Goal: Task Accomplishment & Management: Use online tool/utility

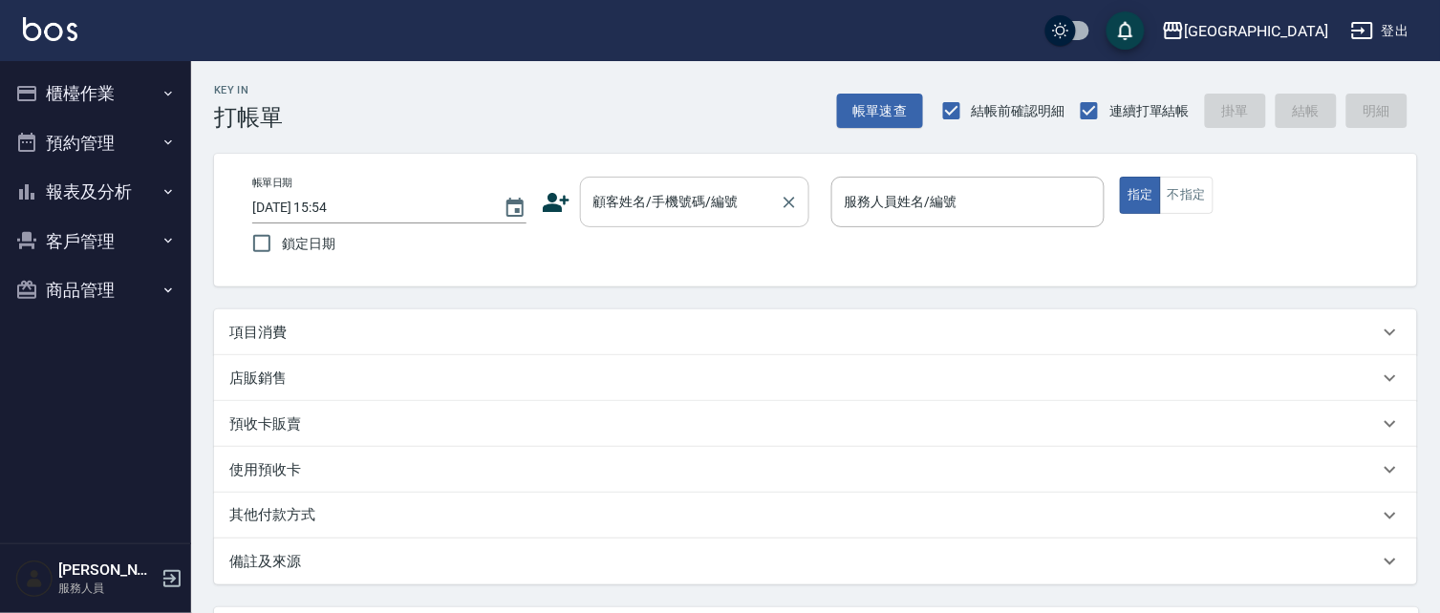
click at [606, 204] on input "顧客姓名/手機號碼/編號" at bounding box center [680, 201] width 183 height 33
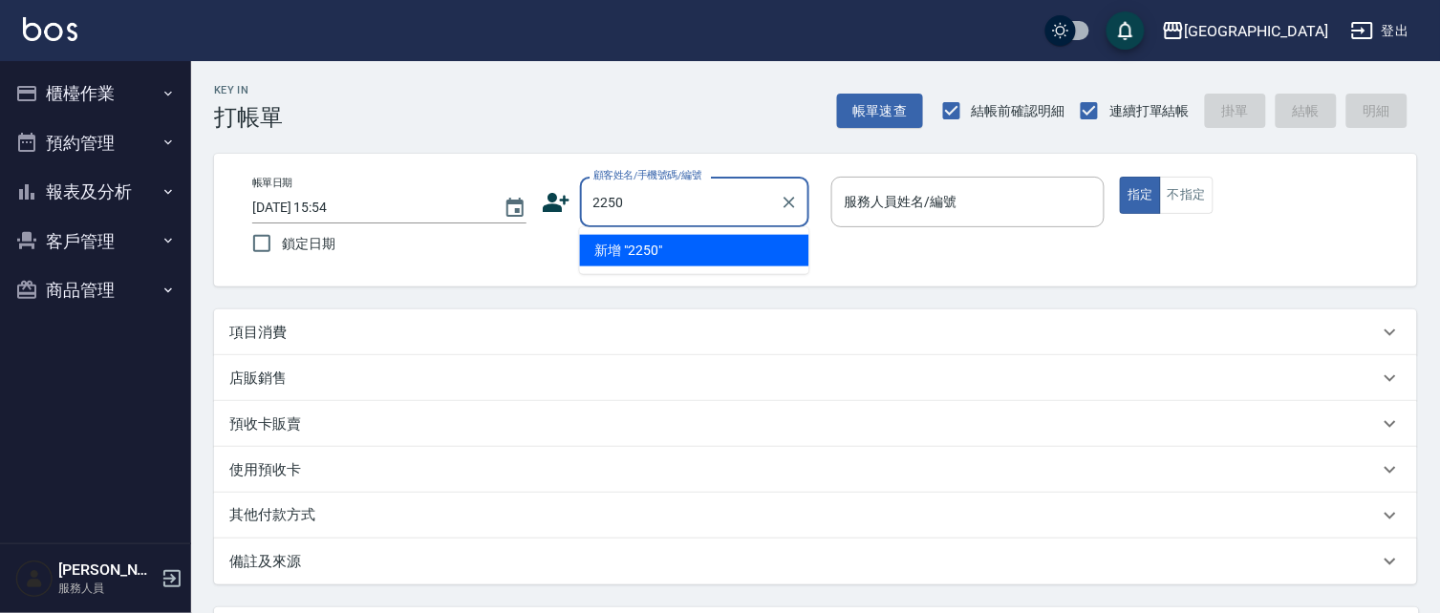
type input "2250"
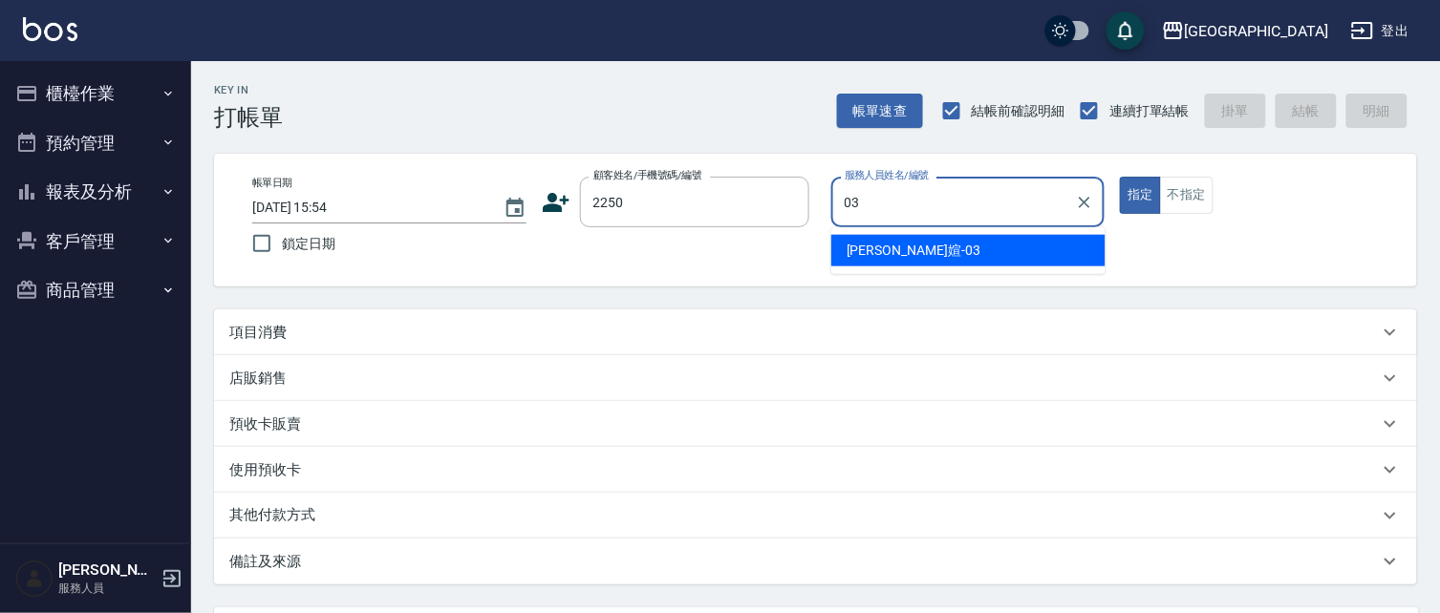
type input "03"
type button "true"
type input "[PERSON_NAME]媗-03"
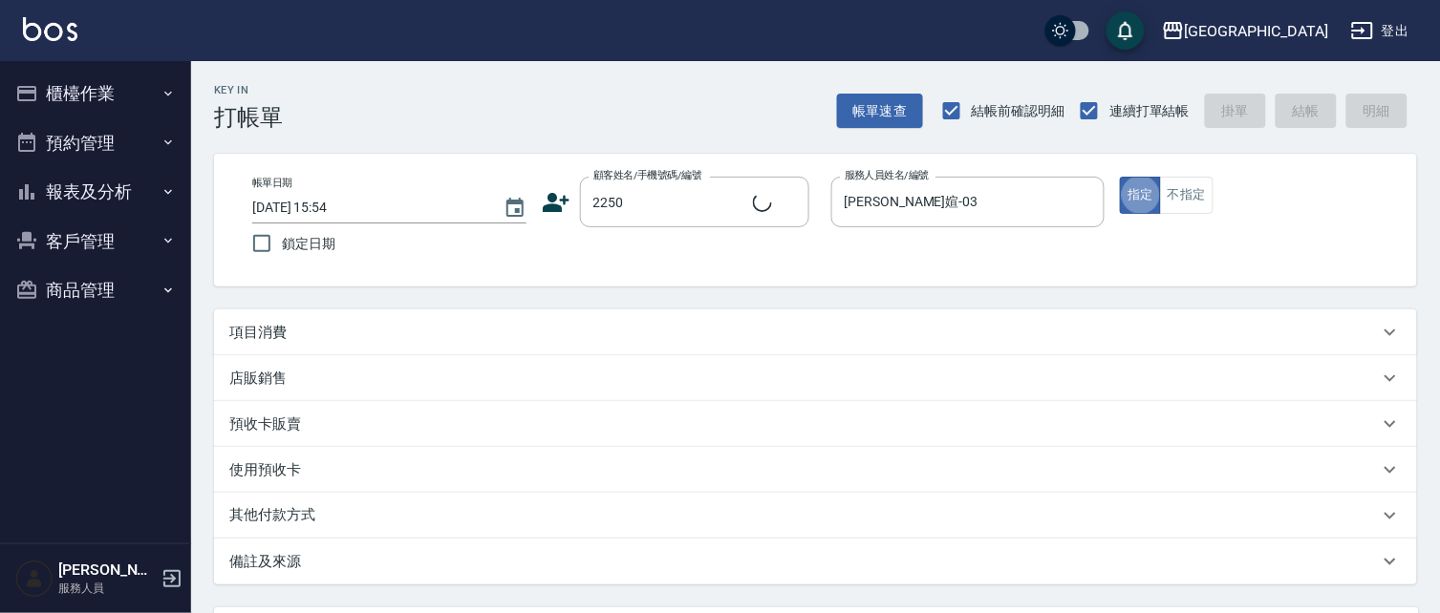
type input "蘇琳媗/0911843052/2250"
click at [1120, 177] on button "指定" at bounding box center [1140, 195] width 41 height 37
drag, startPoint x: 303, startPoint y: 339, endPoint x: 334, endPoint y: 309, distance: 43.9
click at [307, 334] on div "項目消費" at bounding box center [803, 333] width 1149 height 20
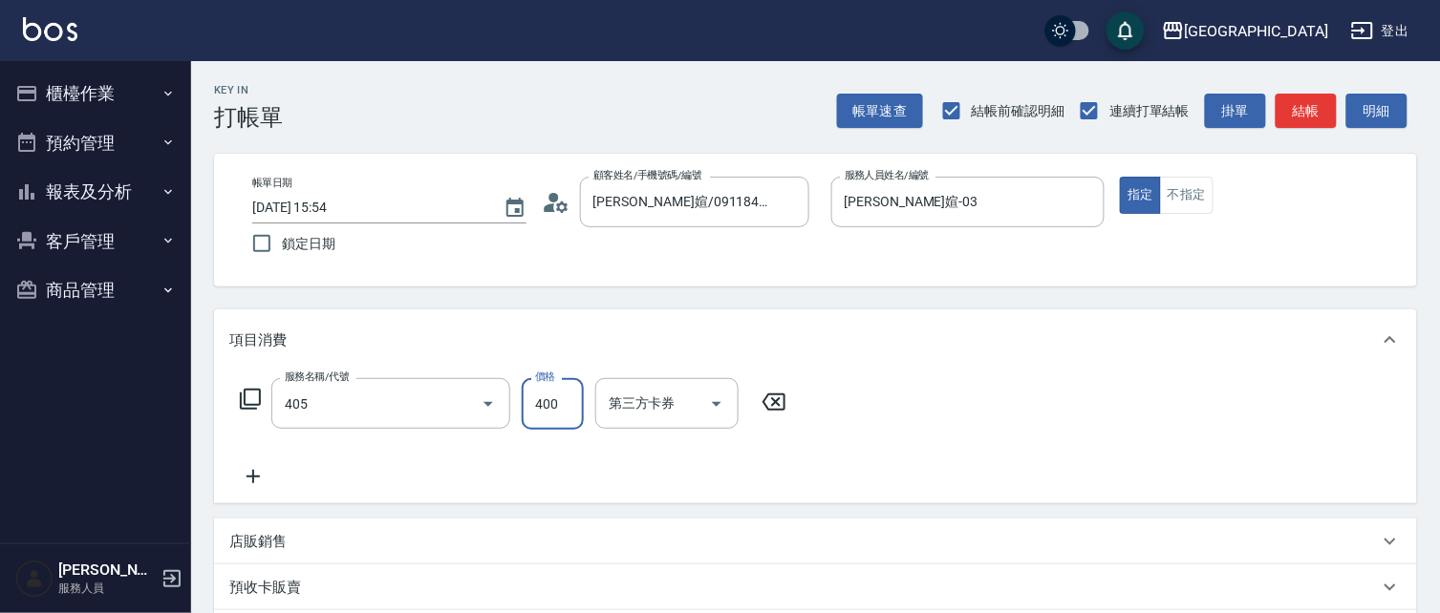
type input "剪髮(400)(405)"
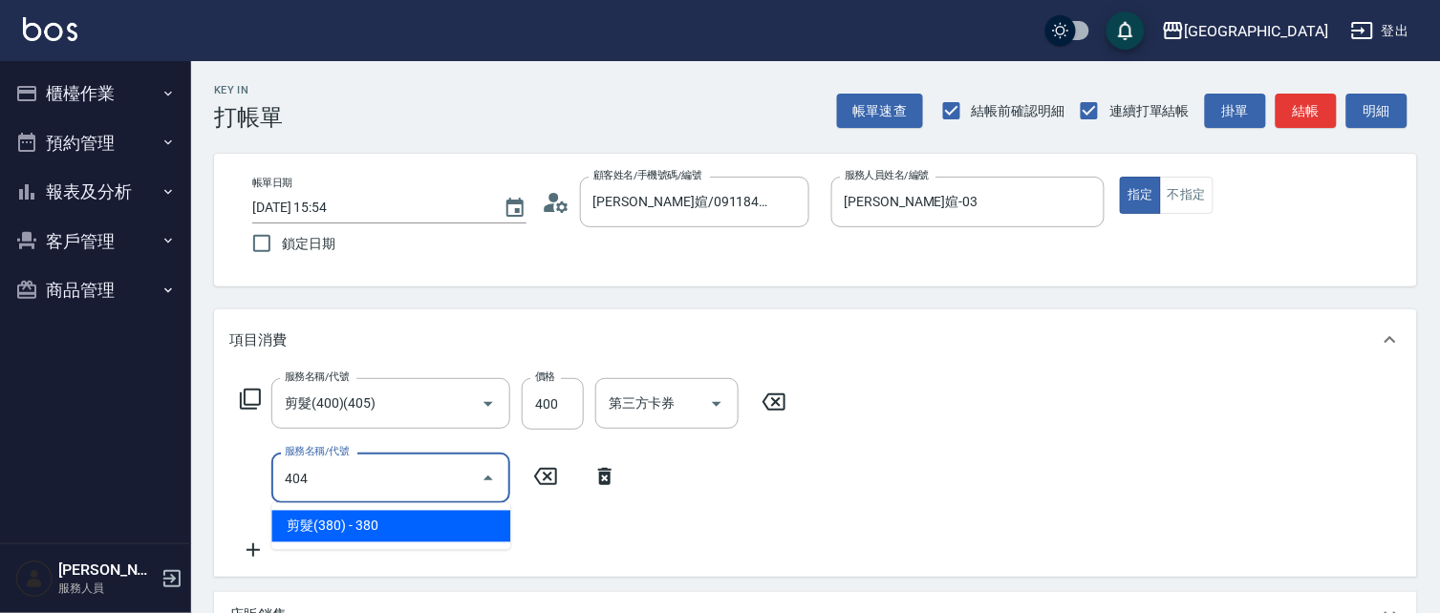
type input "剪髮(380)(404)"
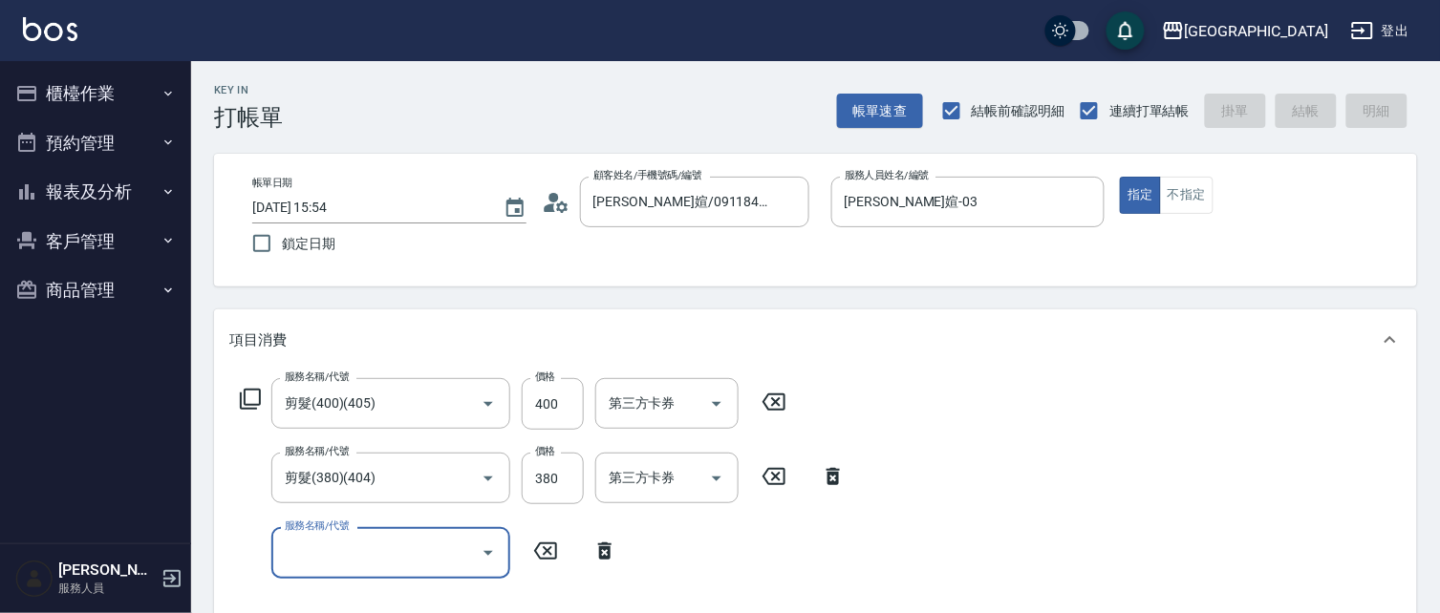
type input "2025/09/13 20:11"
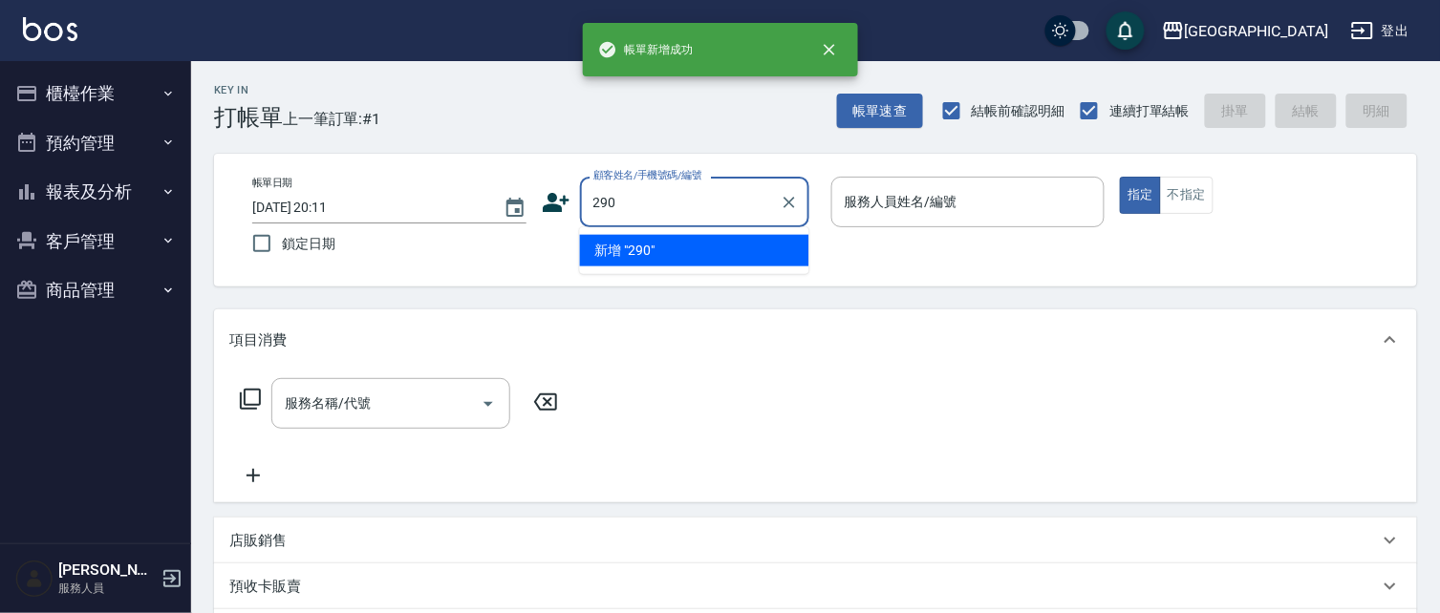
type input "290"
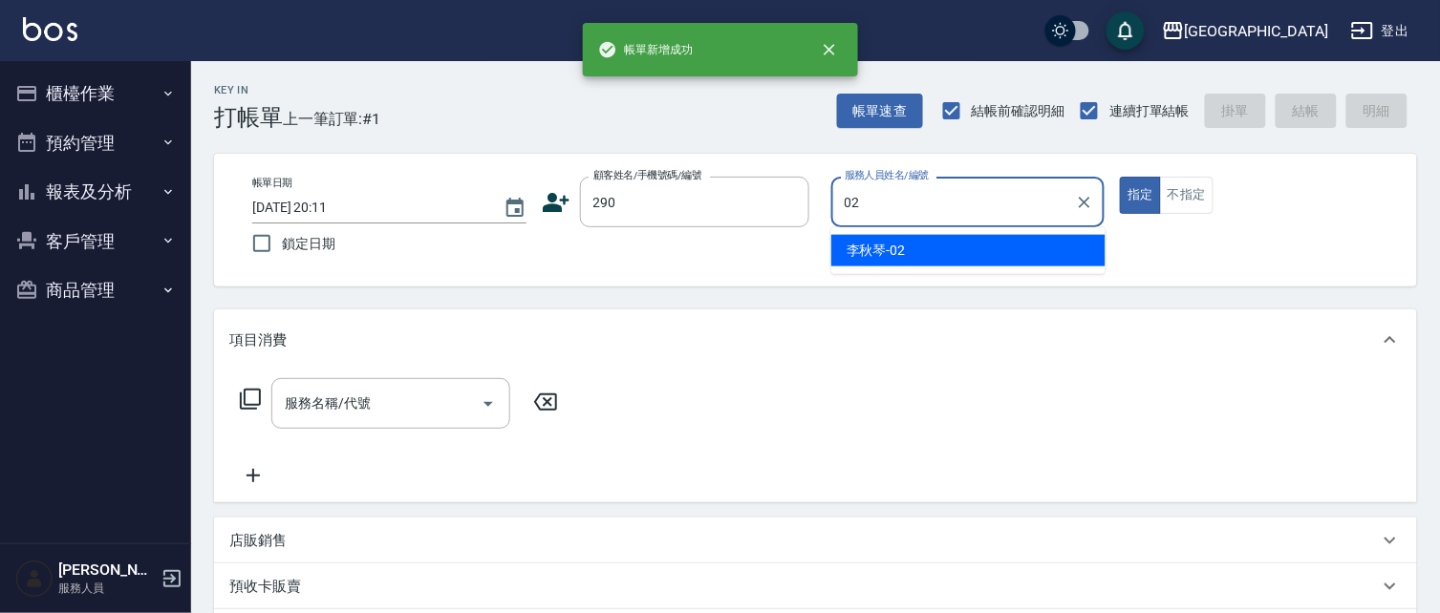
type input "李秋琴-02"
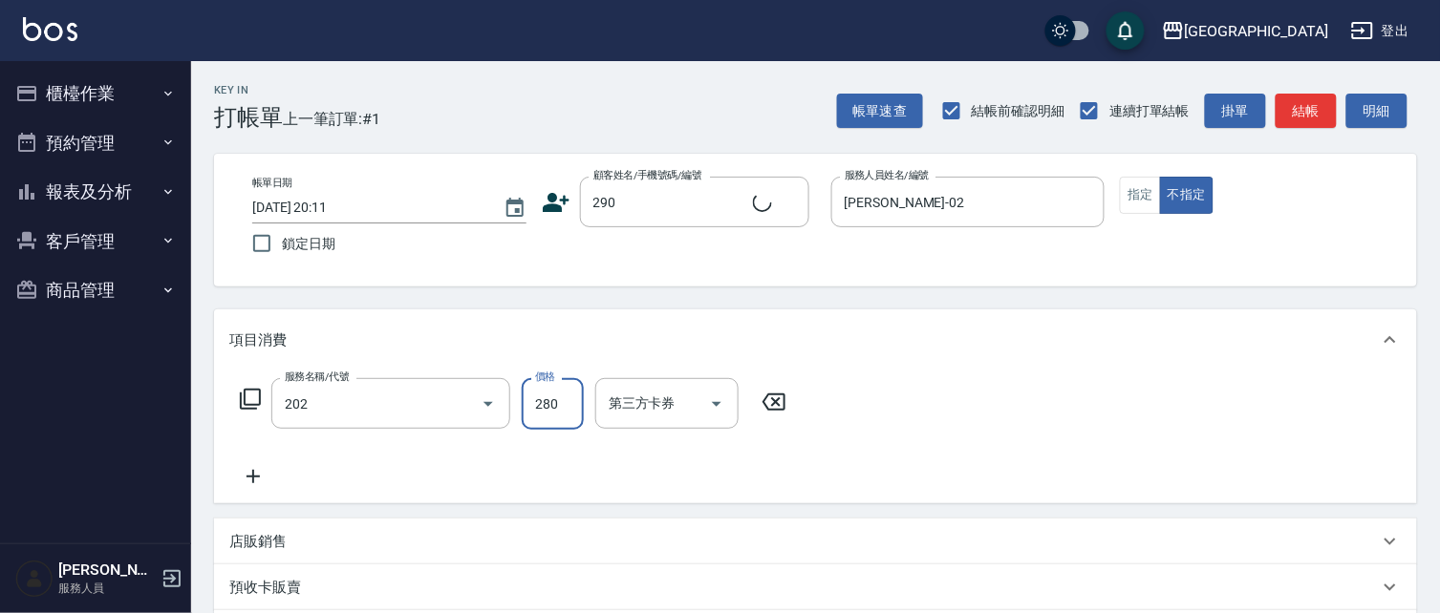
type input "洗髮[280](202)"
type input "李秋琴/0989688802/290"
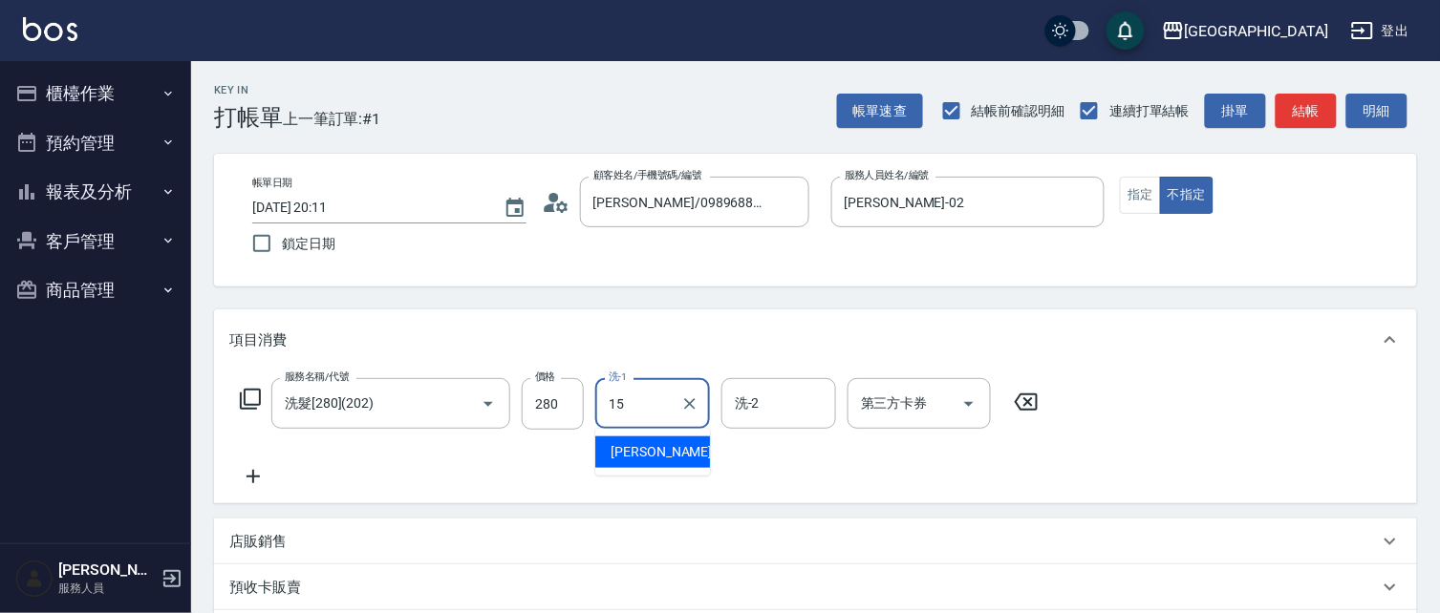
type input "蔡惠娟-15"
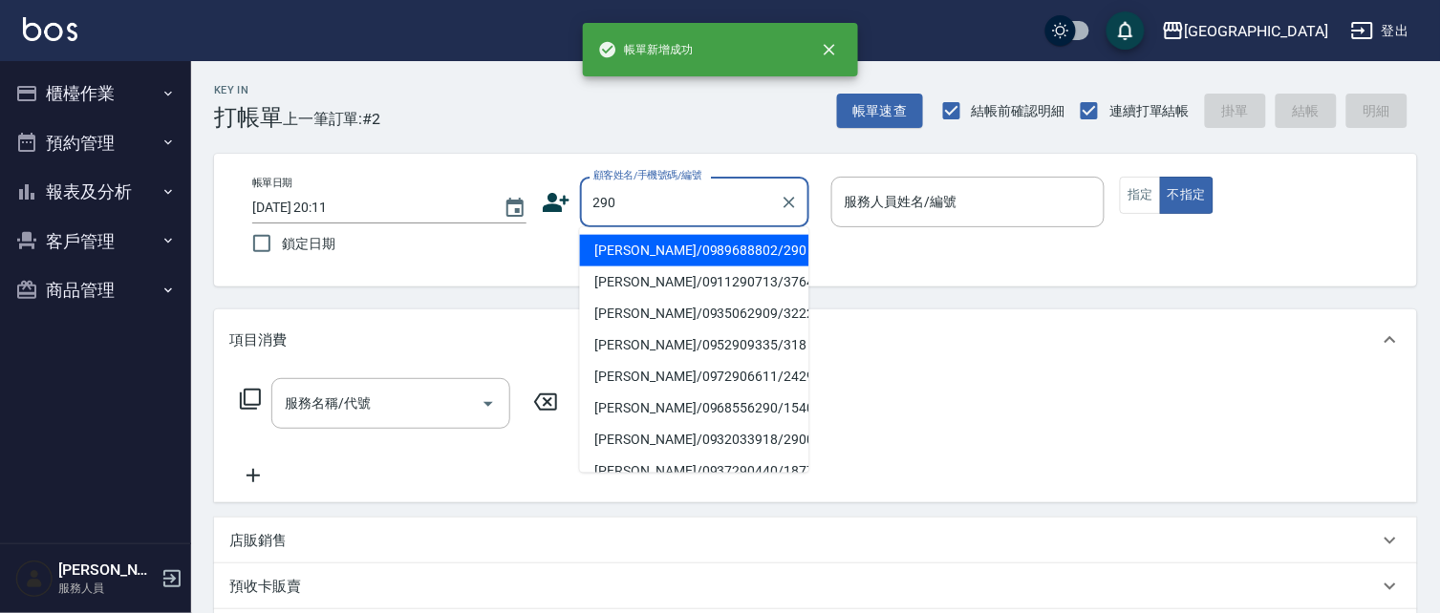
type input "290"
type input "02"
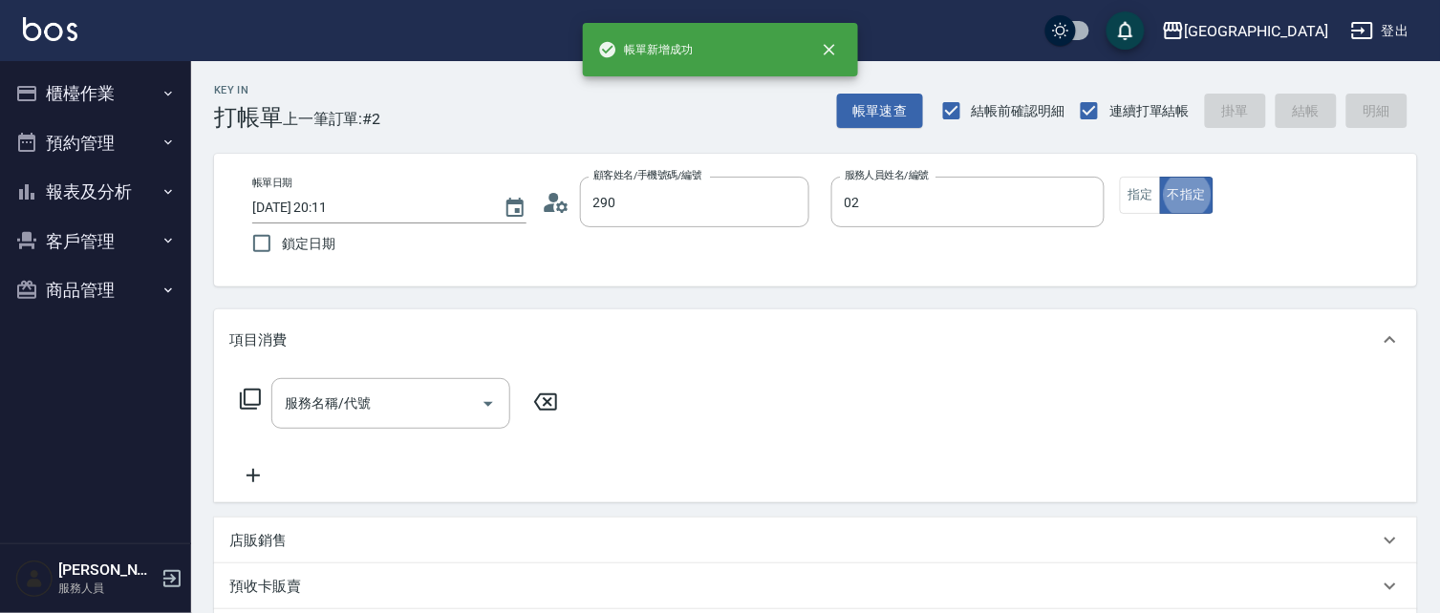
type input "李秋琴/0989688802/290"
type input "李秋琴-02"
type button "false"
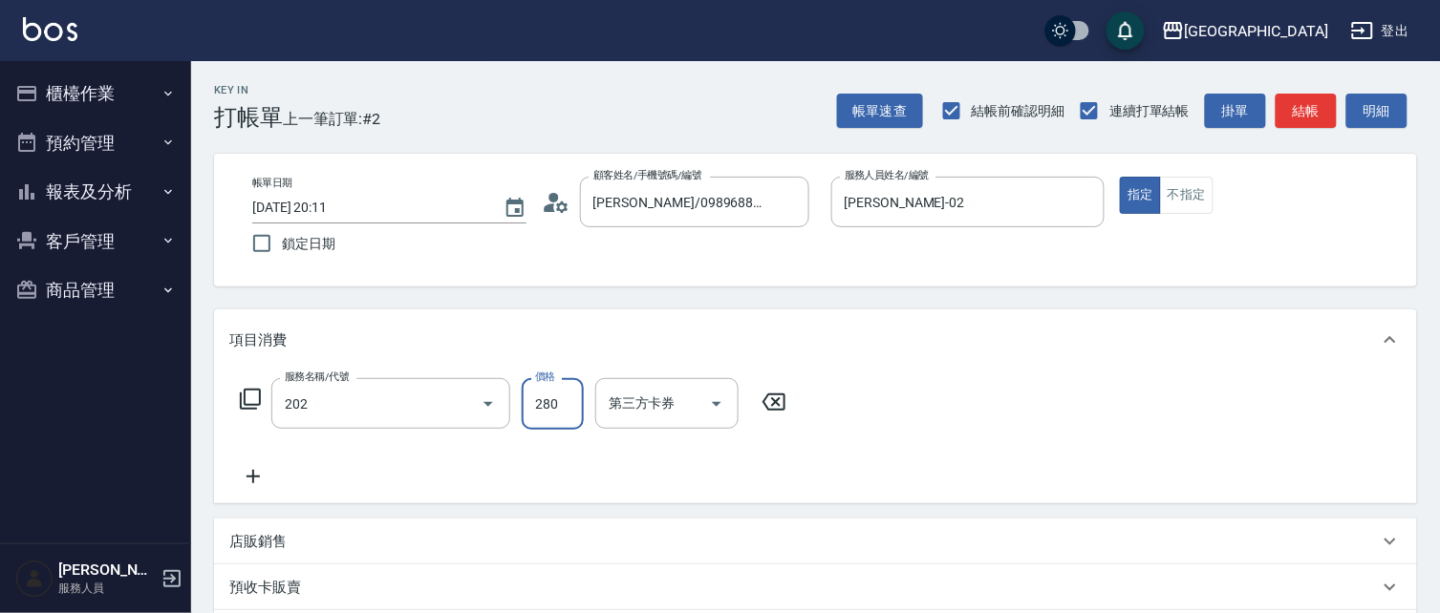
type input "洗髮[280](202)"
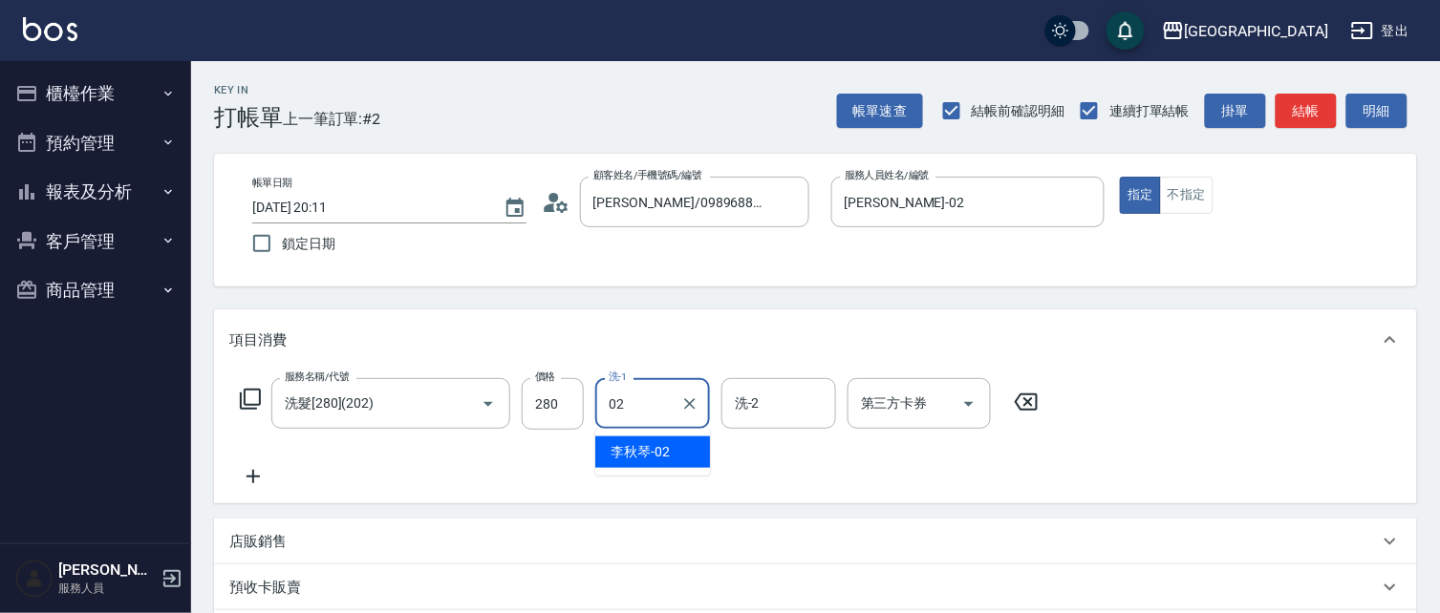
type input "李秋琴-02"
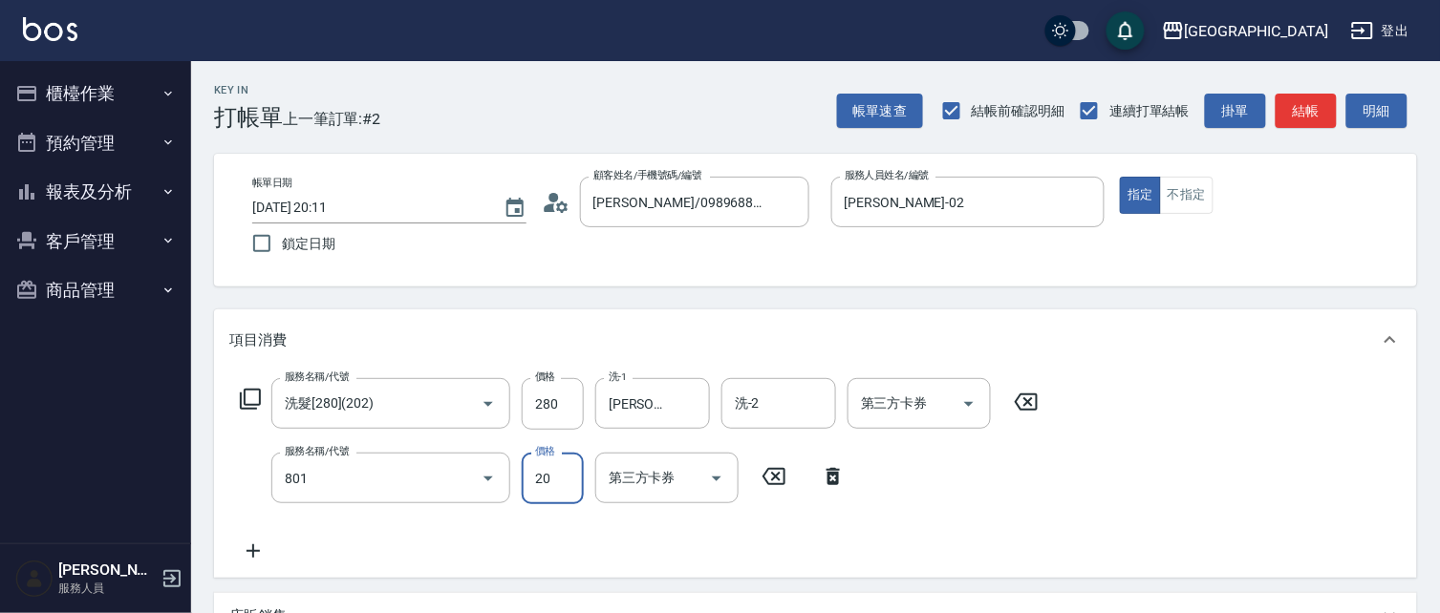
type input "潤絲(801)"
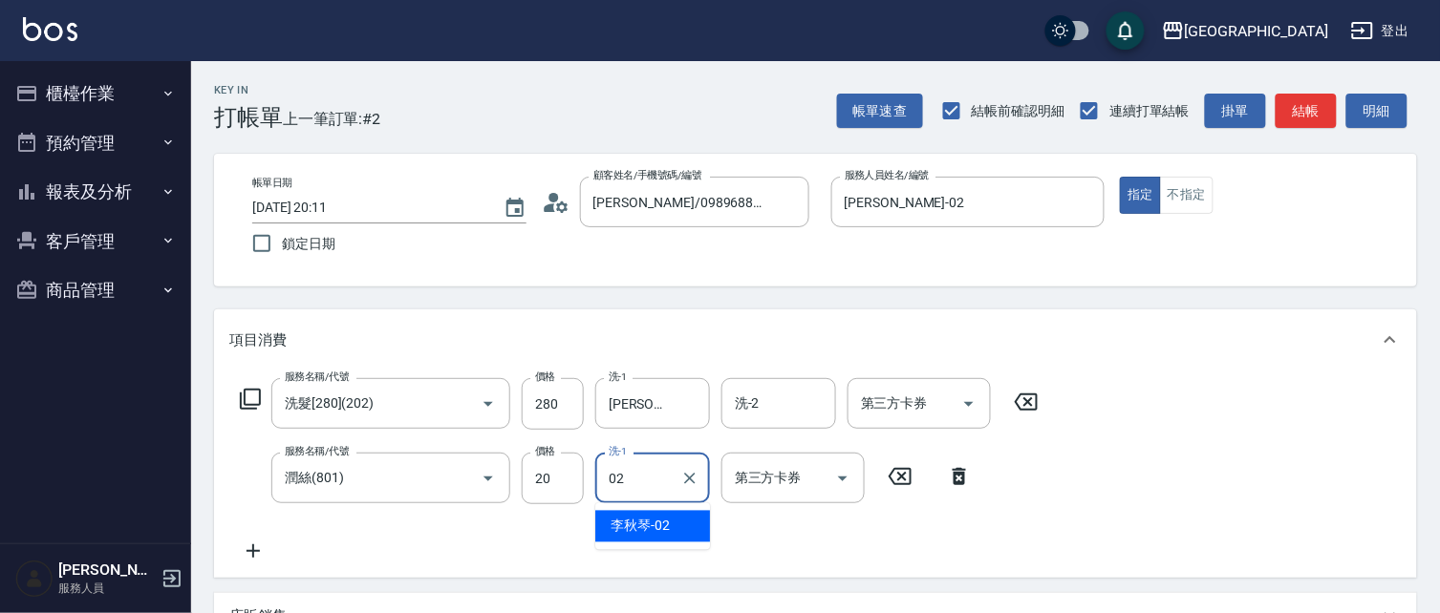
type input "李秋琴-02"
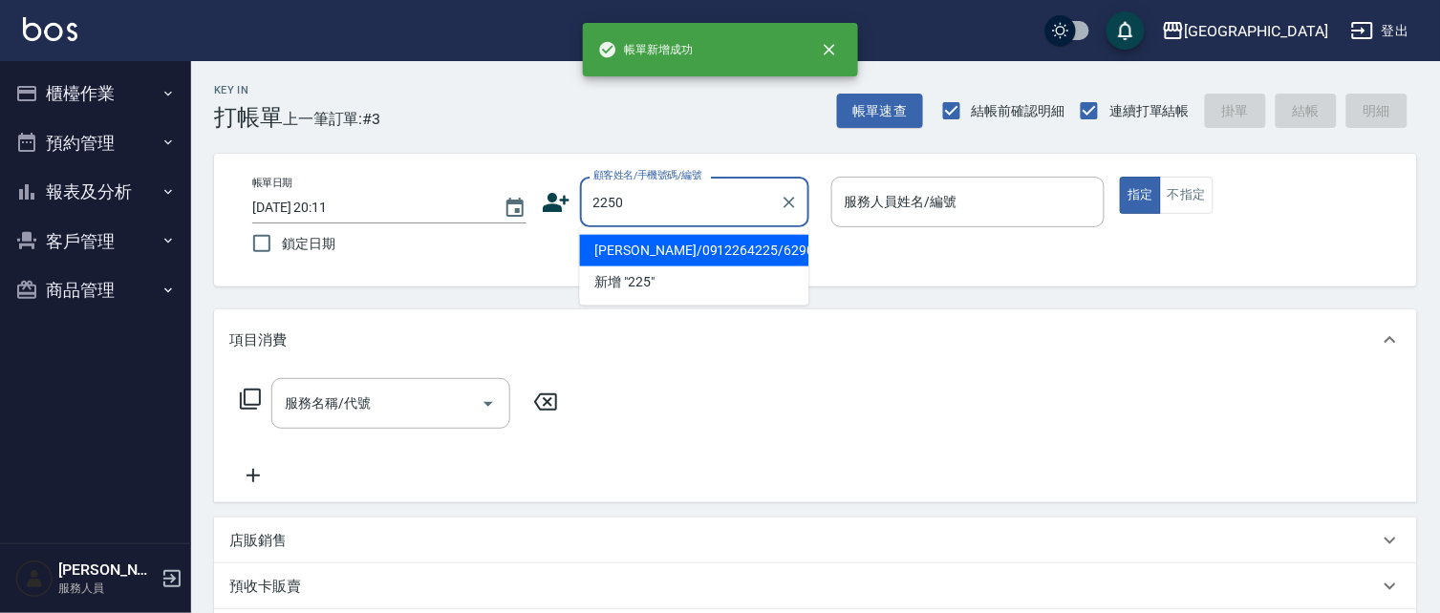
type input "2250"
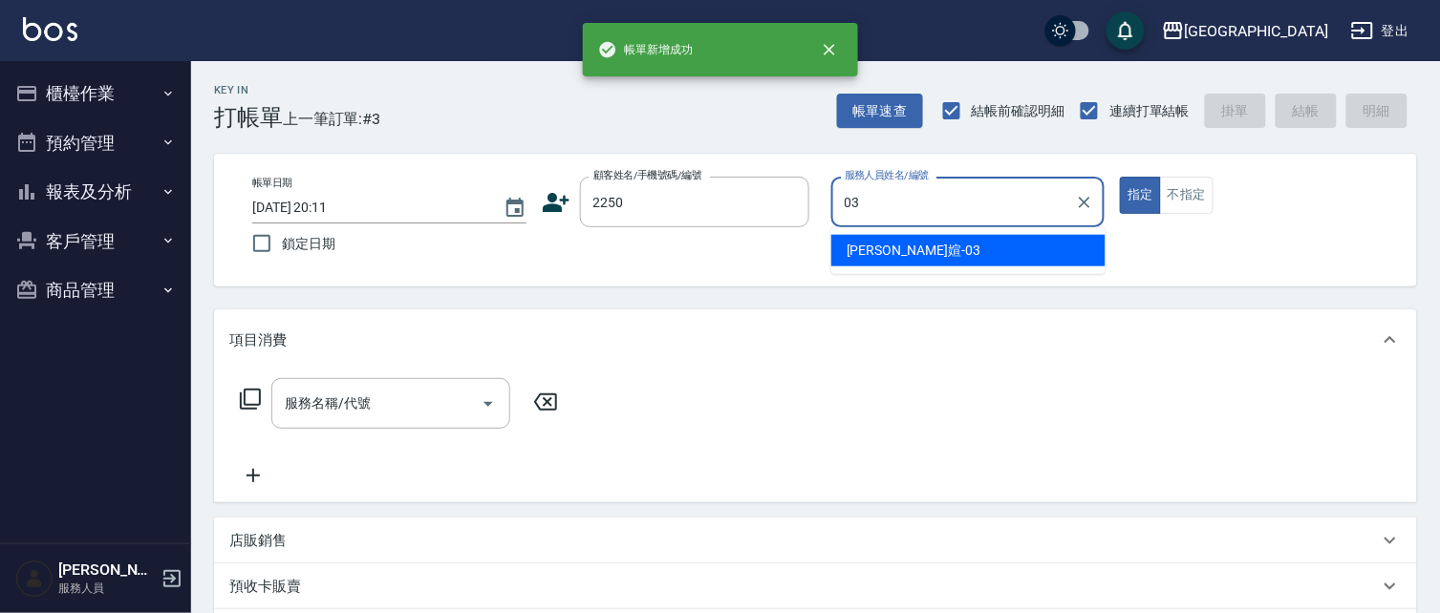
type input "蘇琳媗-03"
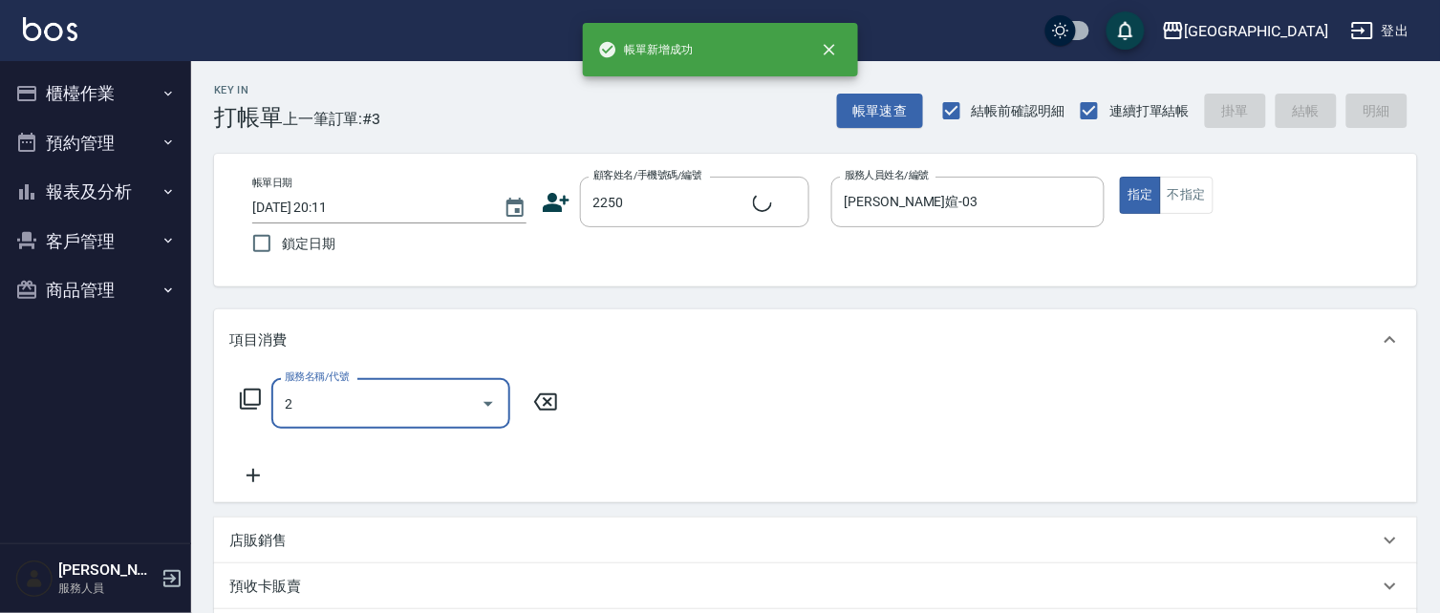
type input "20"
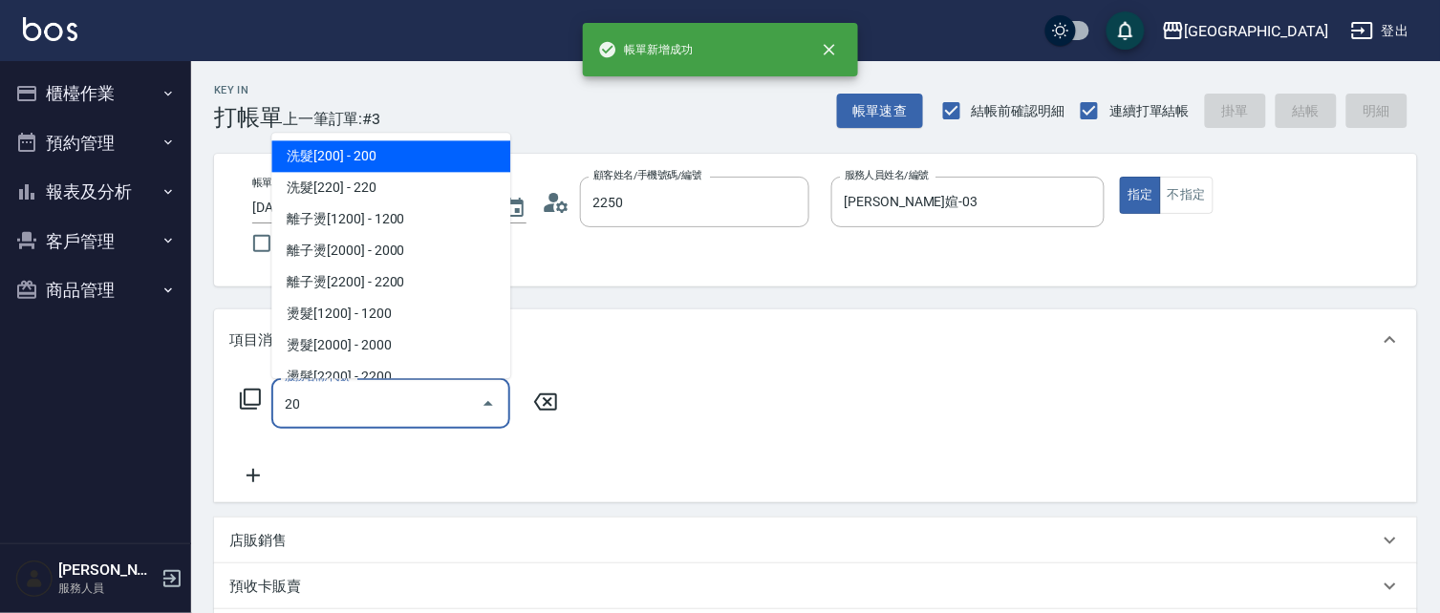
type input "蘇琳媗/0911843052/2250"
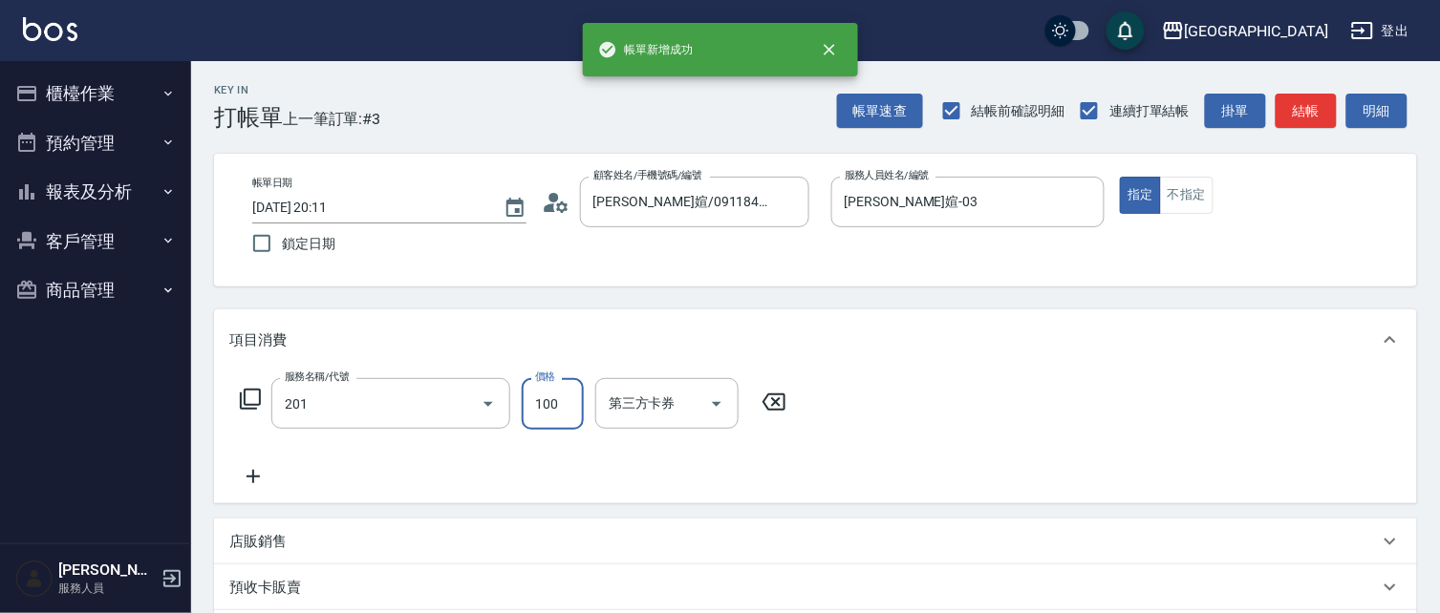
type input "洗髮[100](201)"
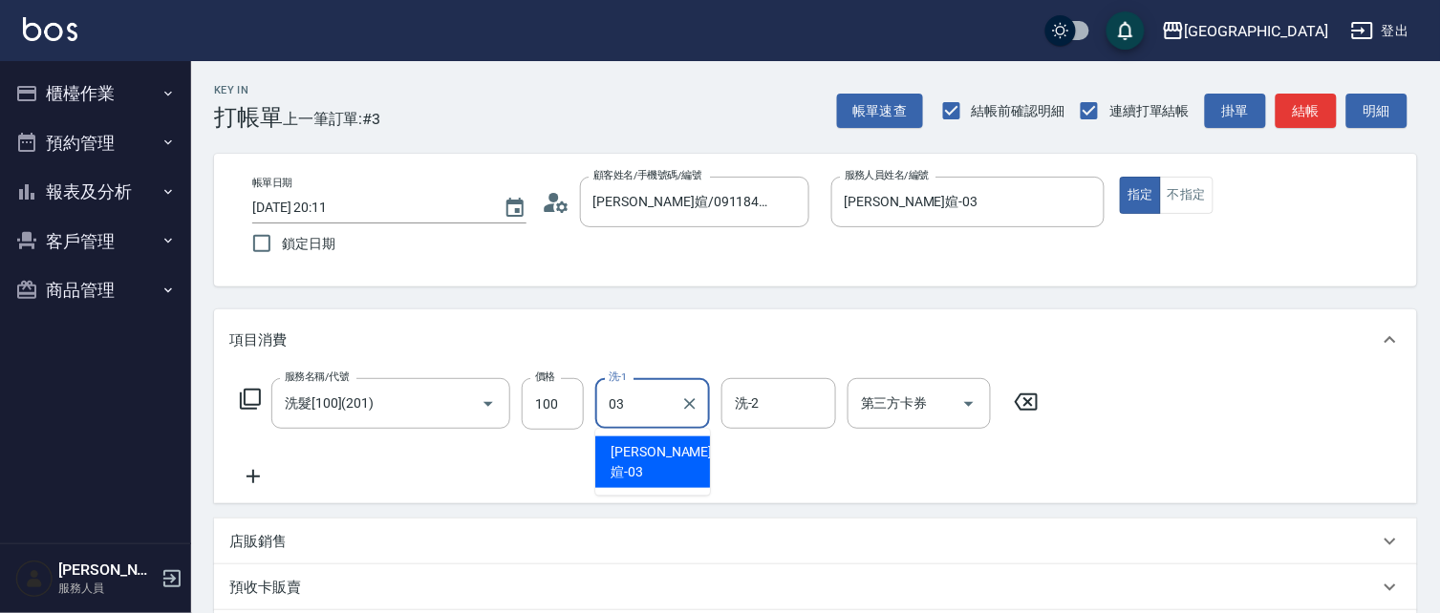
type input "蘇琳媗-03"
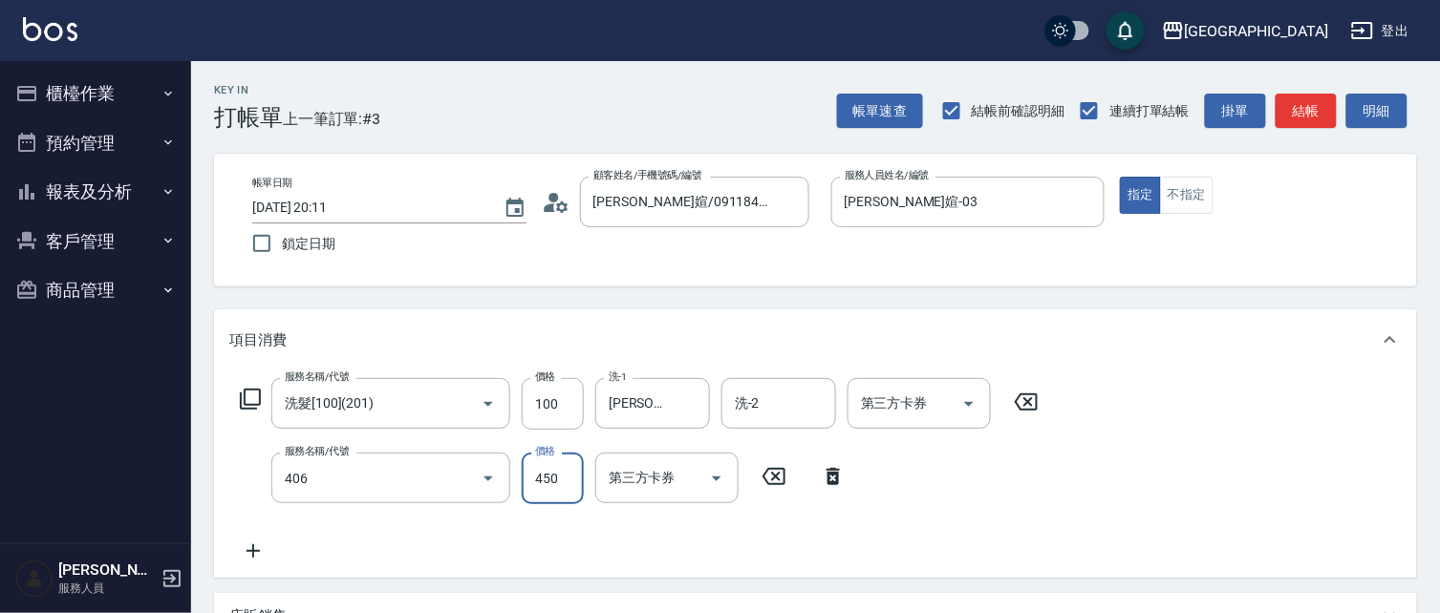
type input "剪髮(450)(406)"
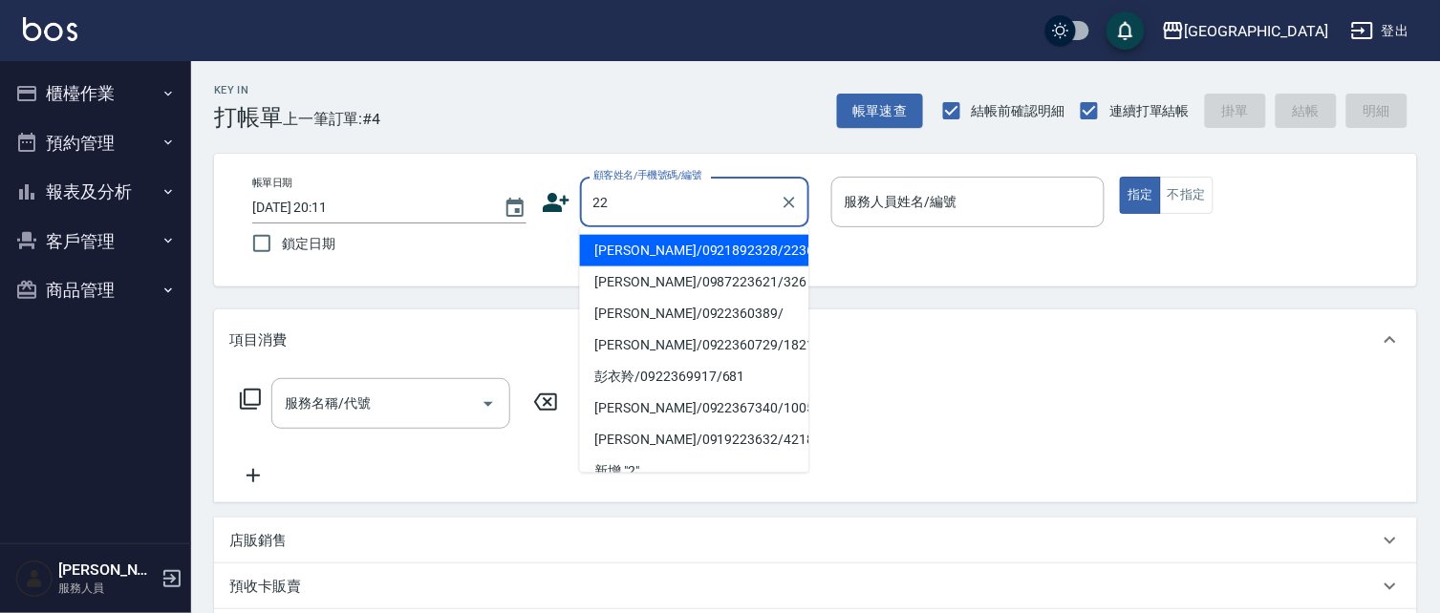
type input "2"
type input "1"
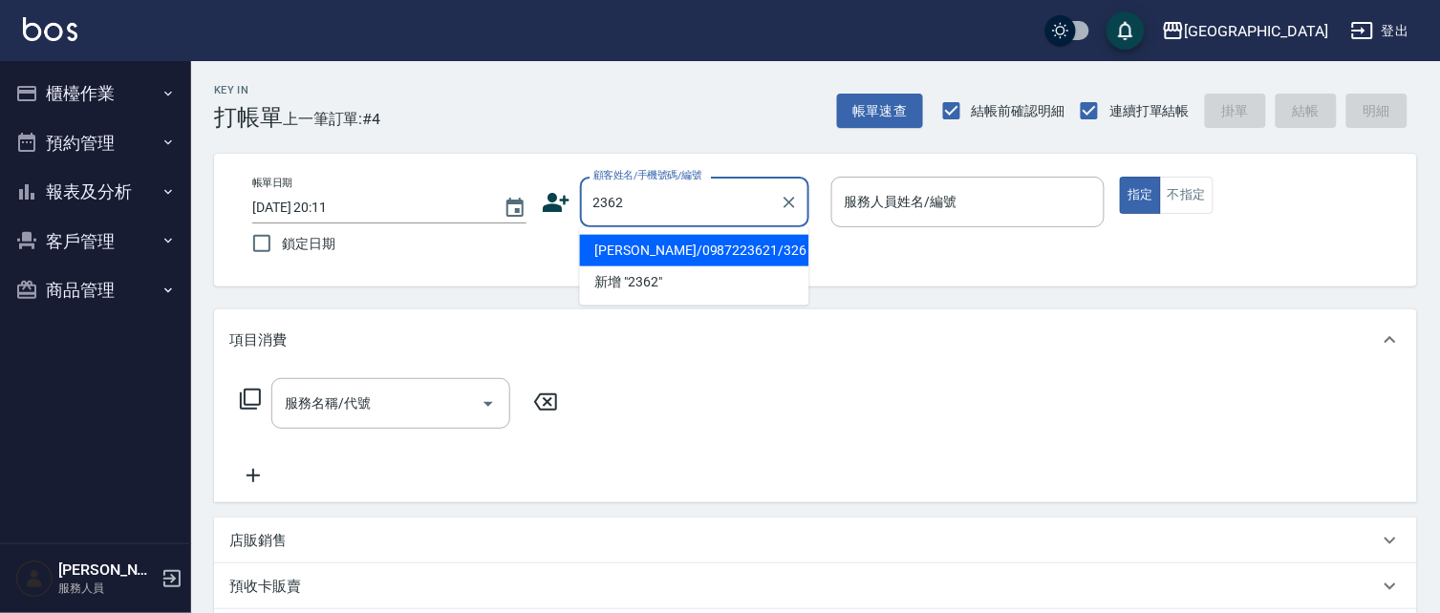
type input "小蘭/0987223621/326"
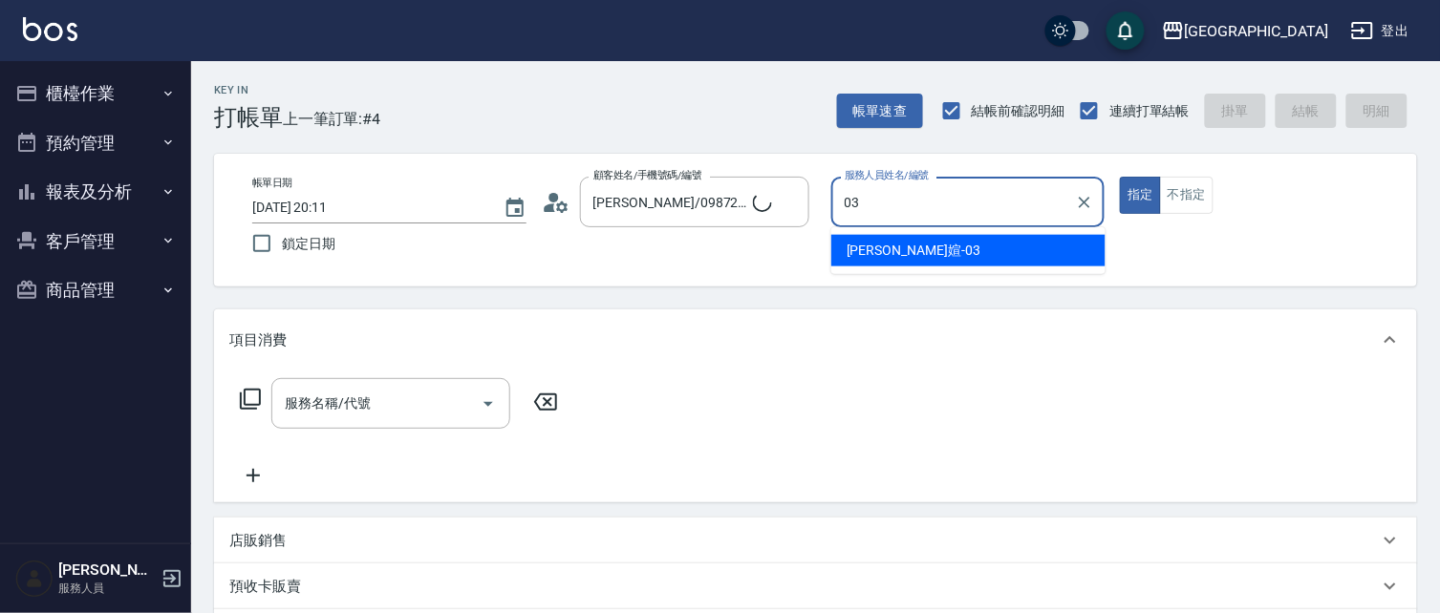
type input "0"
type input "紀憲政/0922945859/2362"
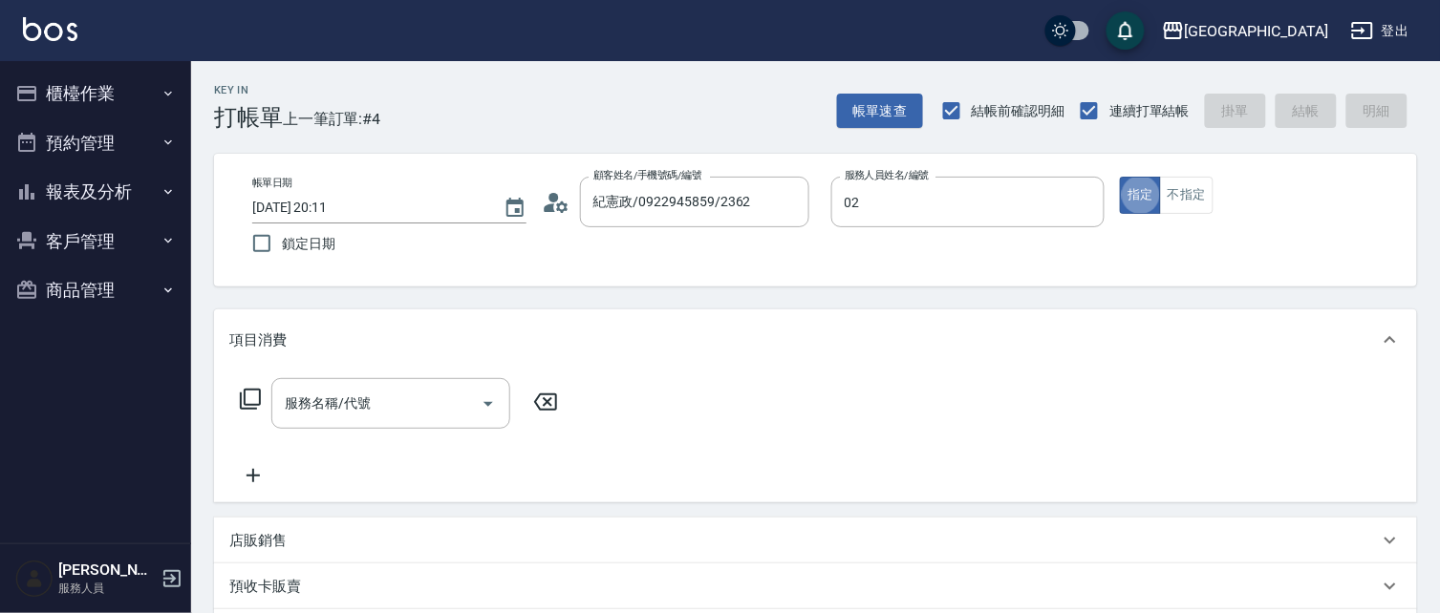
type input "李秋琴-02"
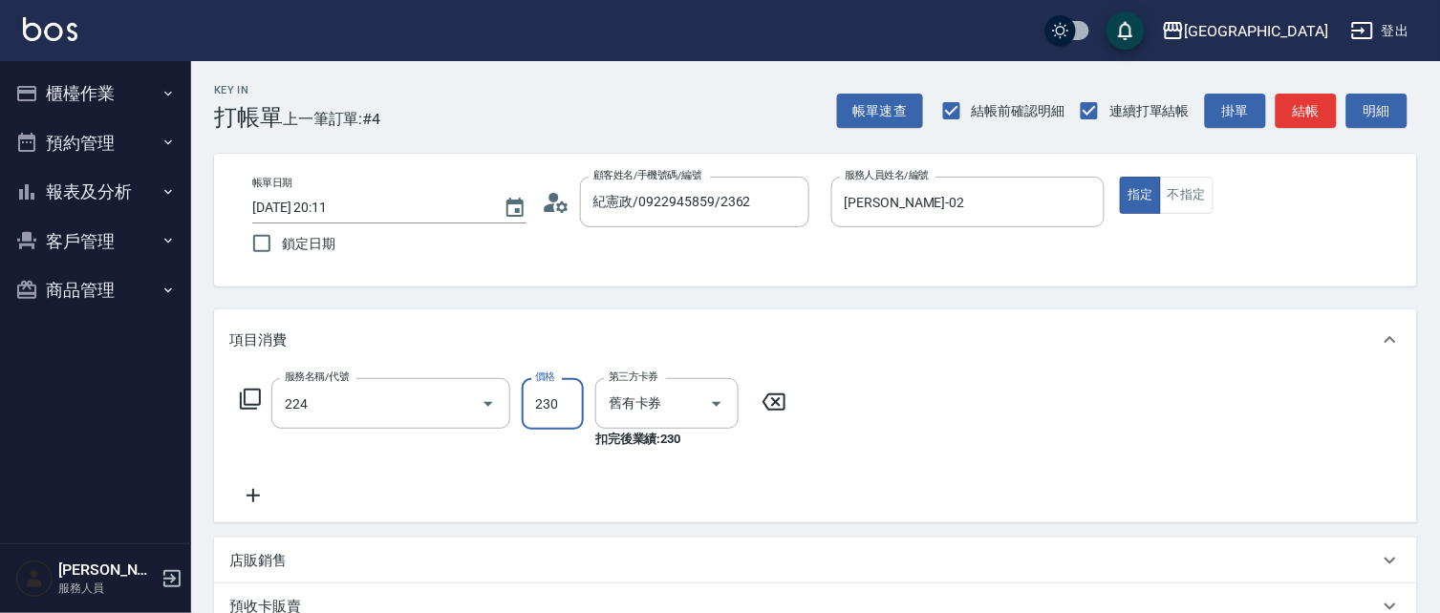
type input "洗髮(卡)230(224)"
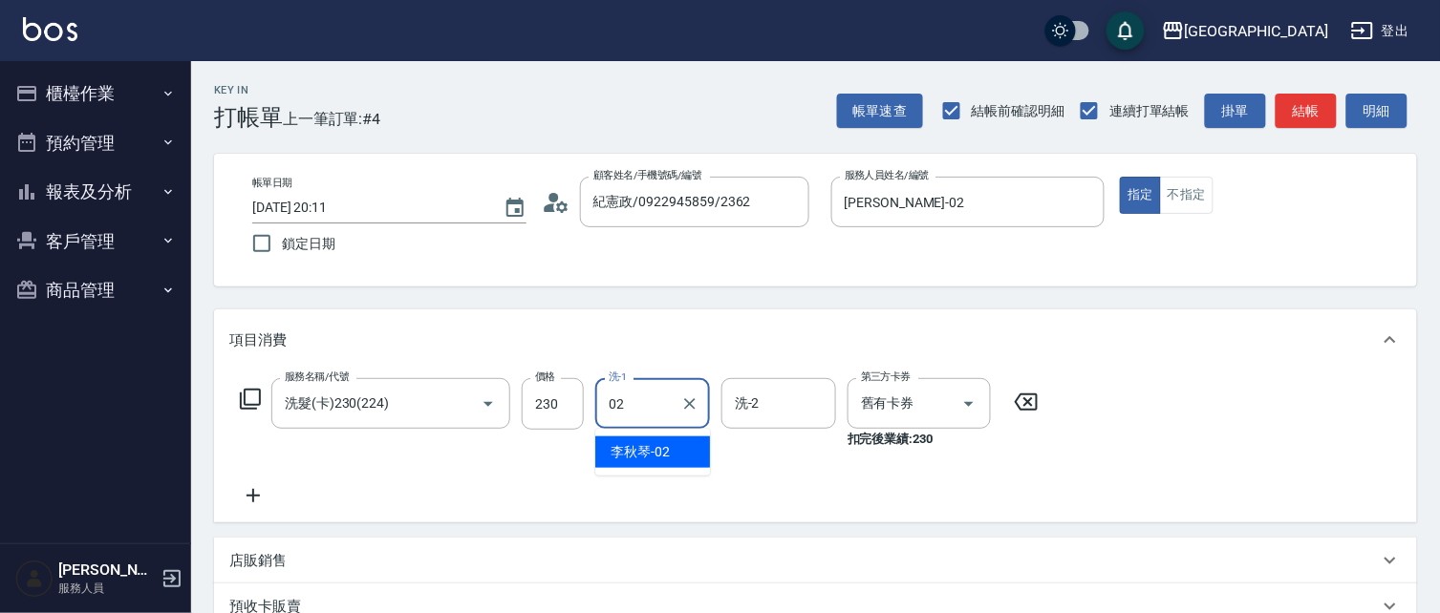
type input "李秋琴-02"
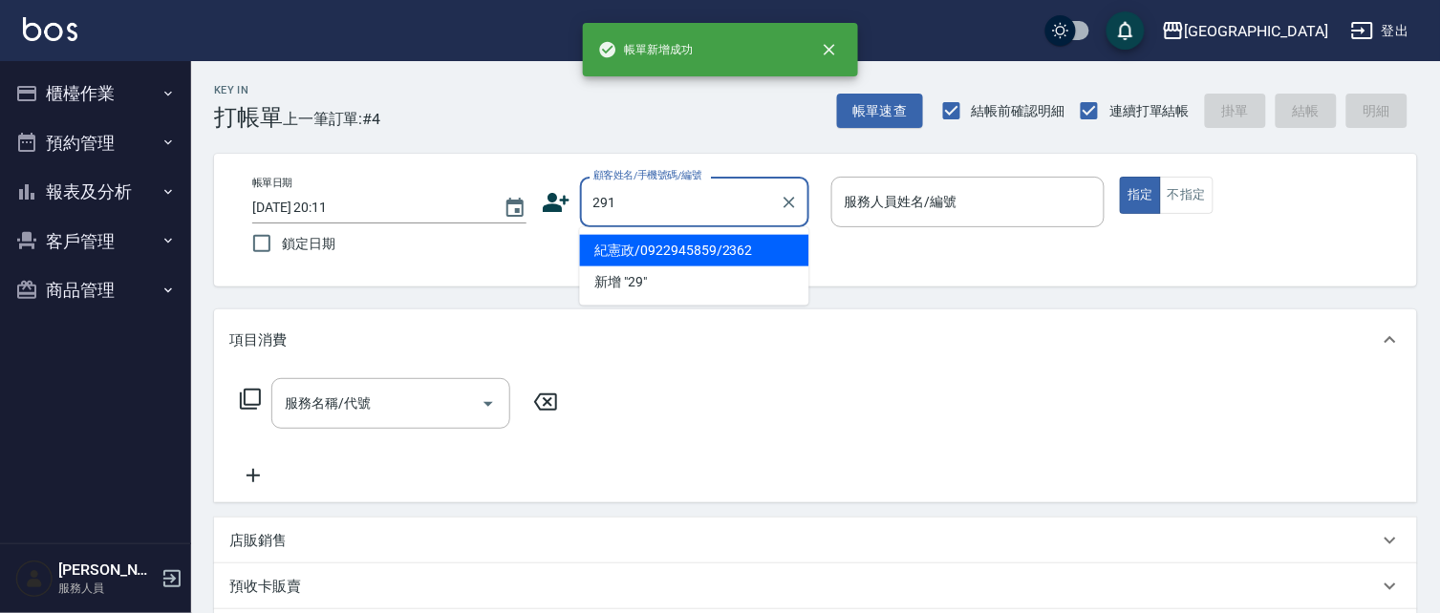
type input "291"
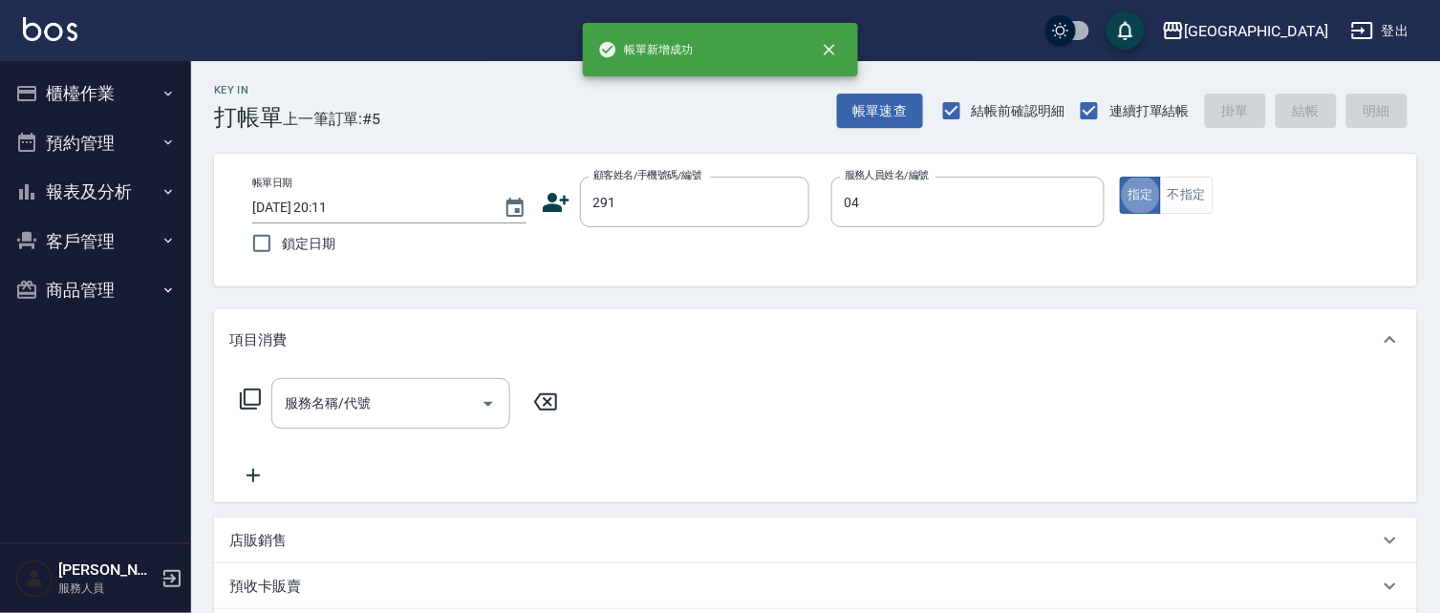
type input "陳永慧-04"
type input "2"
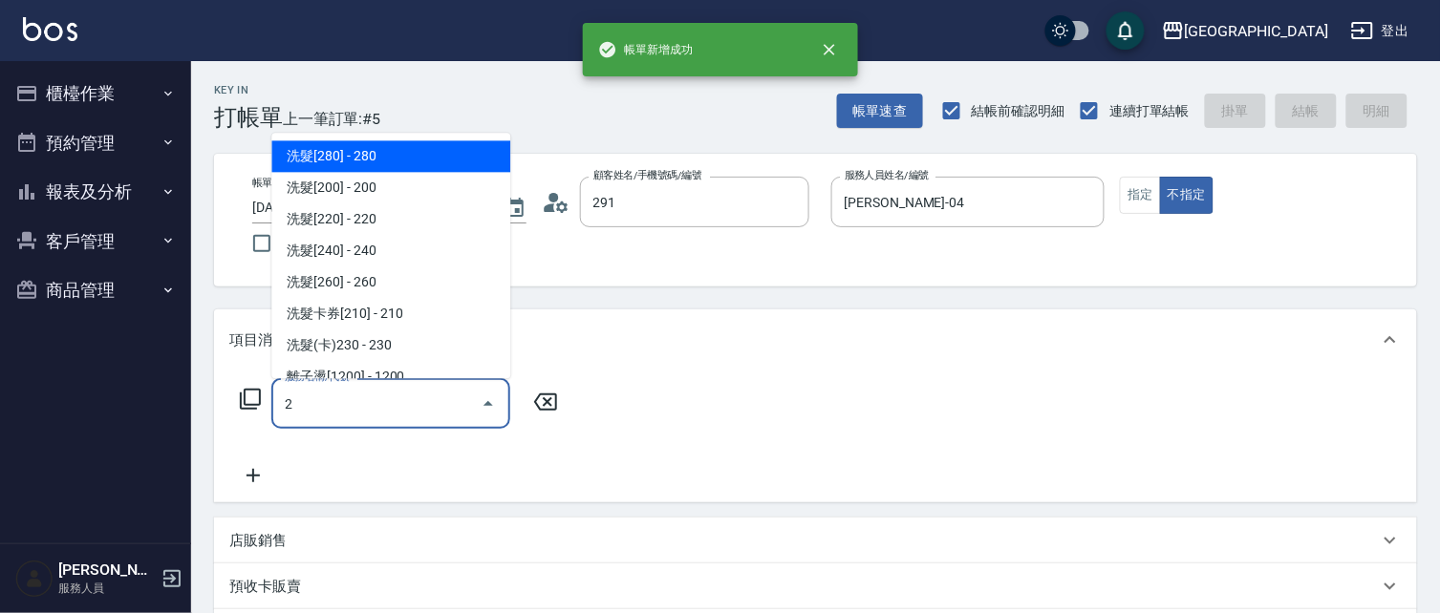
type input "陳永慧/291/291"
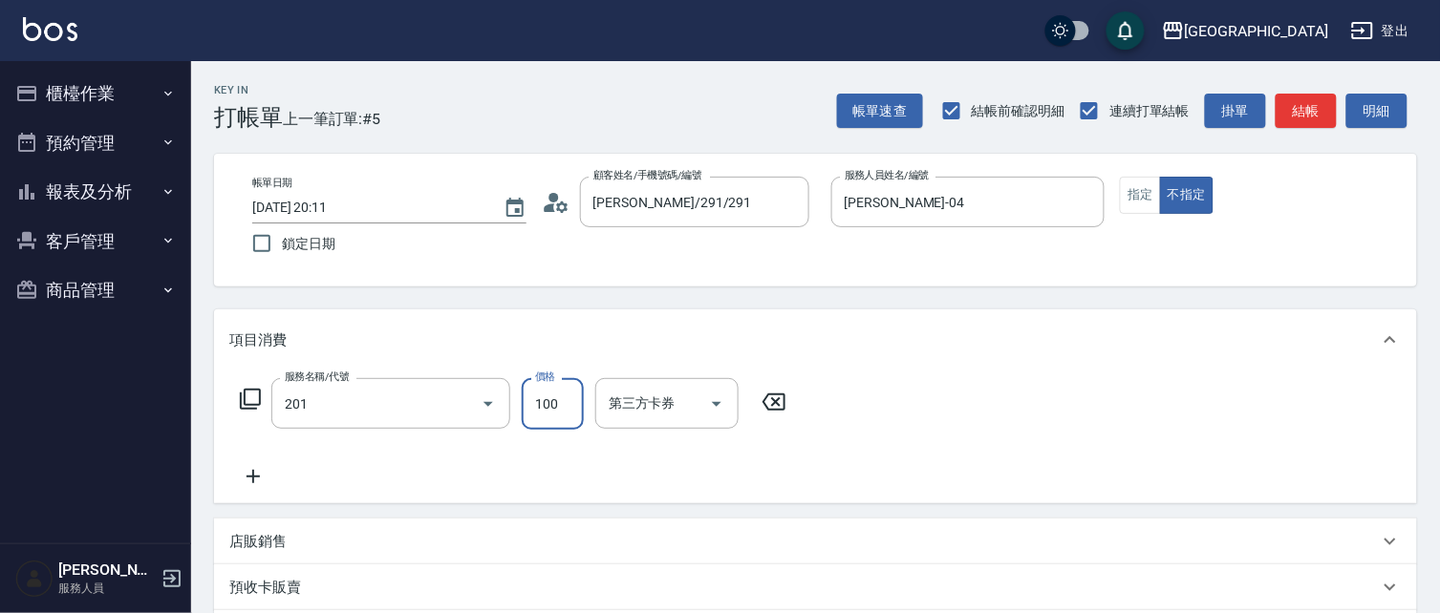
type input "洗髮[100](201)"
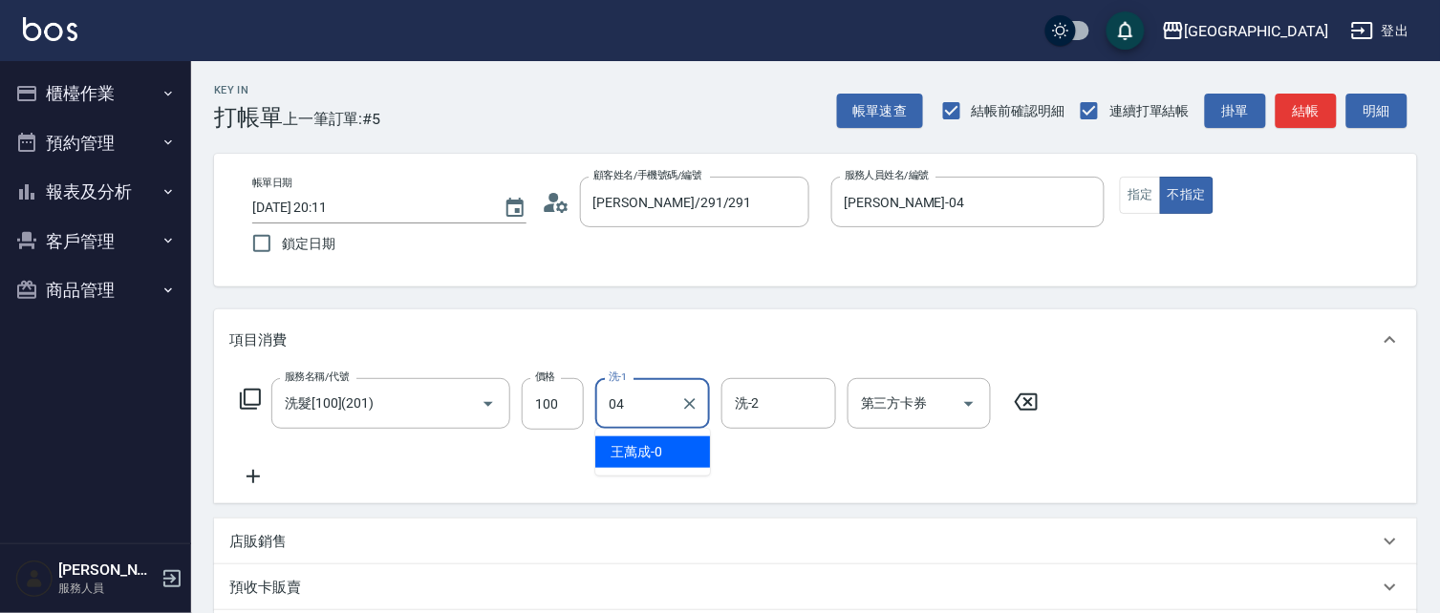
type input "陳永慧-04"
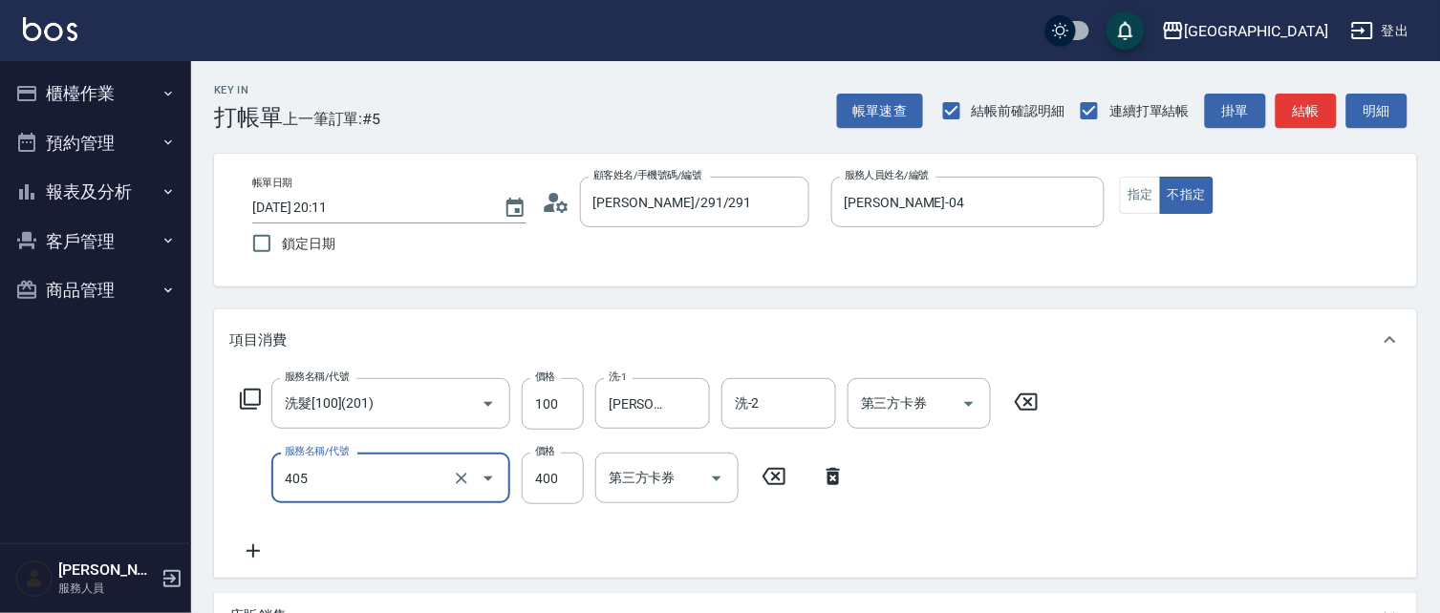
type input "剪髮(400)(405)"
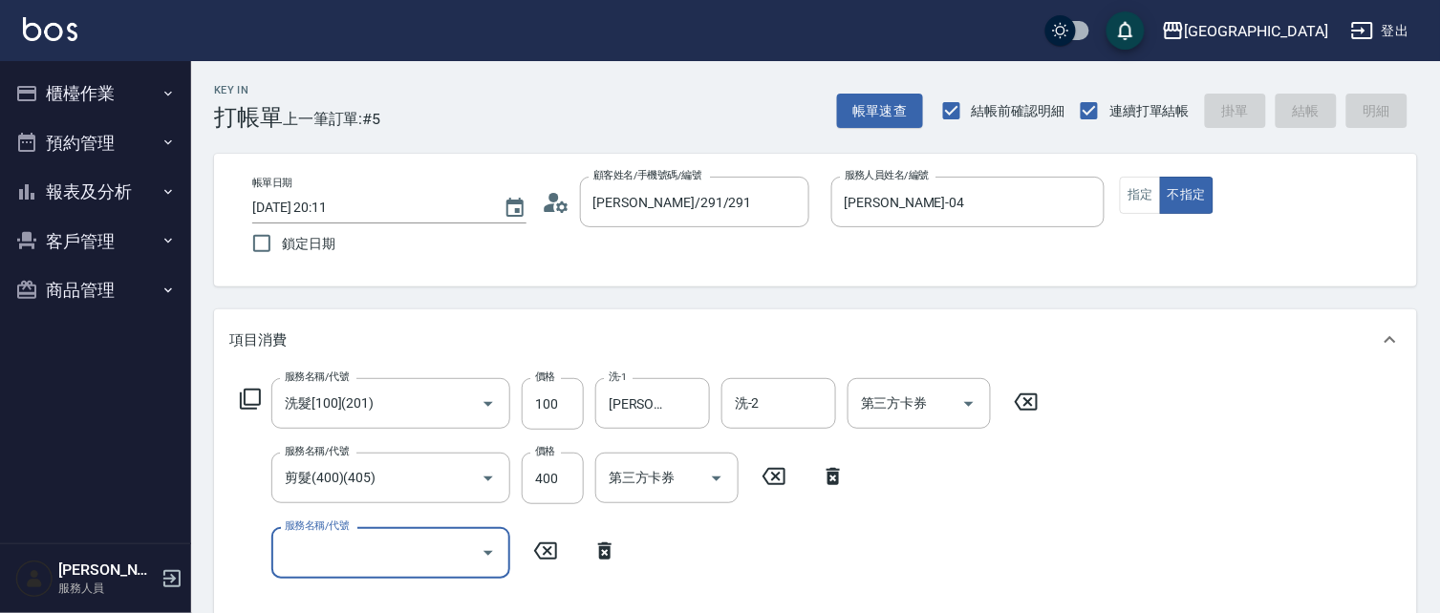
type input "2025/09/13 20:12"
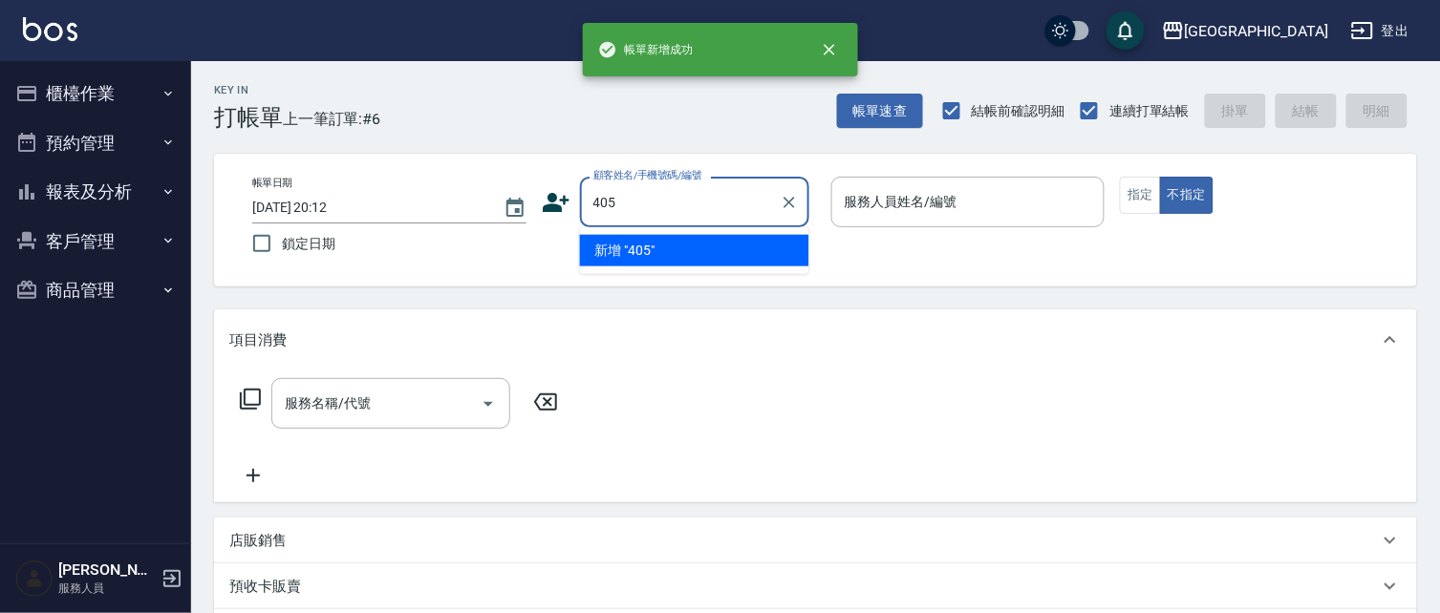
type input "405"
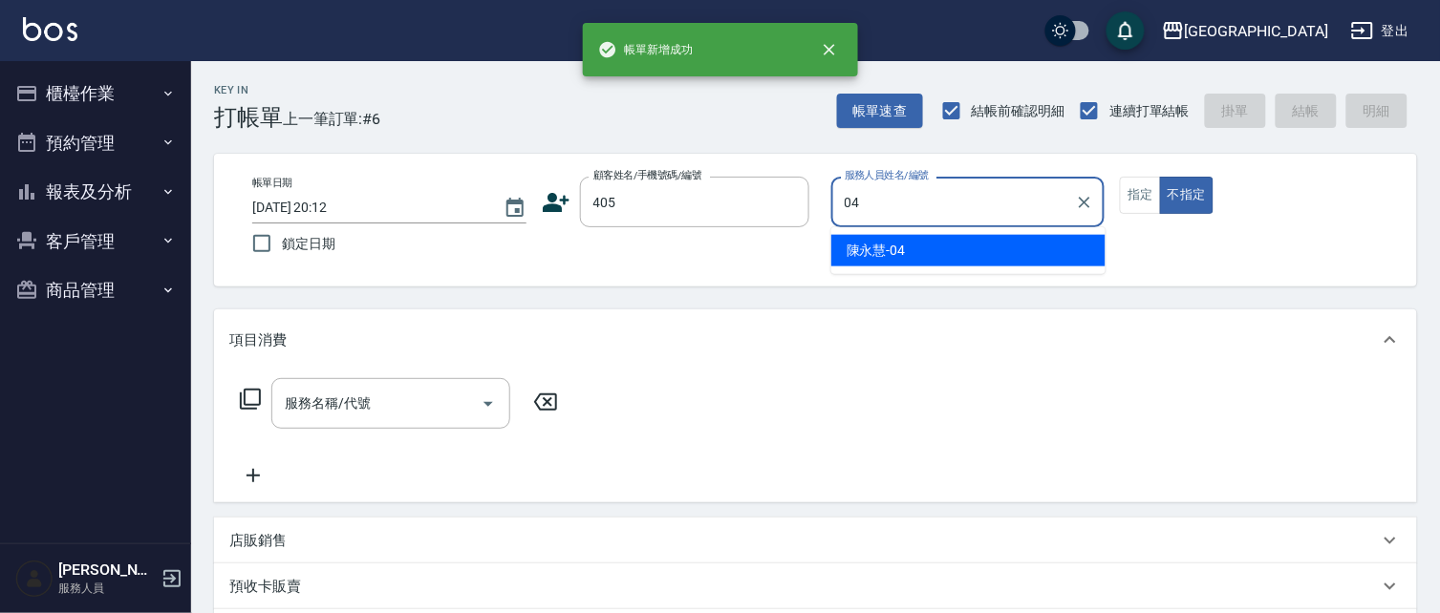
type input "陳永慧-04"
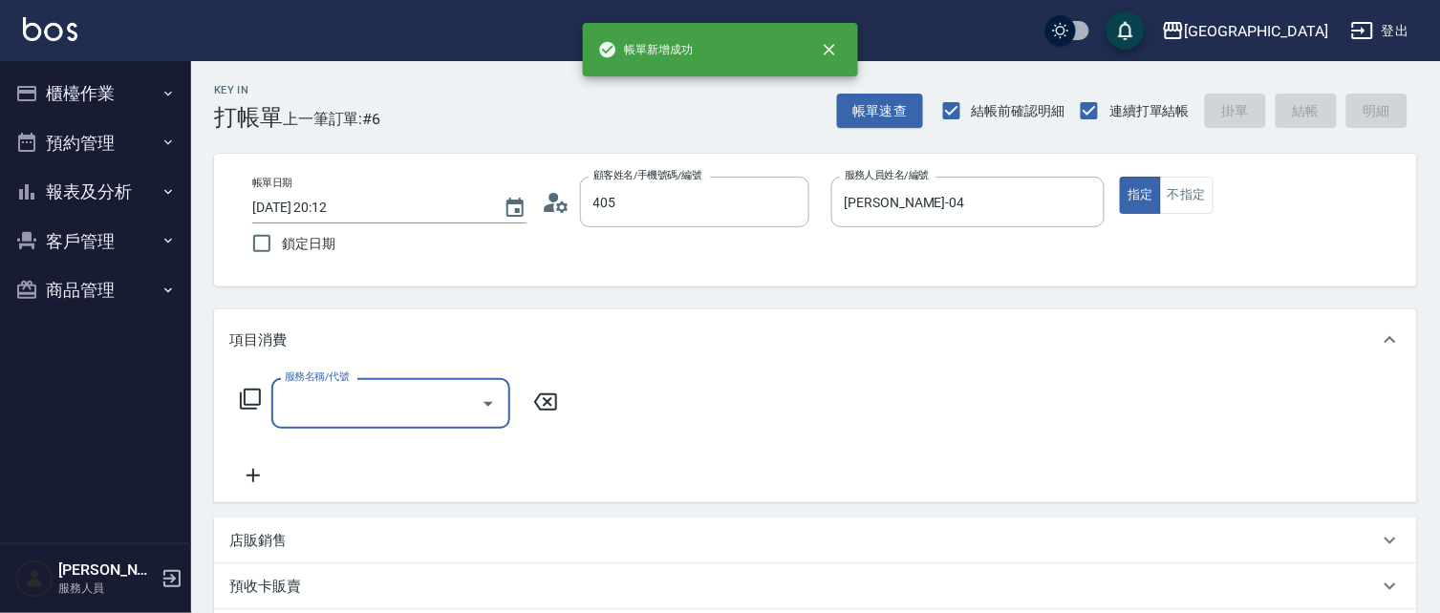
type input "徐德晉/0936165149/405"
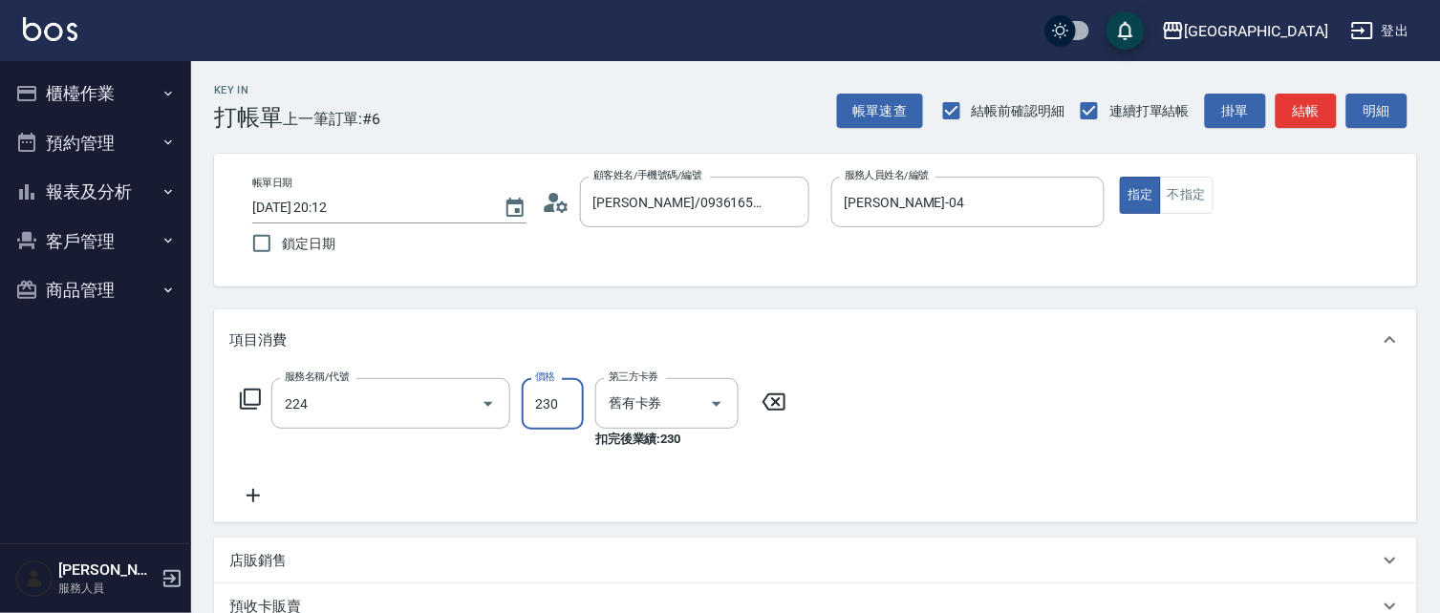
type input "洗髮(卡)230(224)"
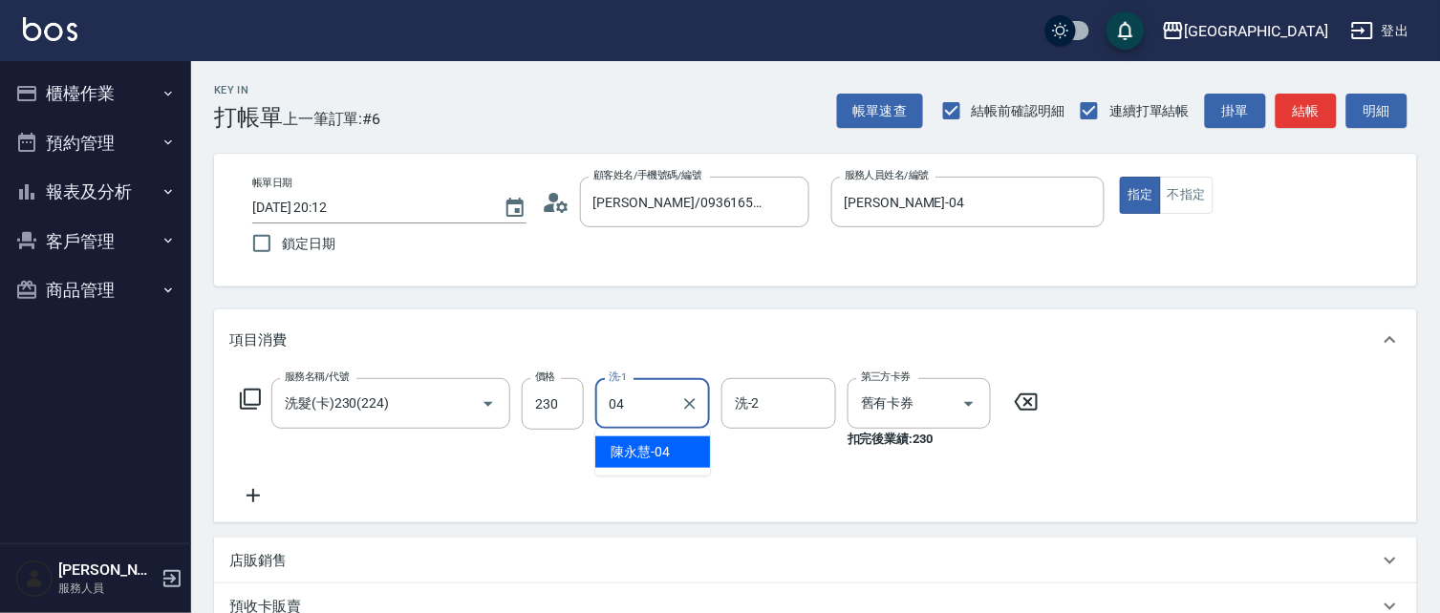
type input "陳永慧-04"
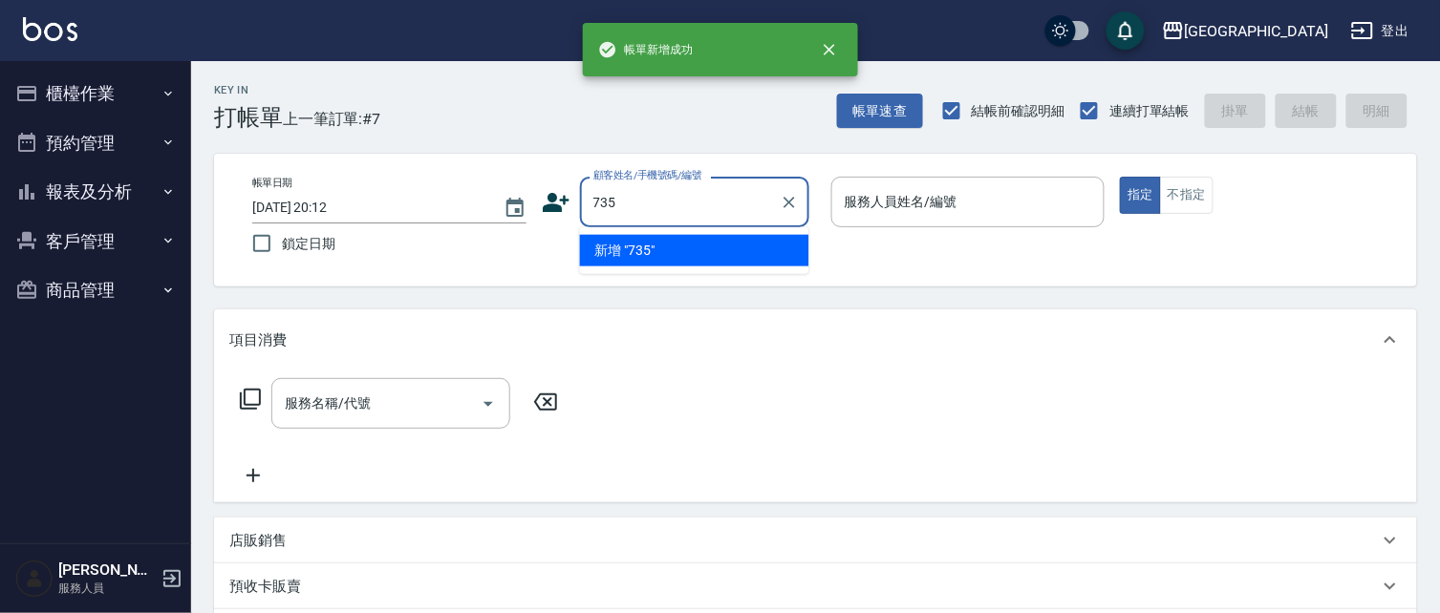
type input "735"
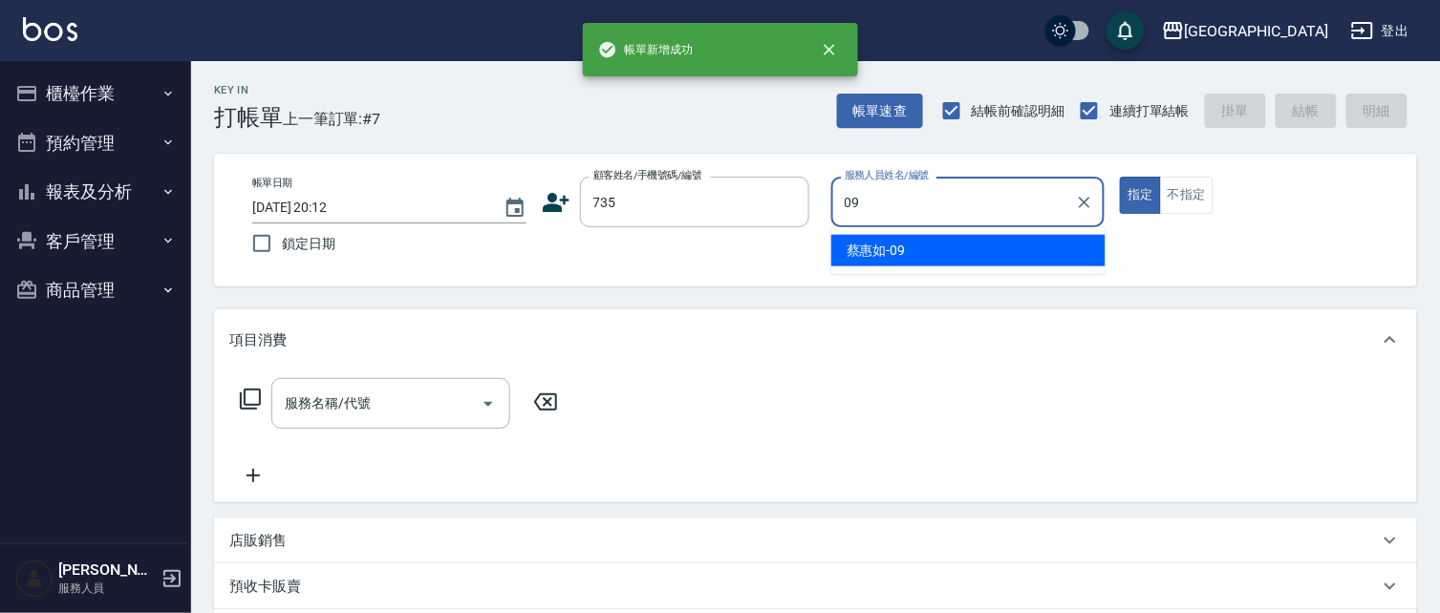
type input "蔡惠如-09"
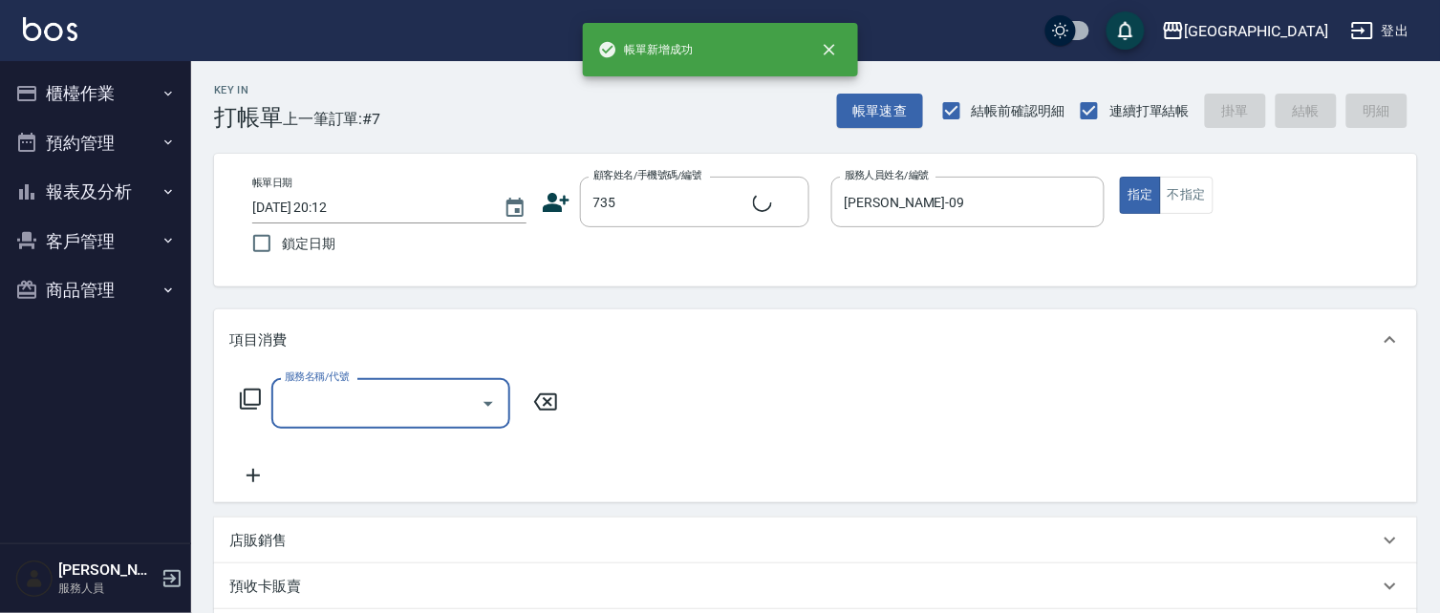
type input "蔡惠如/ 0958338986/735"
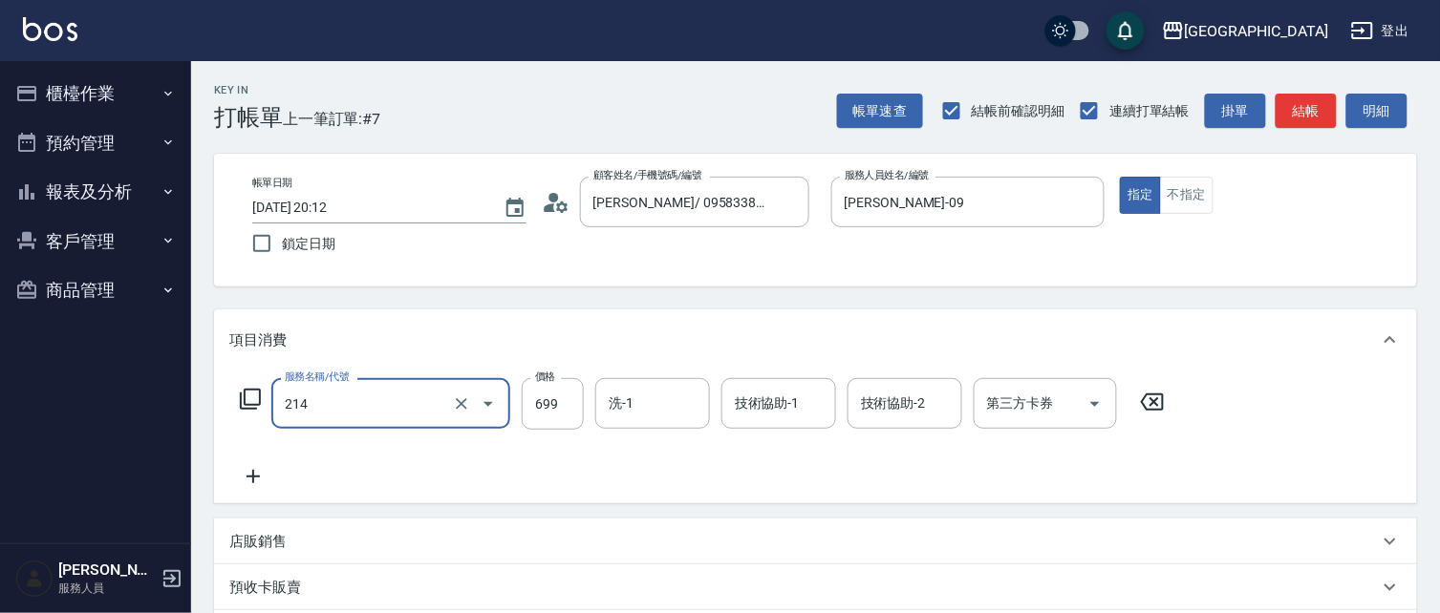
type input "滾珠洗髪699(214)"
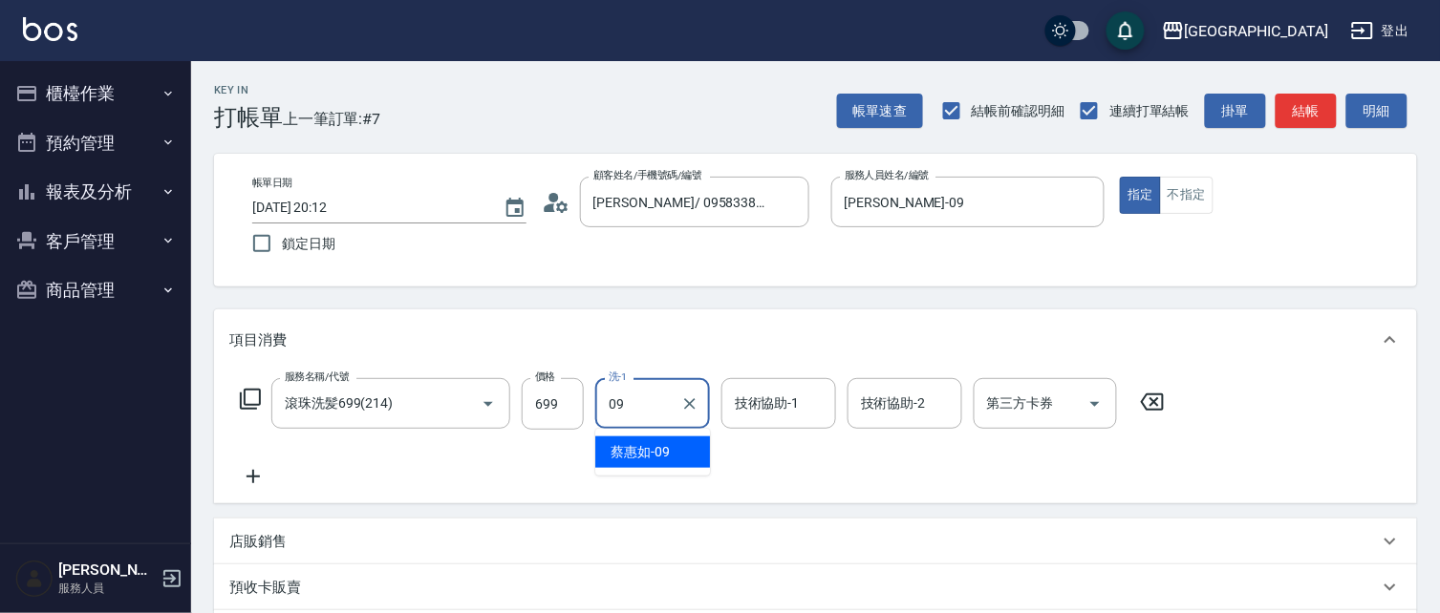
type input "蔡惠如-09"
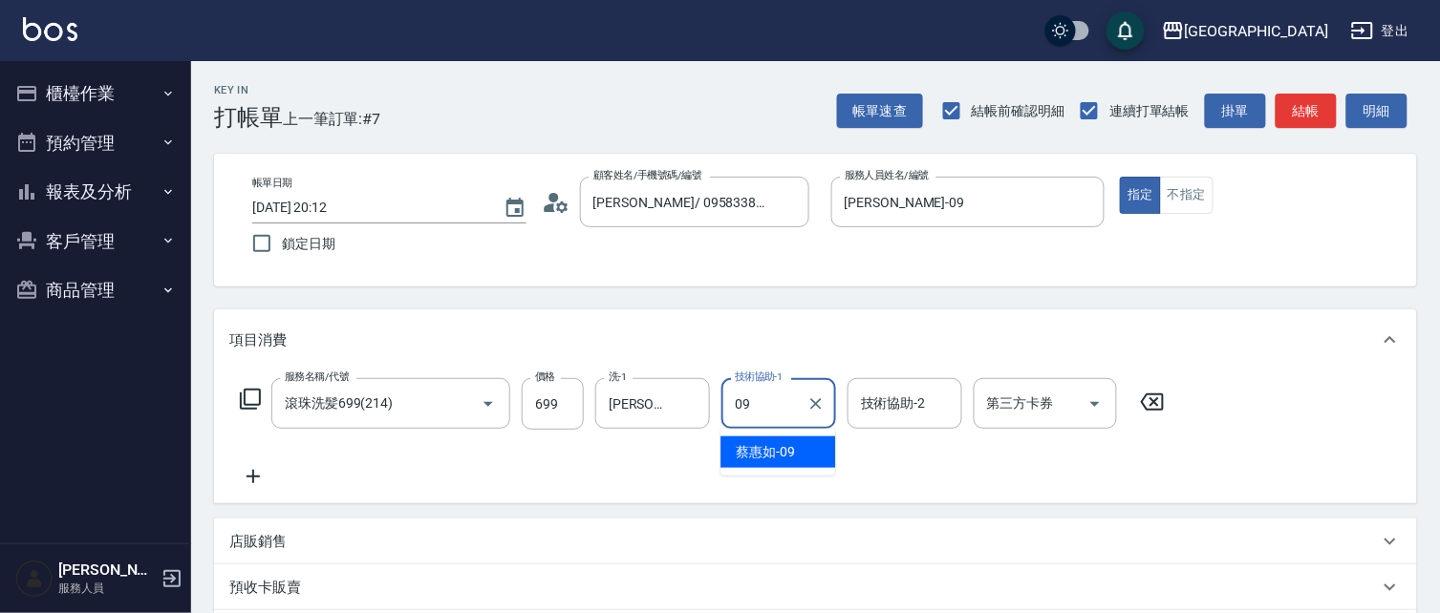
type input "蔡惠如-09"
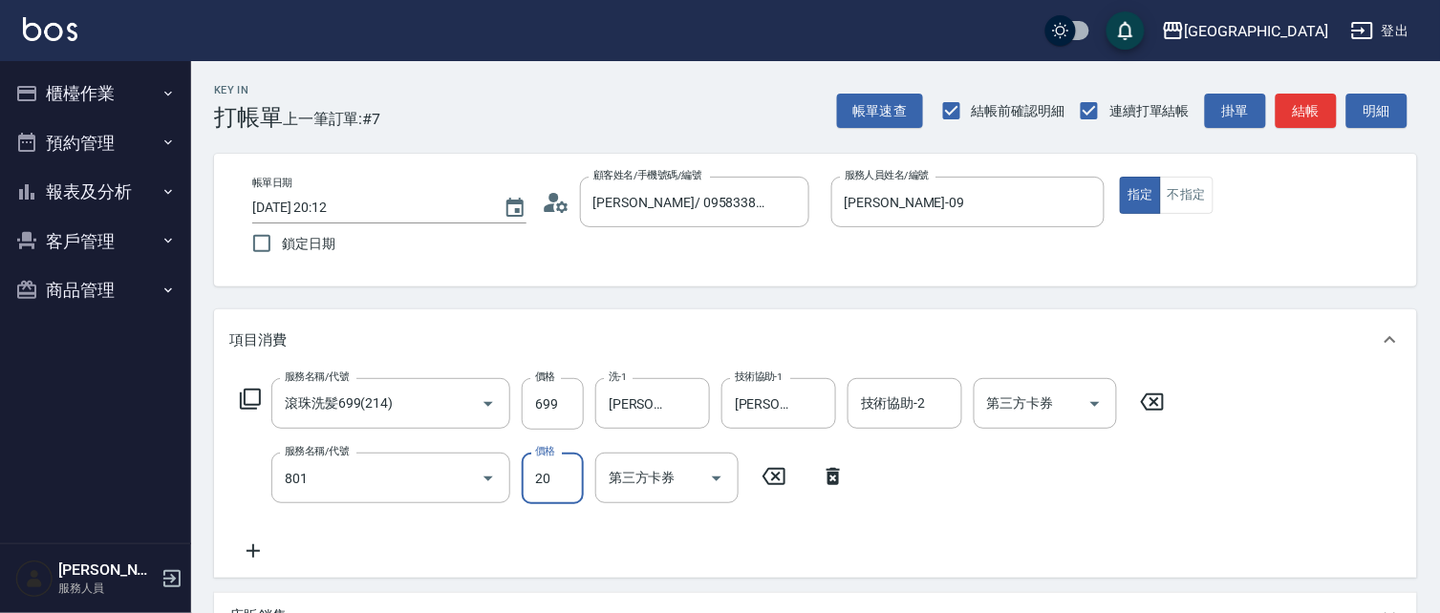
type input "潤絲(801)"
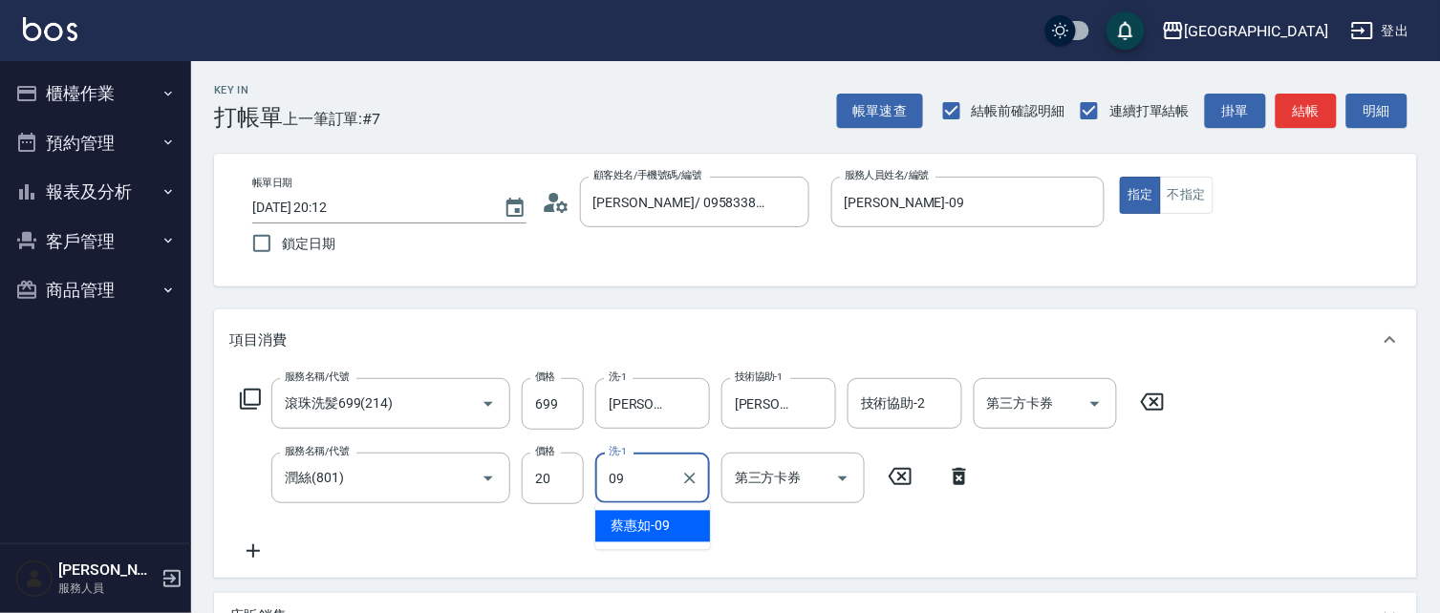
type input "蔡惠如-09"
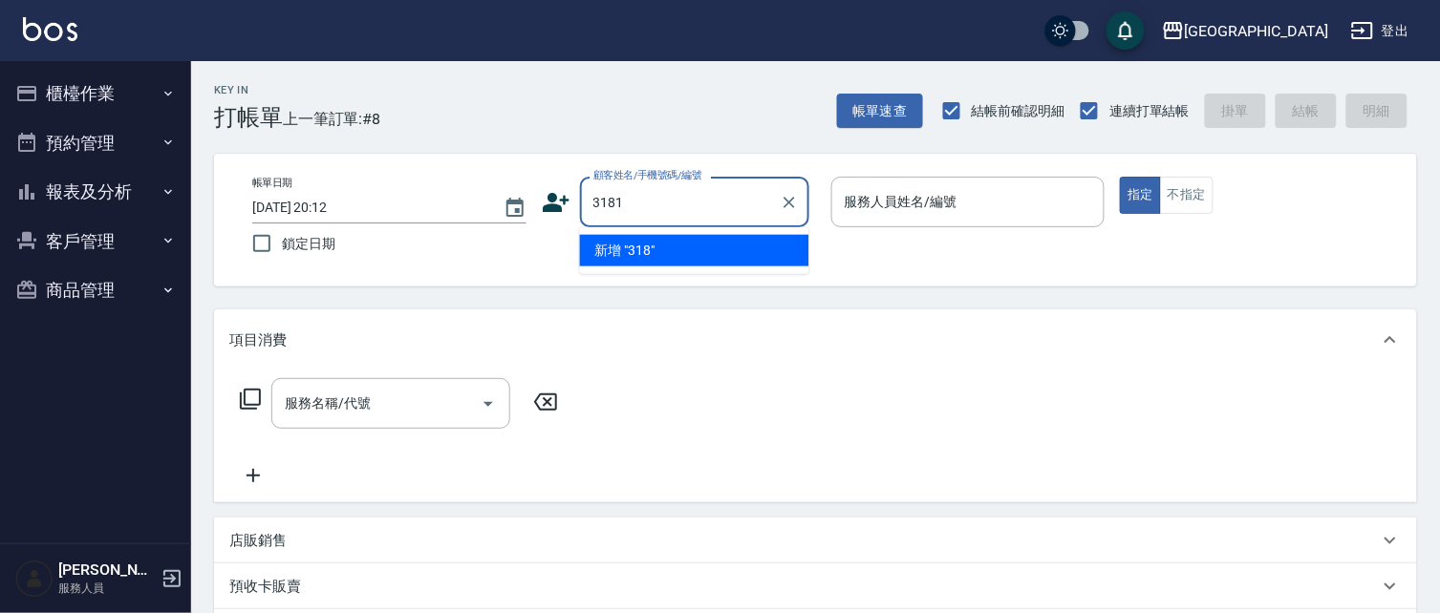
type input "3181"
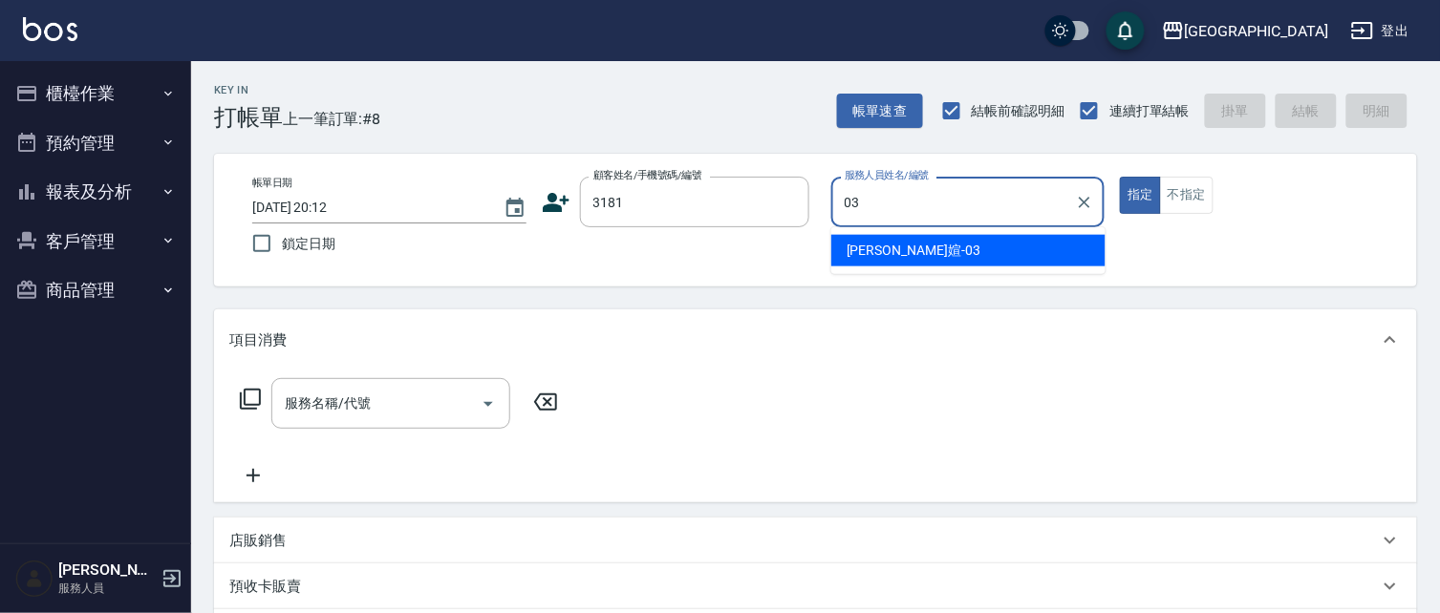
type input "蘇琳媗-03"
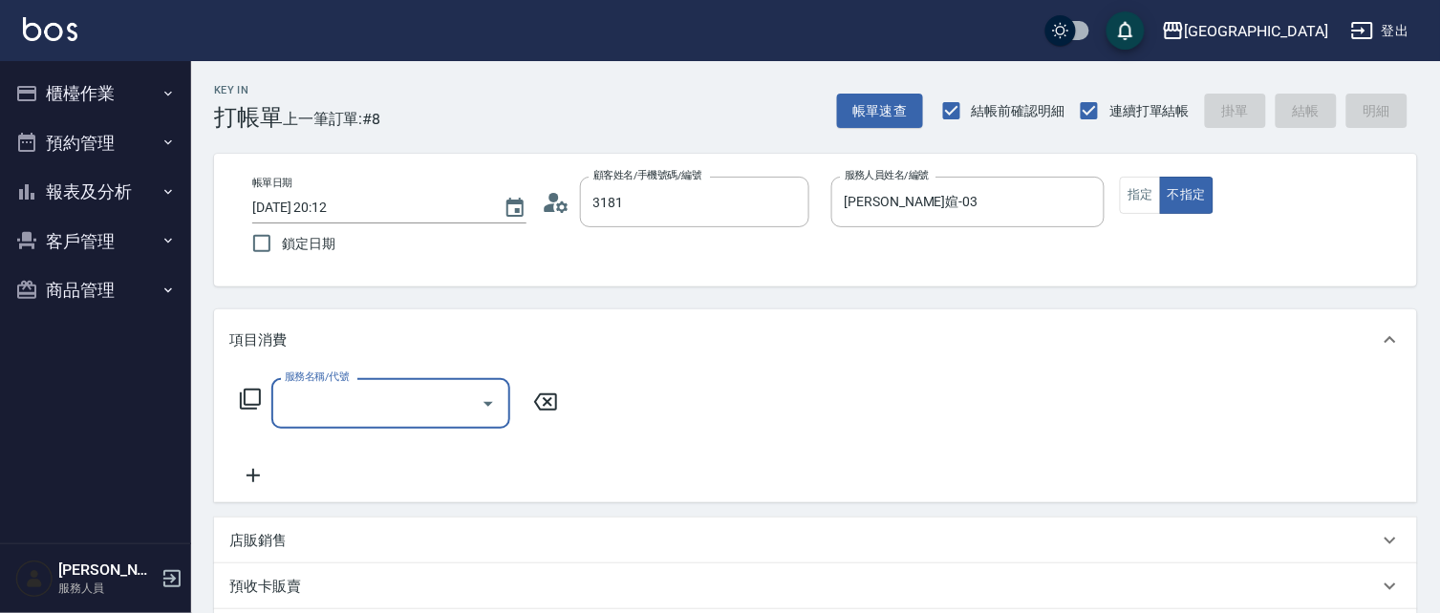
type input "游文玫/0919947656/3181"
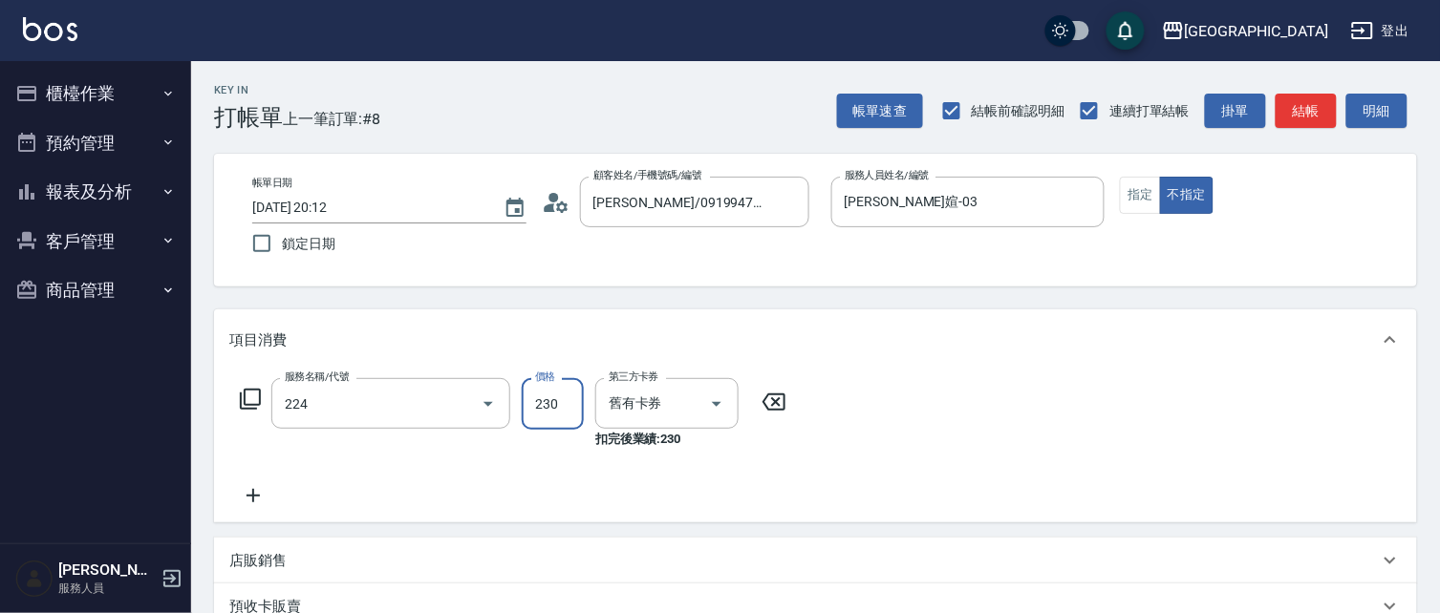
type input "洗髮(卡)230(224)"
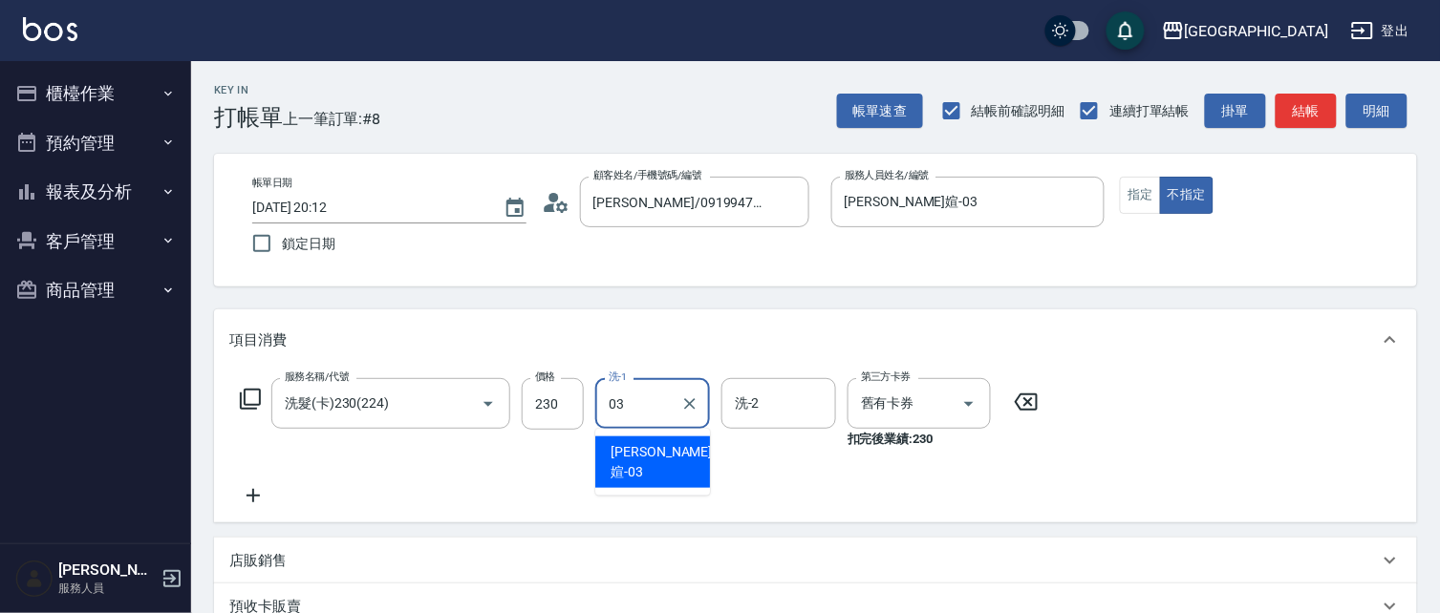
type input "蘇琳媗-03"
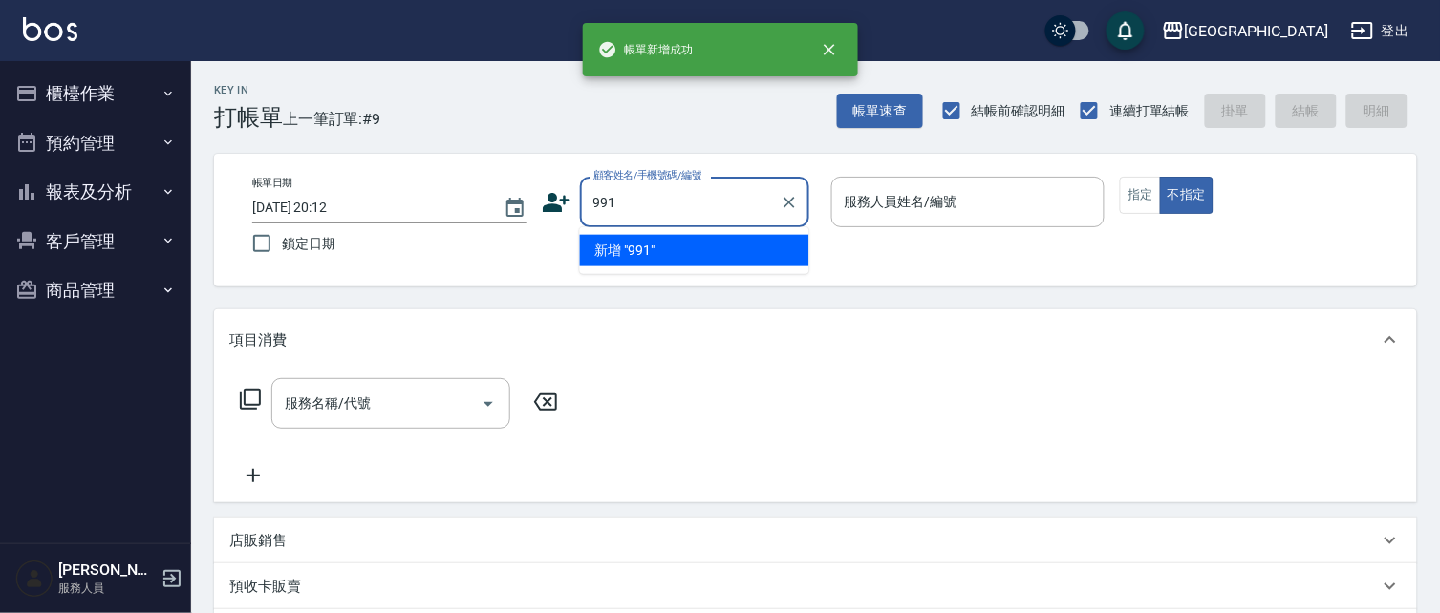
type input "991"
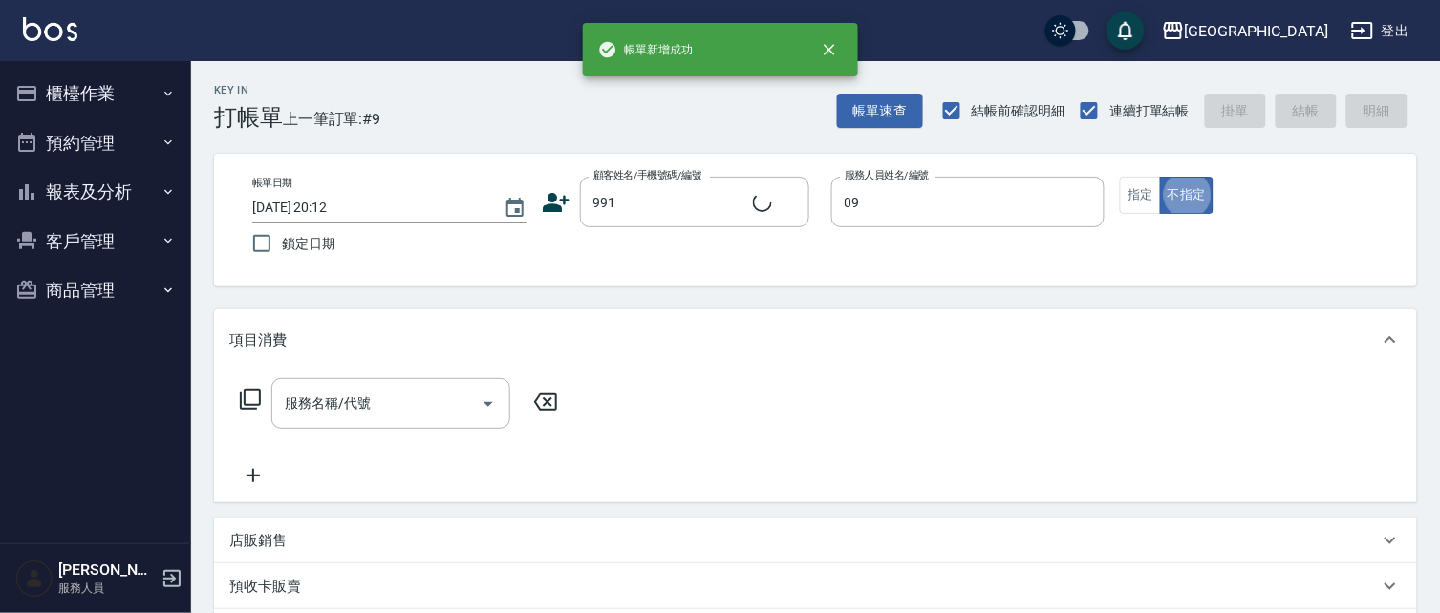
type input "蔡惠如-09"
type input "武以娟/0933759876/991"
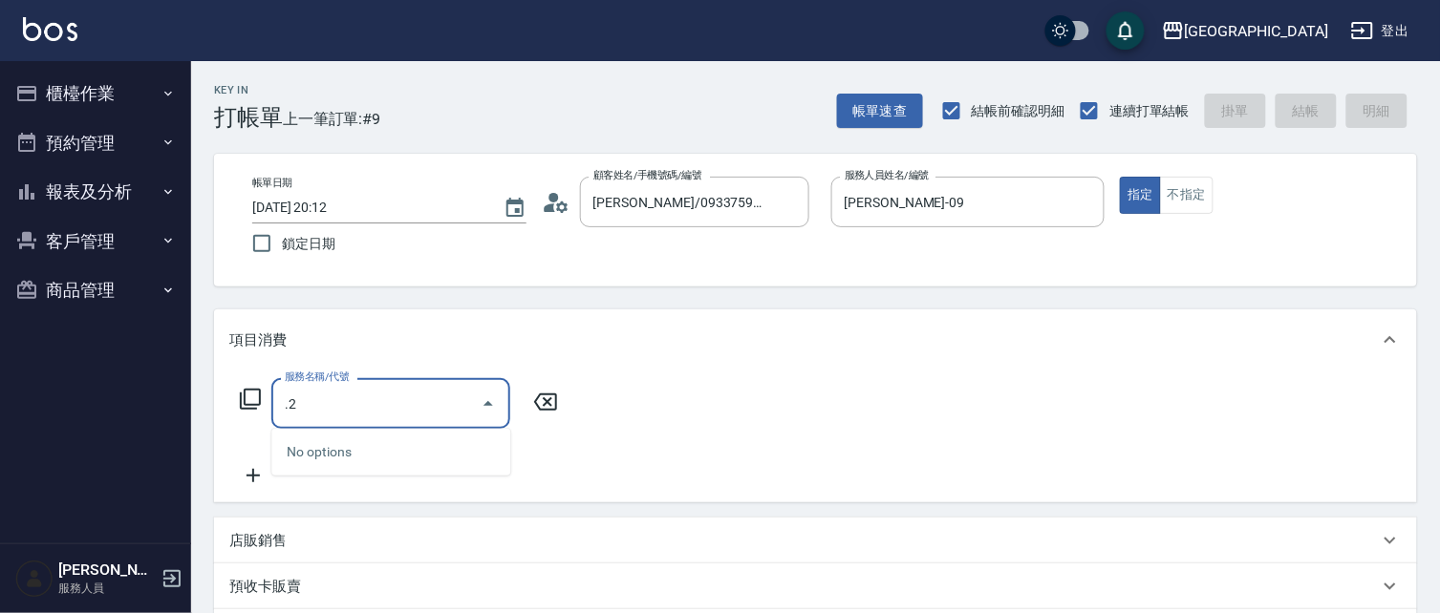
type input "."
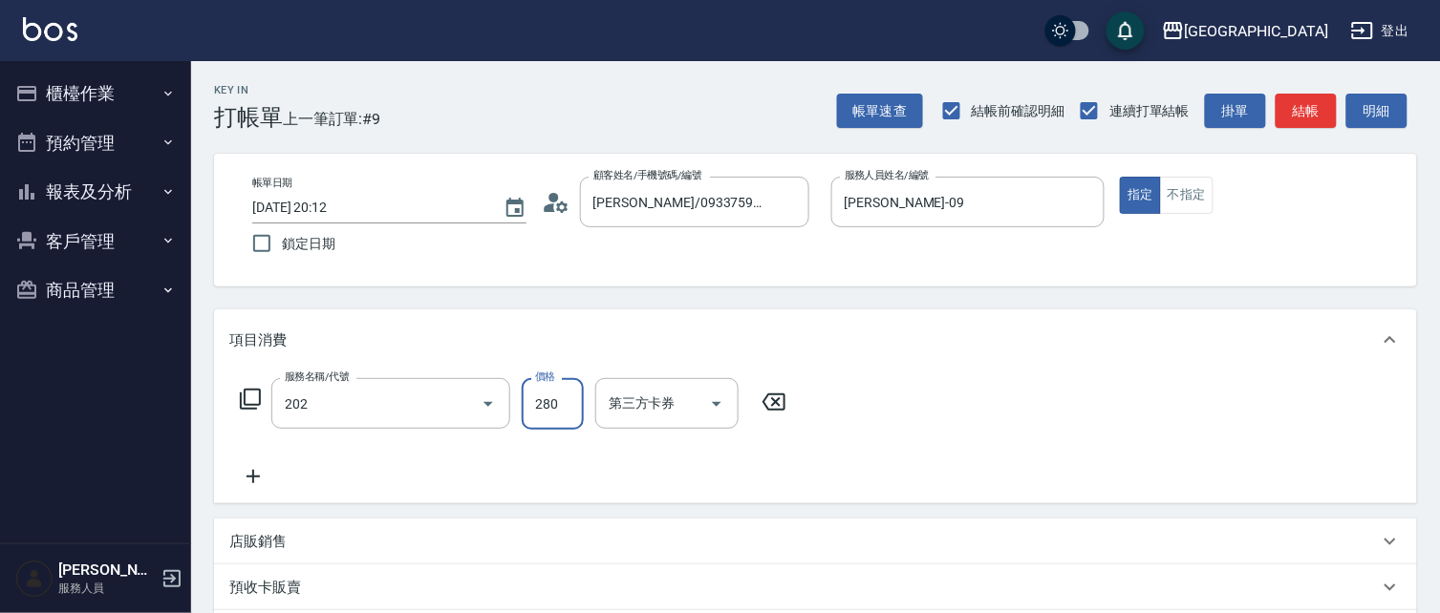
type input "洗髮[280](202)"
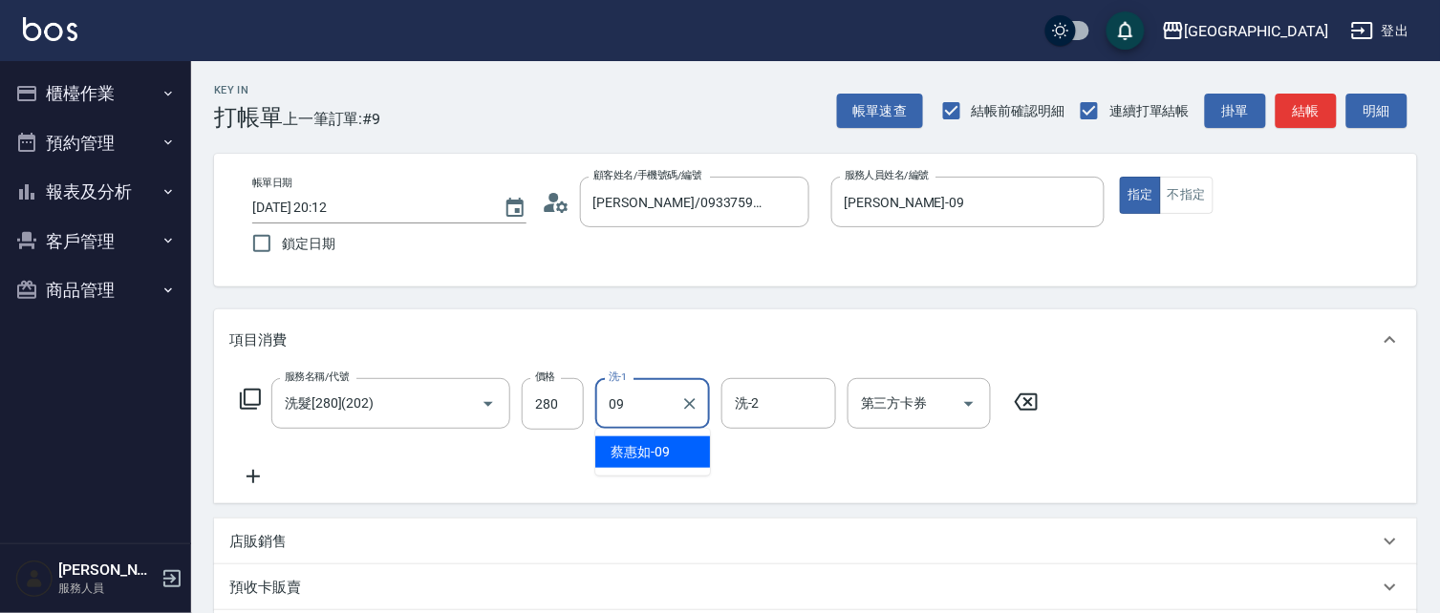
type input "蔡惠如-09"
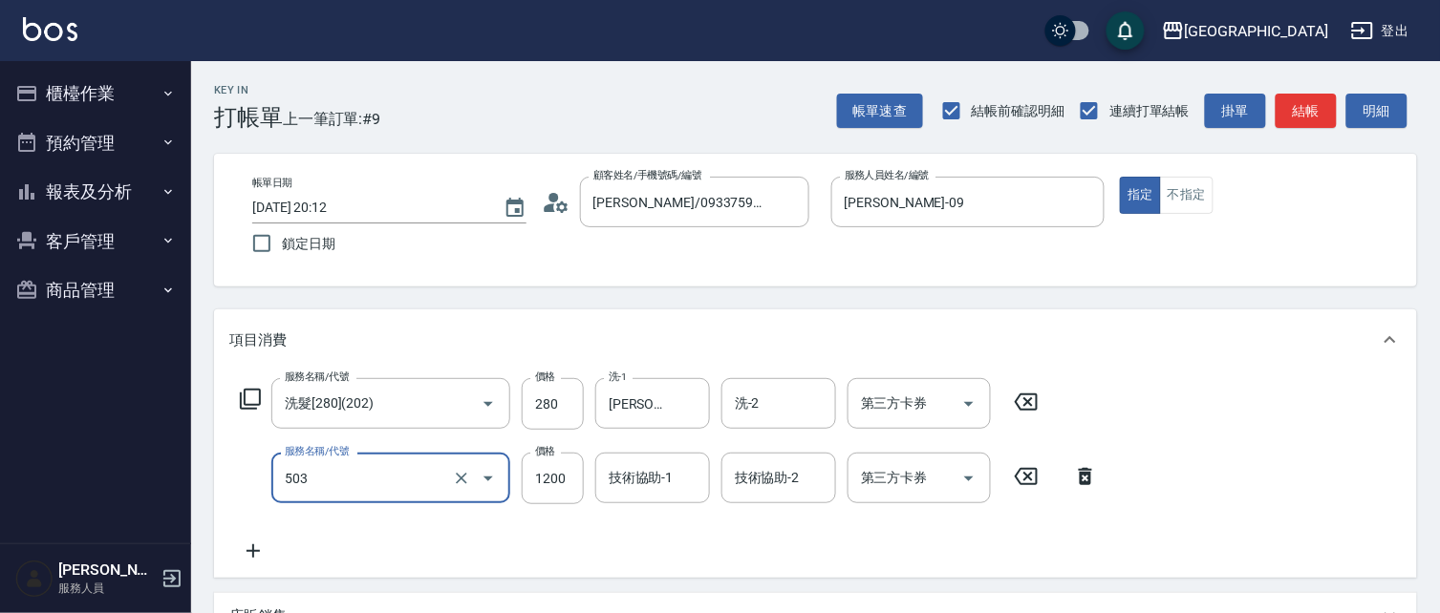
type input "染髮[120](503)"
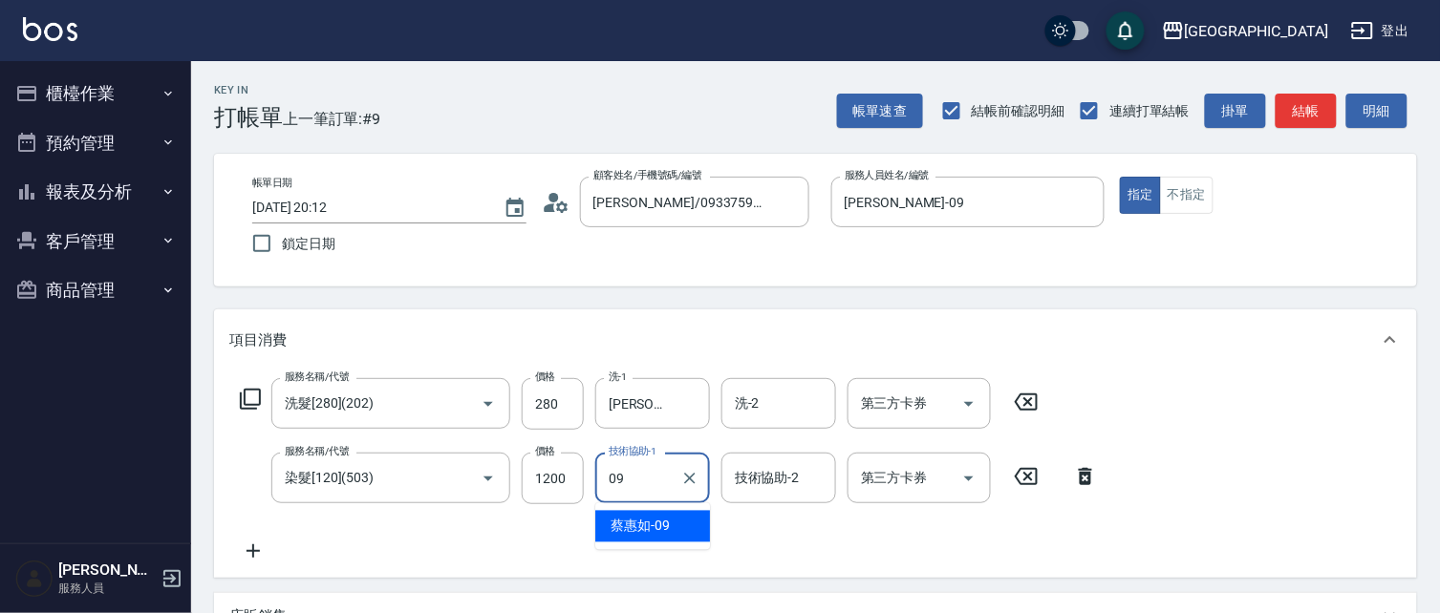
type input "蔡惠如-09"
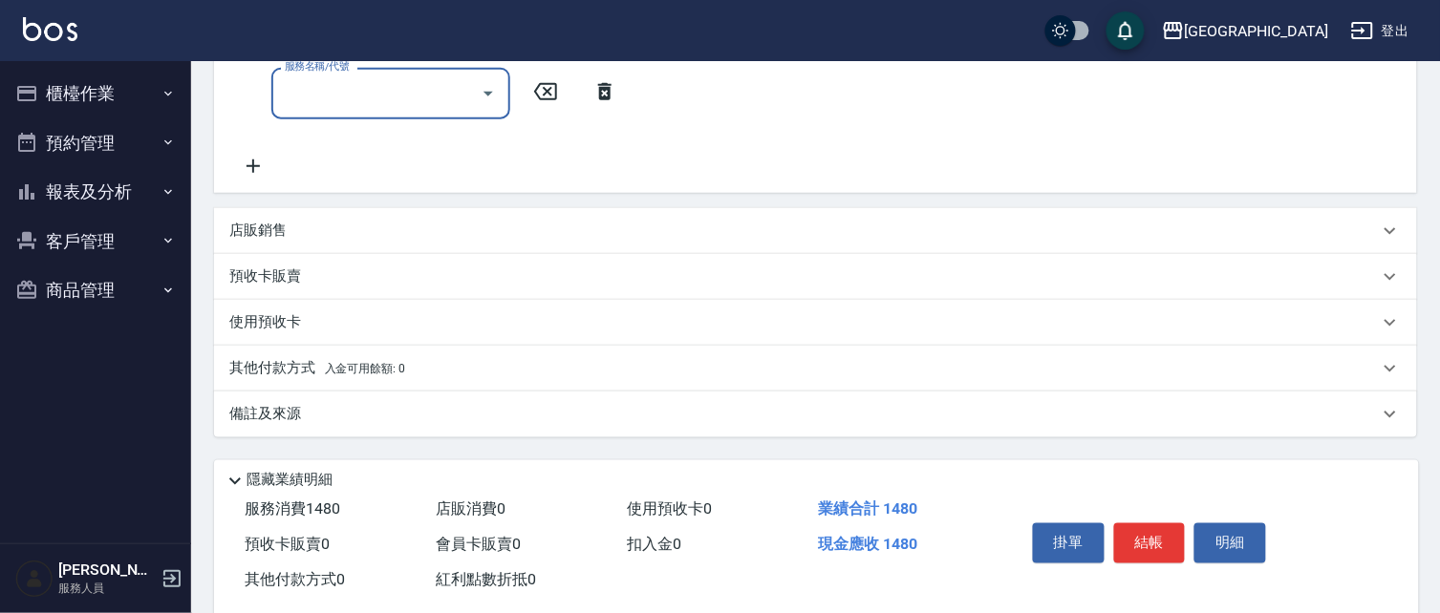
scroll to position [460, 0]
click at [271, 233] on p "店販銷售" at bounding box center [257, 231] width 57 height 20
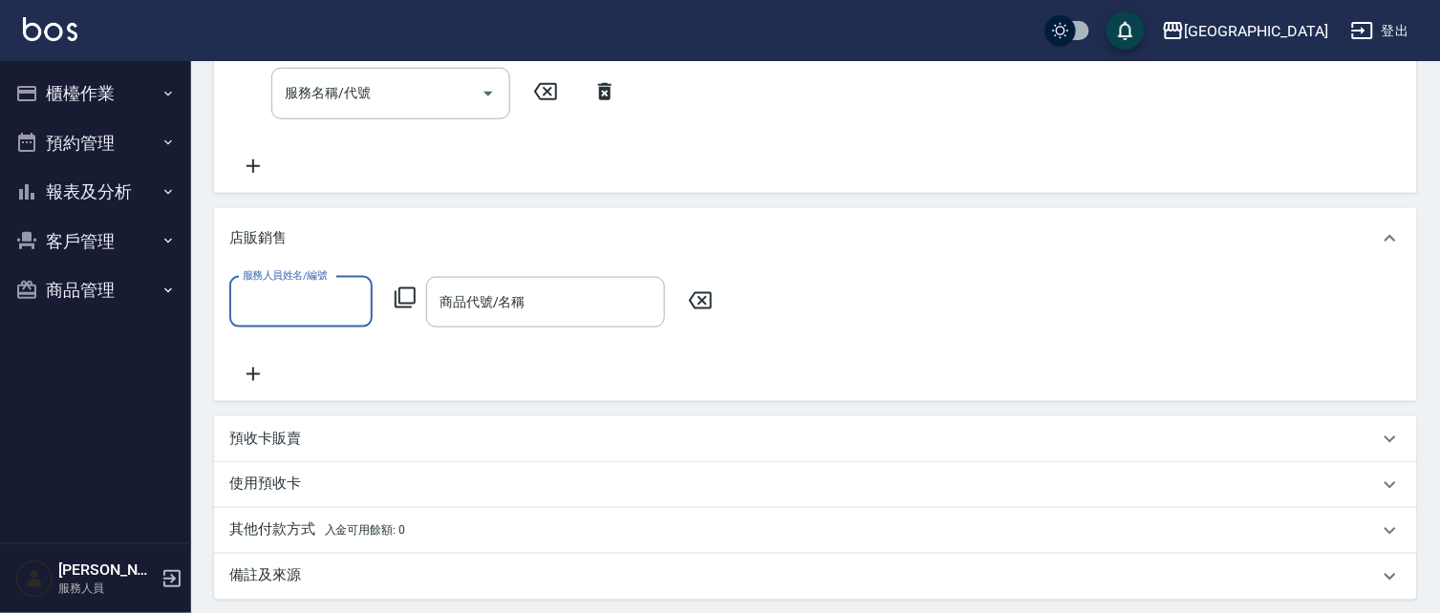
scroll to position [0, 0]
click at [322, 304] on input "服務人員姓名/編號" at bounding box center [301, 302] width 126 height 33
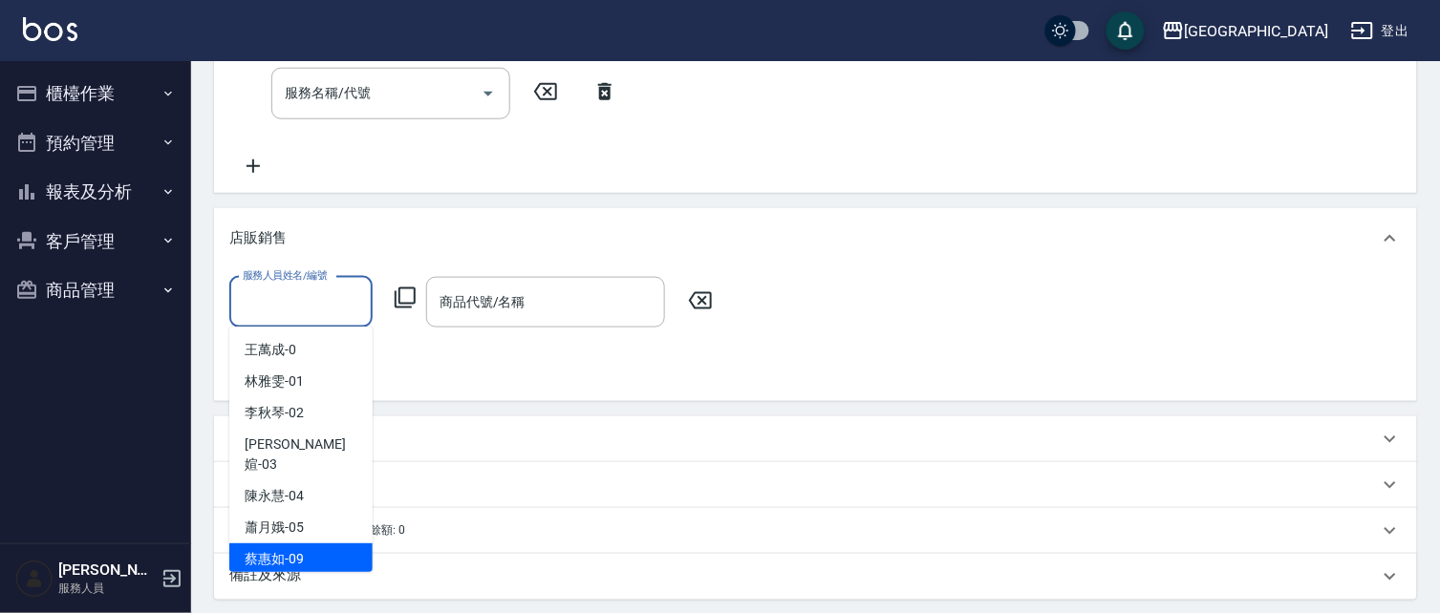
click at [316, 544] on div "蔡惠如 -09" at bounding box center [300, 560] width 143 height 32
type input "蔡惠如-09"
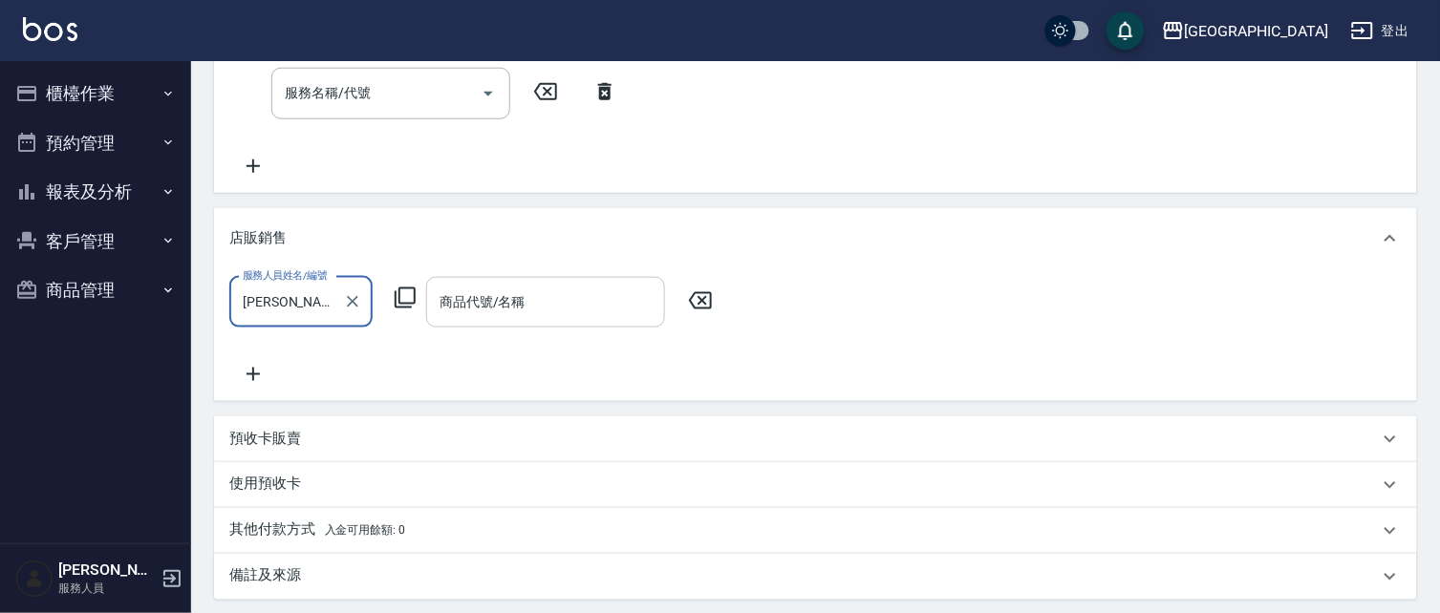
click at [474, 304] on input "商品代號/名稱" at bounding box center [546, 302] width 222 height 33
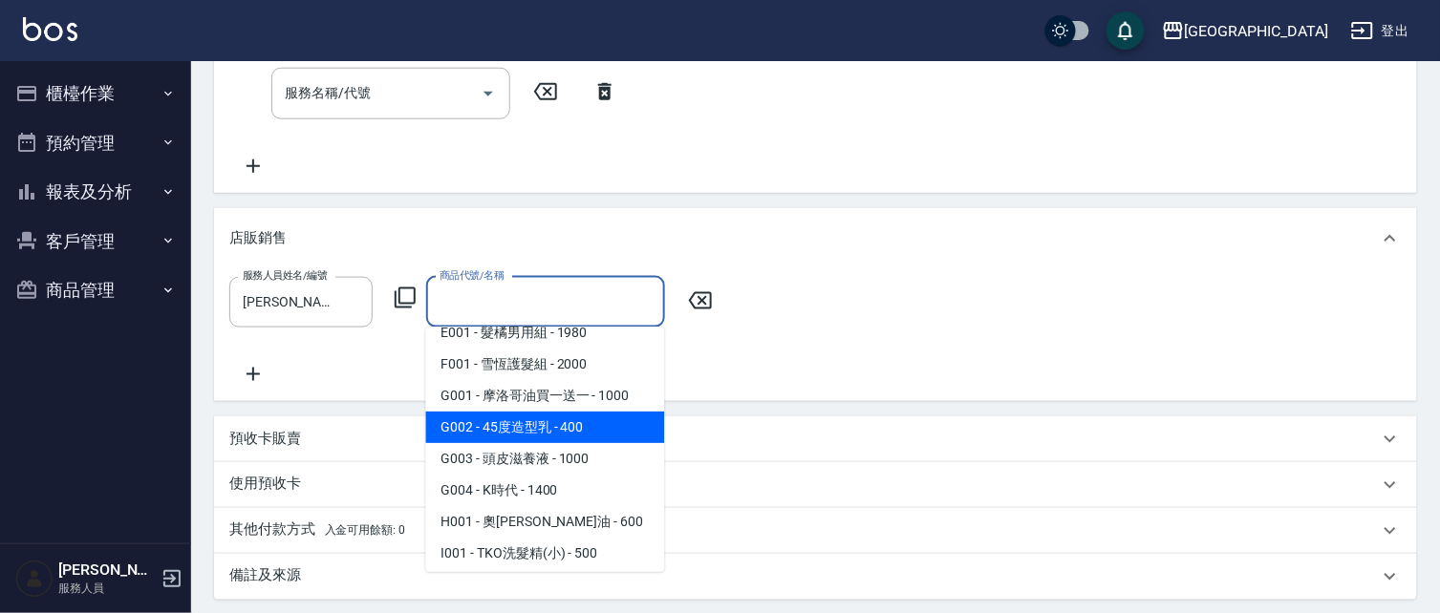
scroll to position [809, 0]
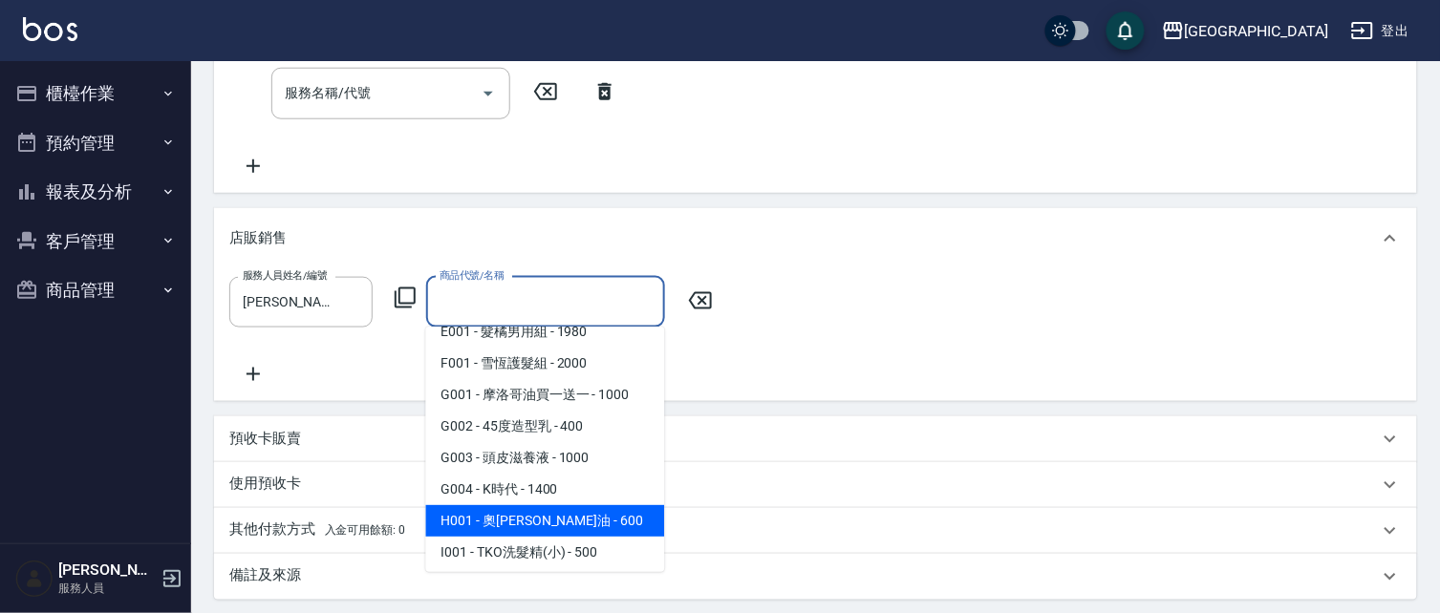
click at [585, 505] on span "H001 - 奧卡羅油 - 600" at bounding box center [545, 521] width 239 height 32
type input "奧[PERSON_NAME]油"
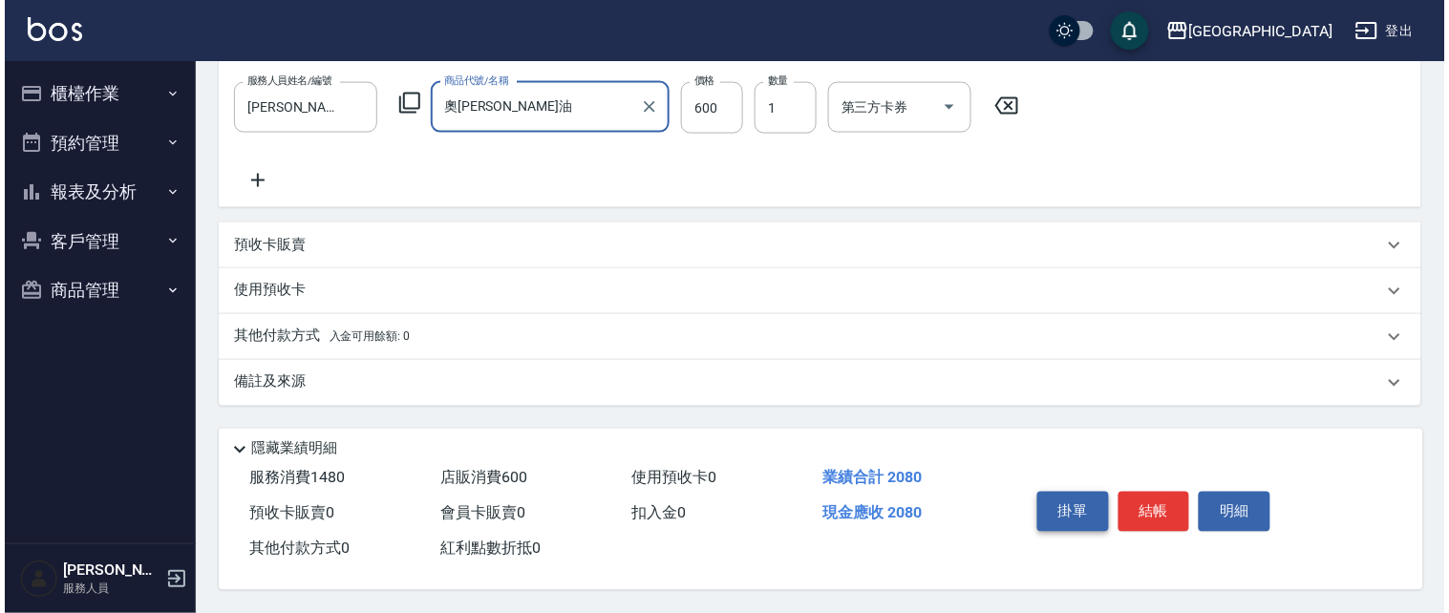
scroll to position [660, 0]
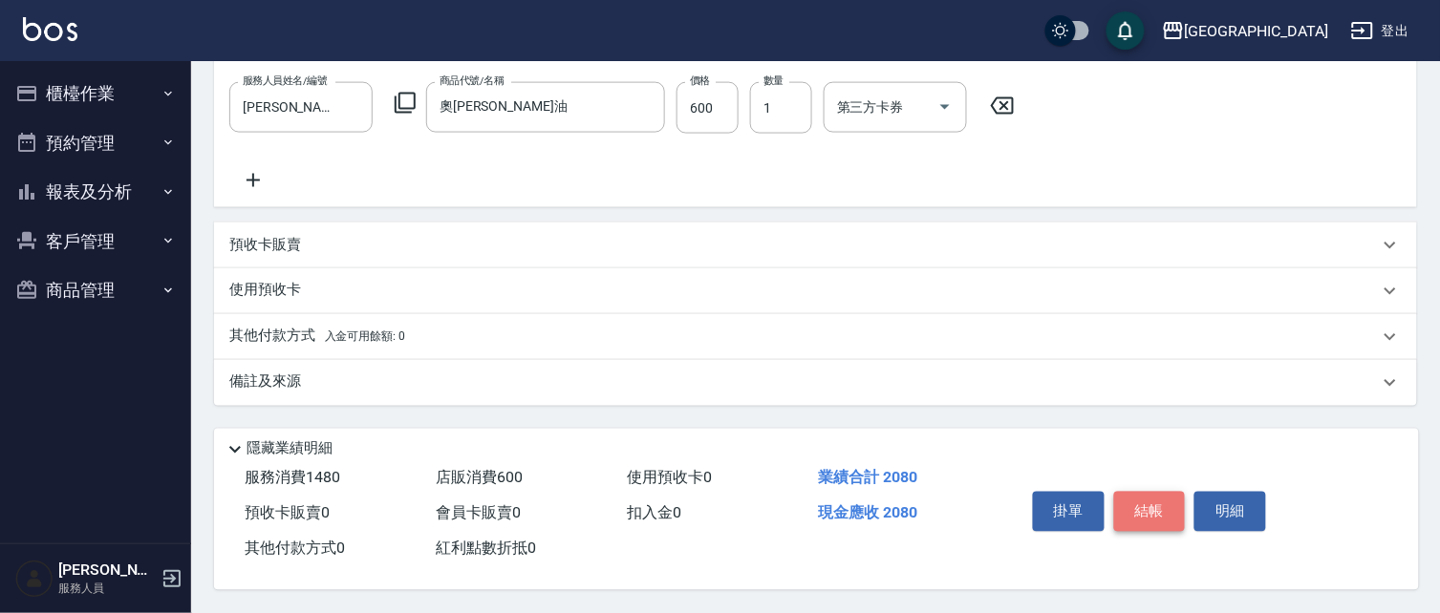
click at [1142, 499] on button "結帳" at bounding box center [1150, 512] width 72 height 40
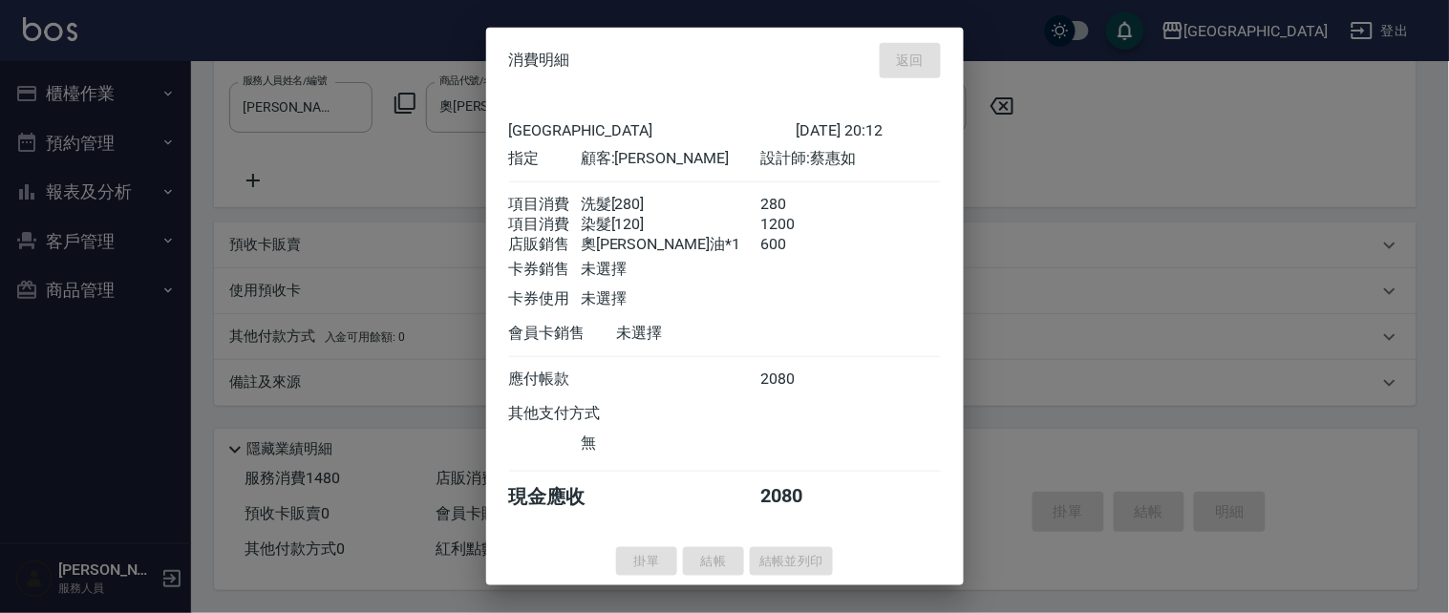
type input "2025/09/13 20:13"
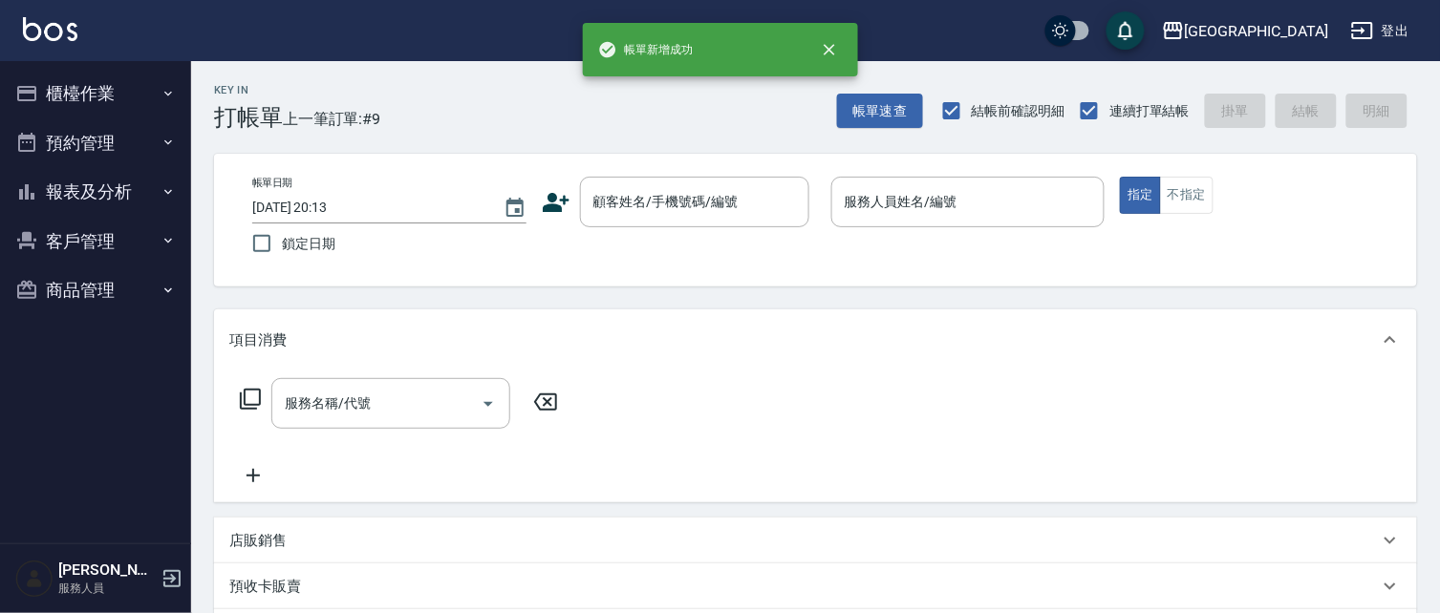
scroll to position [0, 0]
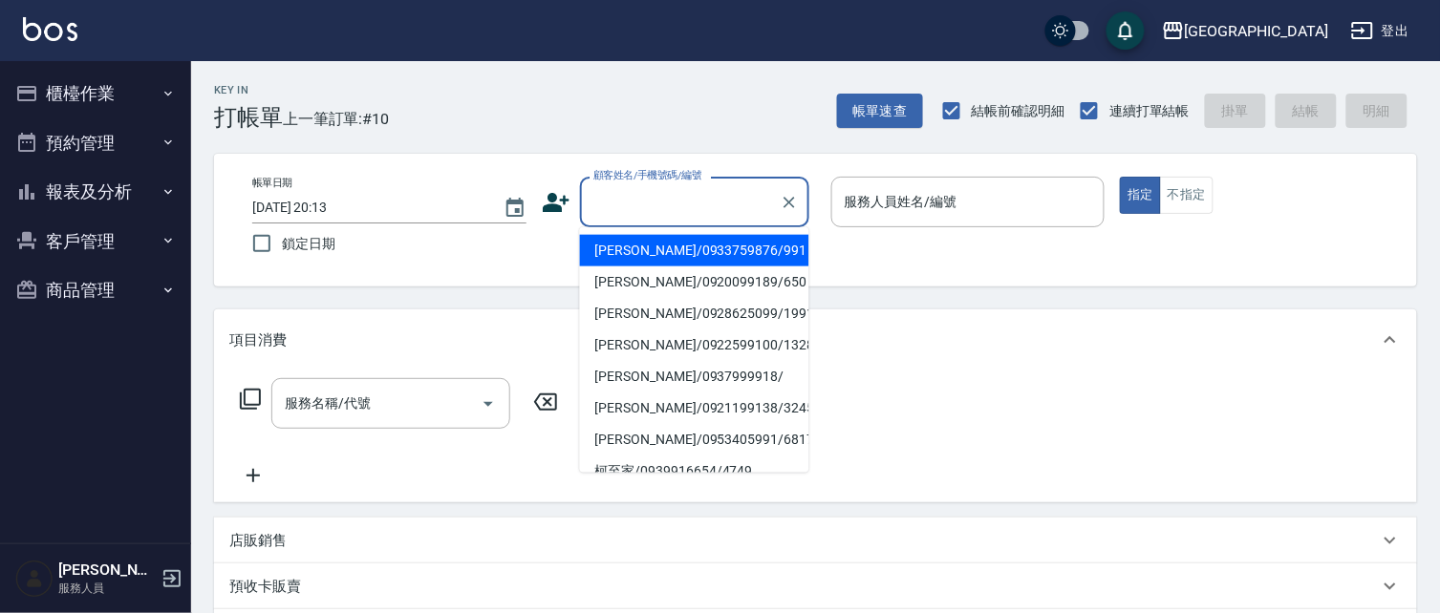
click at [621, 201] on input "顧客姓名/手機號碼/編號" at bounding box center [680, 201] width 183 height 33
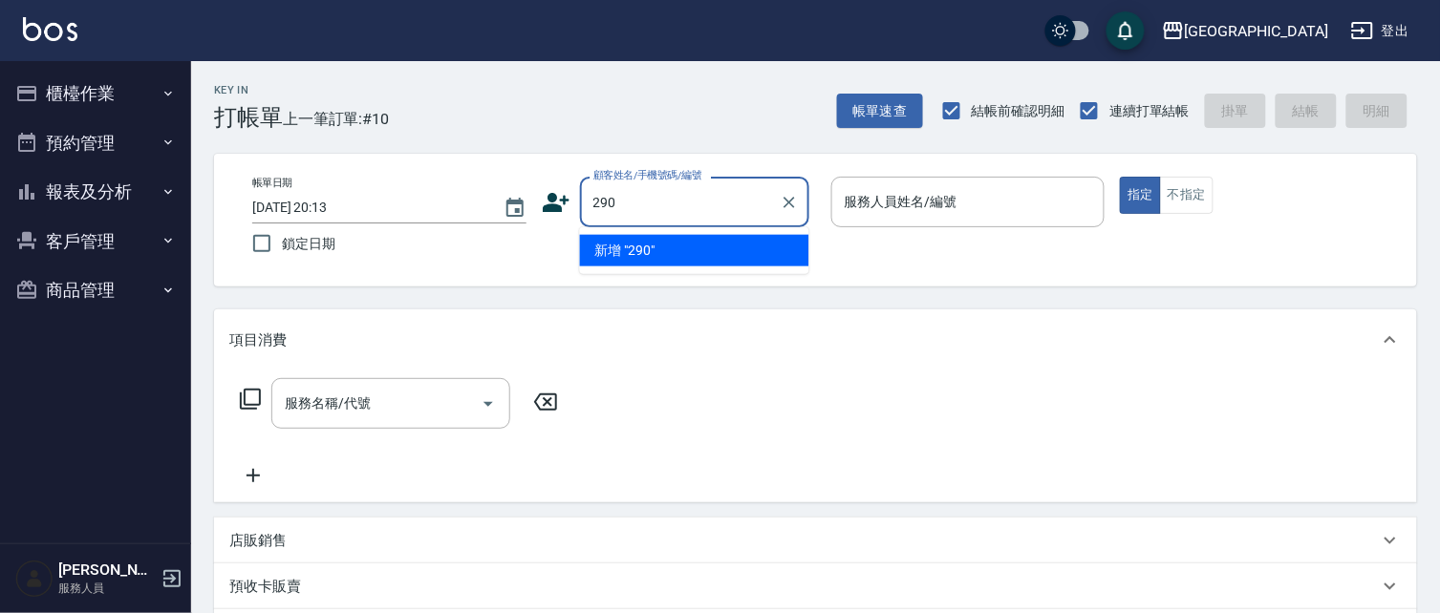
type input "290"
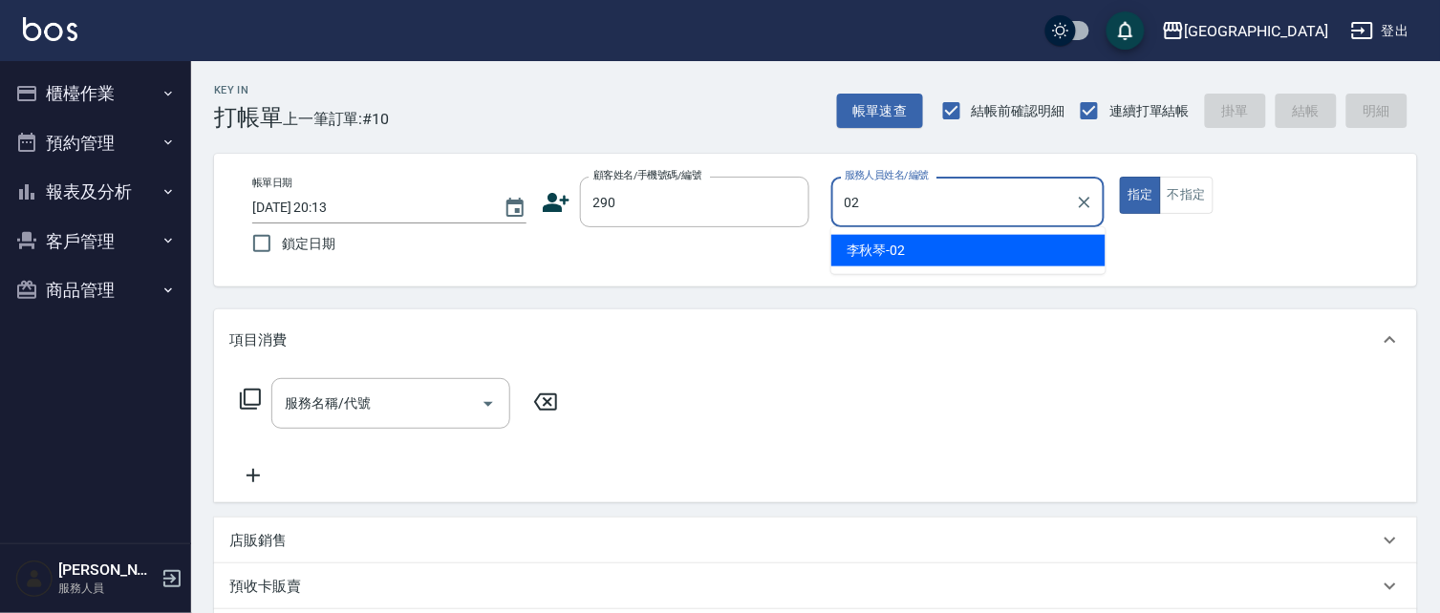
type input "李秋琴-02"
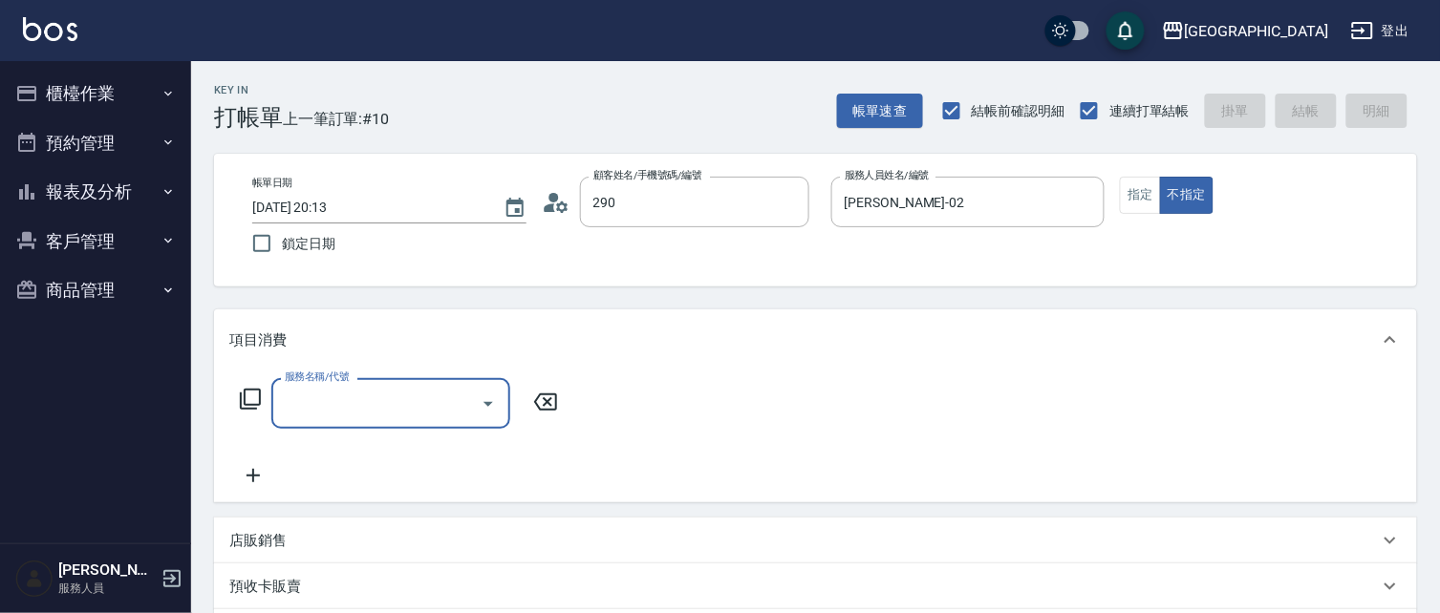
type input "李秋琴/0989688802/290"
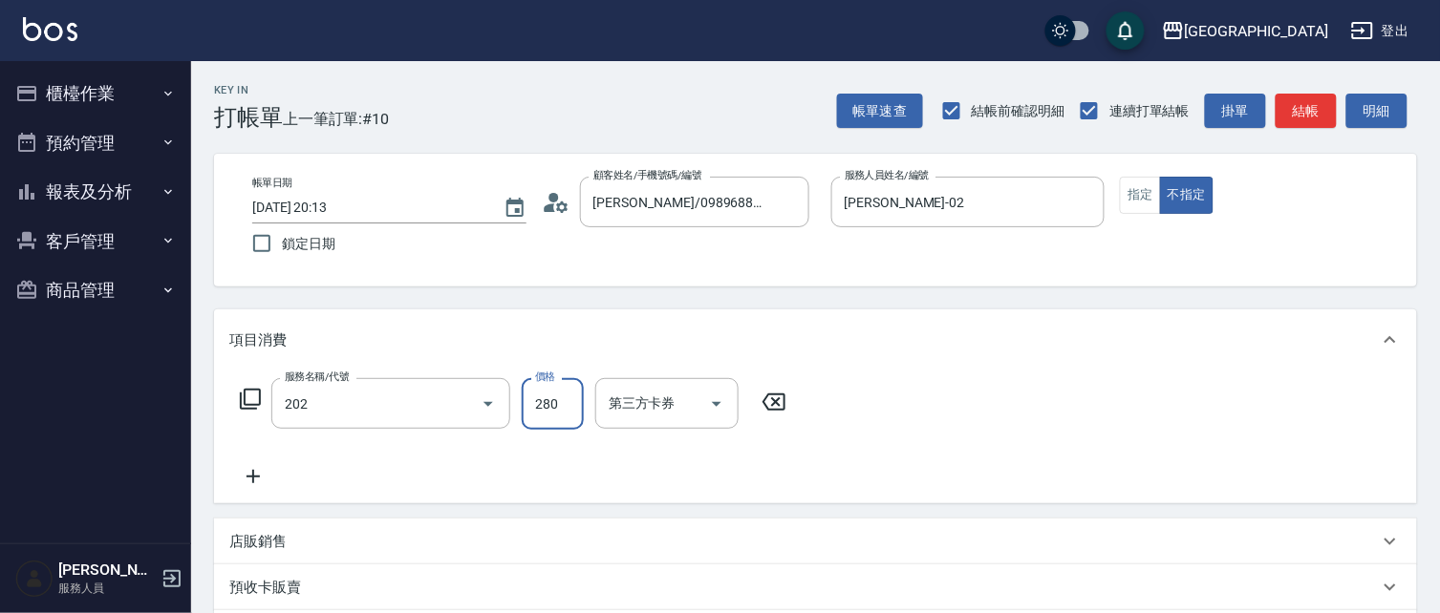
type input "洗髮[280](202)"
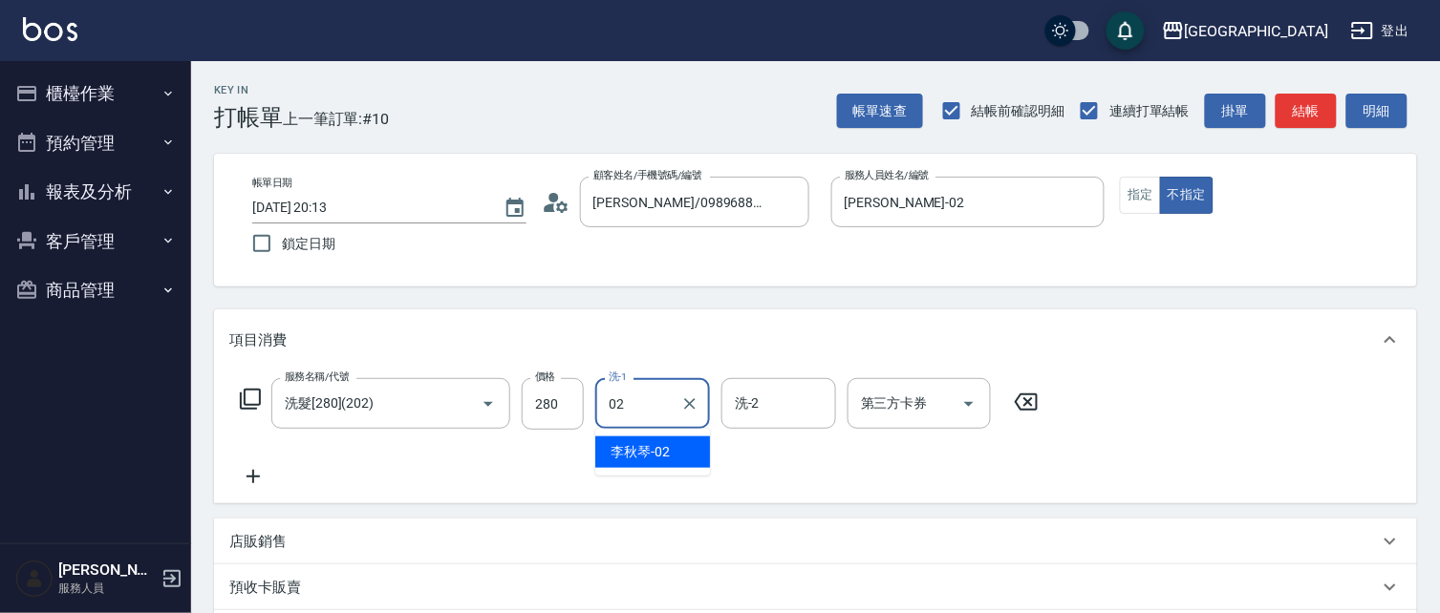
type input "李秋琴-02"
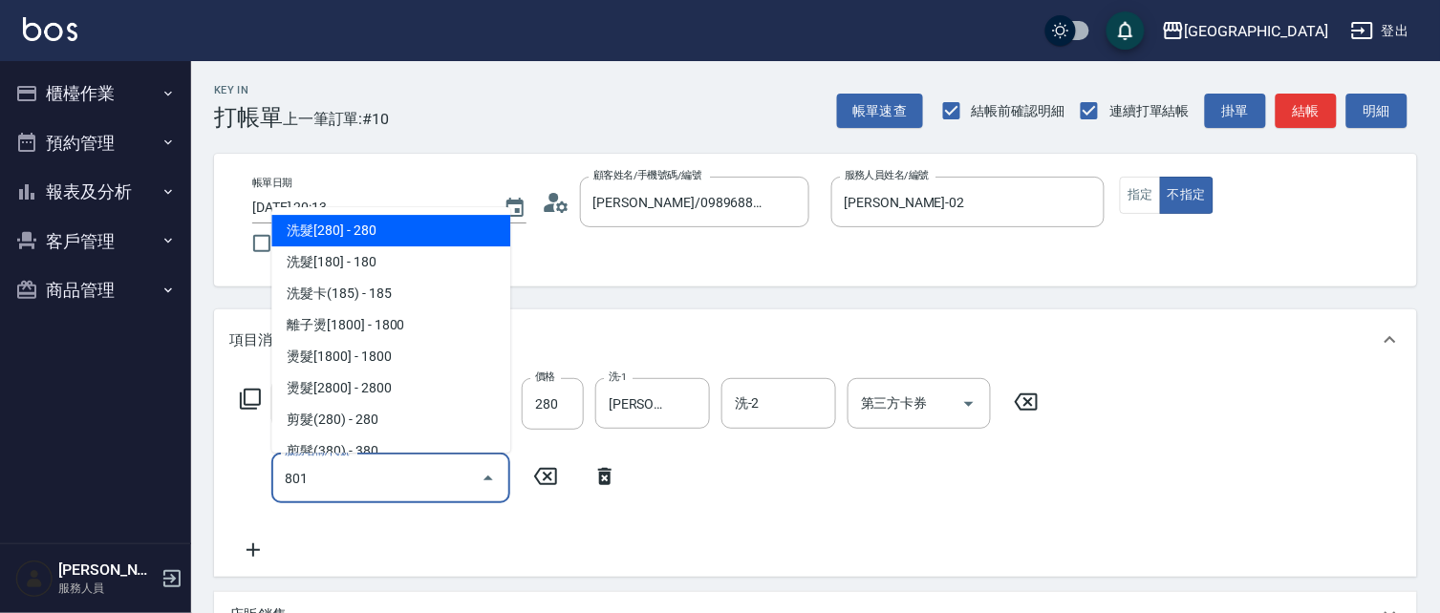
type input "潤絲(801)"
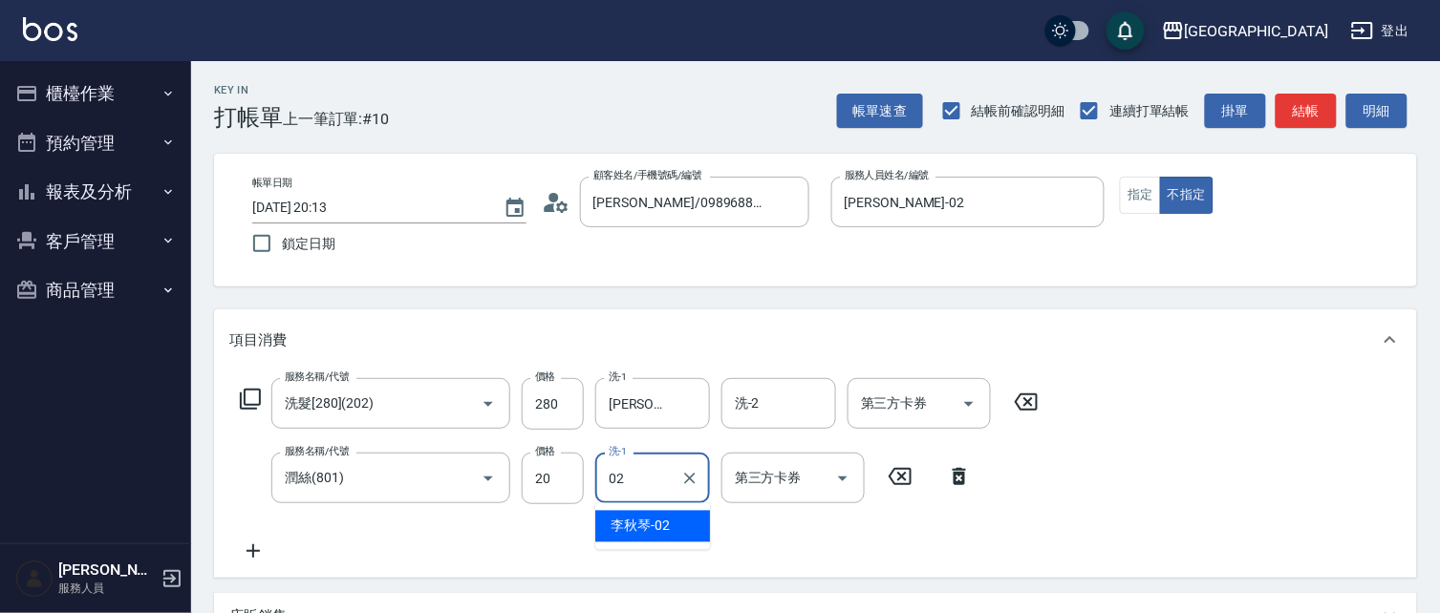
type input "李秋琴-02"
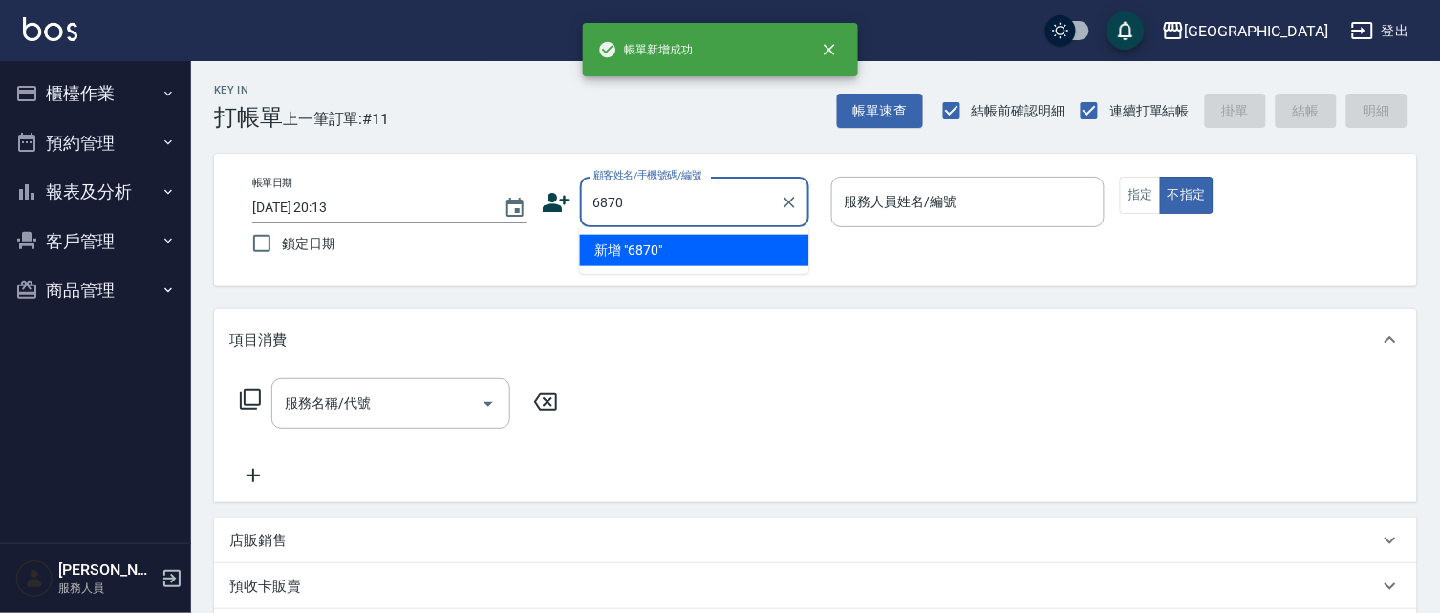
type input "6870"
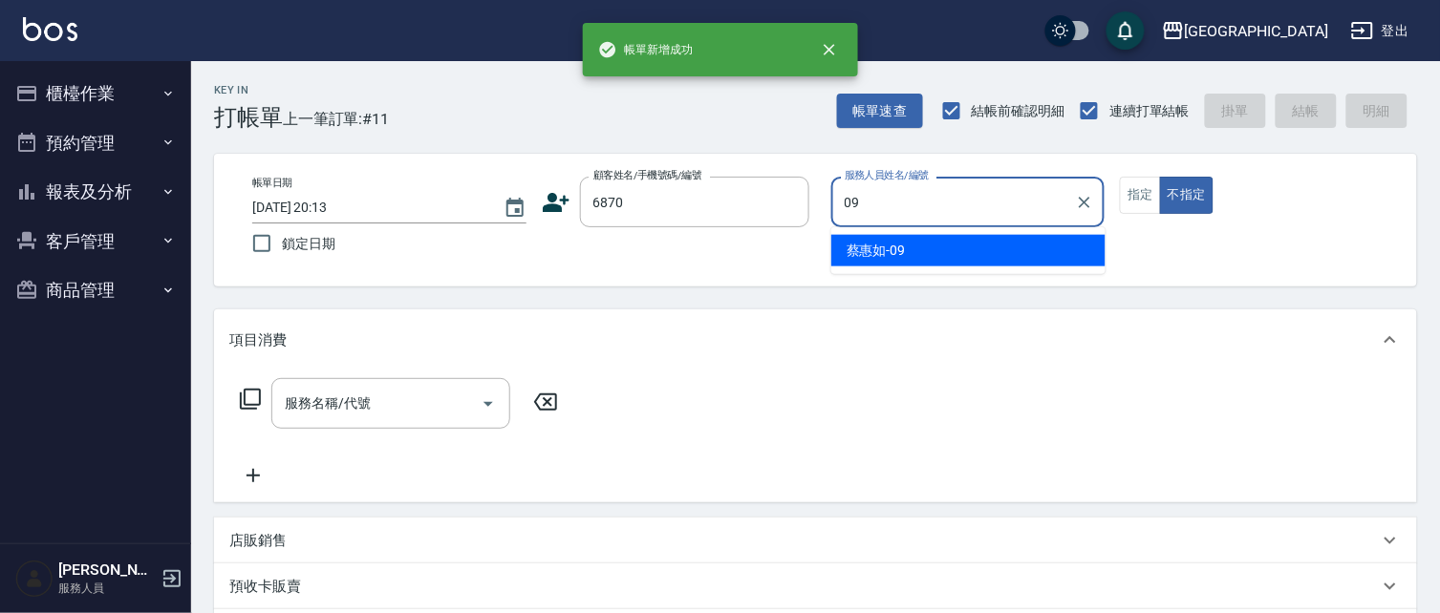
type input "蔡惠如-09"
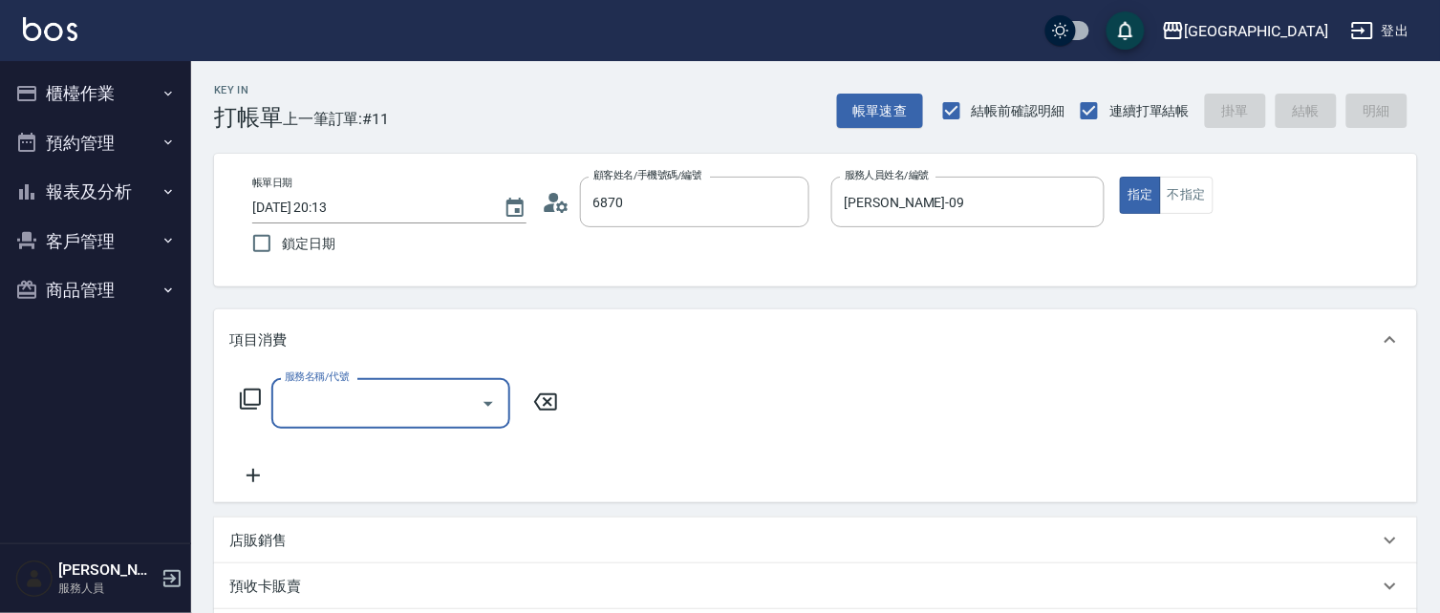
type input "林以涵/0952082292/6870"
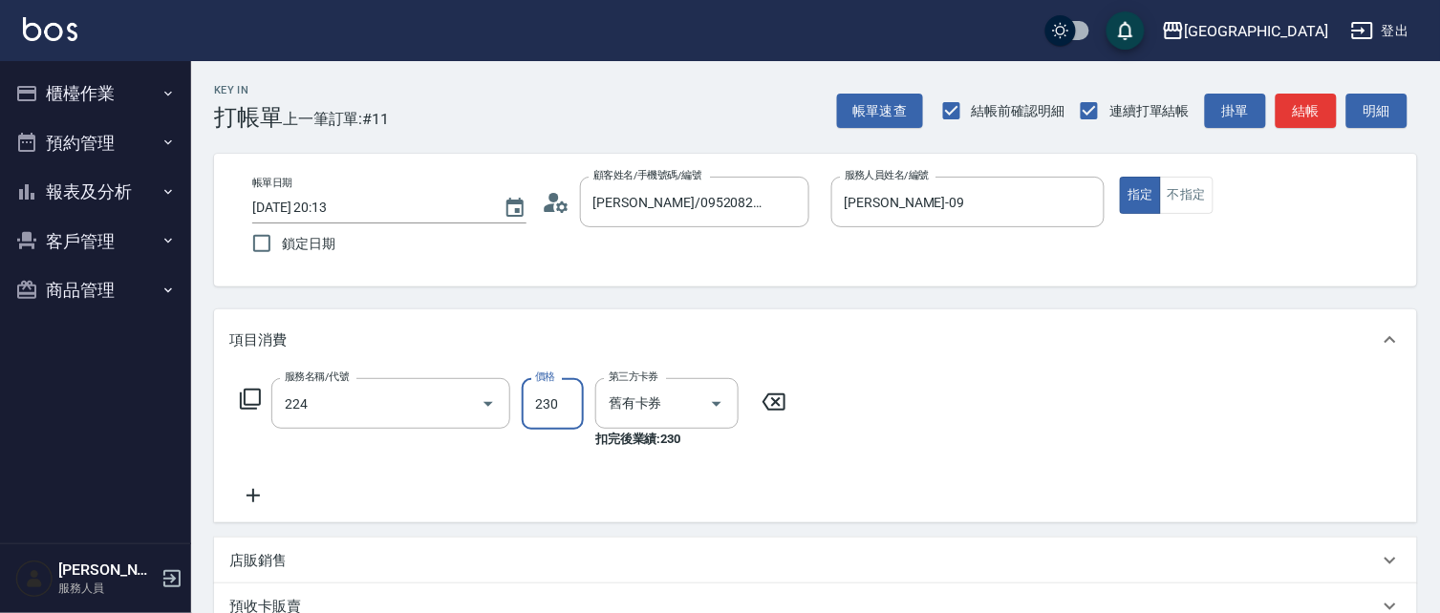
type input "洗髮(卡)230(224)"
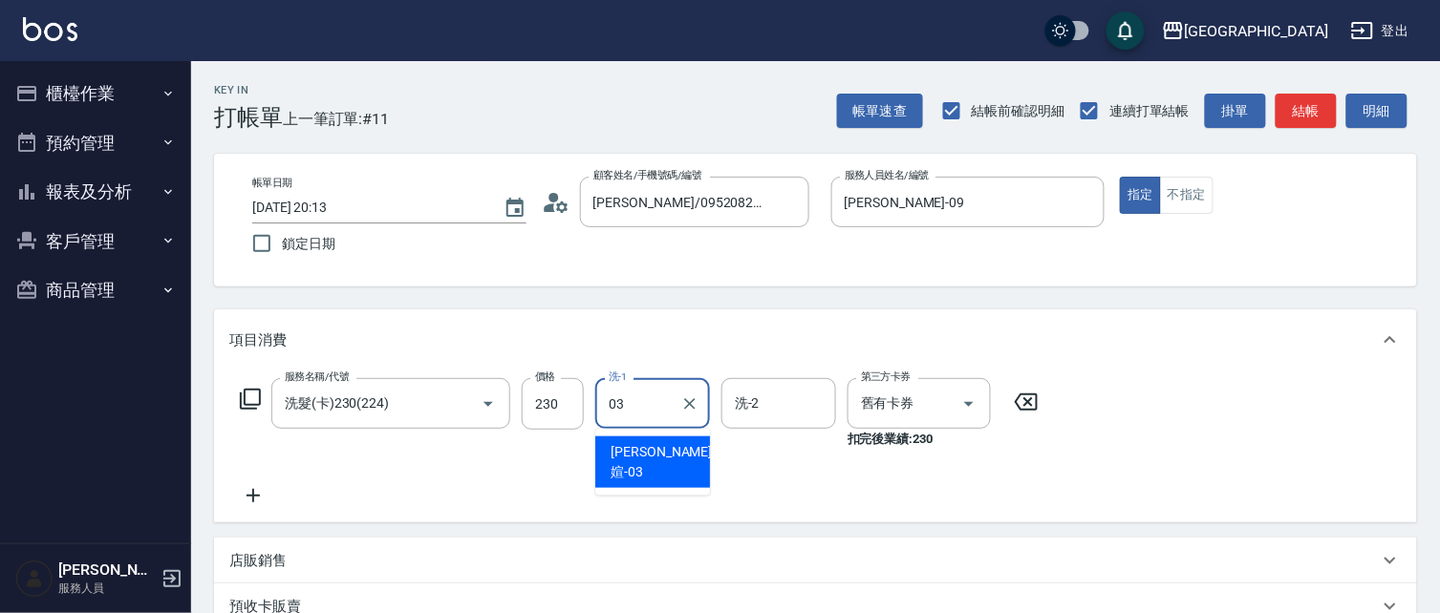
type input "蘇琳媗-03"
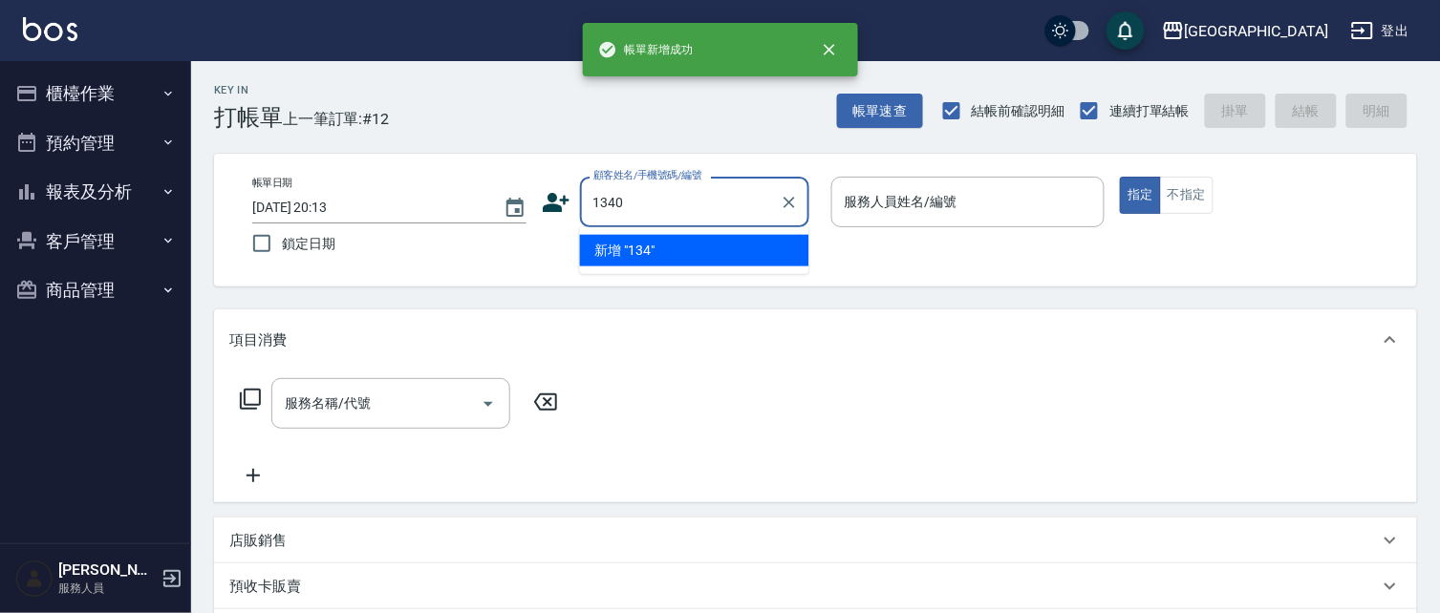
type input "1340"
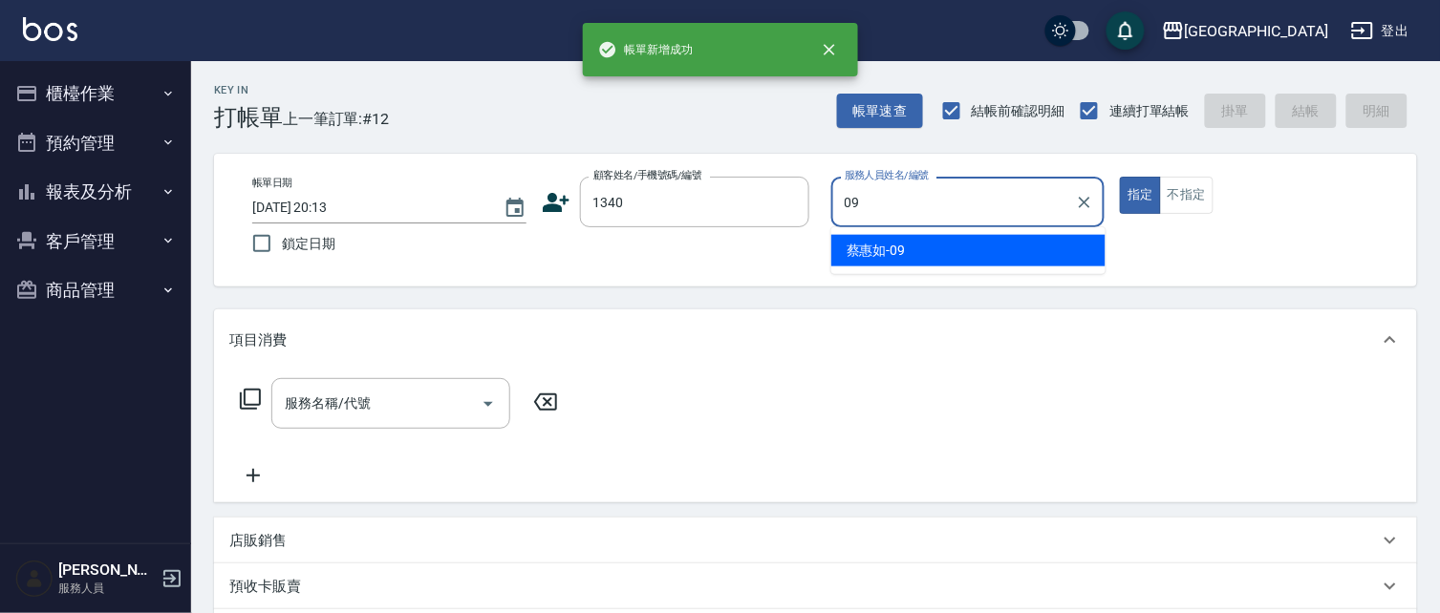
type input "蔡惠如-09"
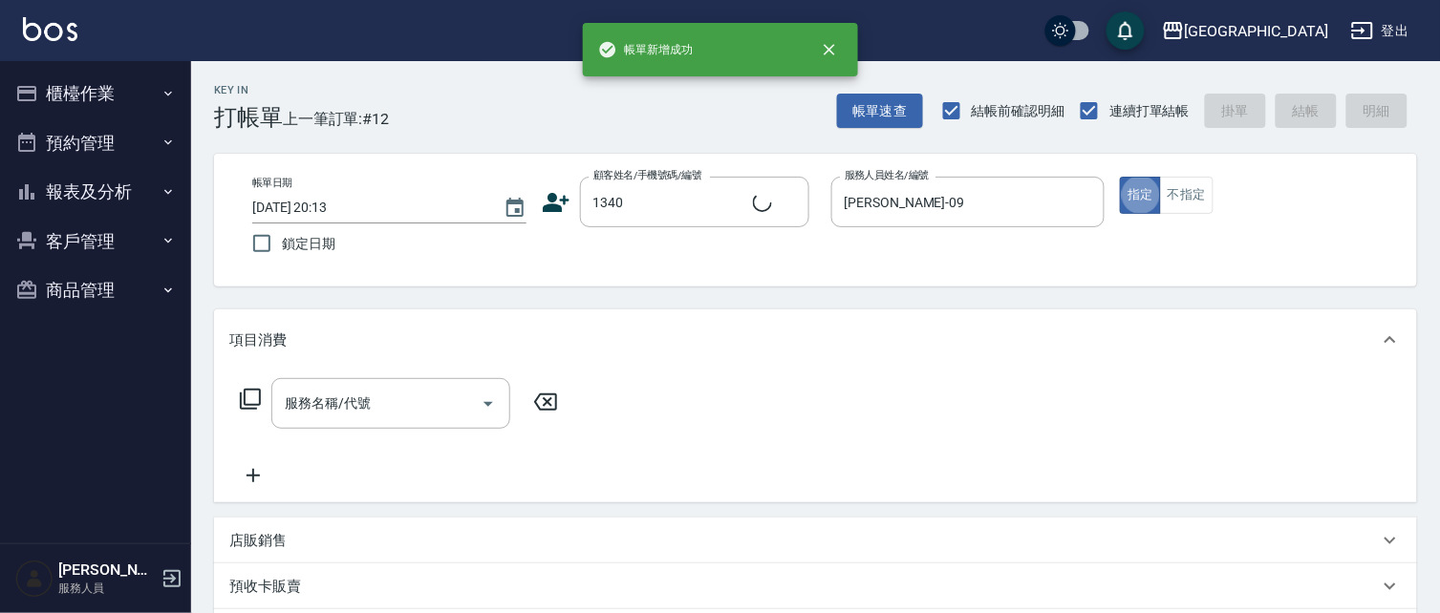
type input "謝孟恬/0916967939/1340"
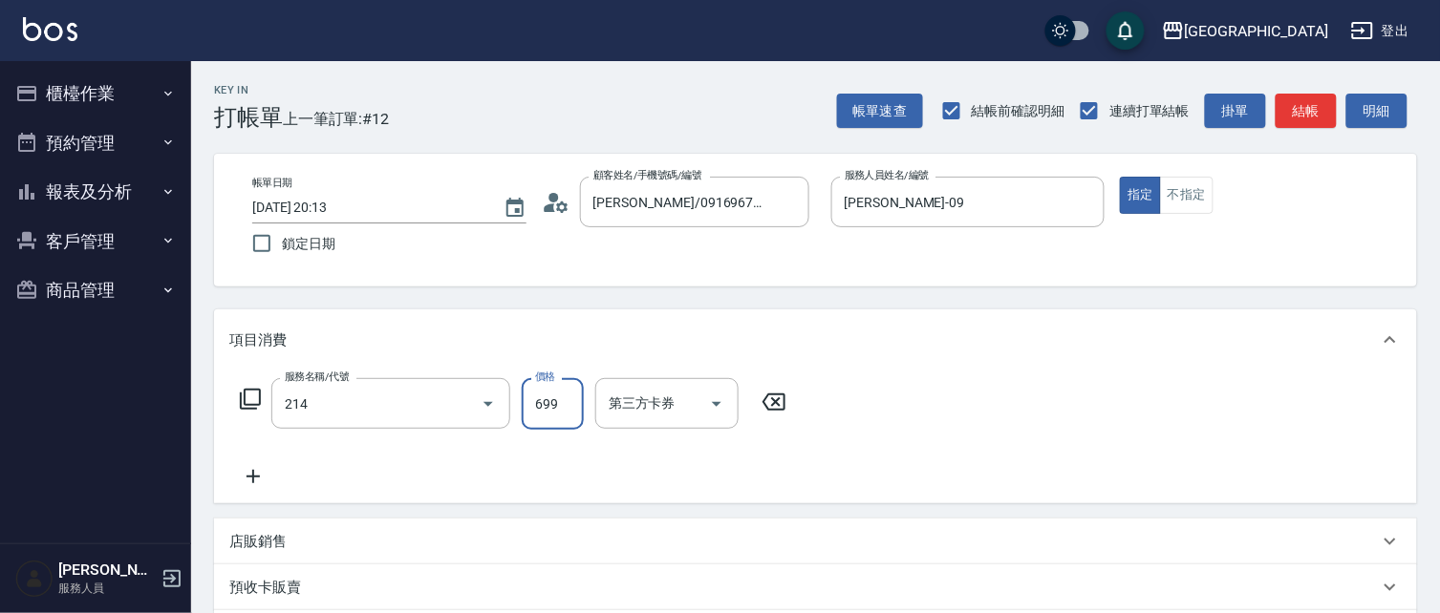
type input "滾珠洗髪699(214)"
type input "700"
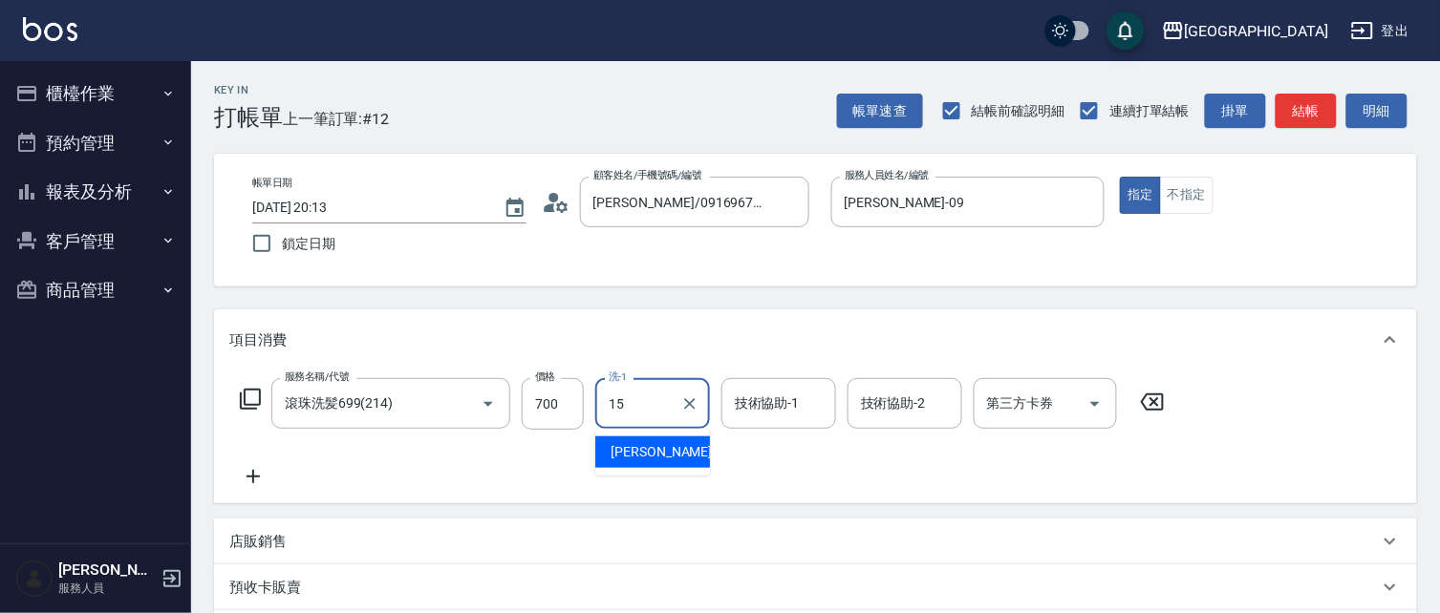
type input "蔡惠娟-15"
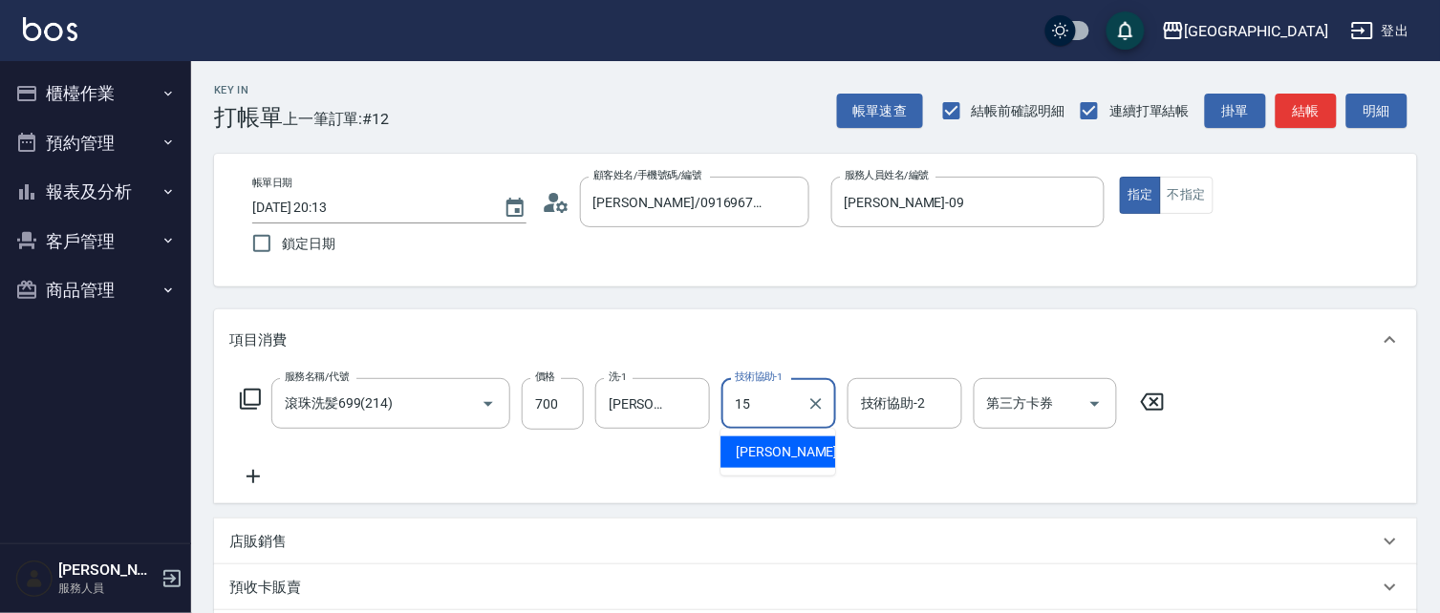
type input "蔡惠娟-15"
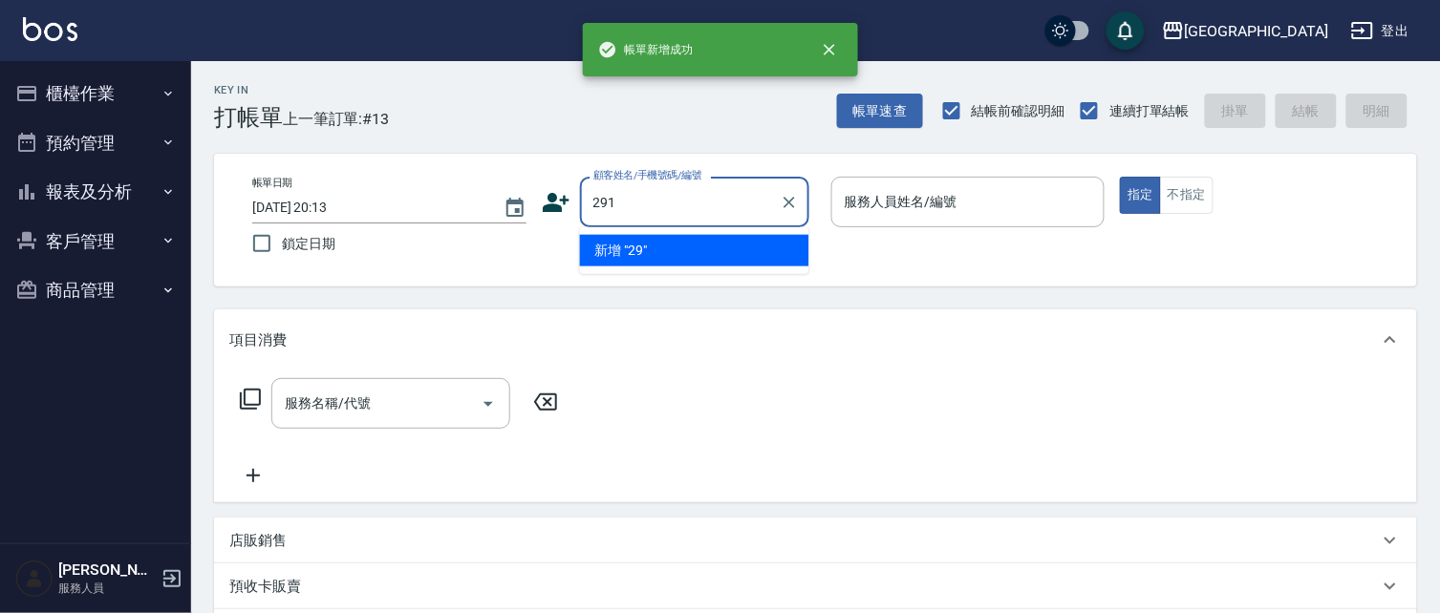
type input "291"
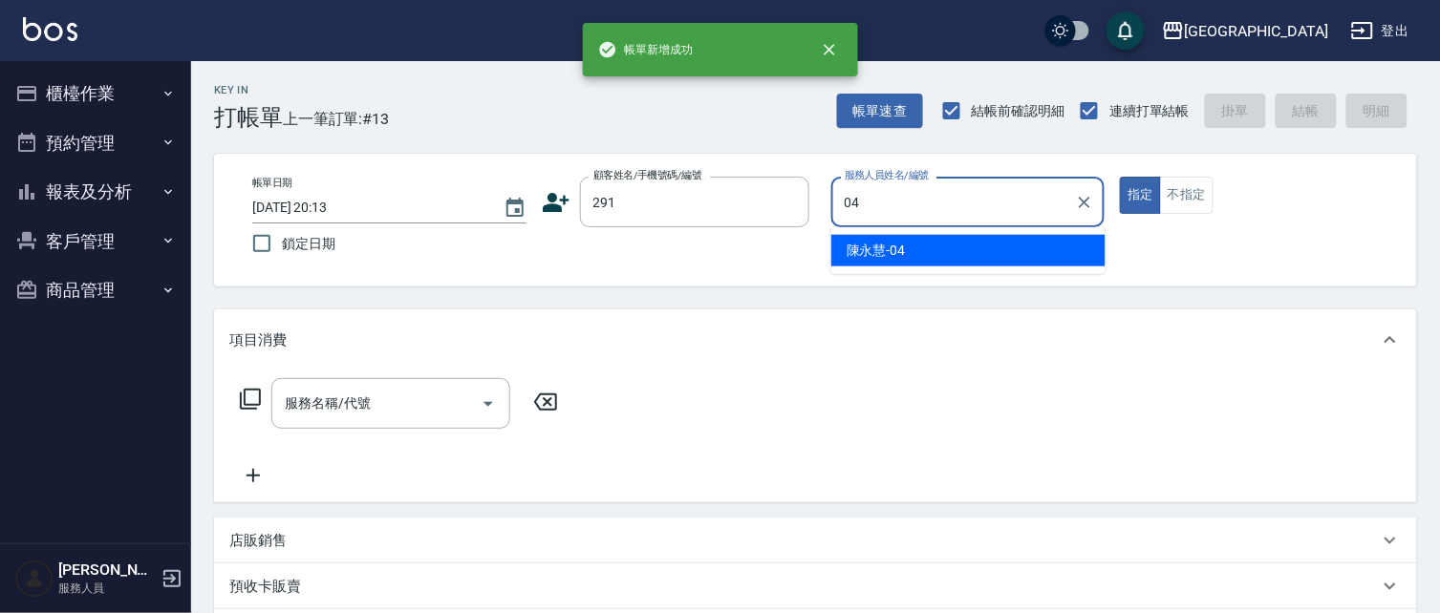
type input "陳永慧-04"
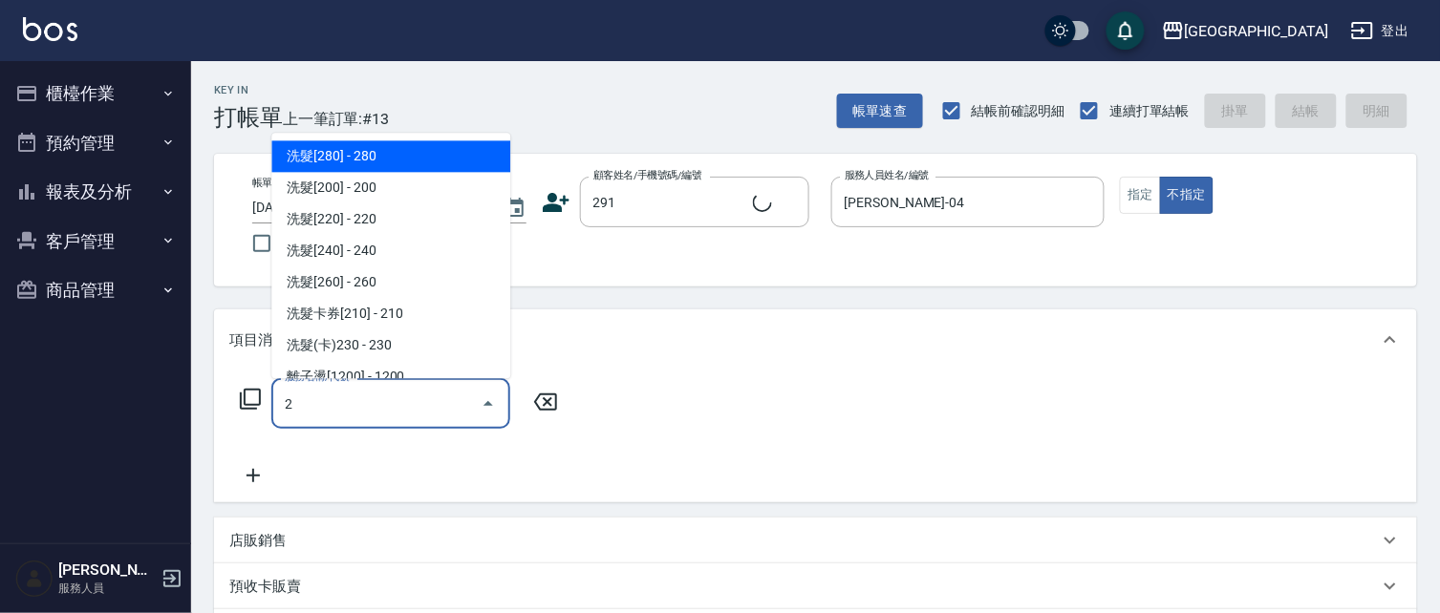
type input "20"
type input "陳永慧/291/291"
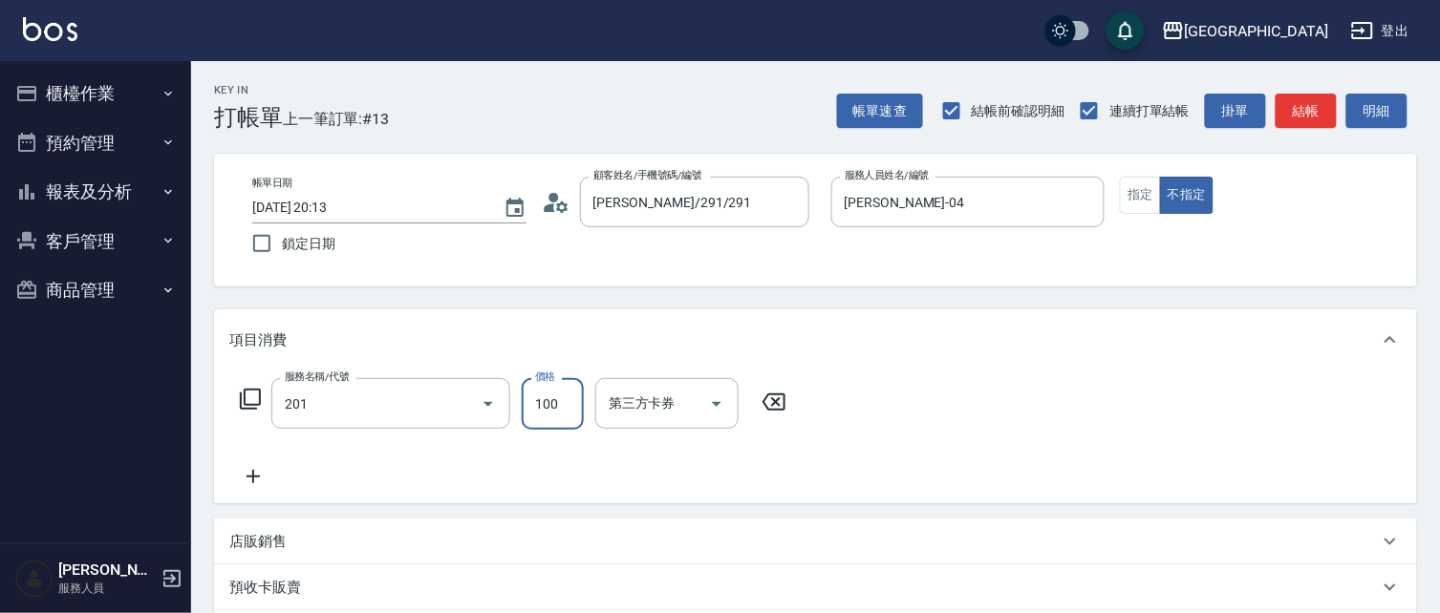
type input "洗髮[100](201)"
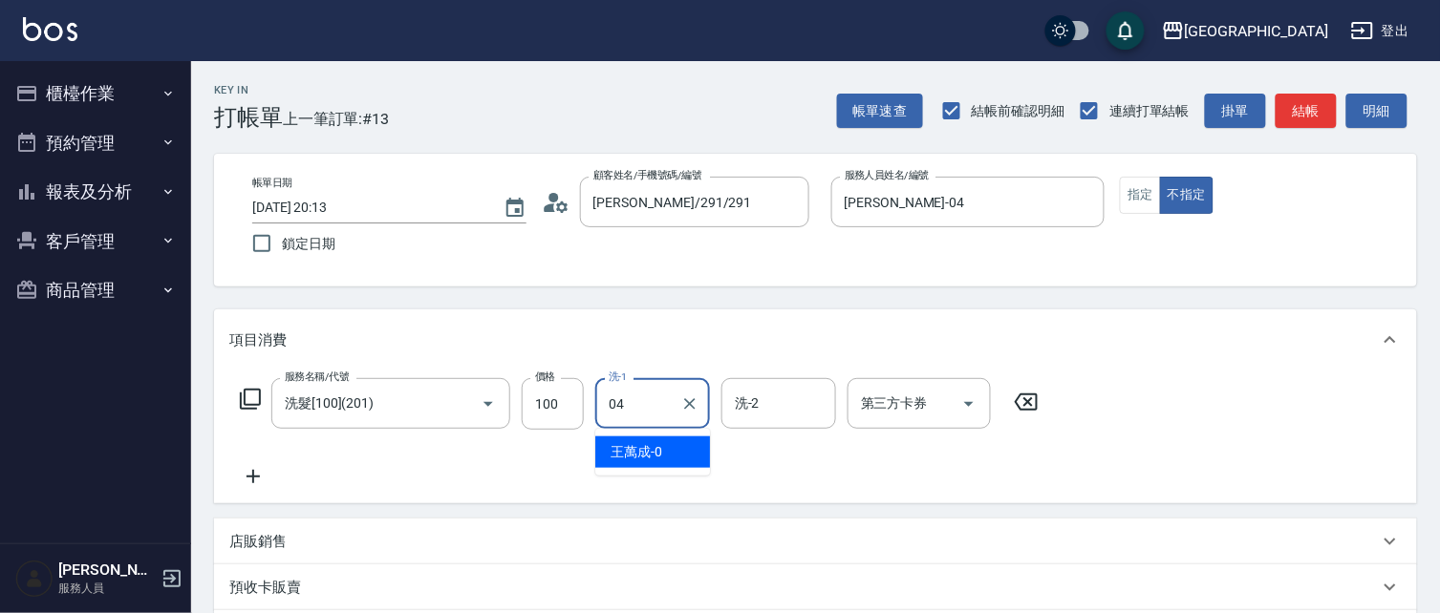
type input "陳永慧-04"
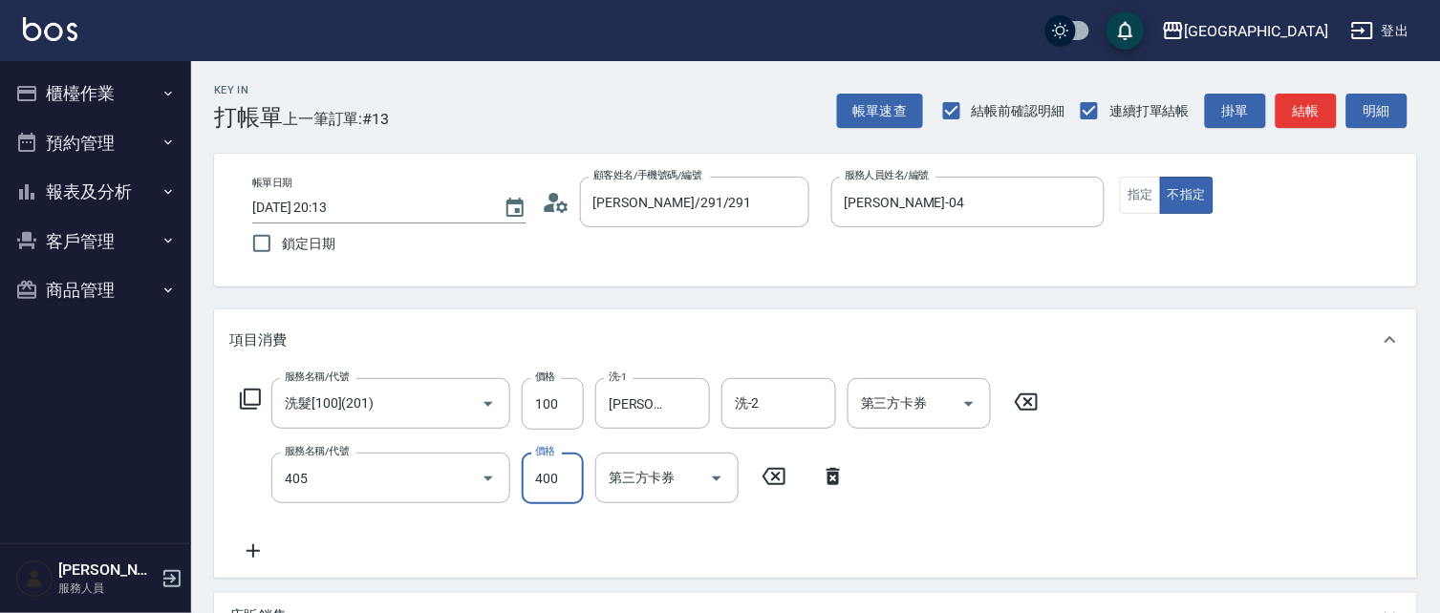
type input "剪髮(400)(405)"
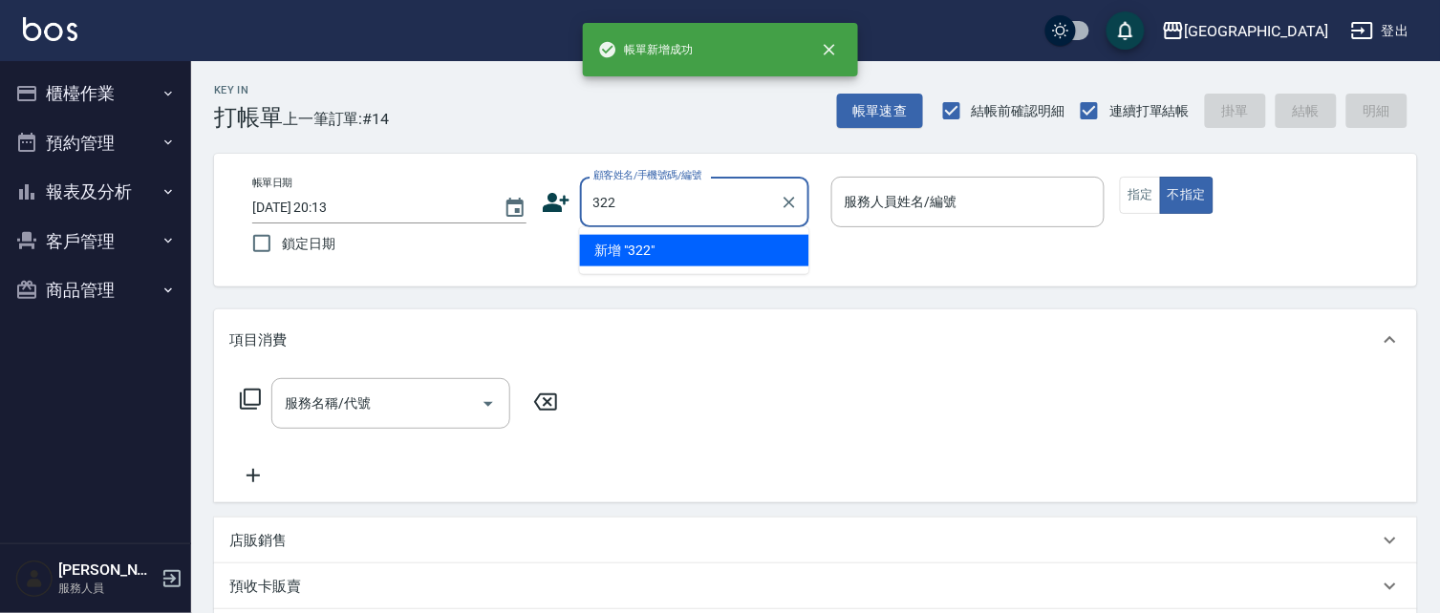
type input "322"
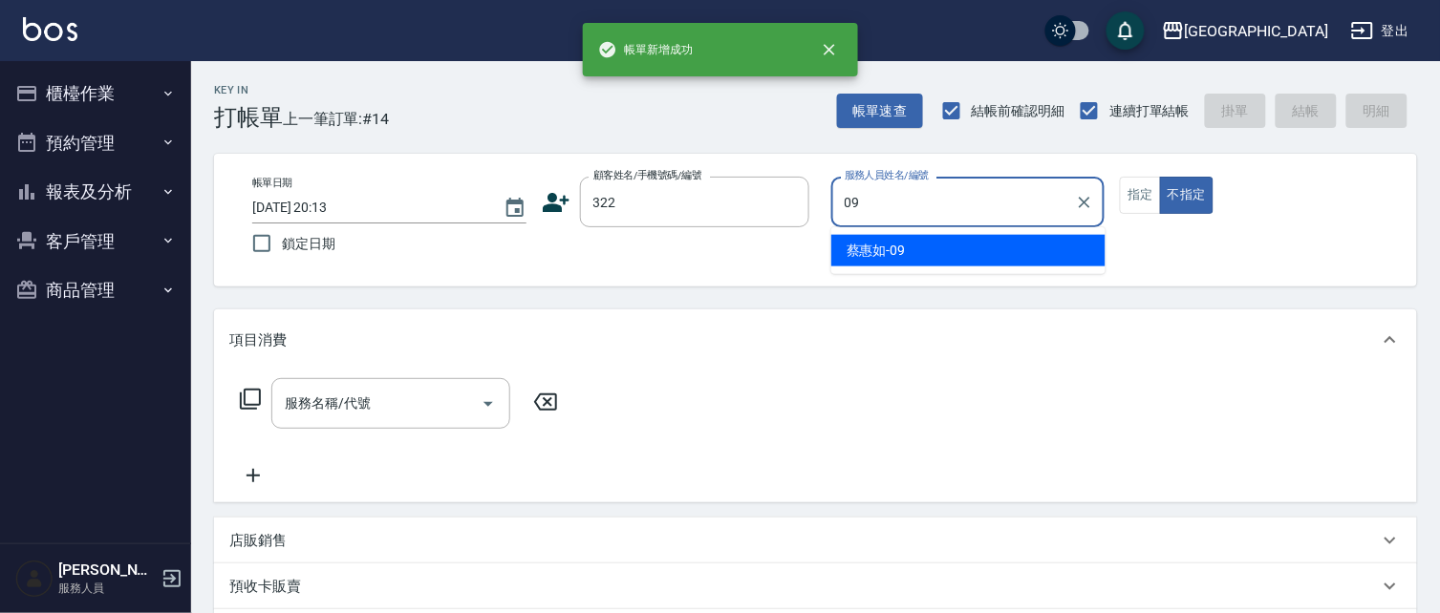
type input "蔡惠如-09"
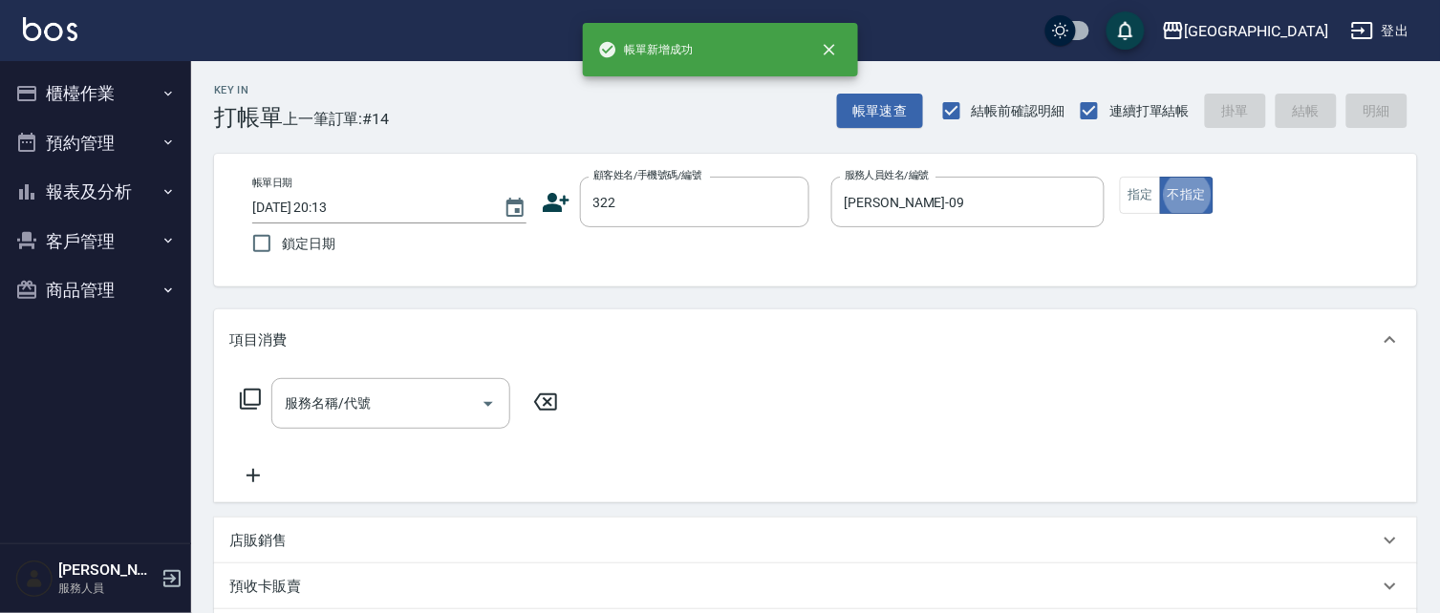
type input "林正祥/322_林正祥/322"
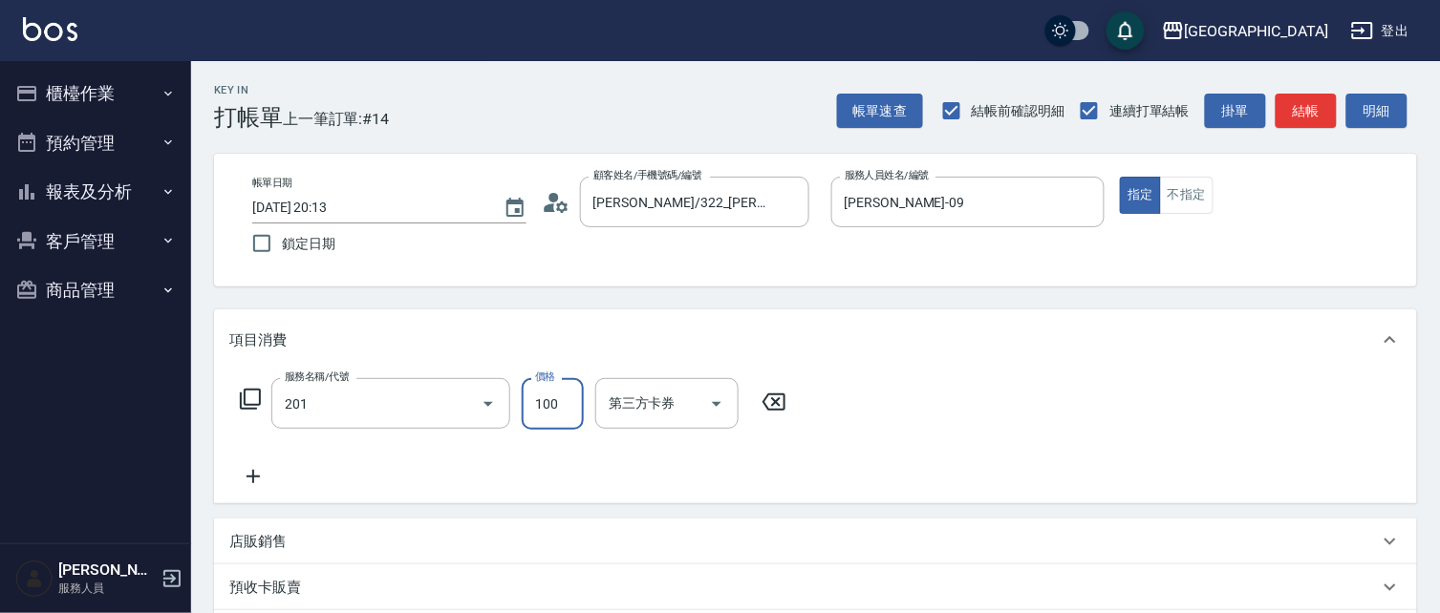
type input "洗髮[100](201)"
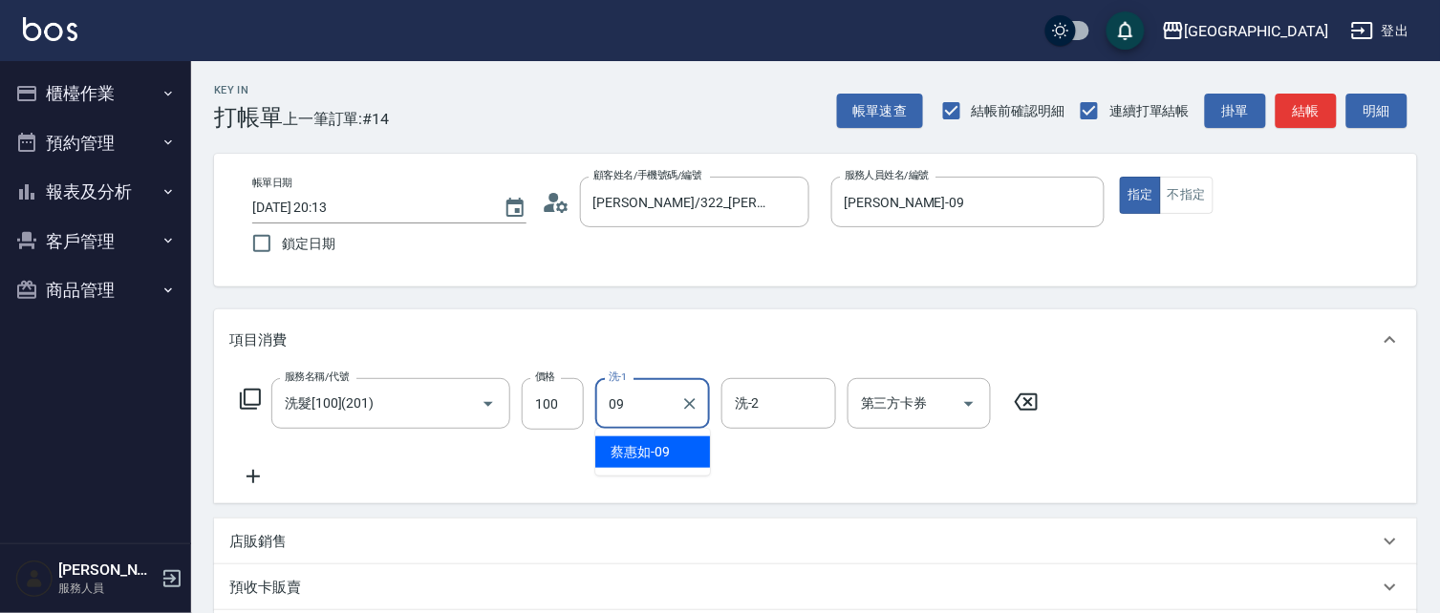
type input "蔡惠如-09"
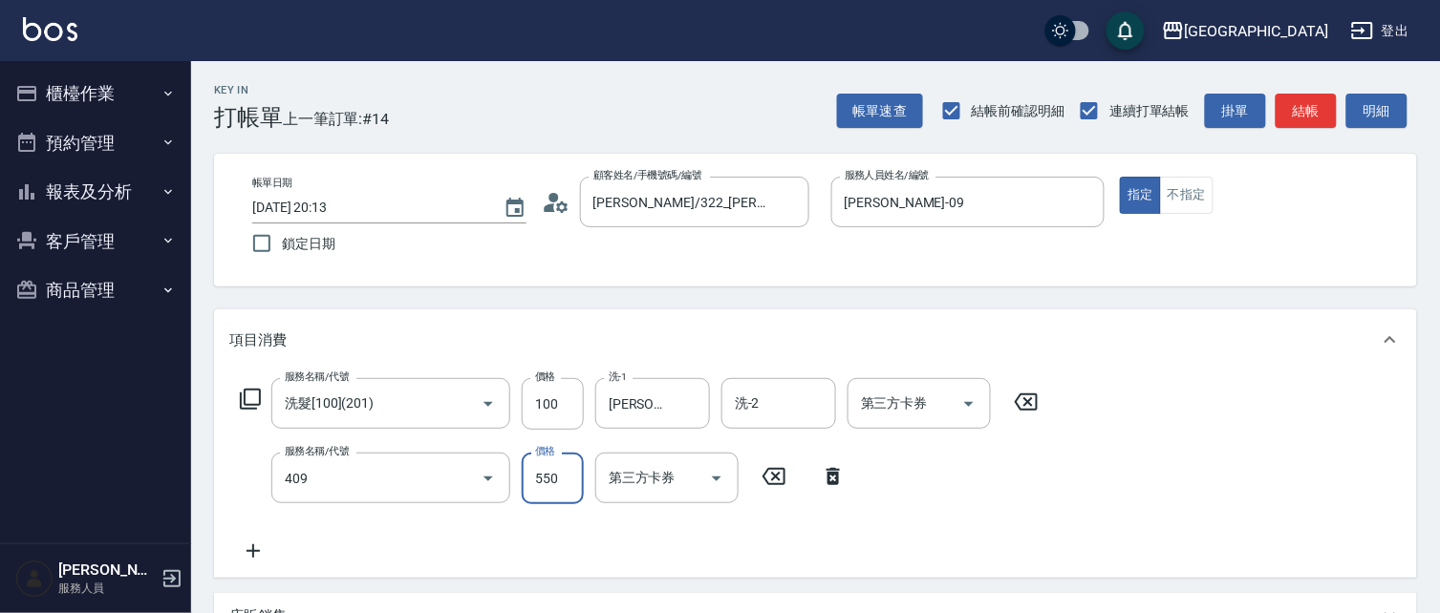
type input "剪髮(550)(409)"
type input "580"
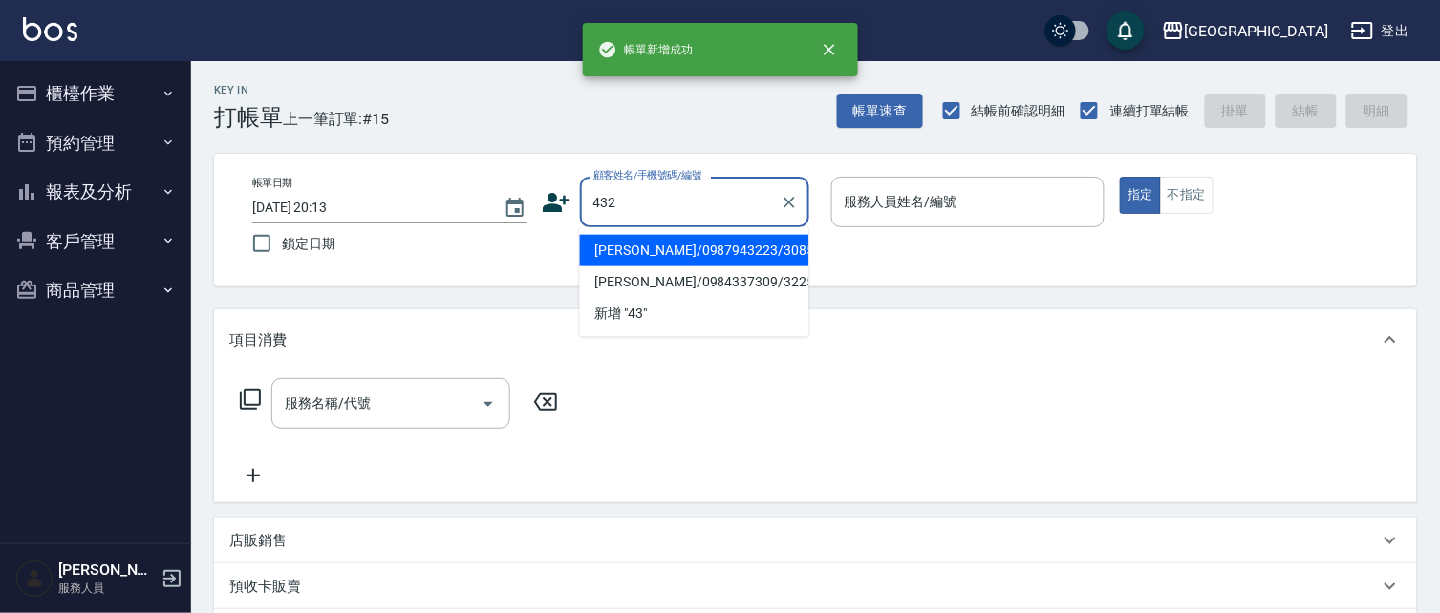
type input "432"
type input "0"
type input "林宏龍/0987943223/3085"
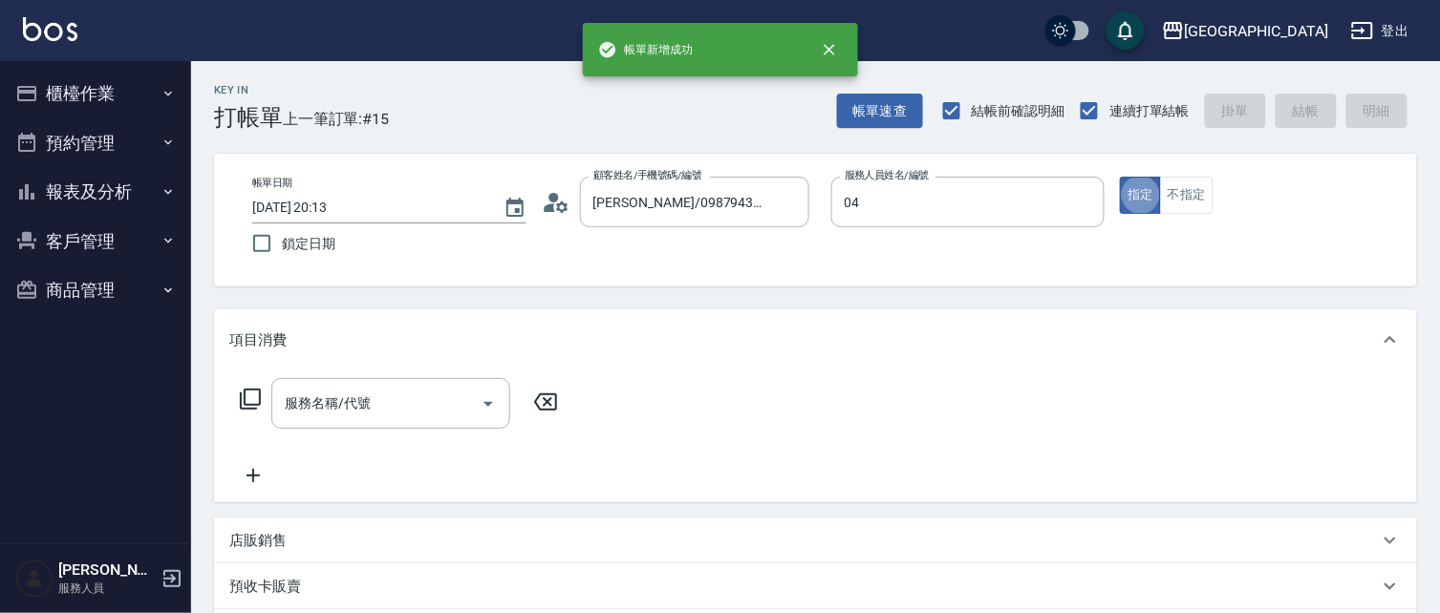
type input "陳永慧-04"
type input "2"
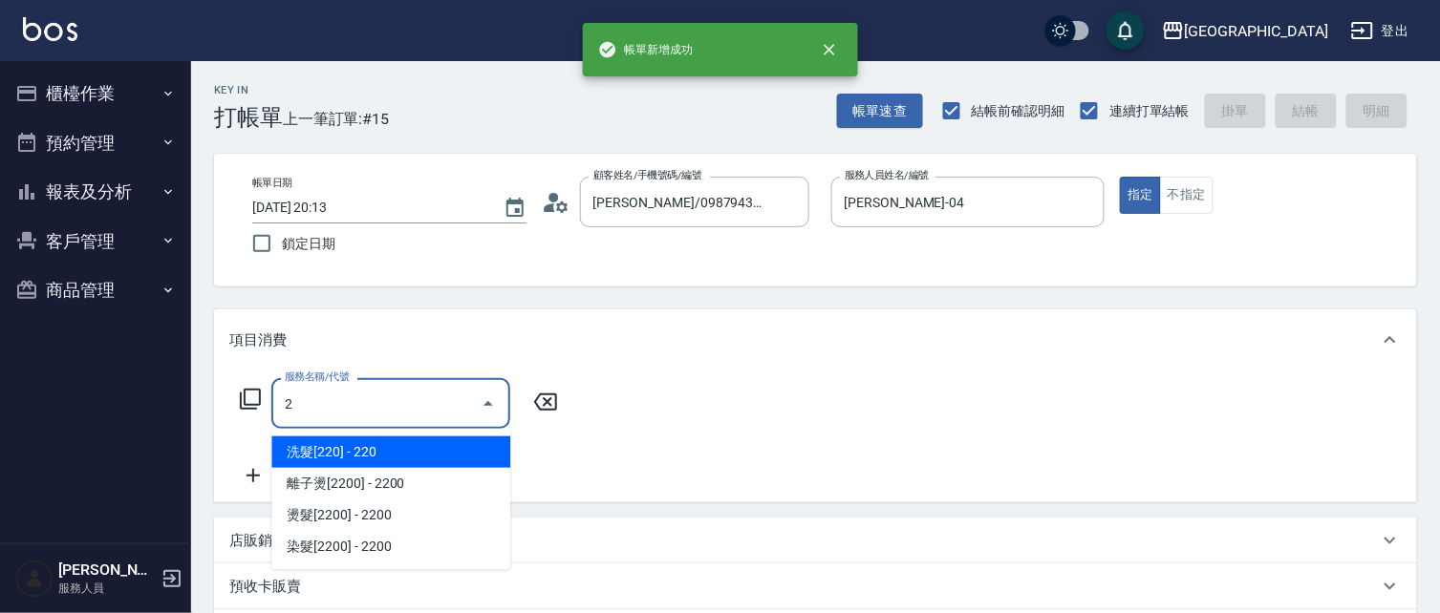
type input "陳青芬/27635673/432"
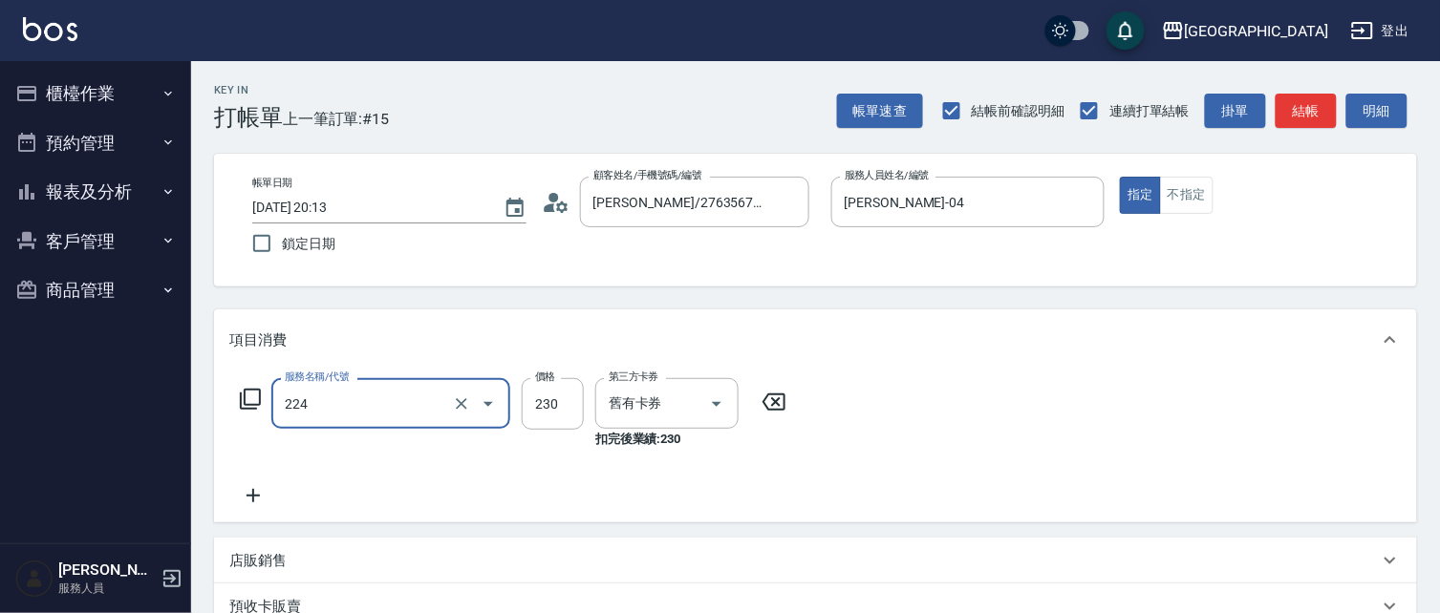
type input "洗髮(卡)230(224)"
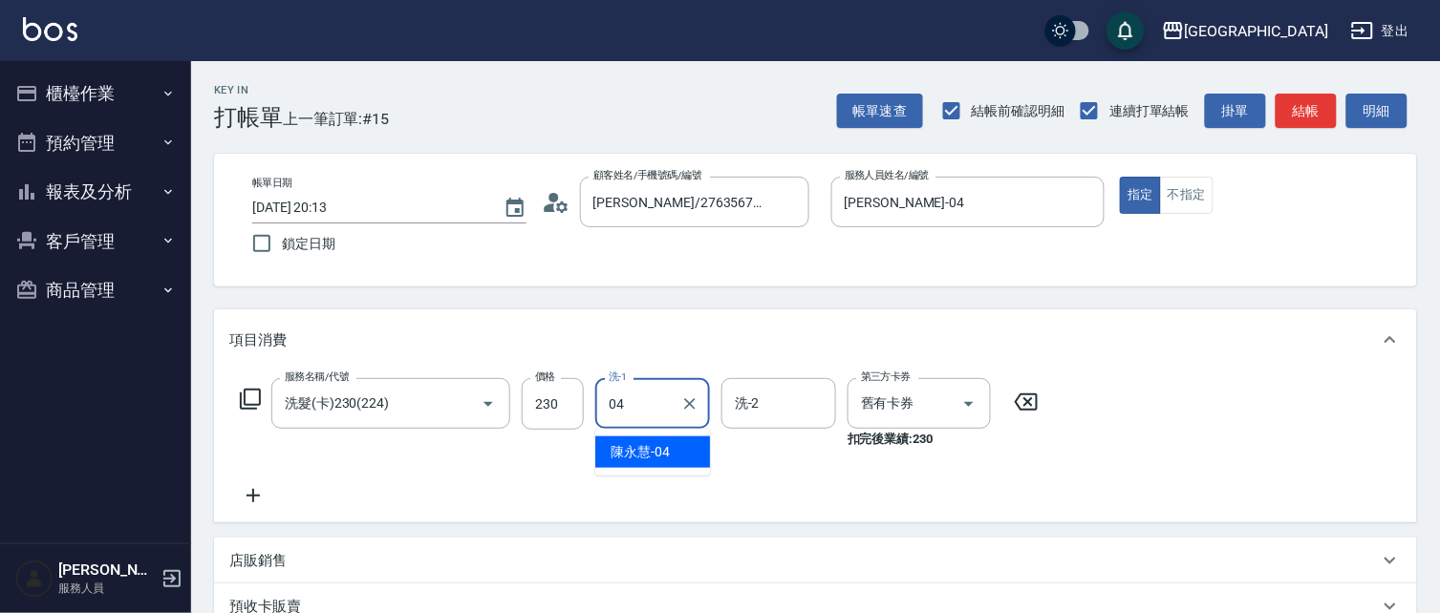
type input "陳永慧-04"
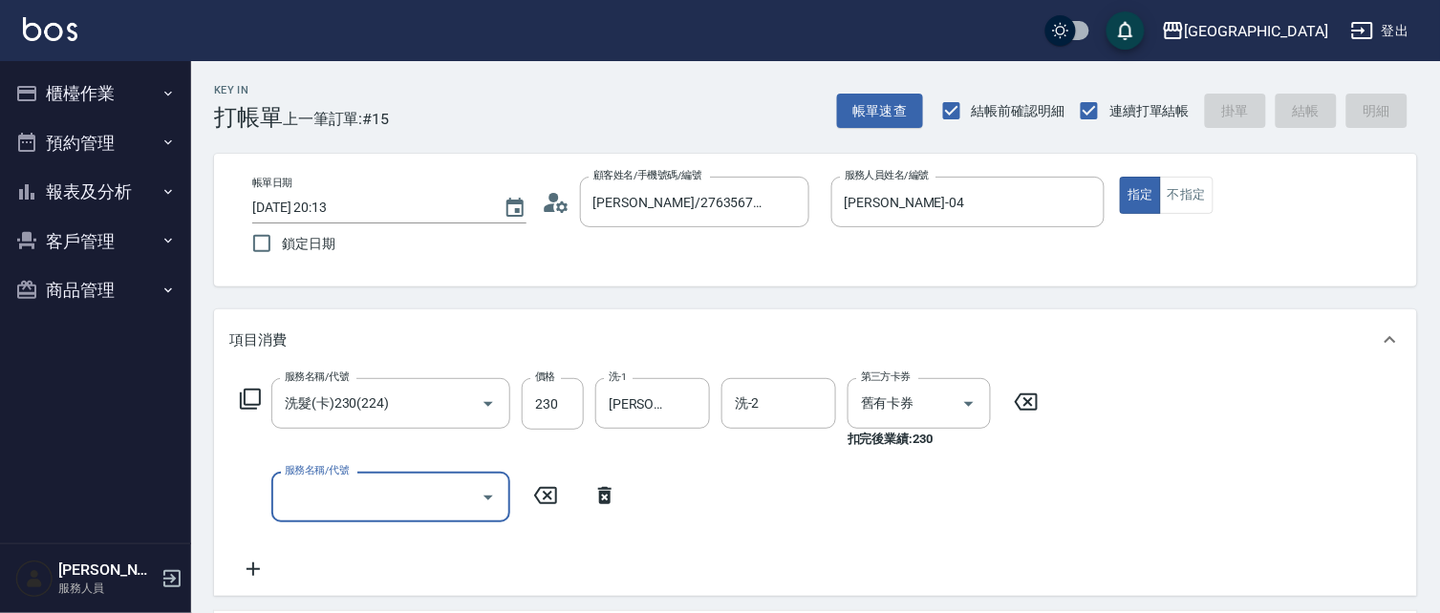
type input "2025/09/13 20:14"
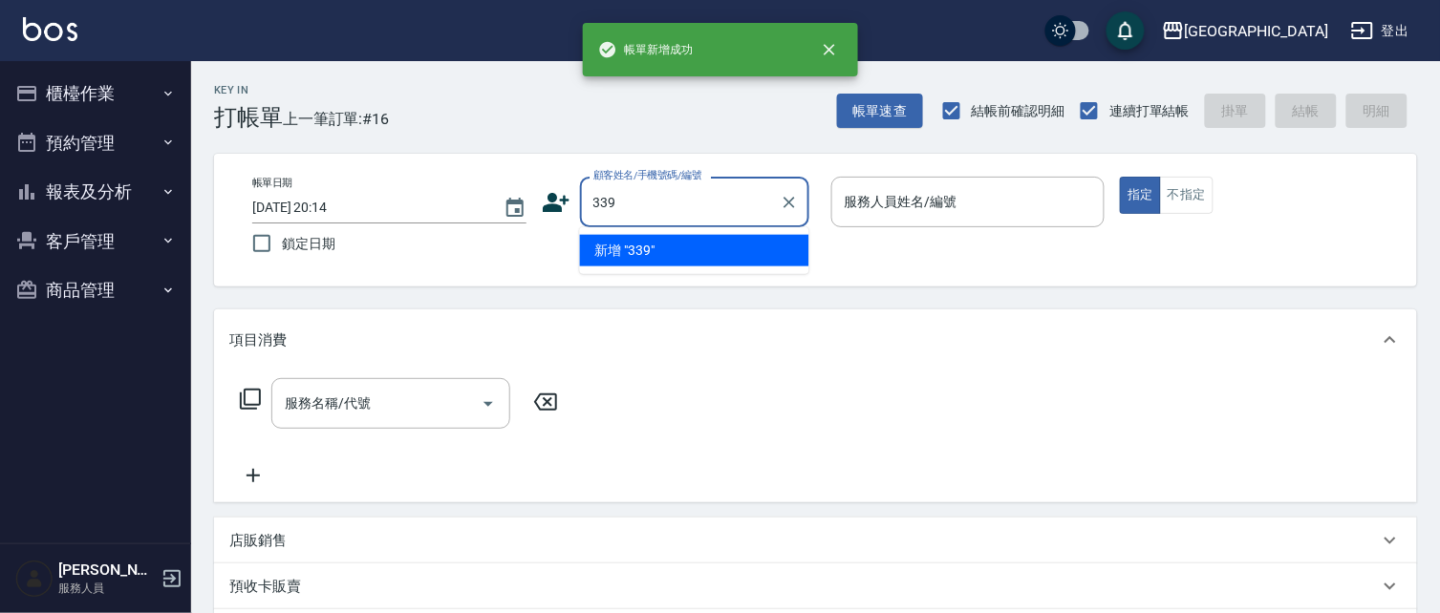
type input "339"
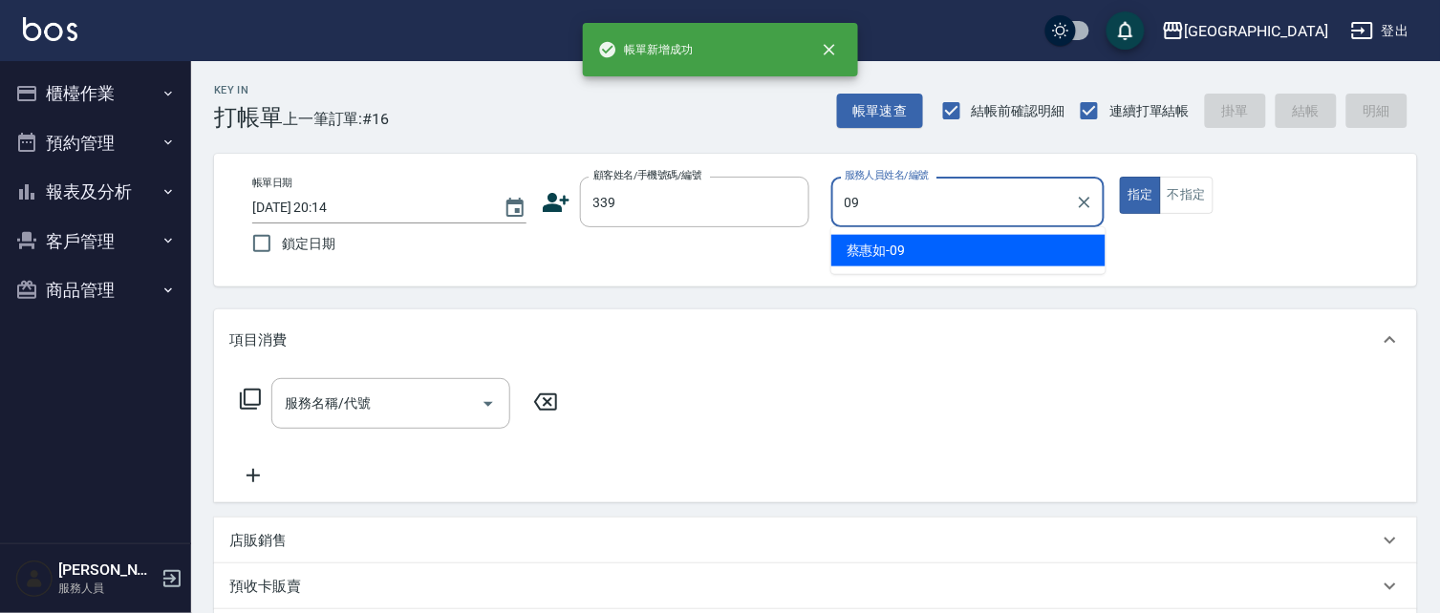
type input "蔡惠如-09"
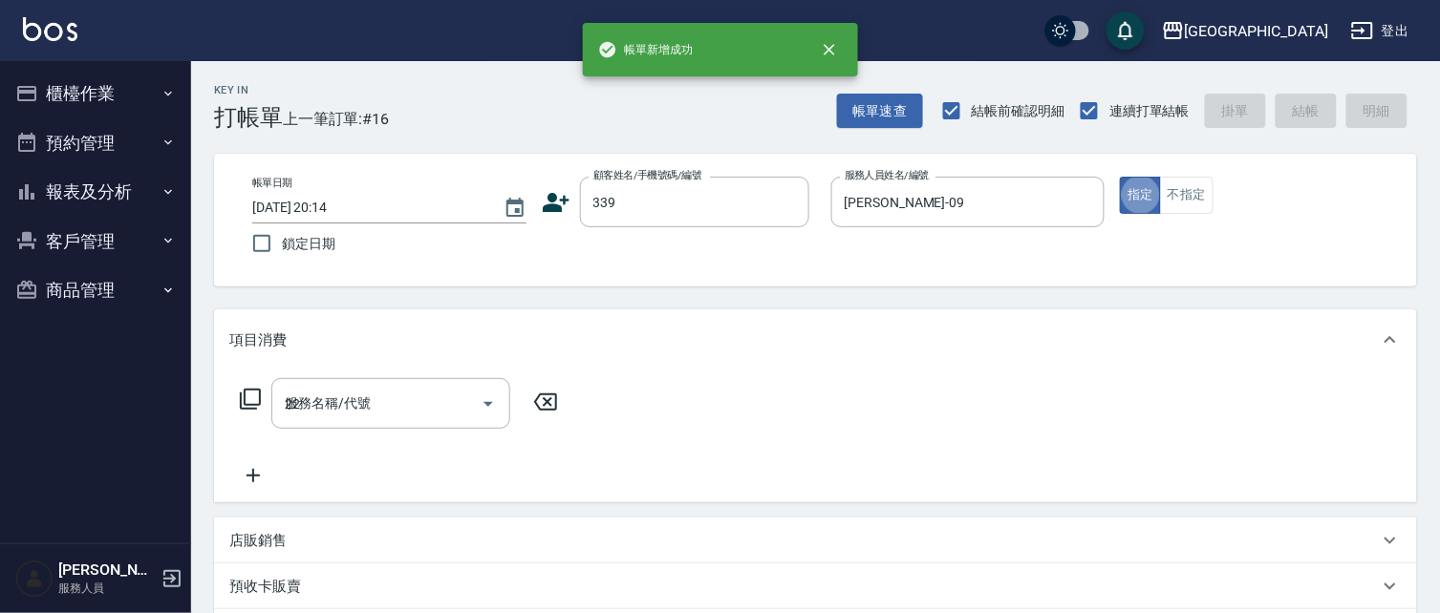
type input "222"
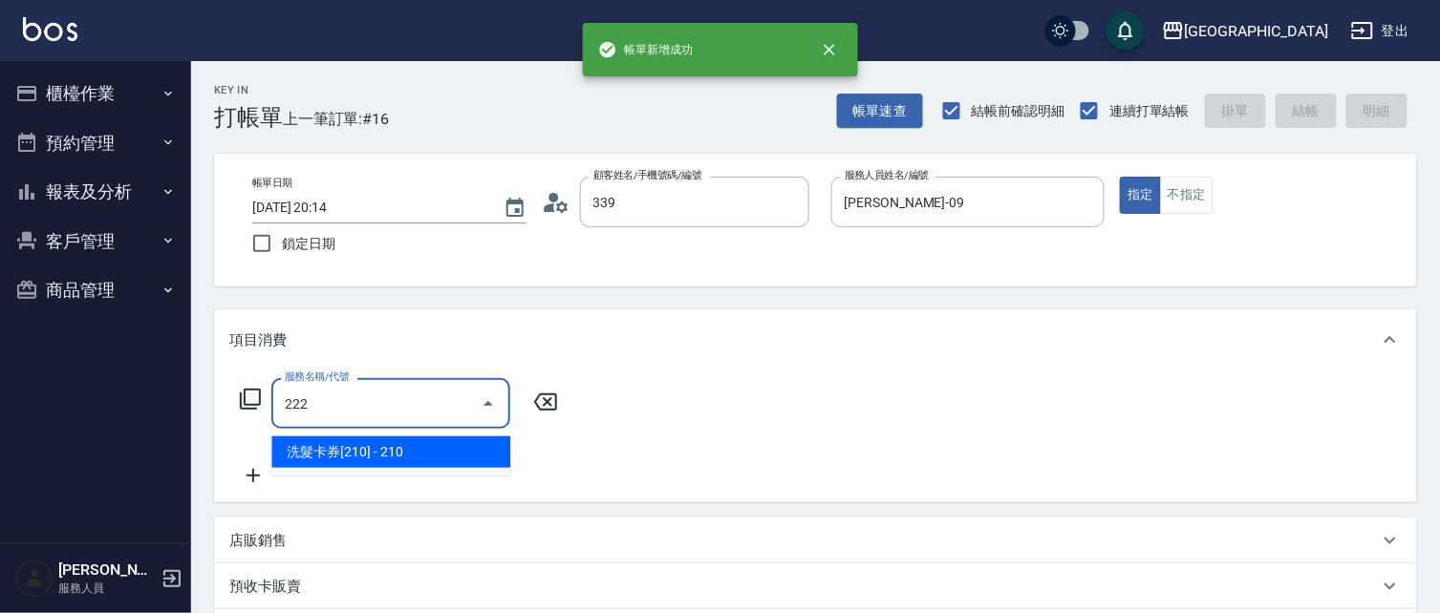
type input "王麗娟/0933203987/339"
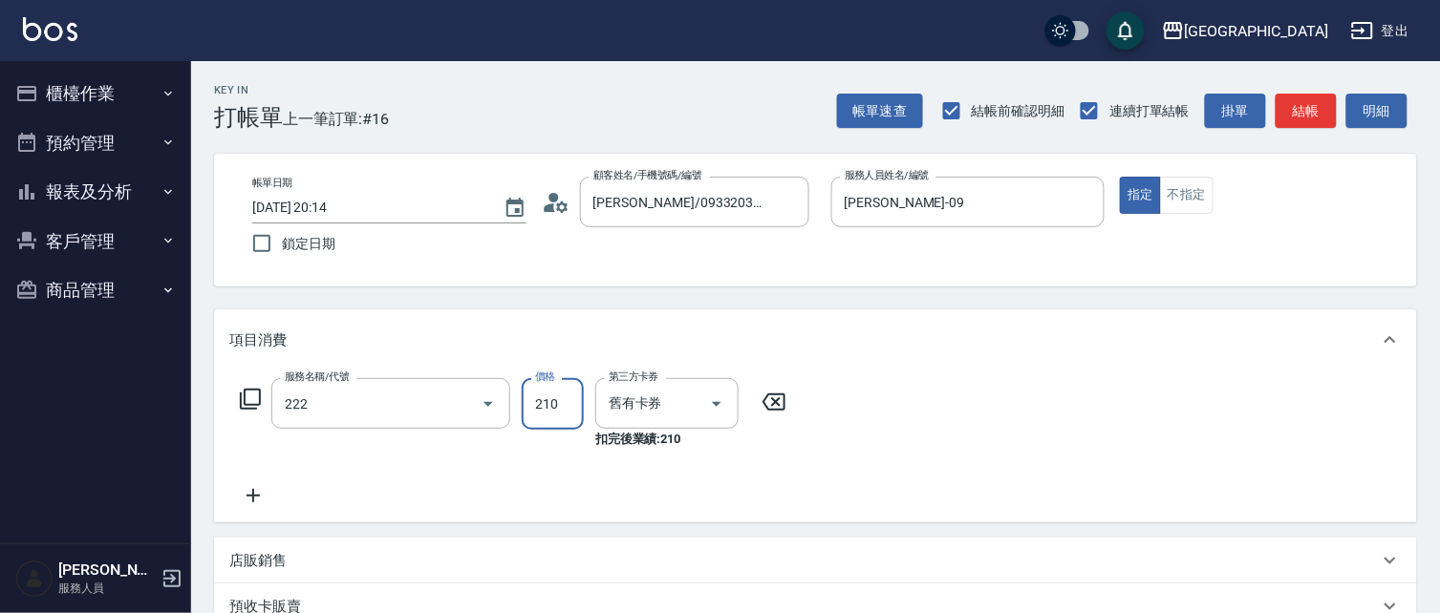
type input "洗髮卡券[210](222)"
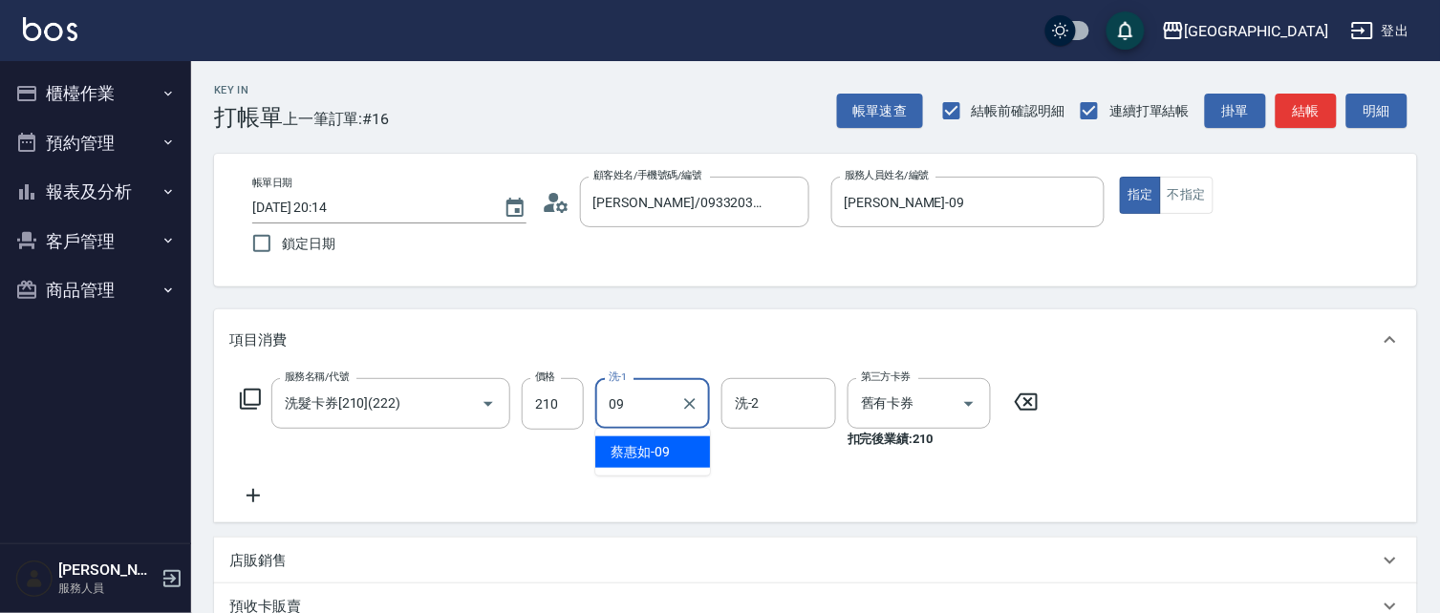
type input "蔡惠如-09"
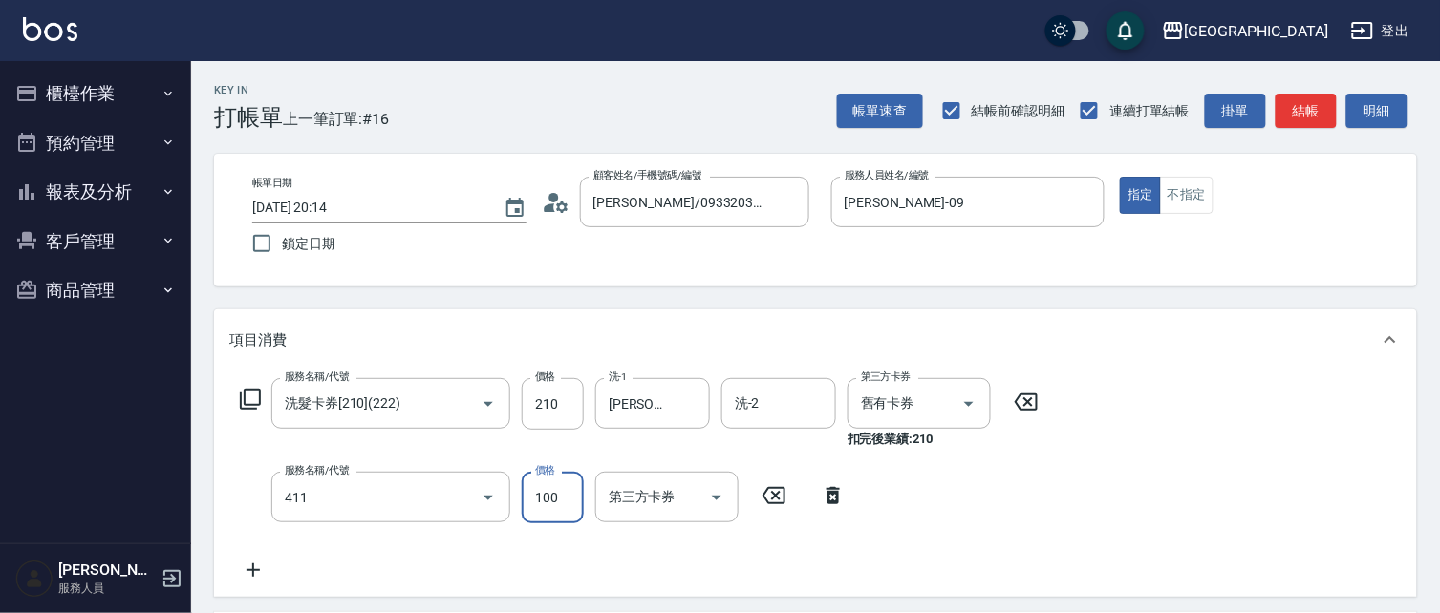
type input "剪髮(100)(411)"
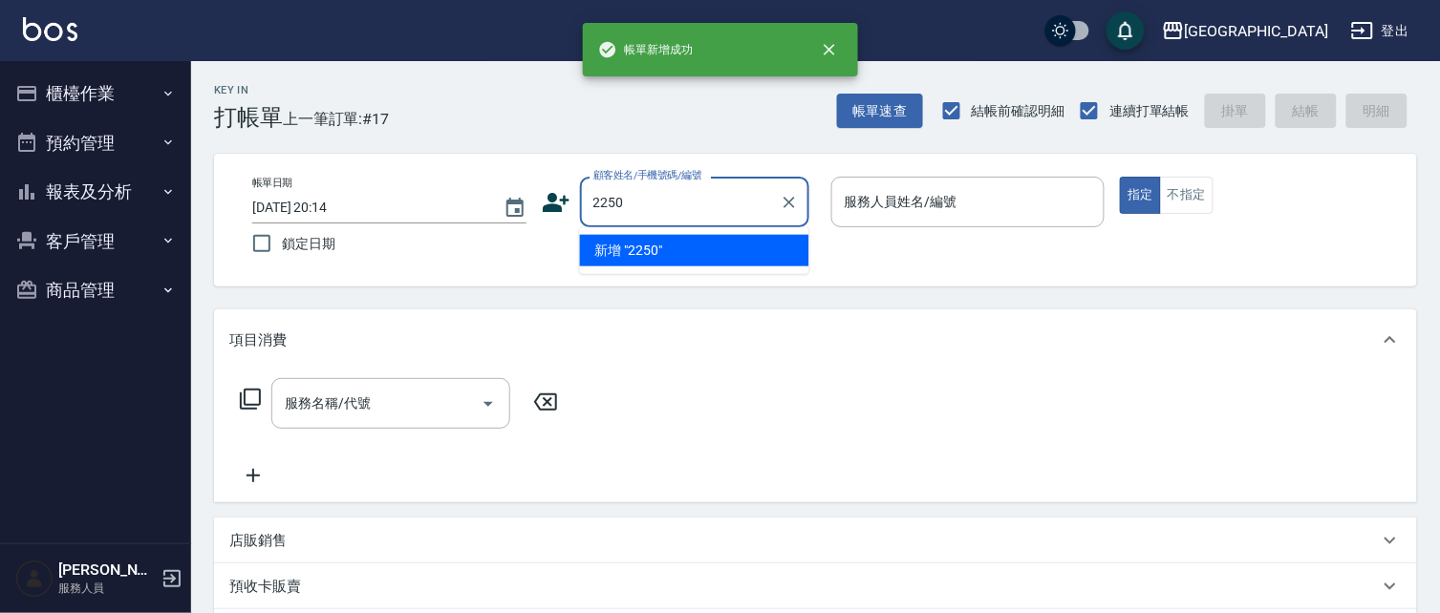
type input "2250"
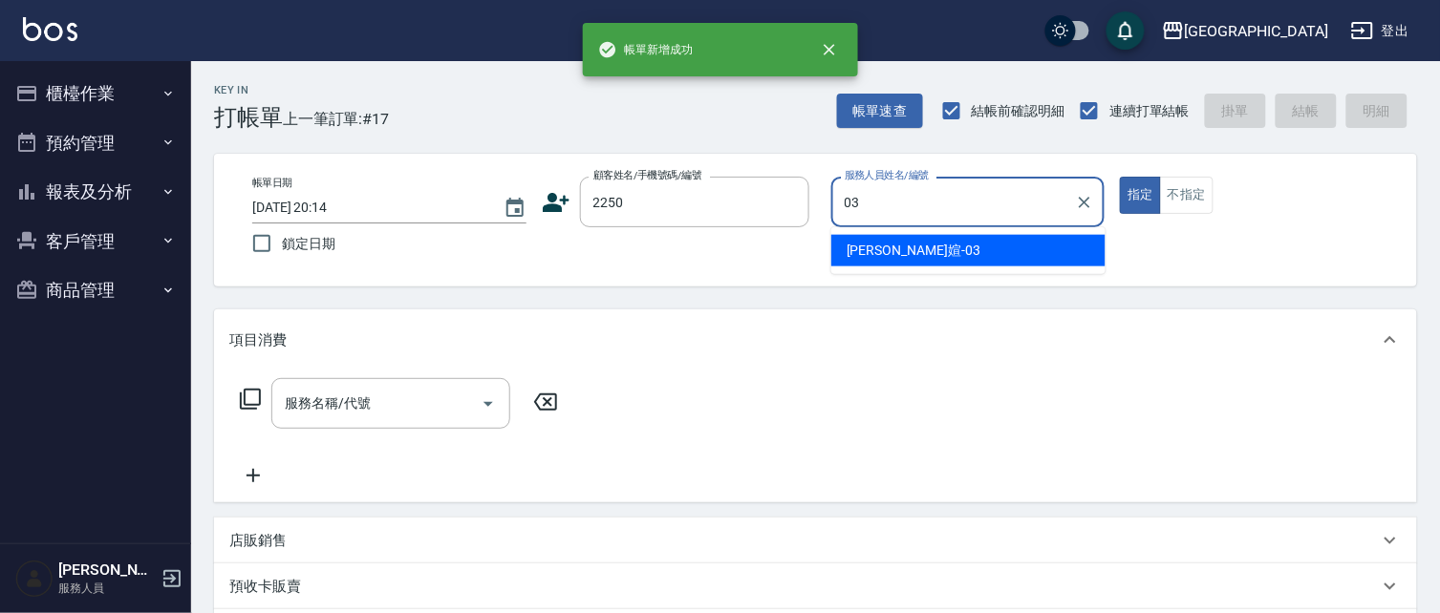
type input "蘇琳媗-03"
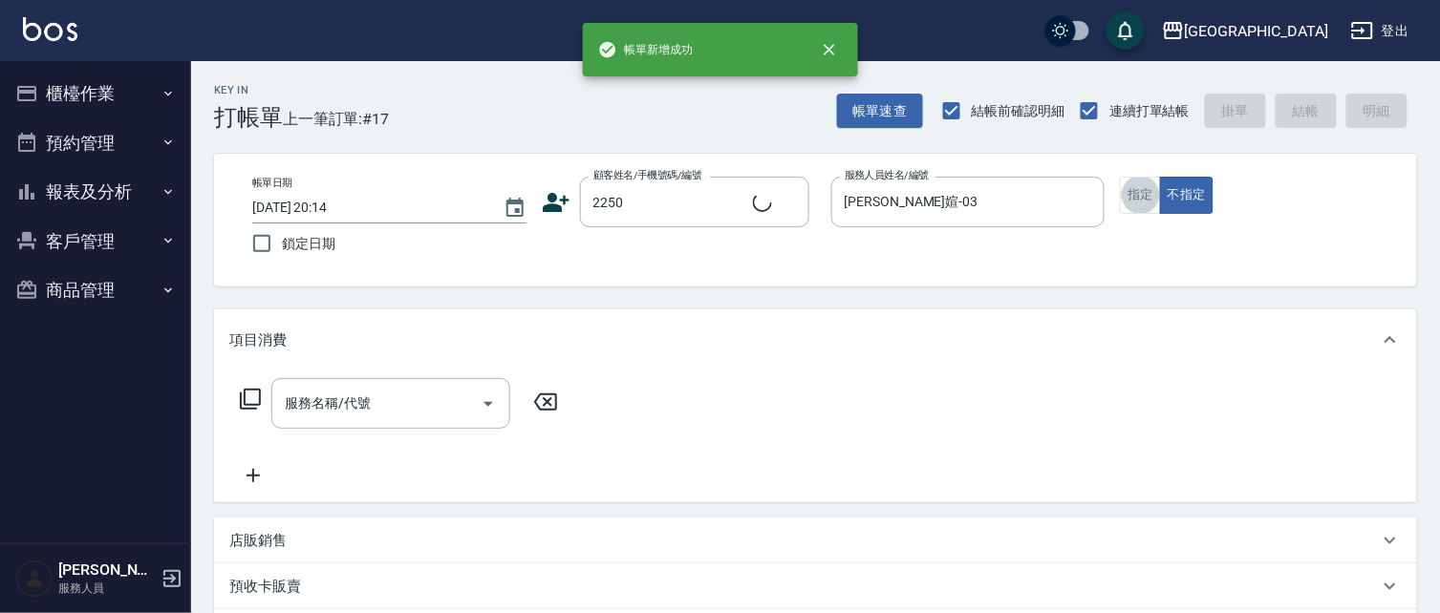
type input "2"
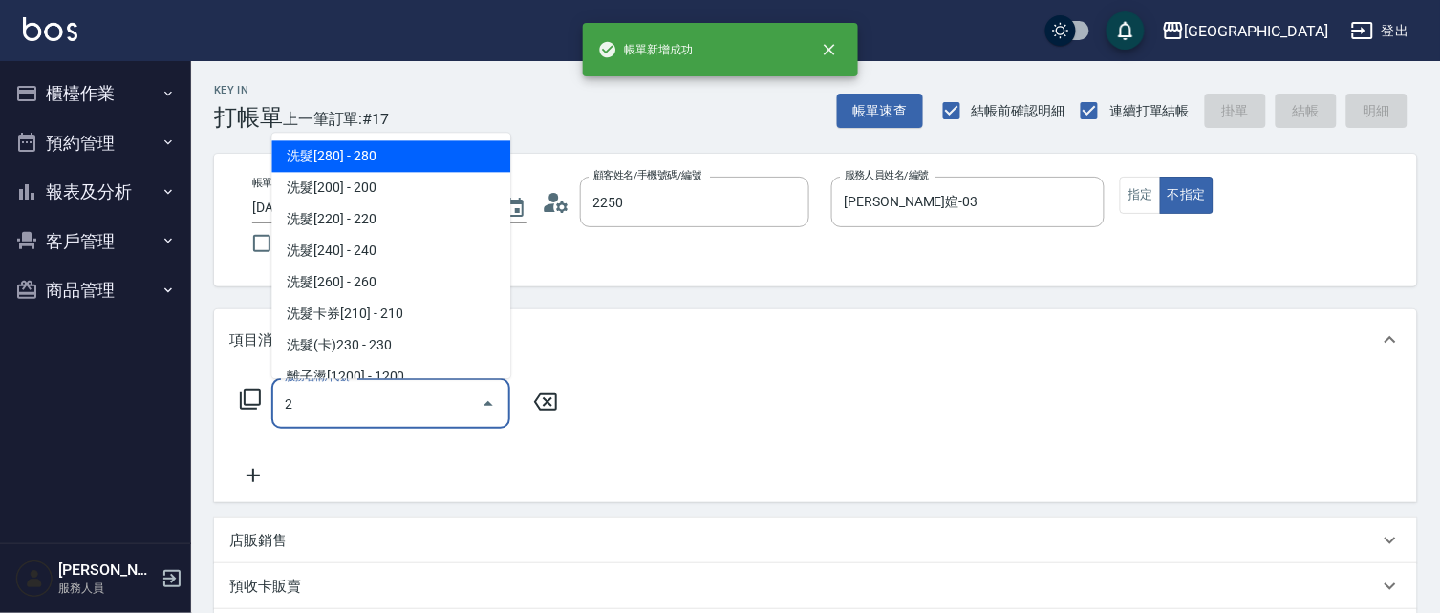
type input "蘇琳媗/0911843052/2250"
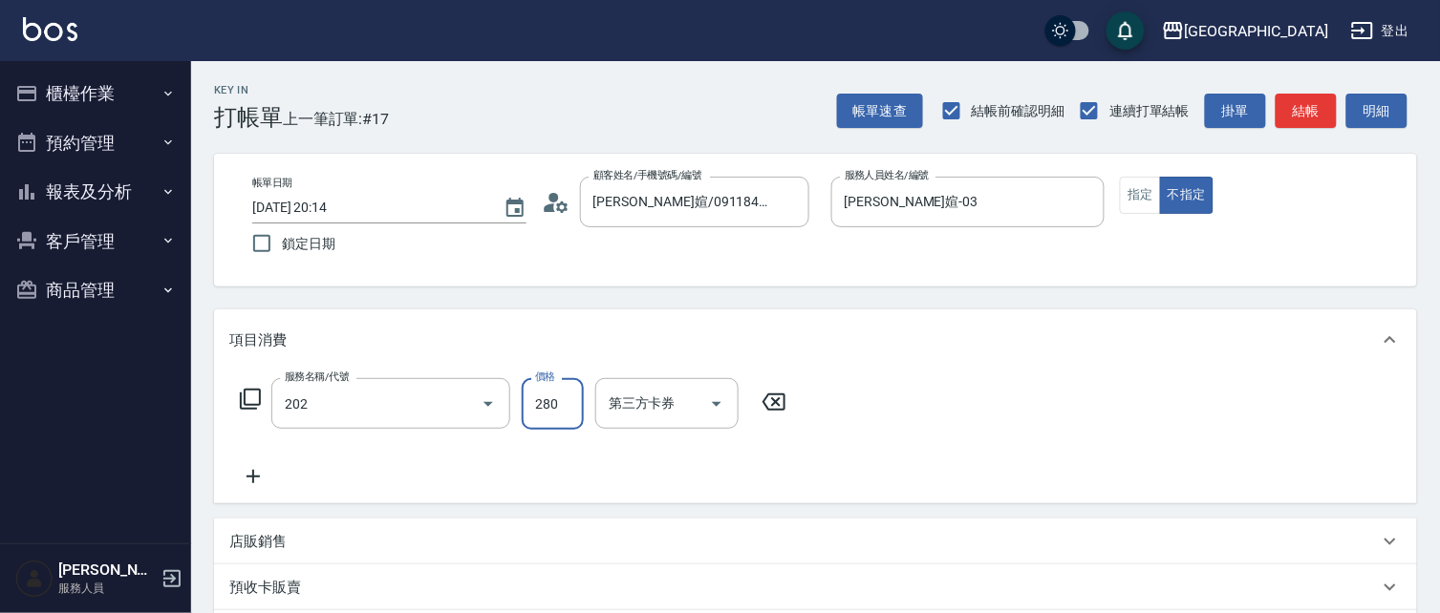
type input "洗髮[280](202)"
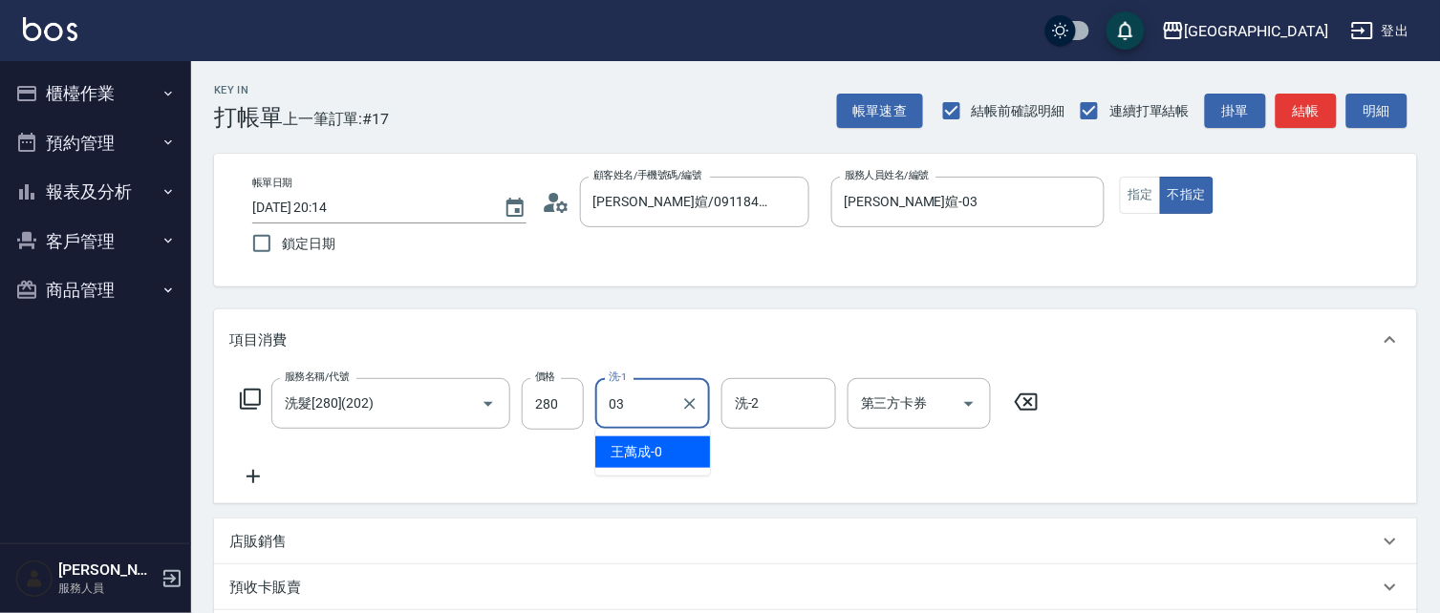
type input "蘇琳媗-03"
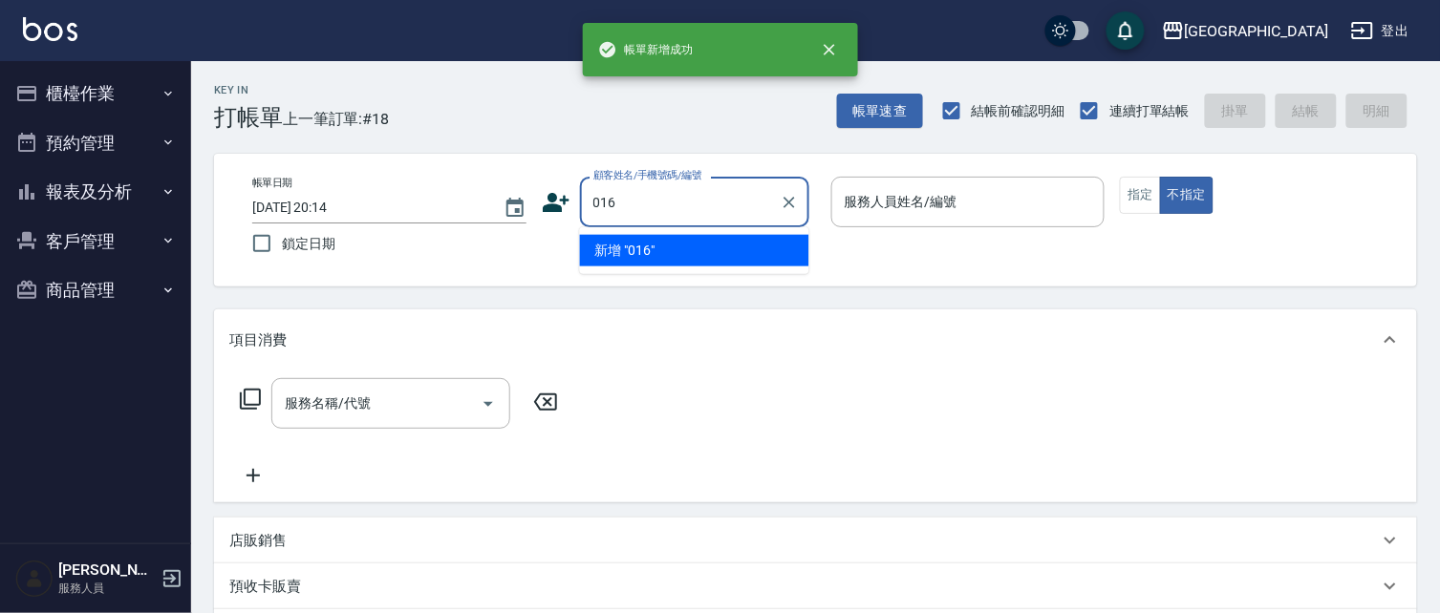
type input "016"
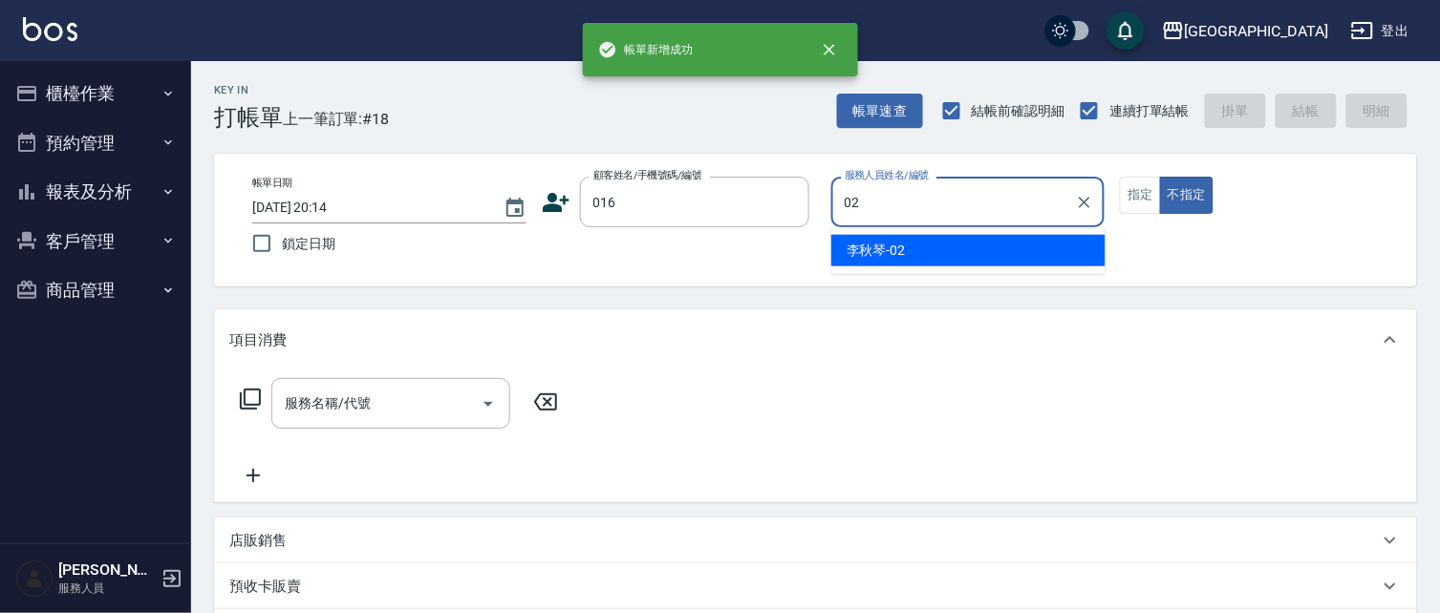
type input "李秋琴-02"
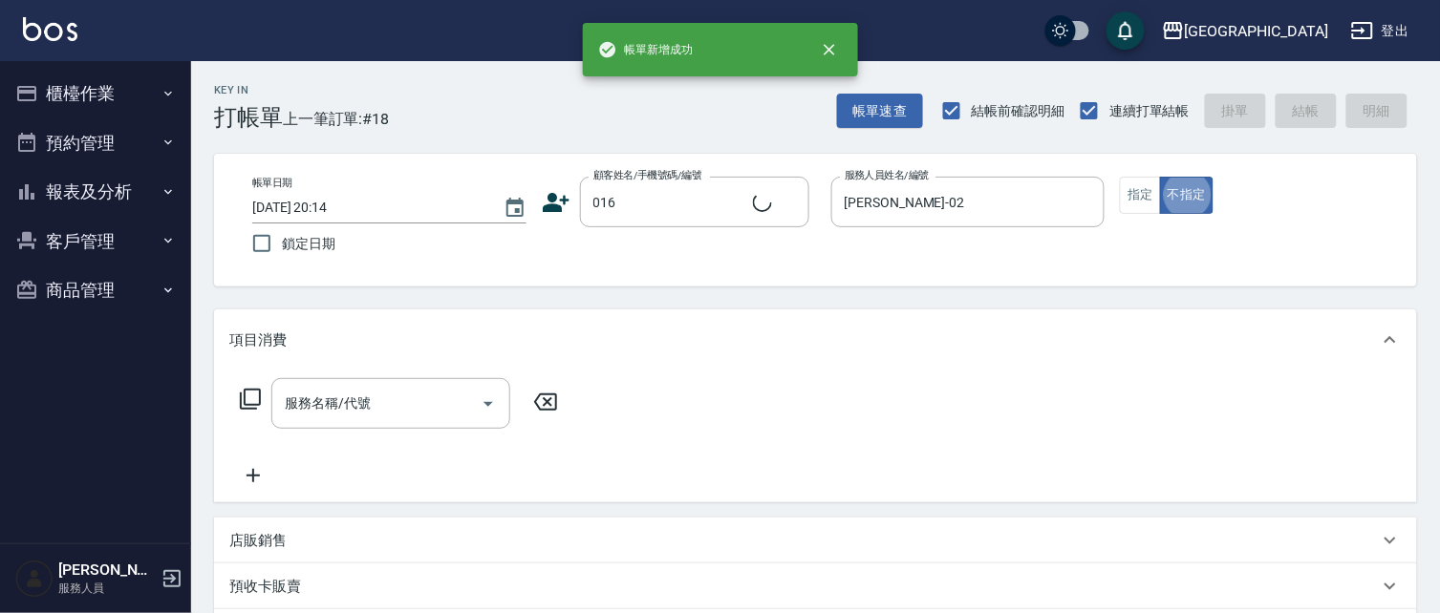
type input "陳淑惠/0919595188/016"
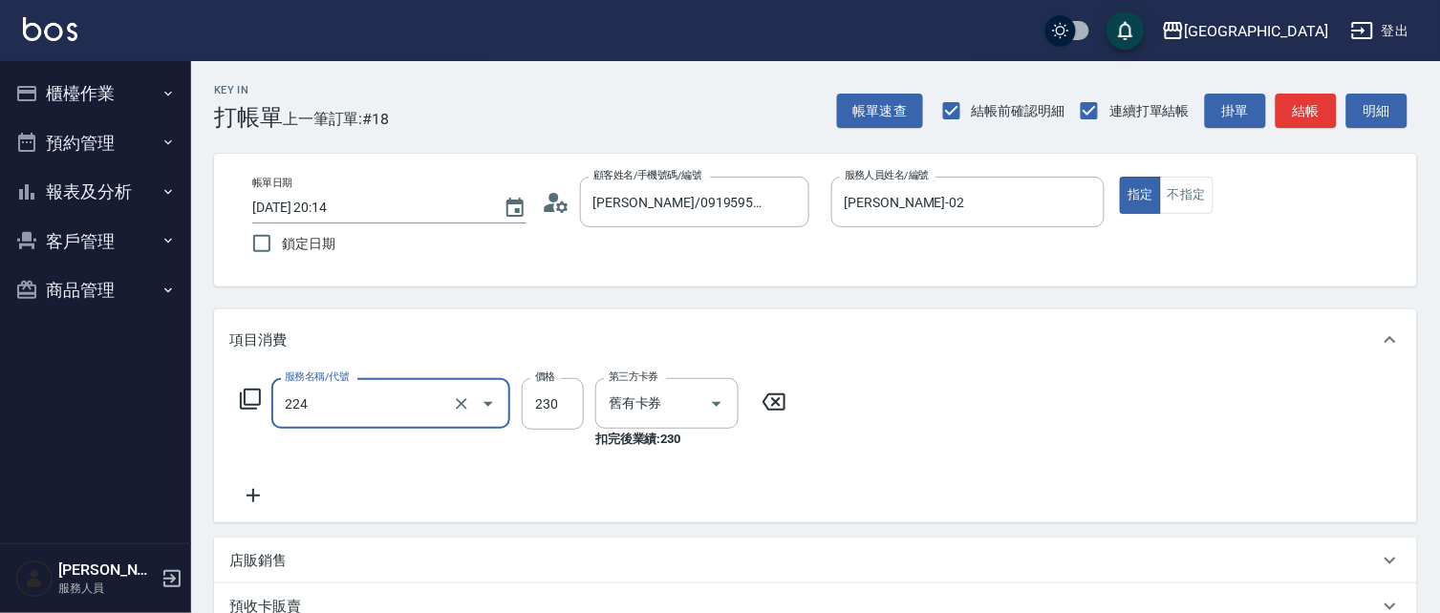
type input "洗髮(卡)230(224)"
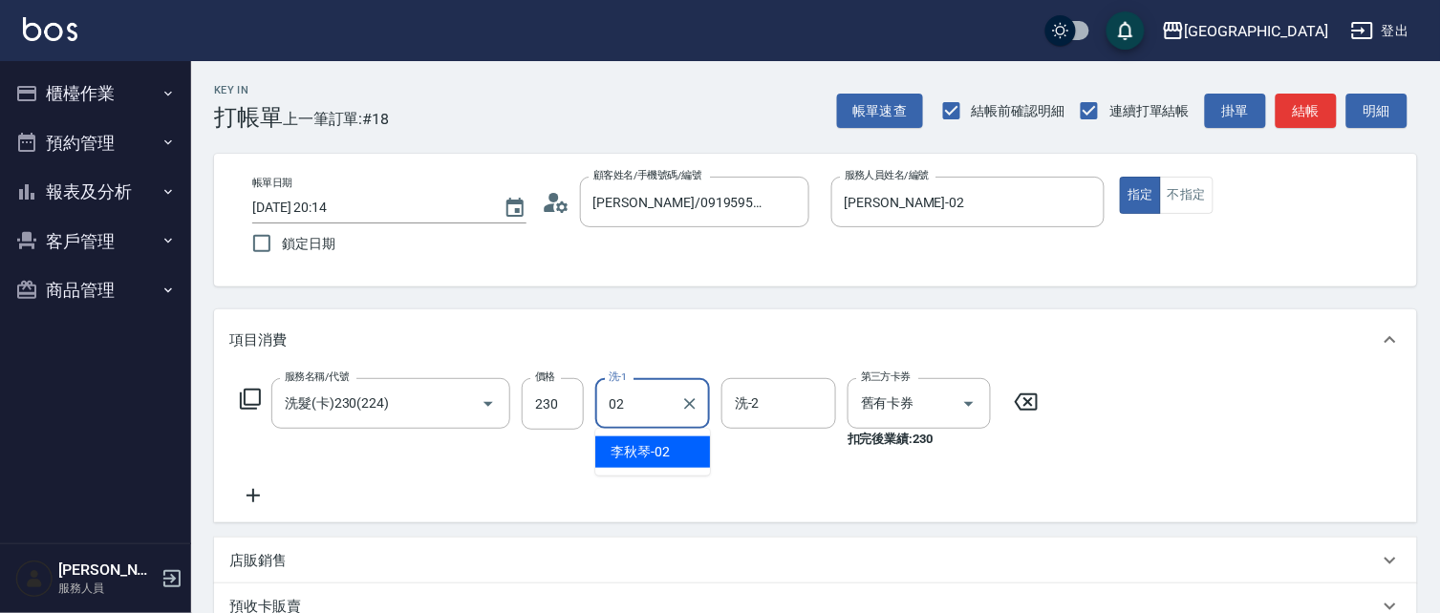
type input "李秋琴-02"
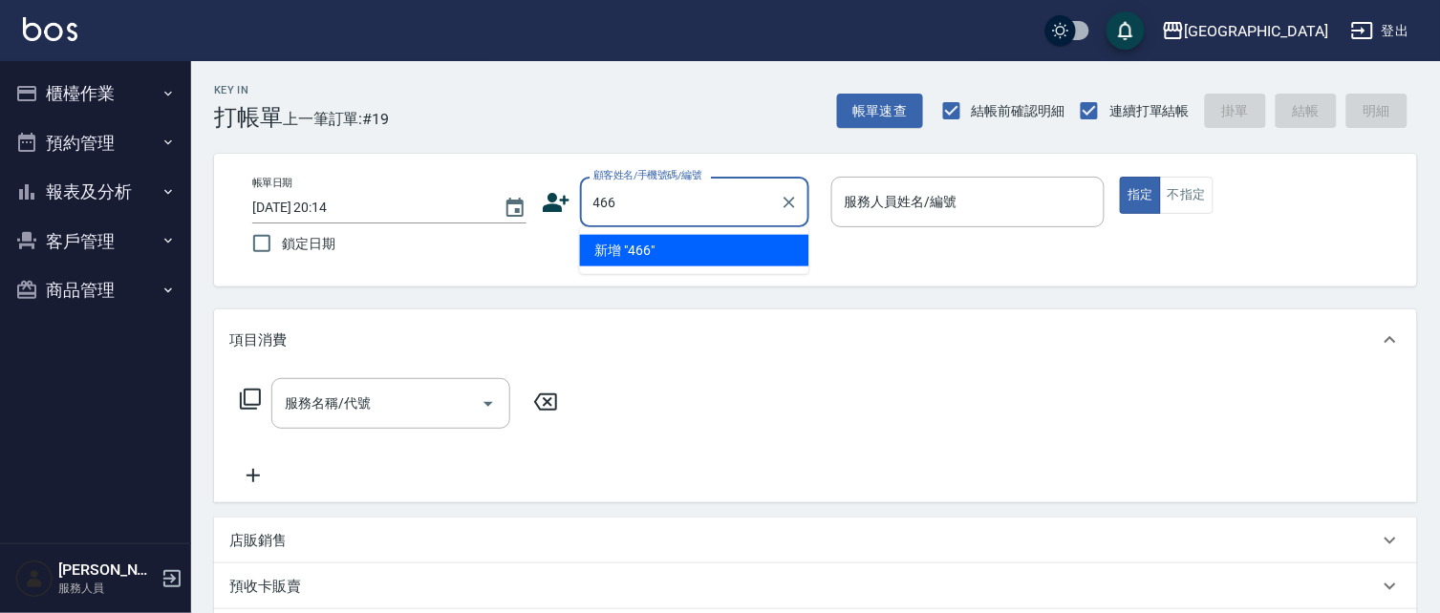
type input "466"
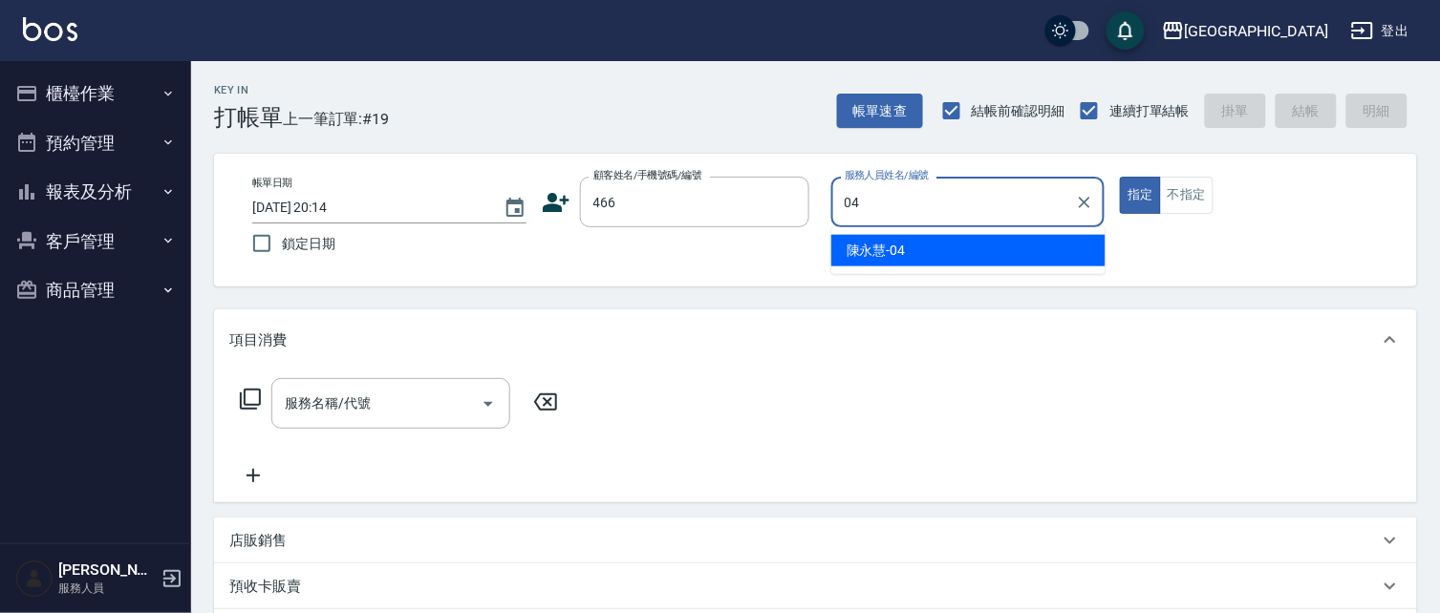
type input "陳永慧-04"
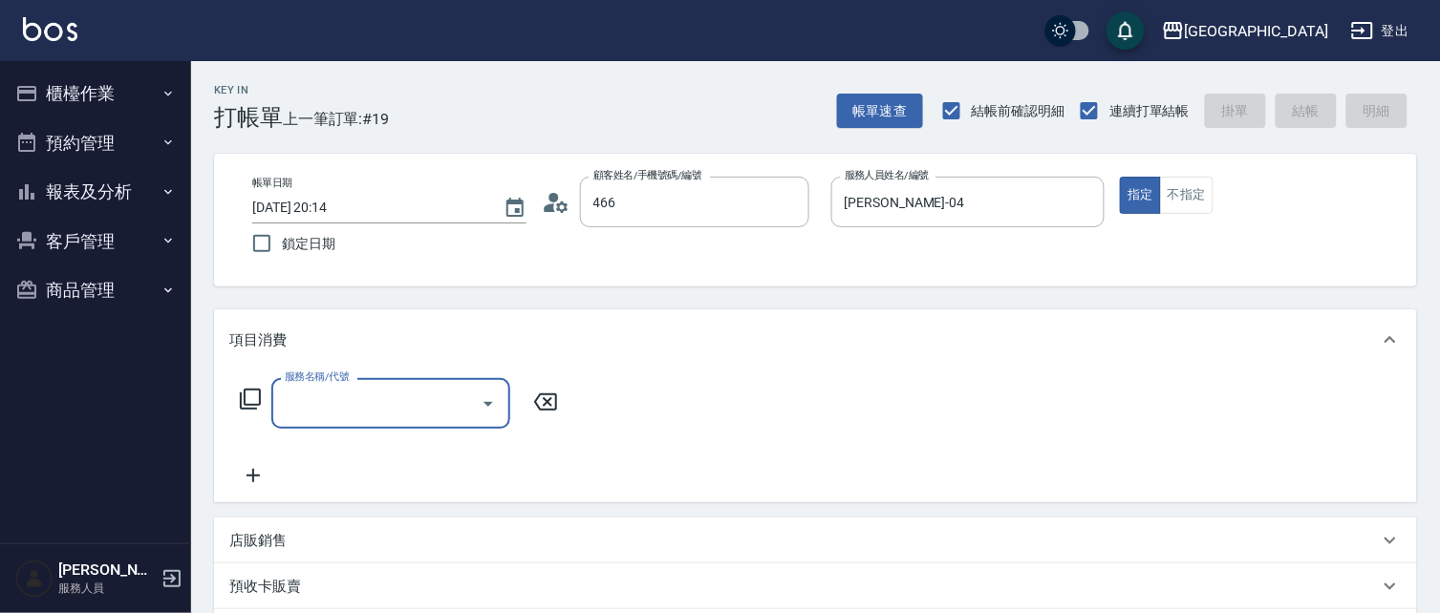
type input "林明秋/0939134555/466"
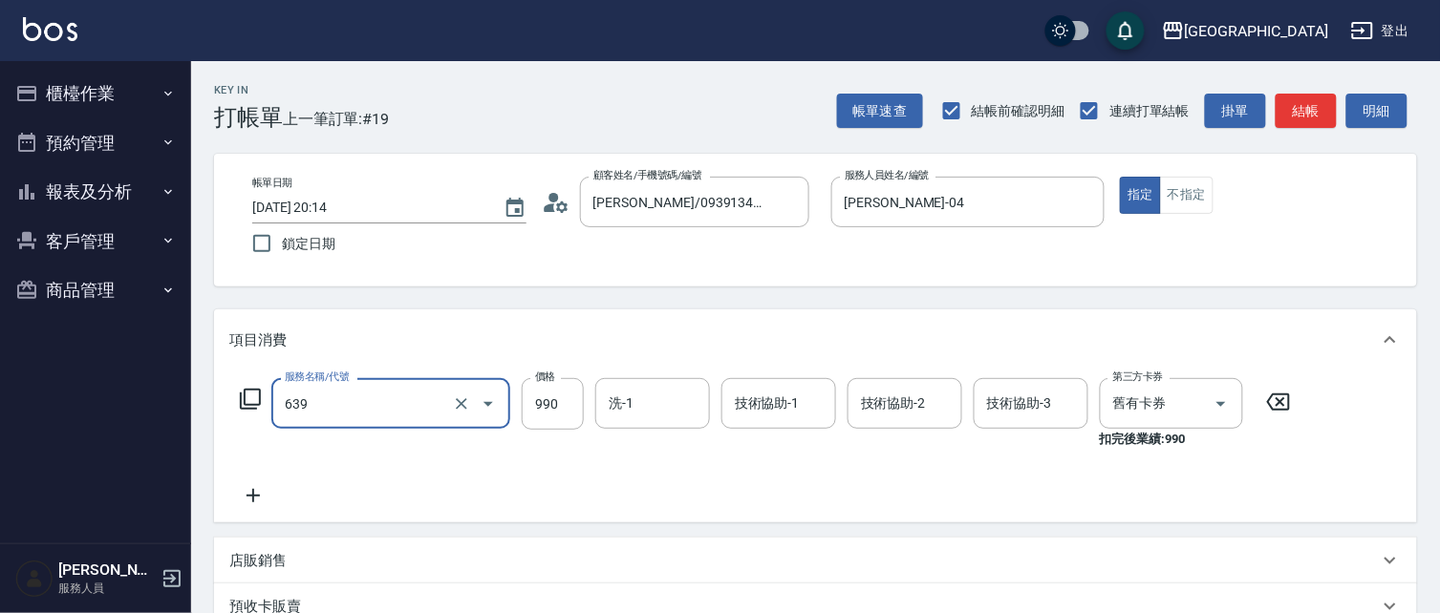
type input "(芙)蘆薈髮膜套卡(自材)(639)"
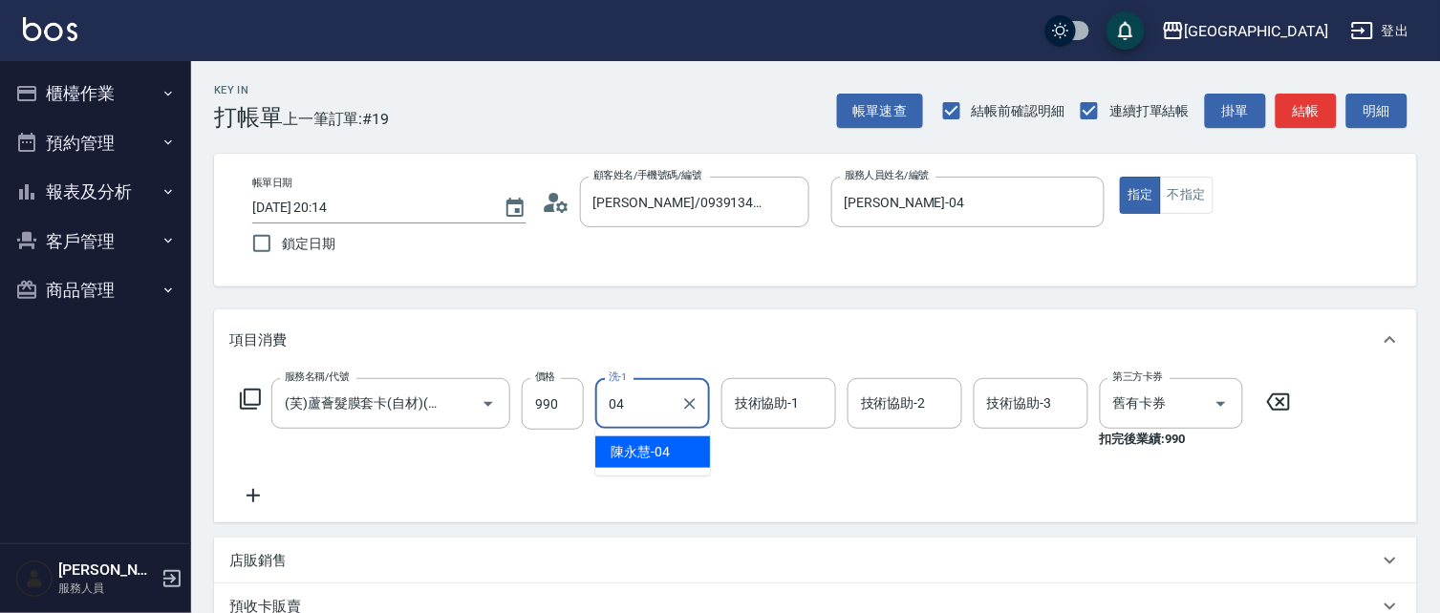
type input "陳永慧-04"
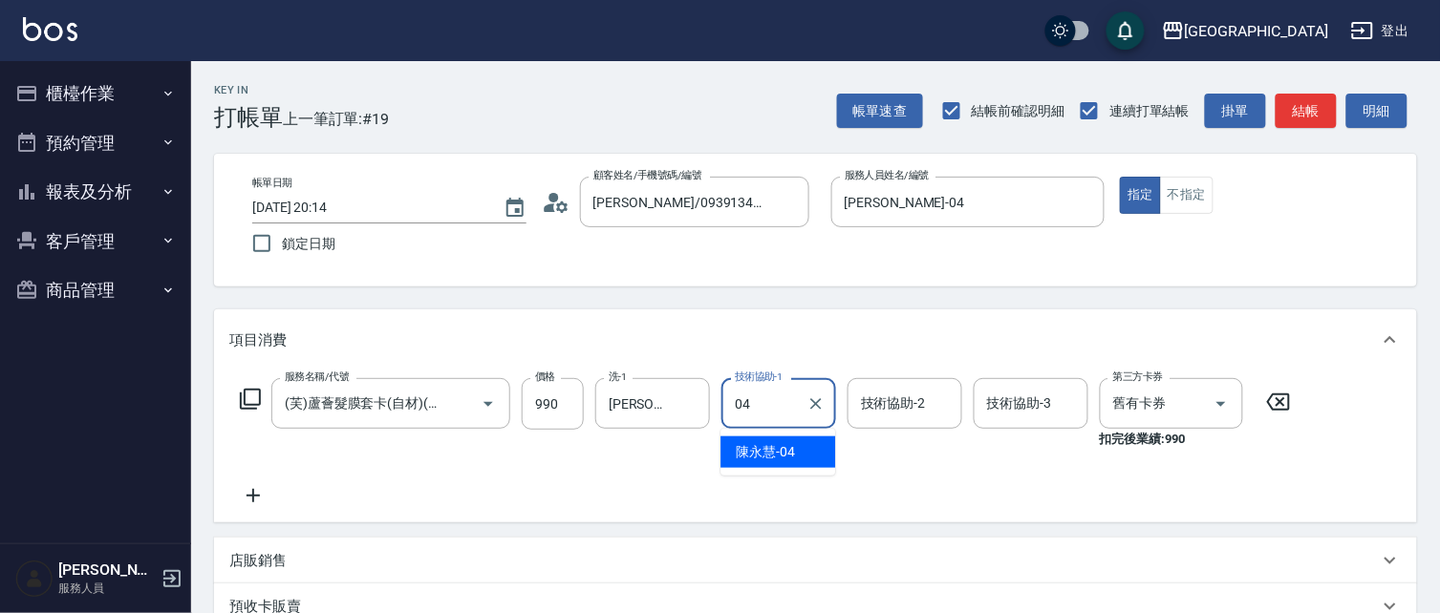
type input "陳永慧-04"
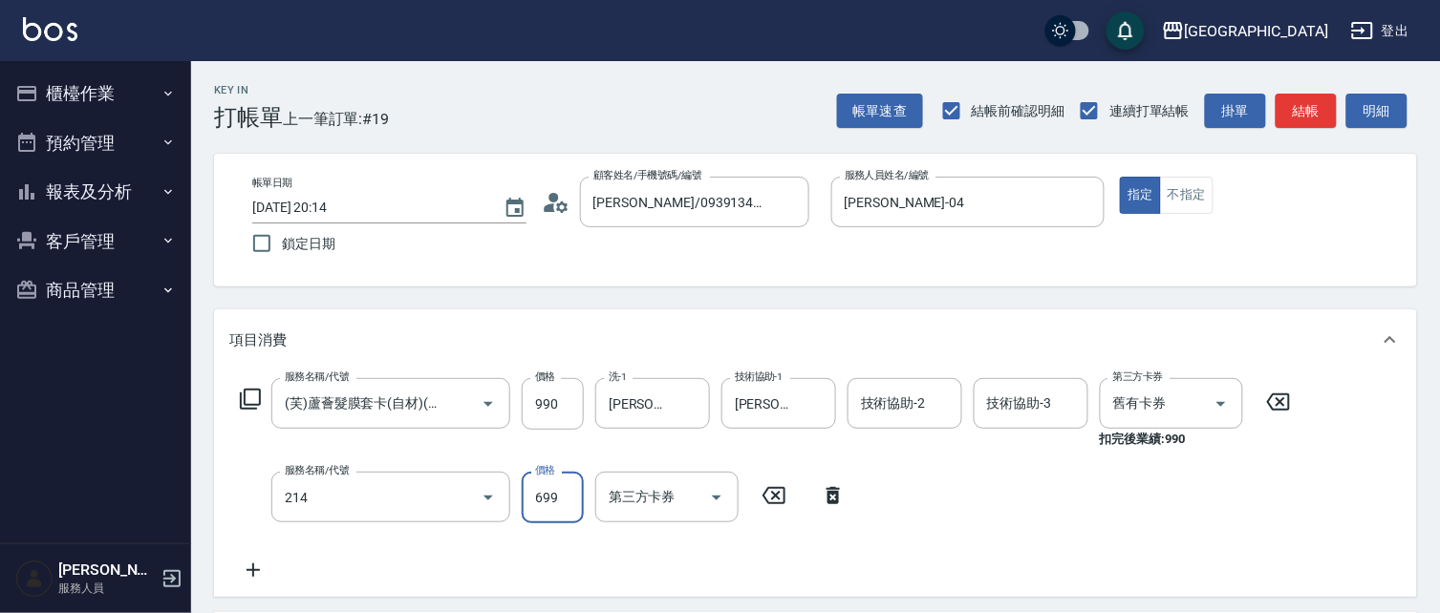
type input "滾珠洗髪699(214)"
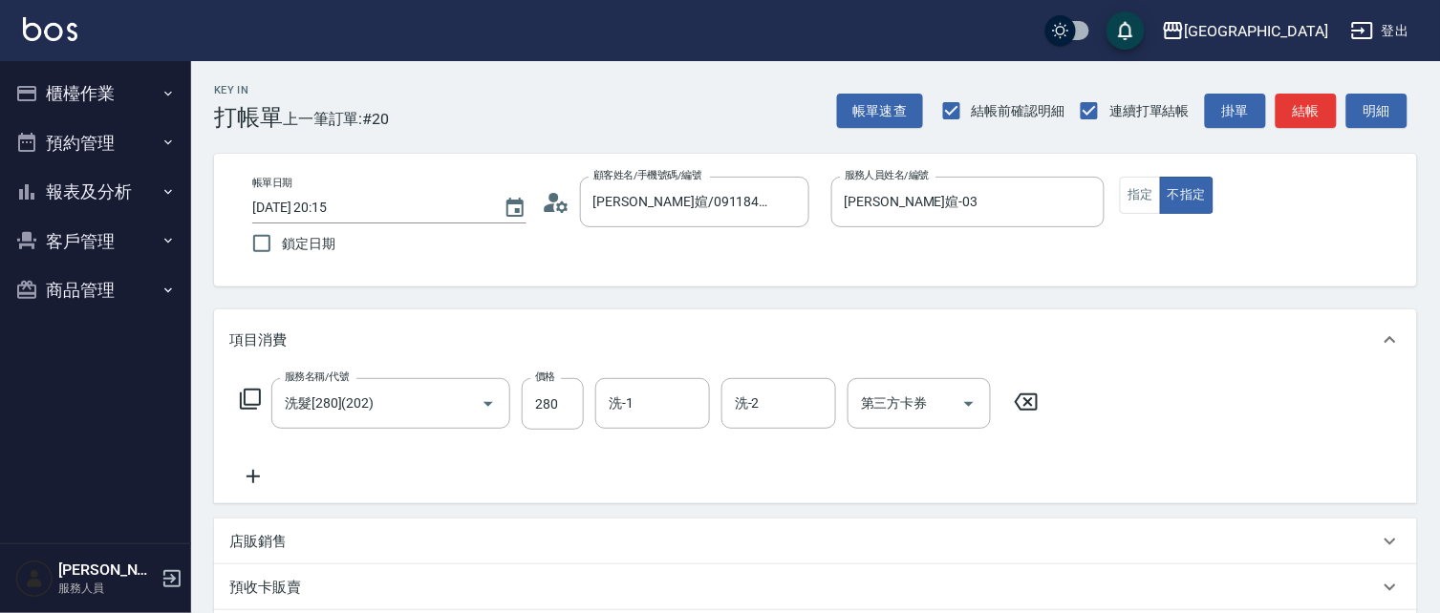
click at [648, 341] on div "項目消費" at bounding box center [803, 341] width 1149 height 20
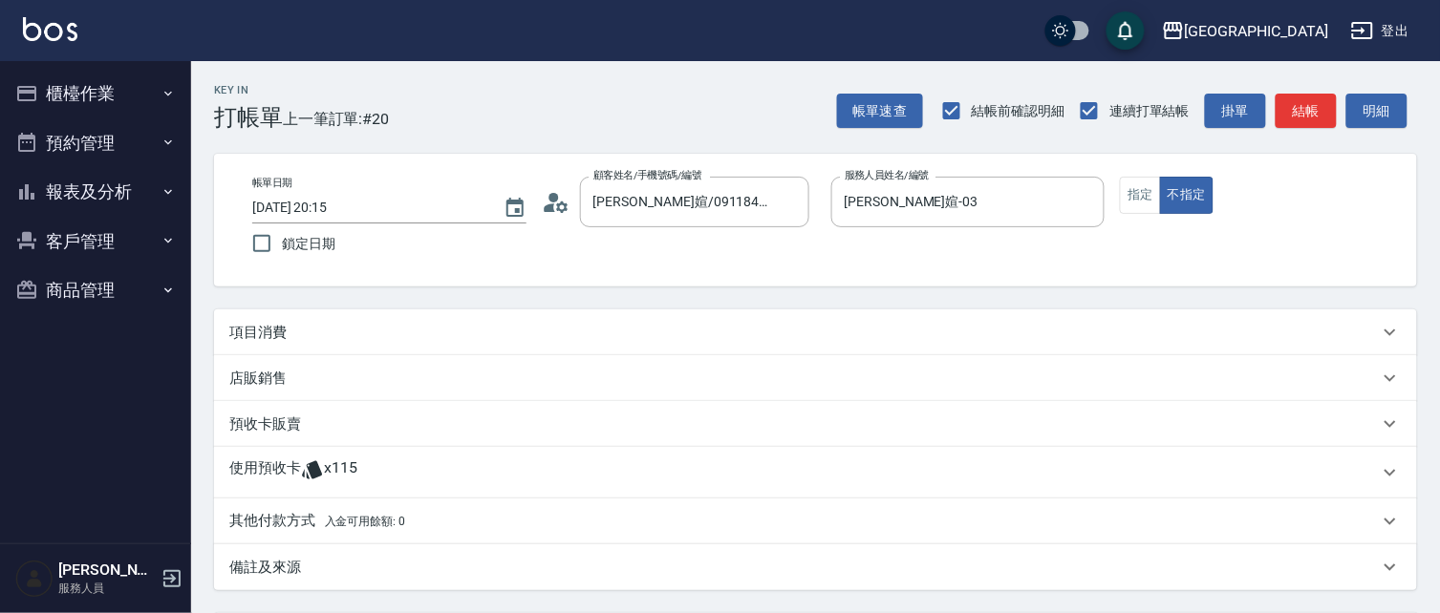
drag, startPoint x: 365, startPoint y: 337, endPoint x: 371, endPoint y: 329, distance: 10.3
click at [367, 332] on div "項目消費" at bounding box center [803, 333] width 1149 height 20
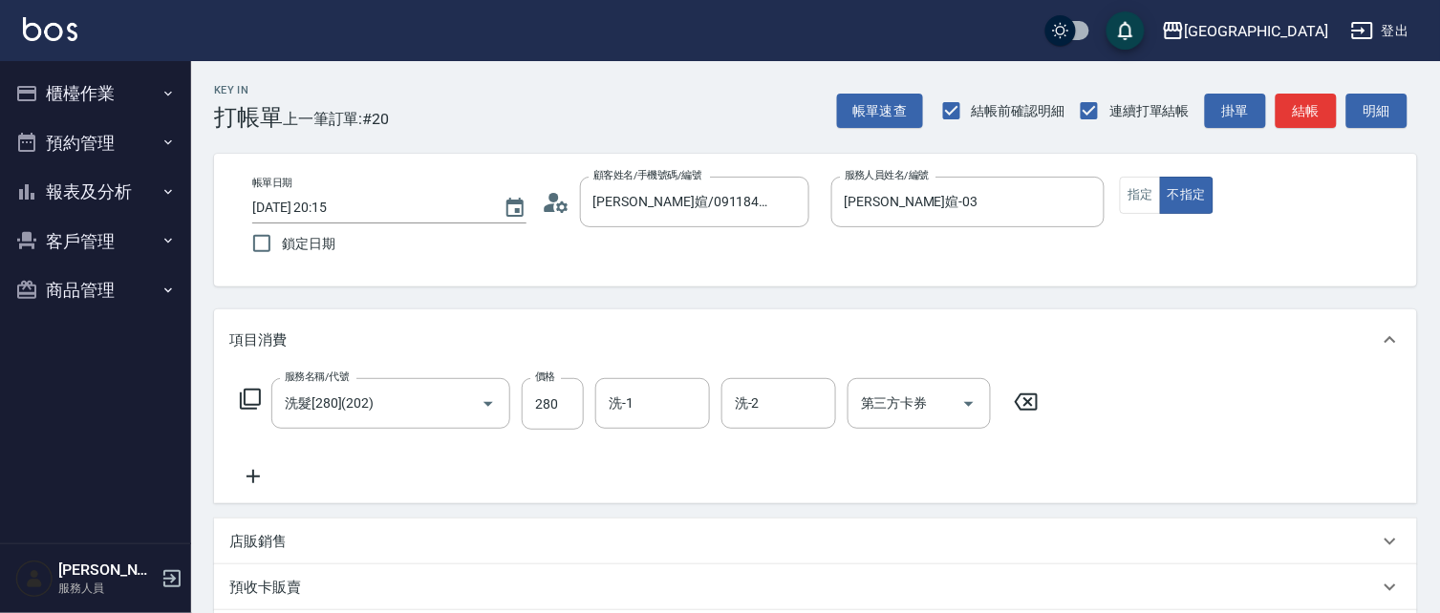
click at [1028, 404] on icon at bounding box center [1026, 402] width 48 height 23
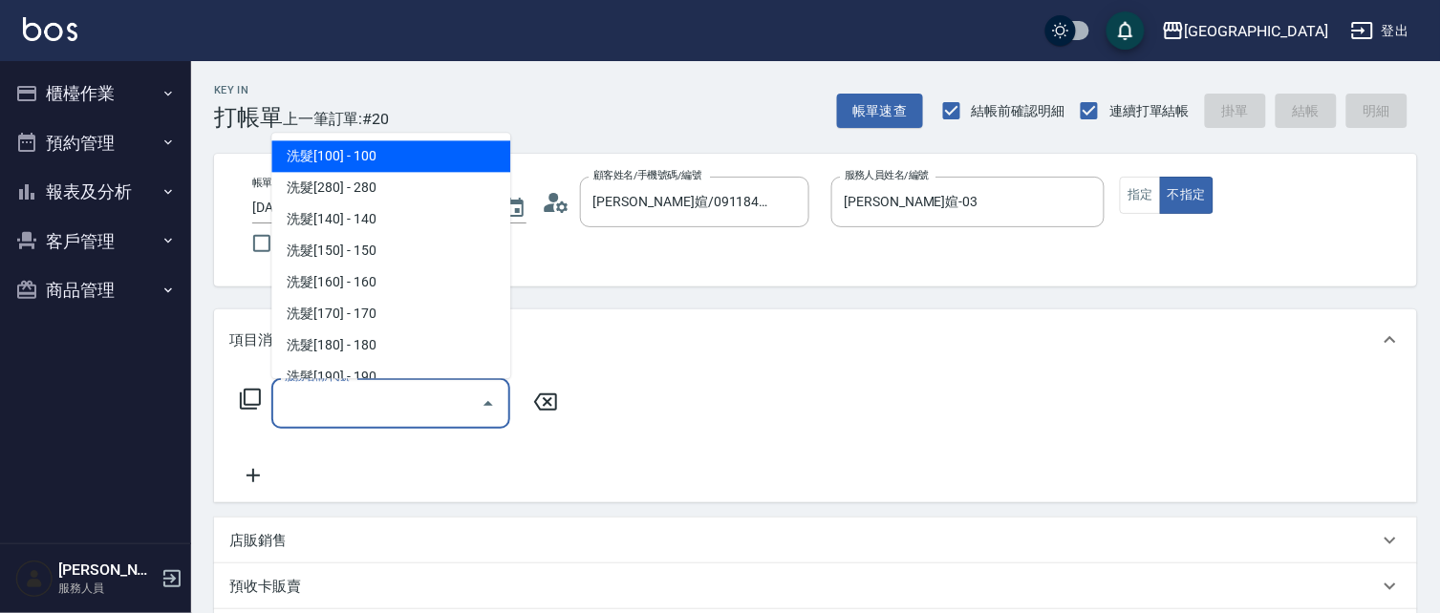
click at [317, 408] on input "服務名稱/代號" at bounding box center [376, 403] width 193 height 33
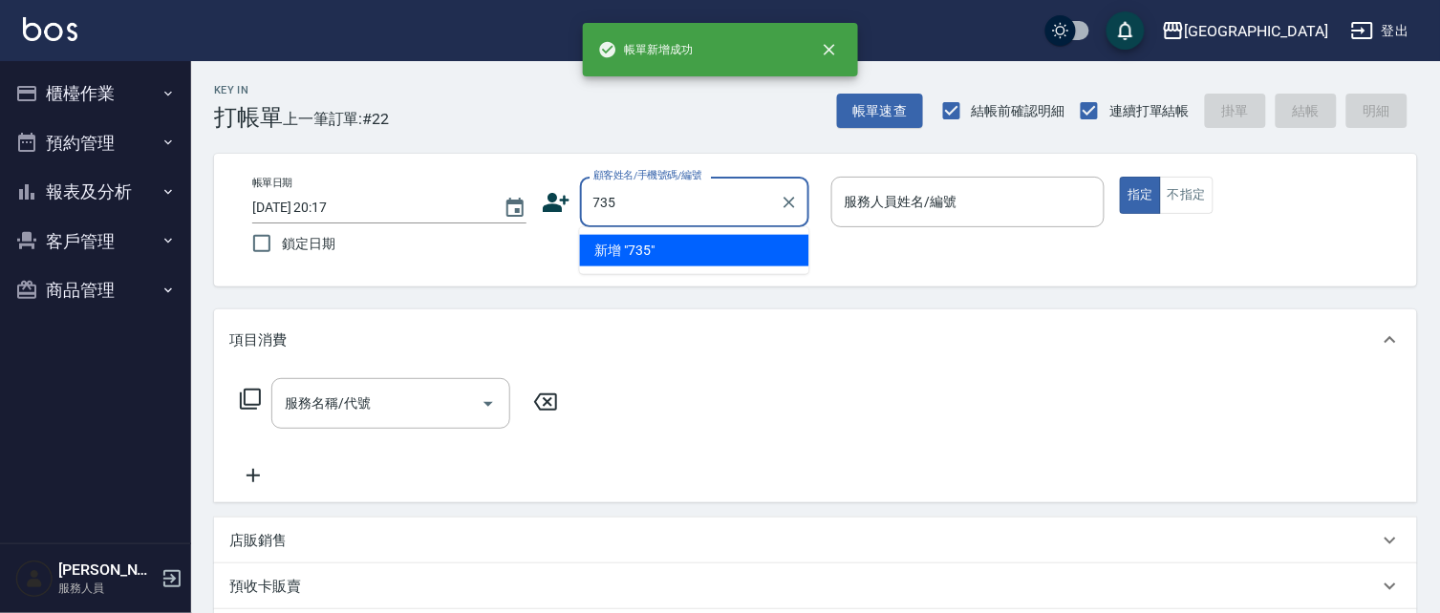
type input "735"
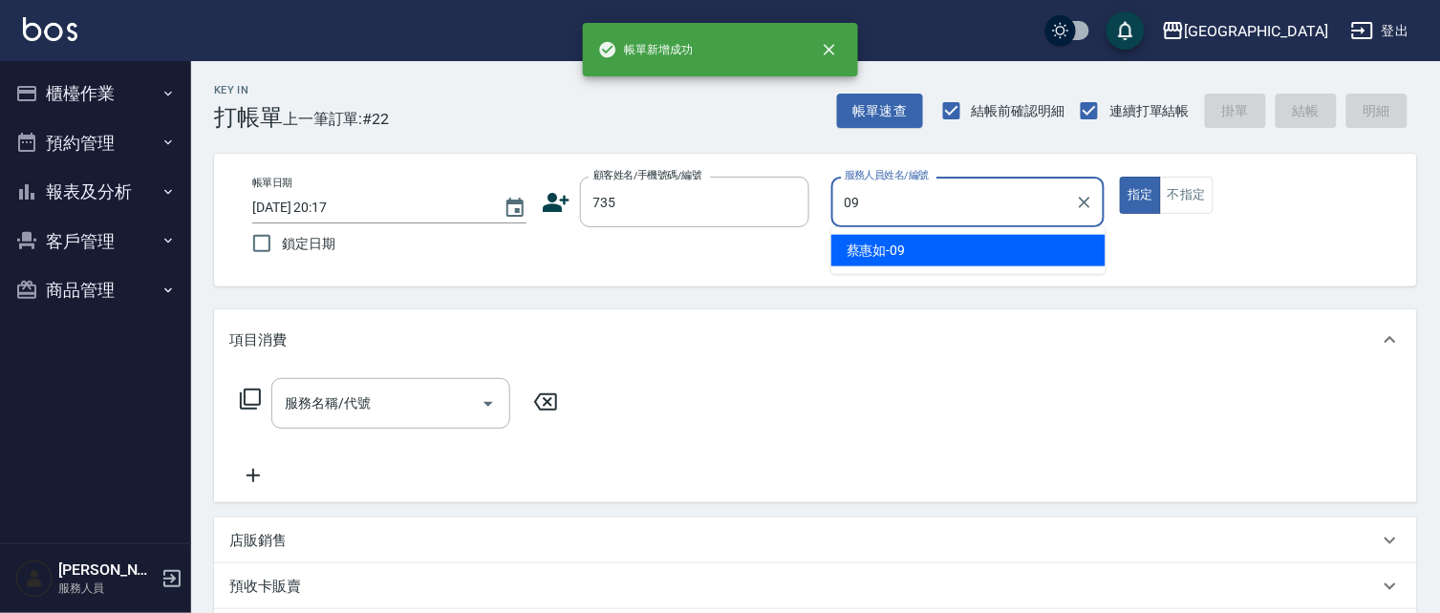
type input "蔡惠如-09"
type button "true"
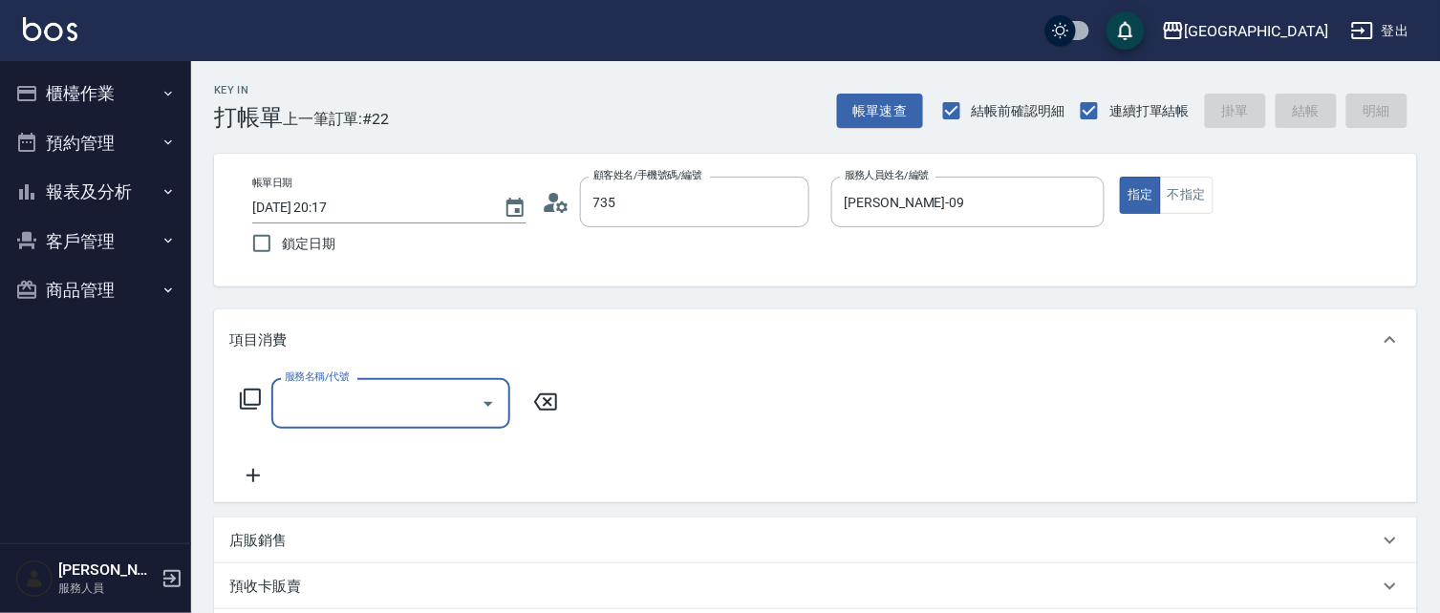
type input "蔡惠如/ 0958338986/735"
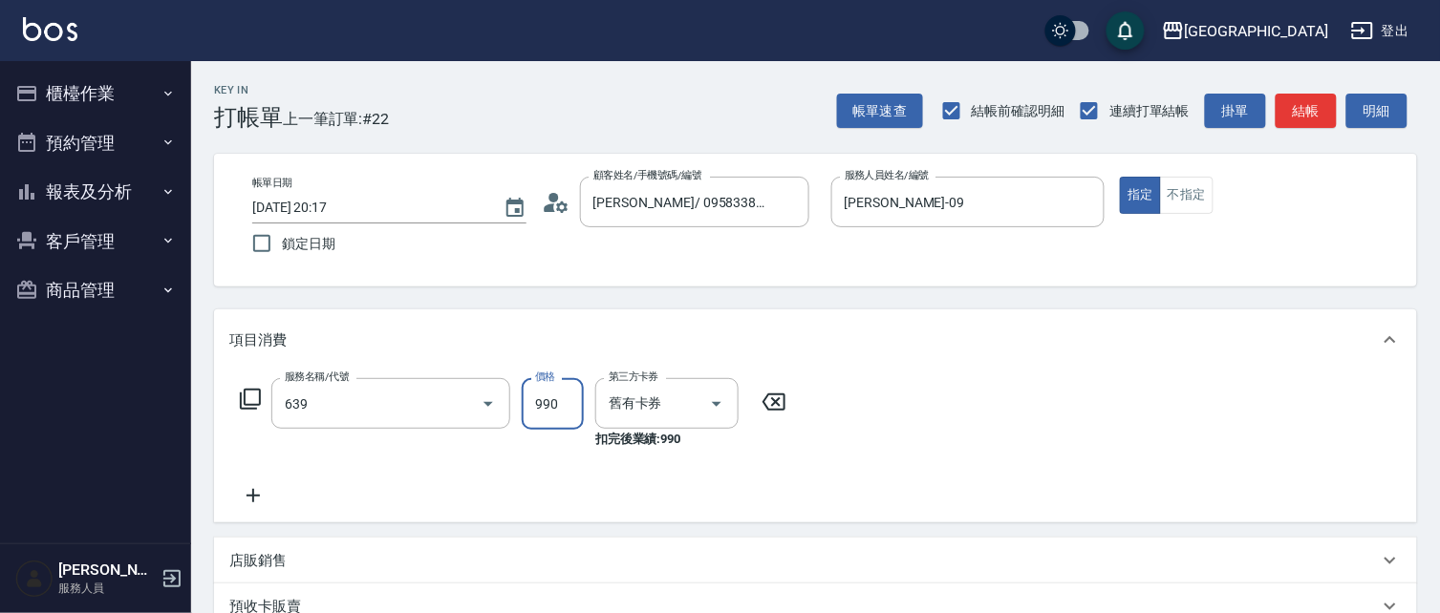
type input "(芙)蘆薈髮膜套卡(自材)(639)"
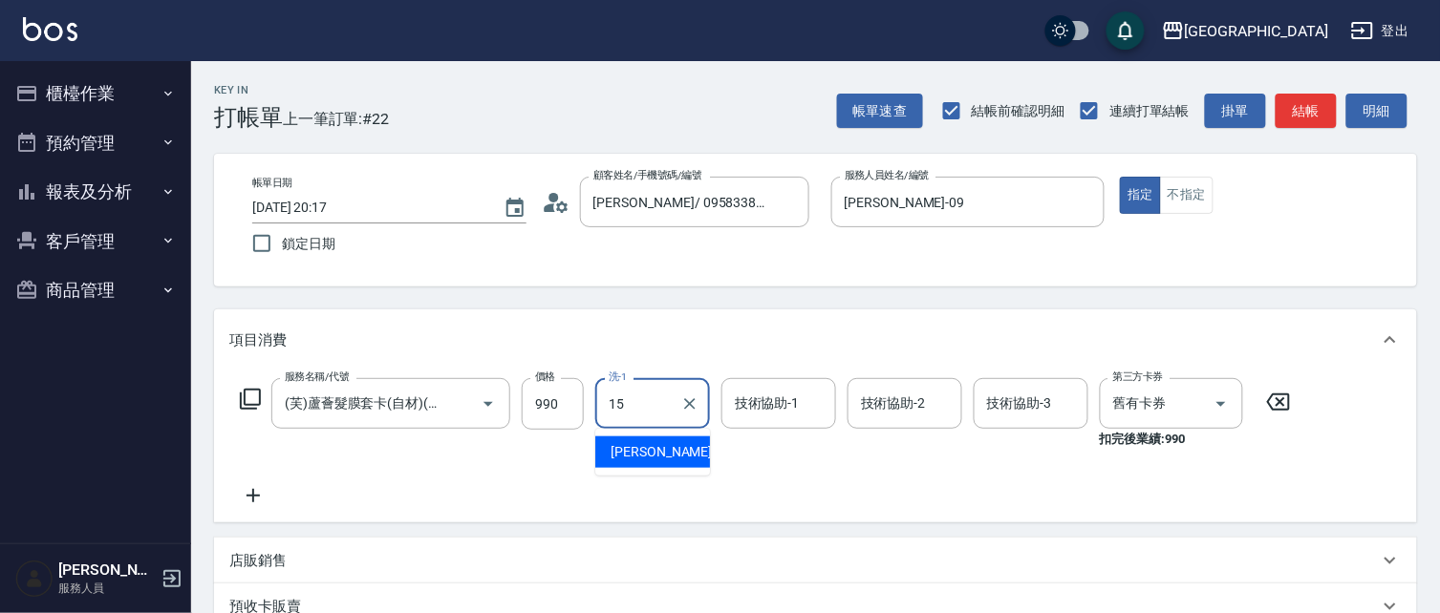
type input "蔡惠娟-15"
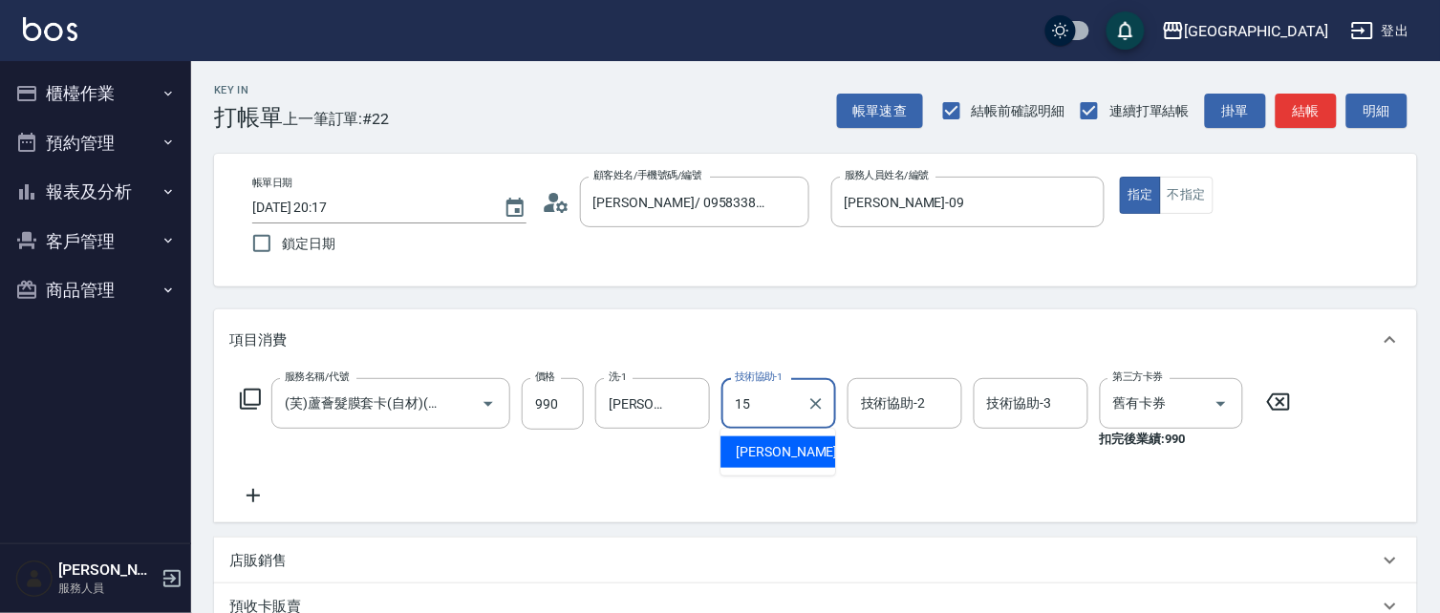
type input "蔡惠娟-15"
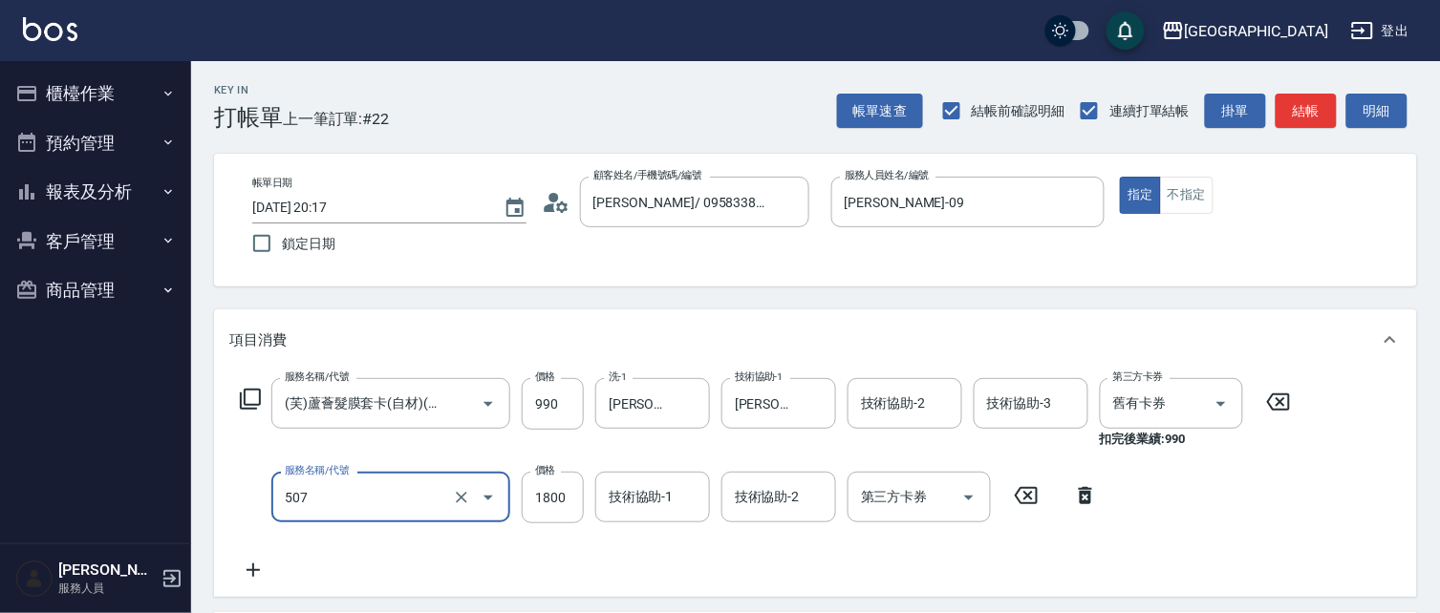
type input "染髮[1800](507)"
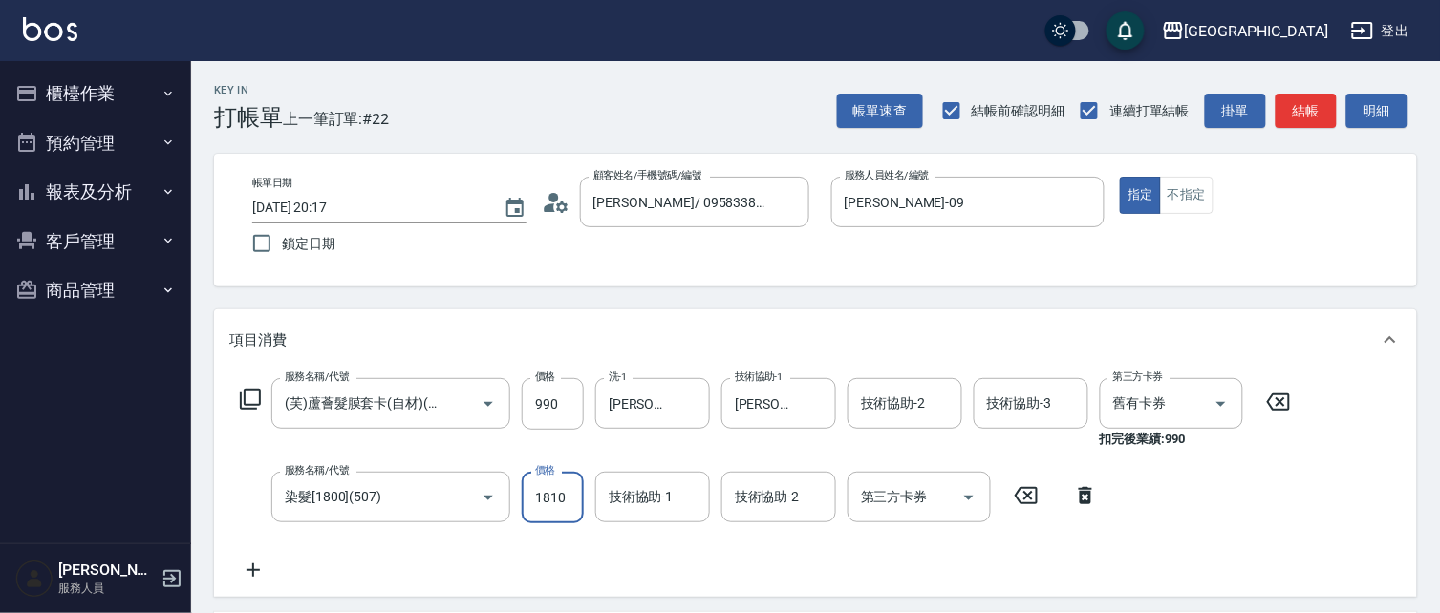
type input "1810"
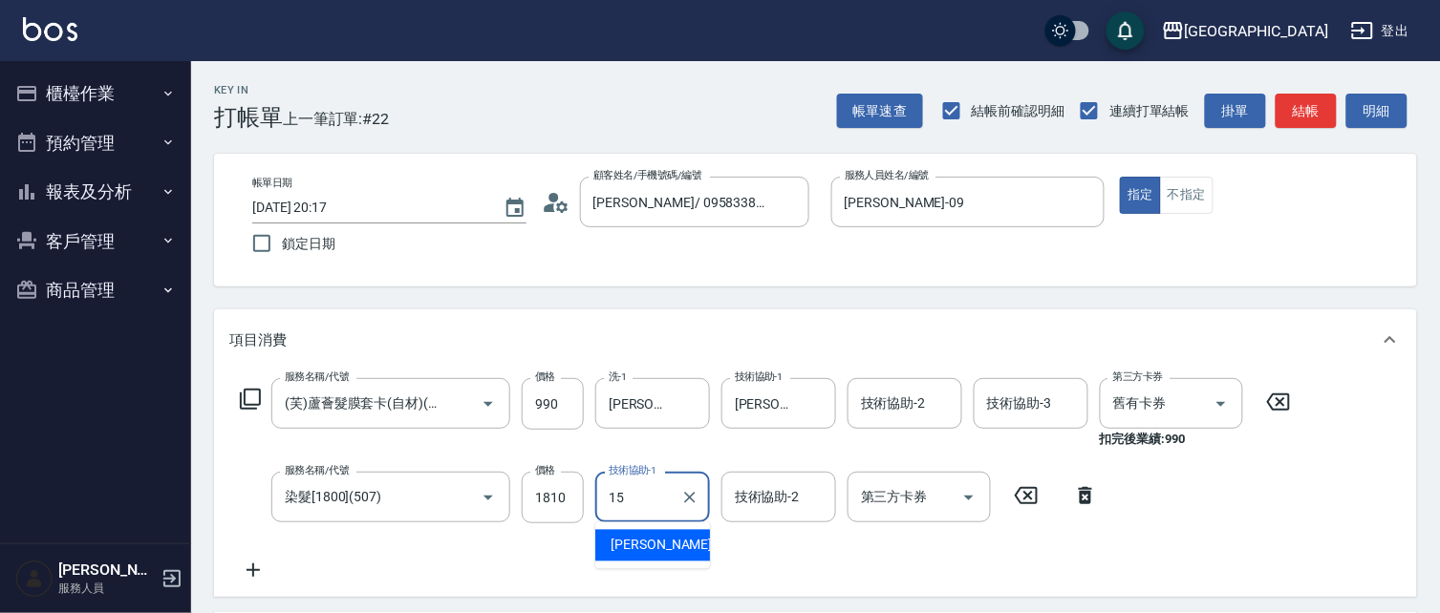
type input "蔡惠娟-15"
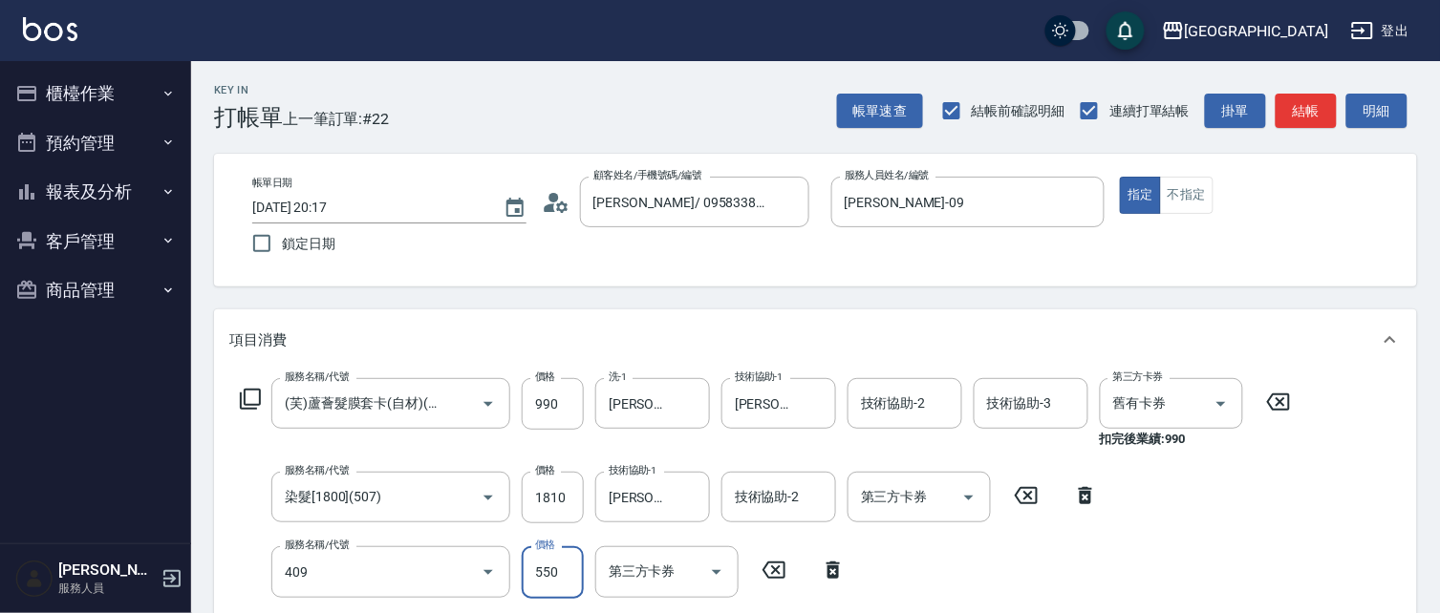
type input "剪髮(550)(409)"
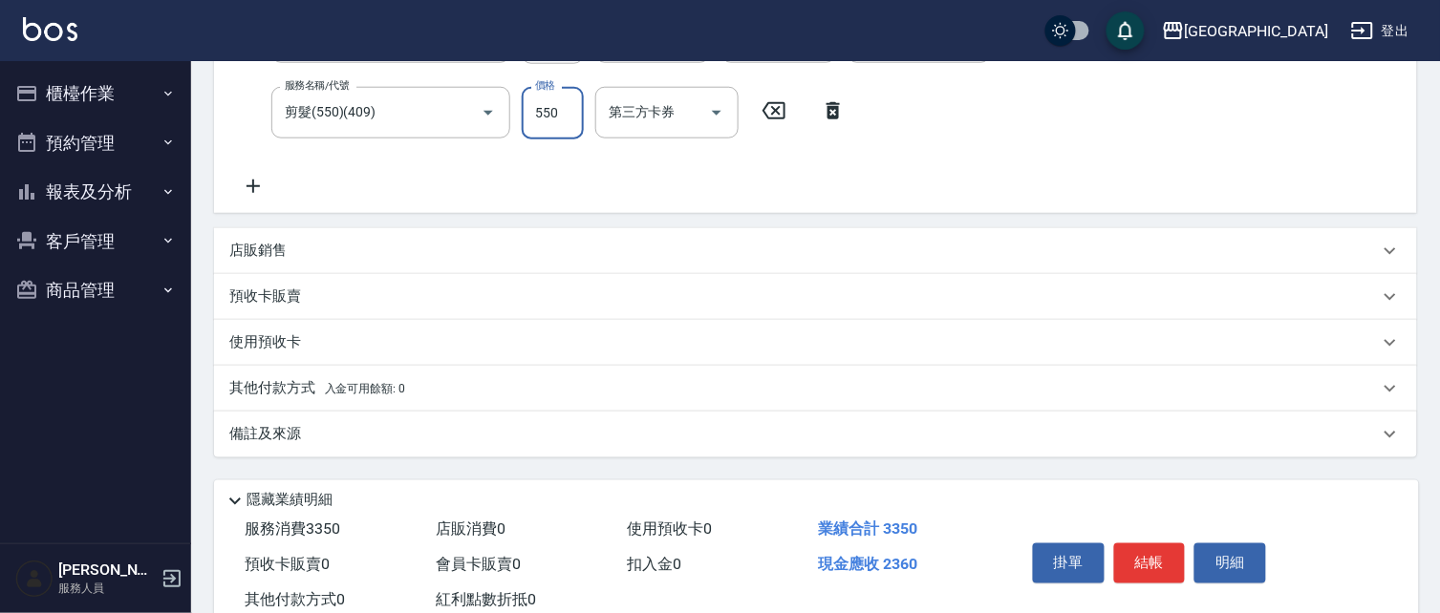
scroll to position [460, 0]
click at [1148, 565] on button "結帳" at bounding box center [1150, 564] width 72 height 40
click at [1114, 544] on button "結帳" at bounding box center [1150, 564] width 72 height 40
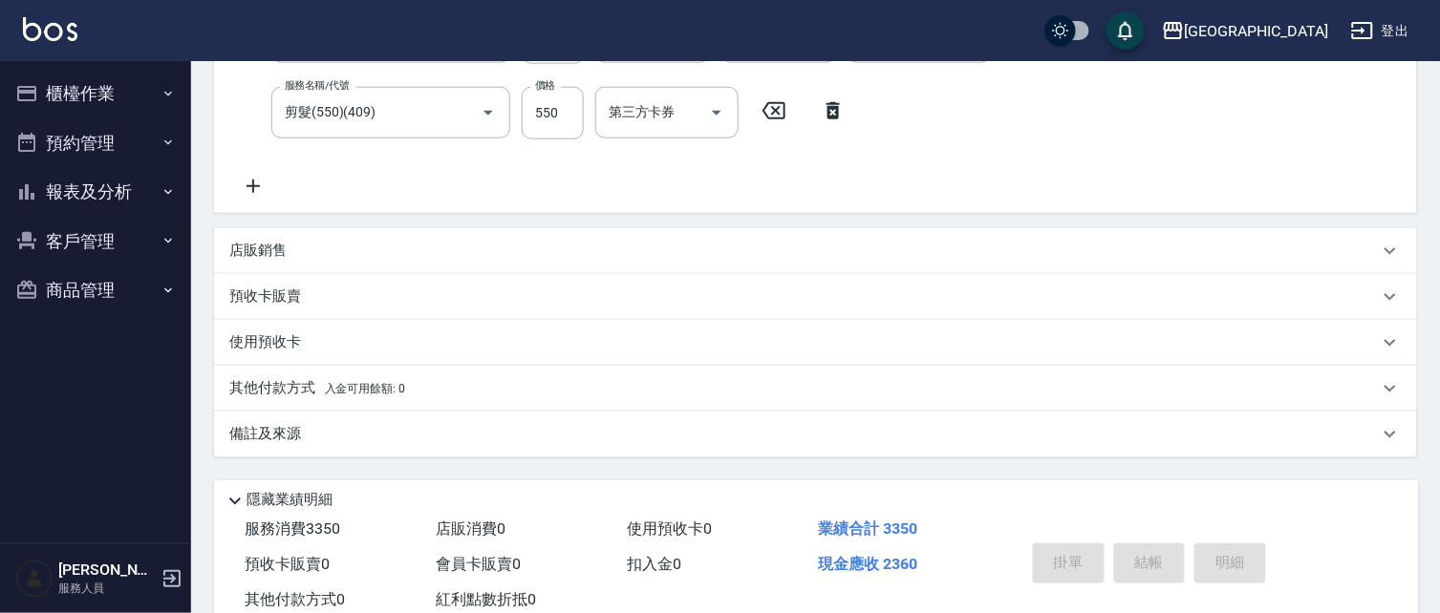
type input "2025/09/13 20:18"
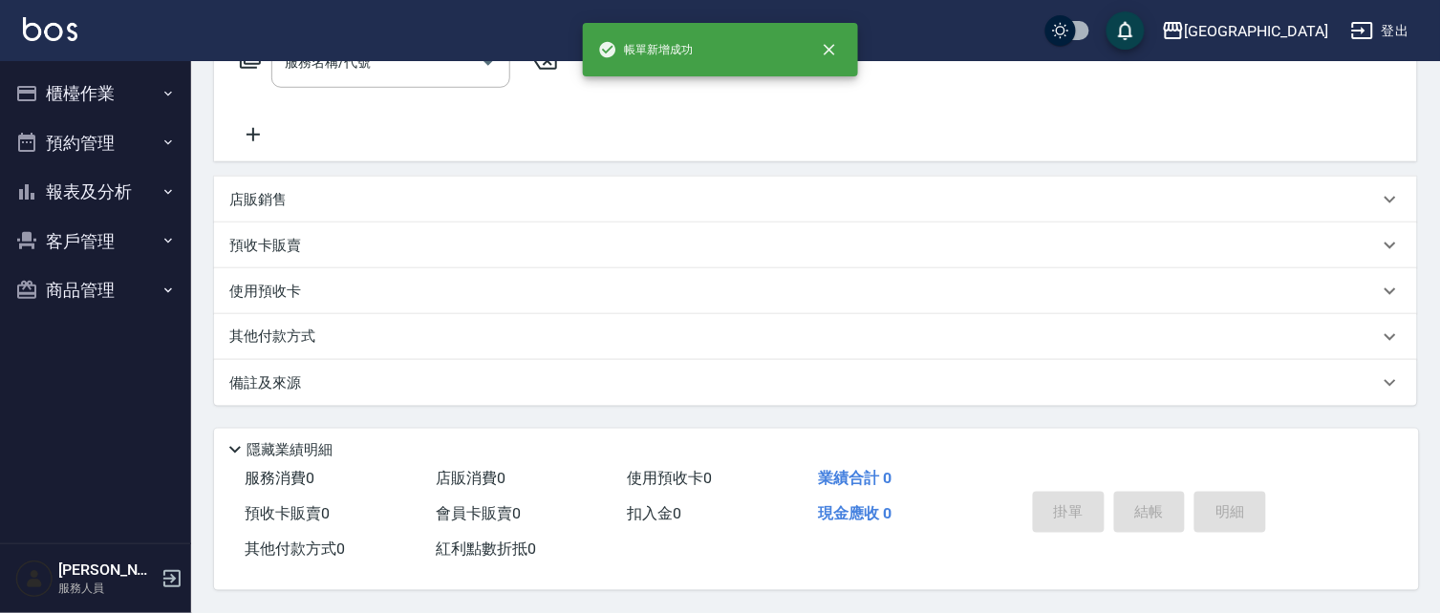
scroll to position [0, 0]
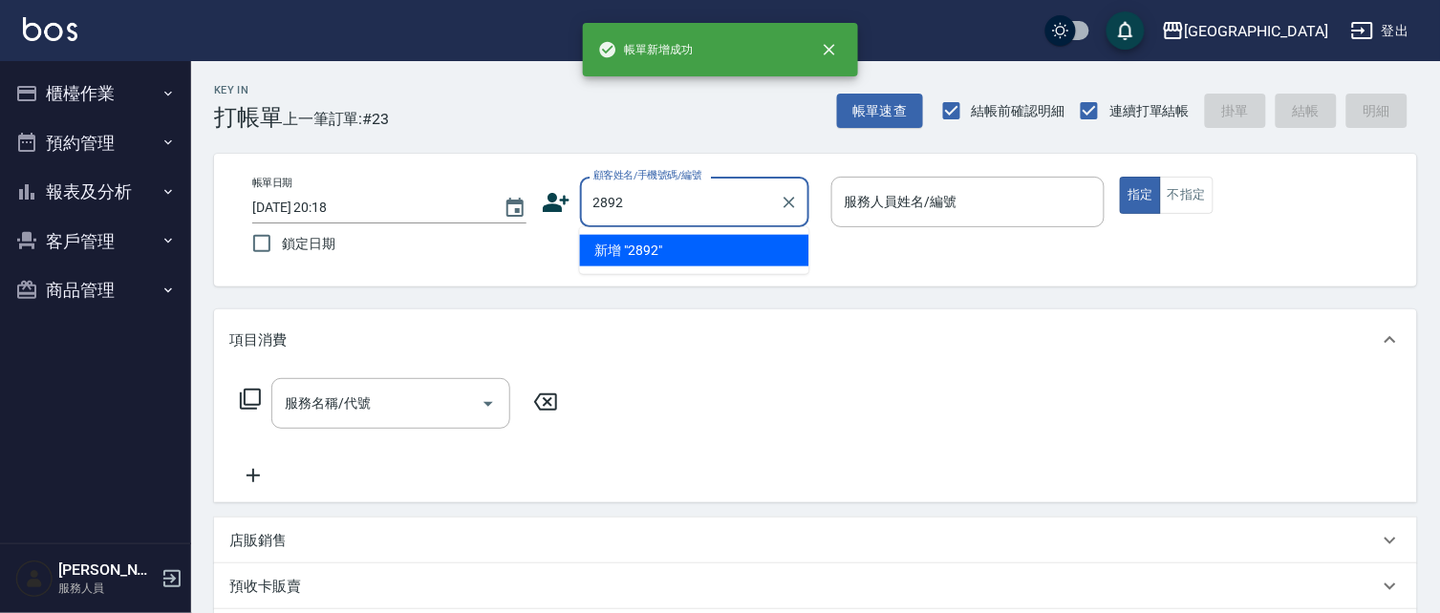
type input "2892"
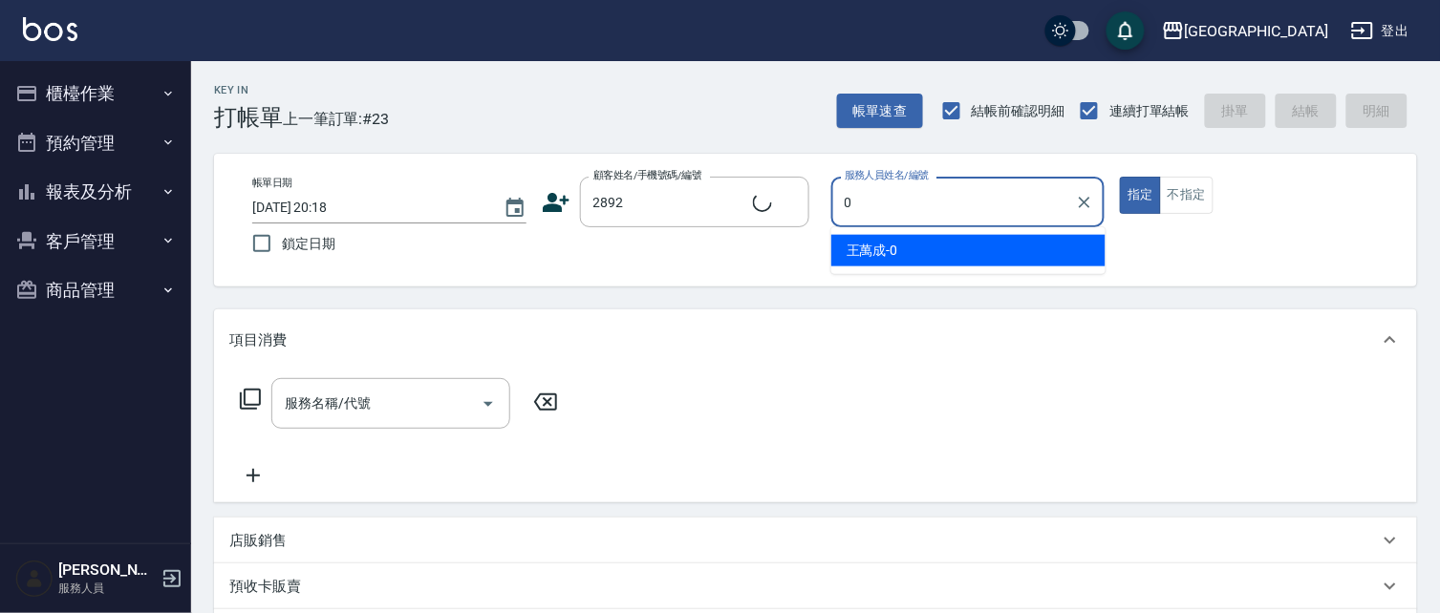
type input "02"
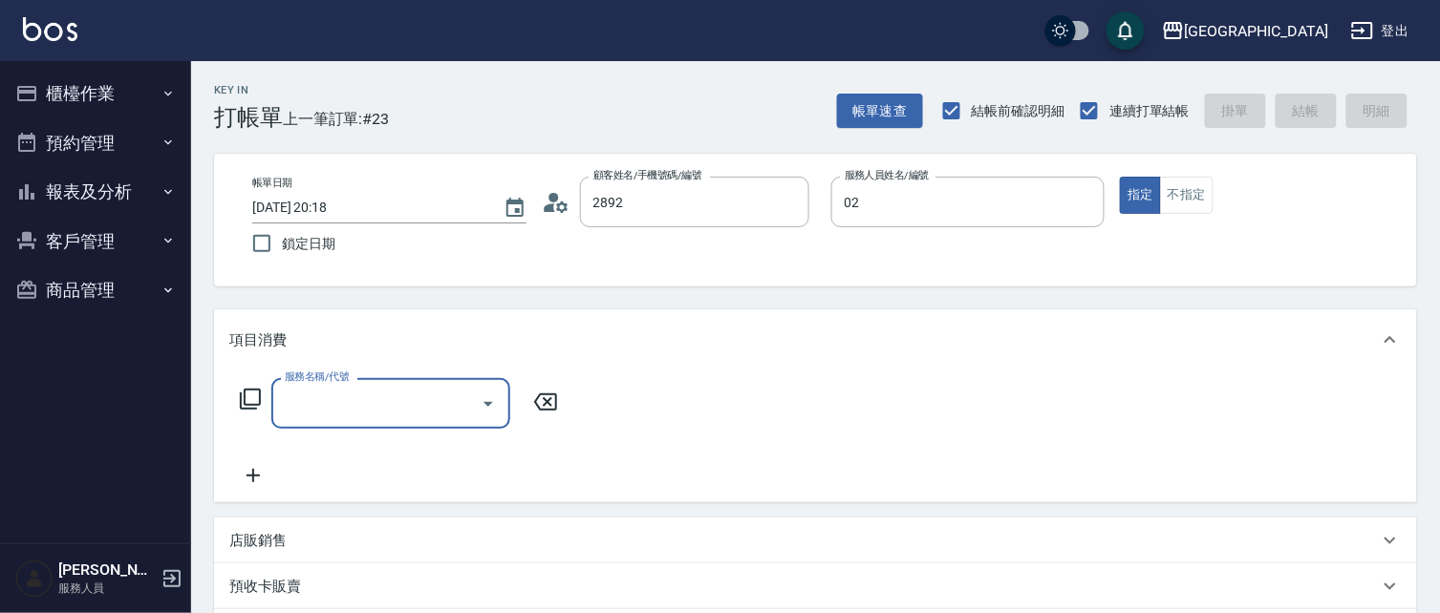
type input "王玉芳/0928809607/2892"
type input "李秋琴-02"
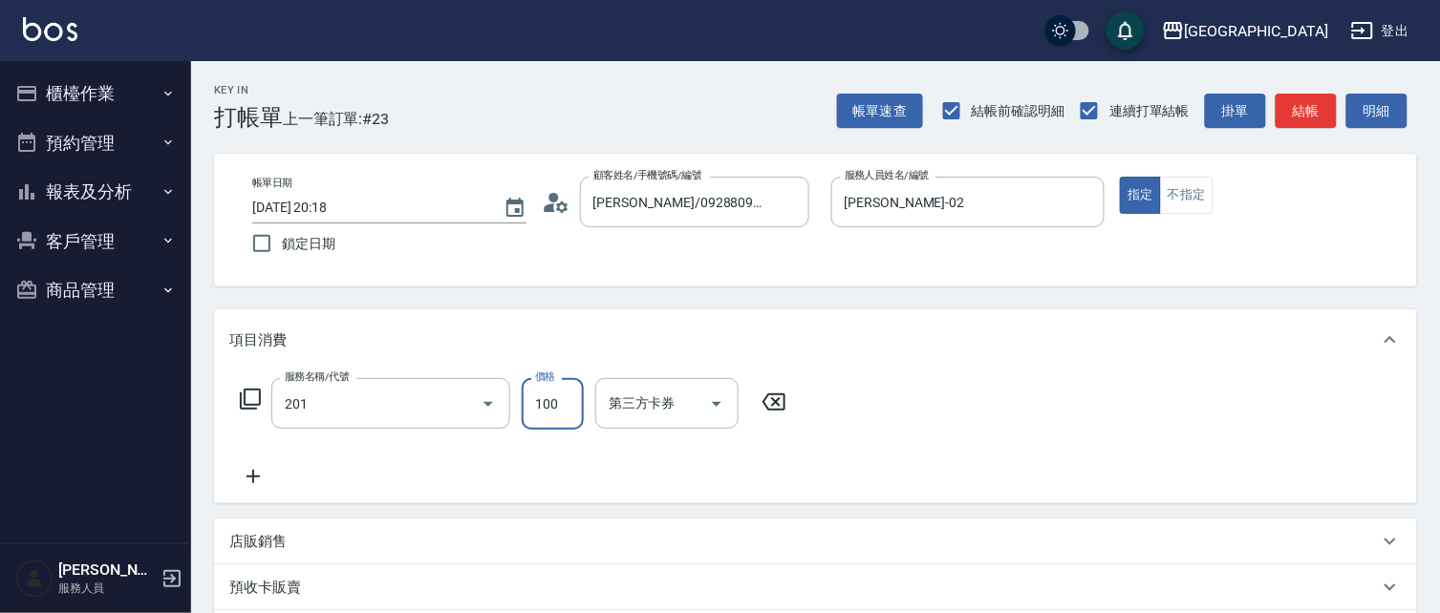
type input "洗髮[100](201)"
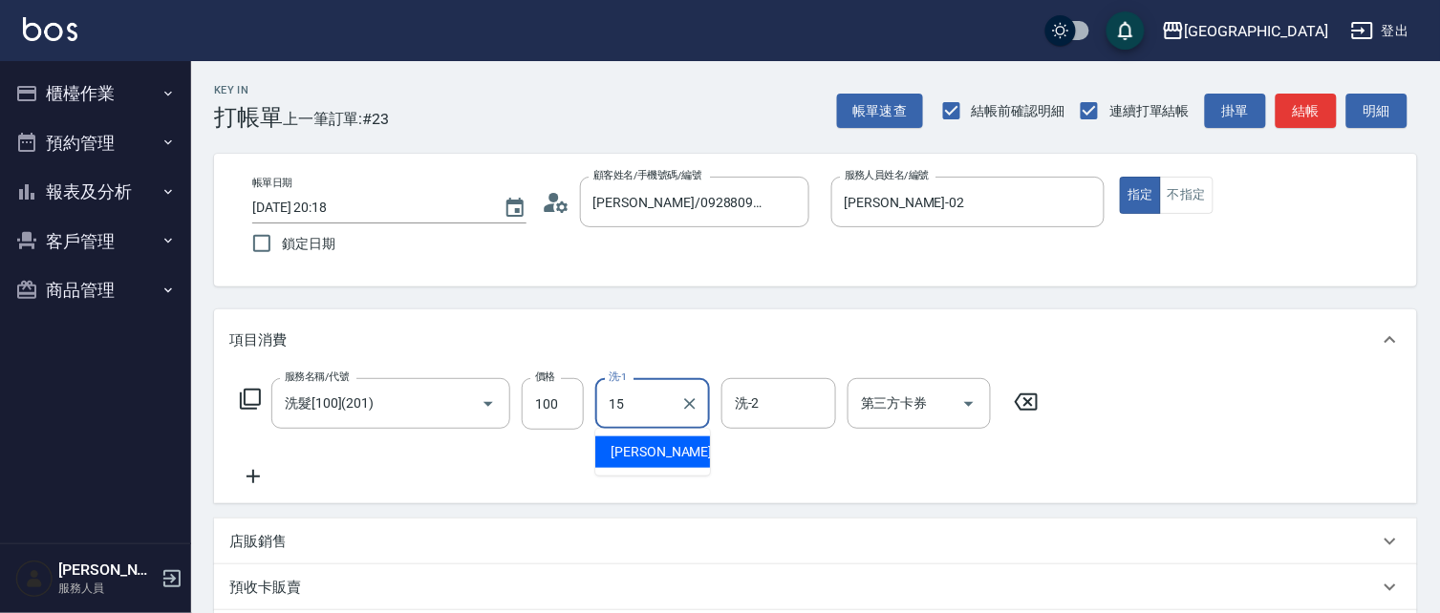
type input "蔡惠娟-15"
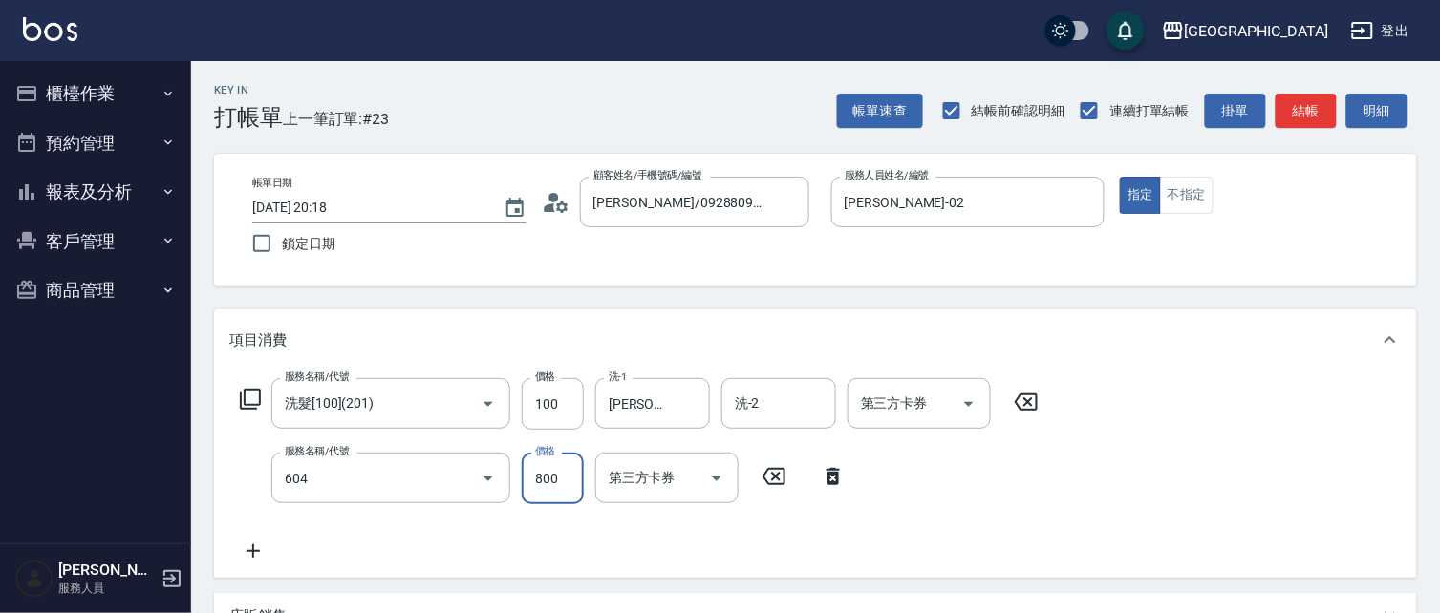
type input "護髮[800](604)"
type input "799"
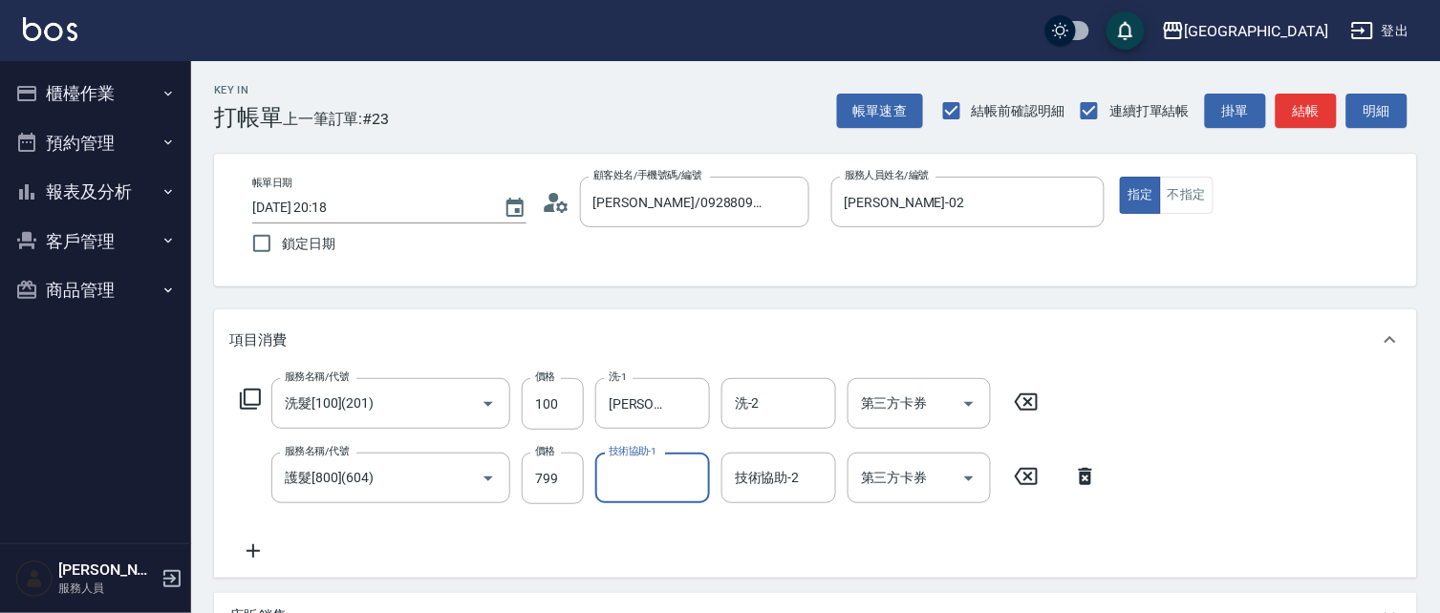
type input "0"
type input "蔡惠娟-15"
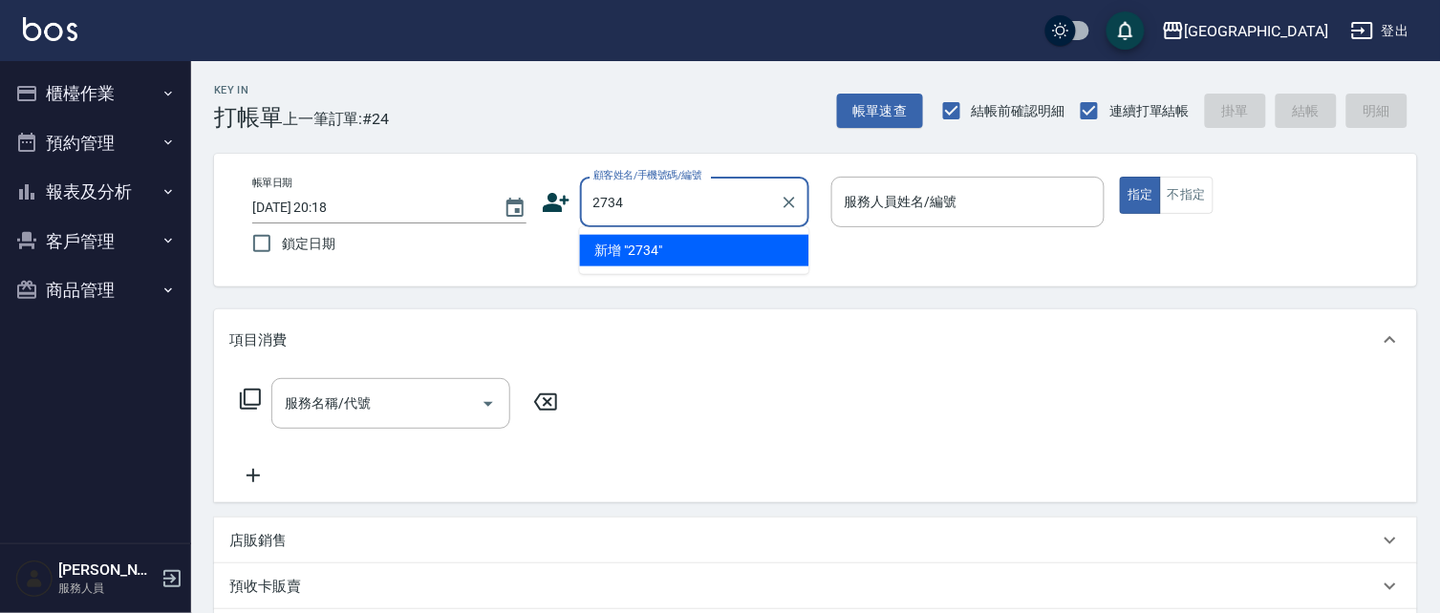
type input "2734"
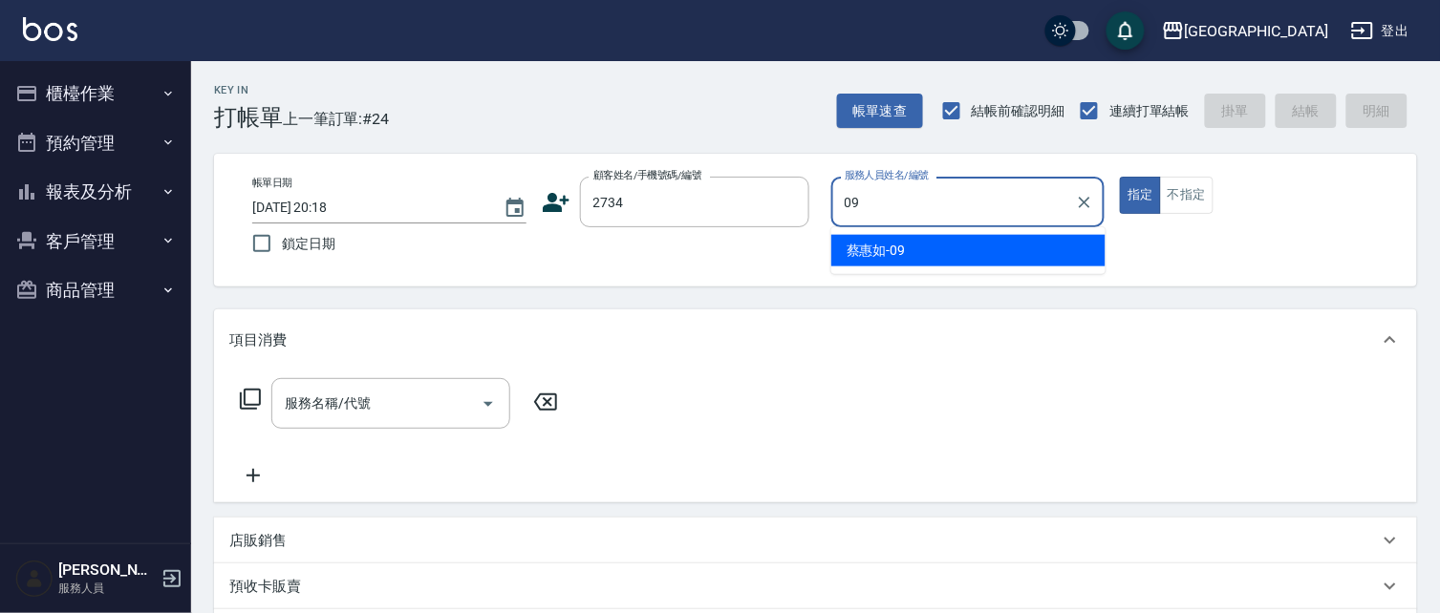
type input "蔡惠如-09"
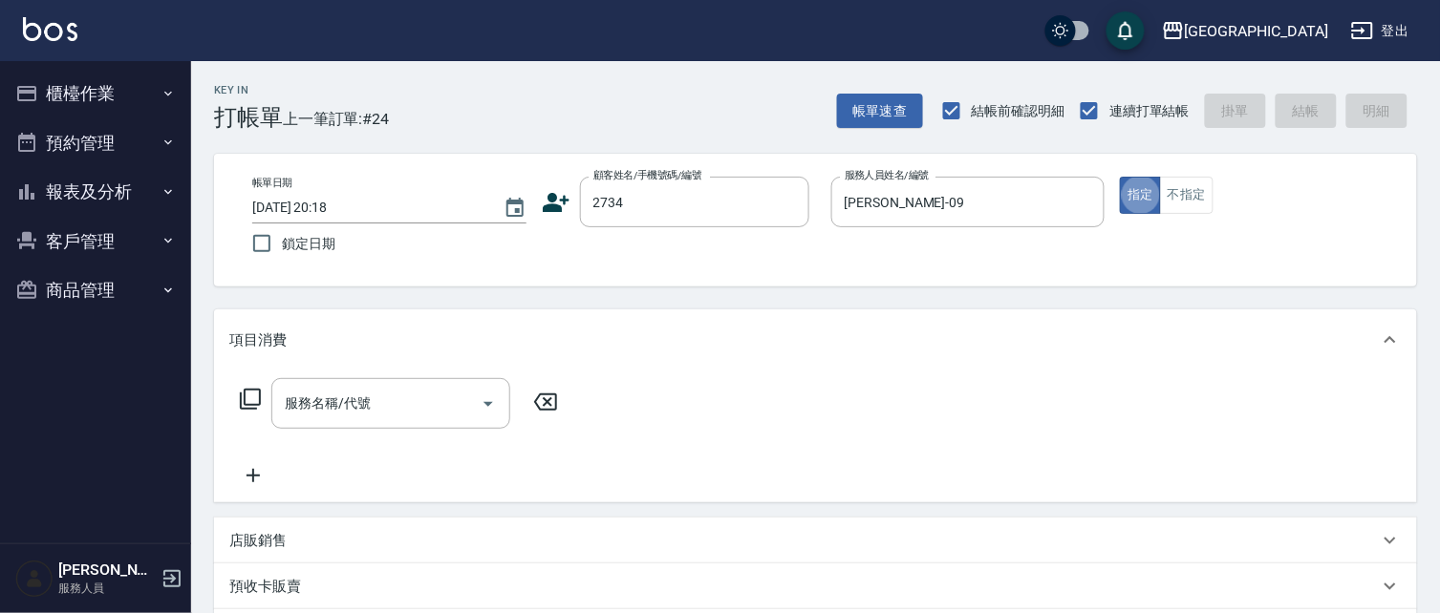
type input "6"
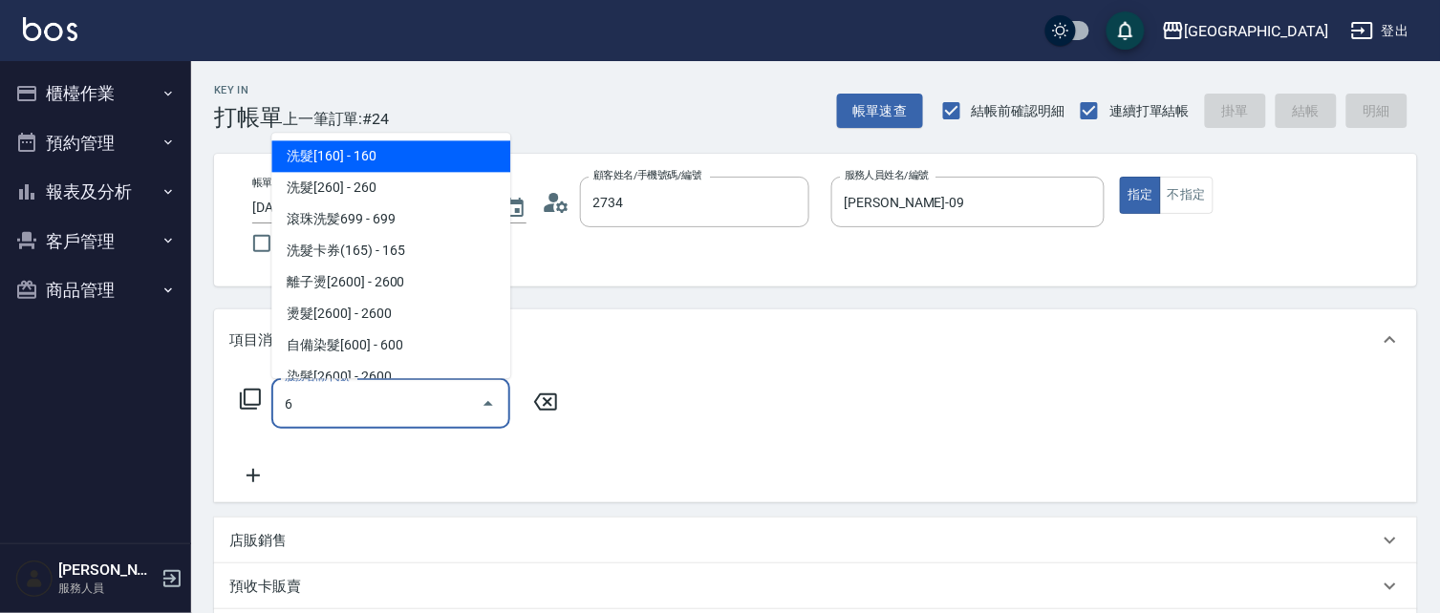
type input "楊琇如/0958997566/2734"
type input "洗+剪+護餐券680)(620)"
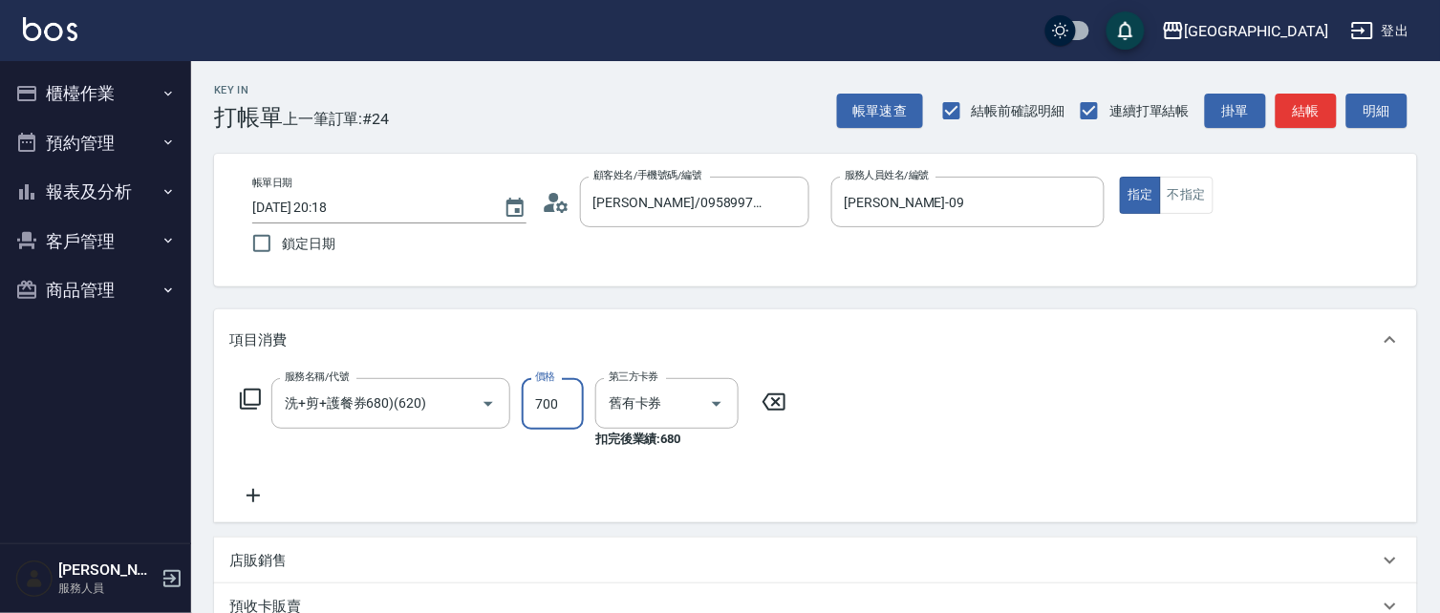
type input "700"
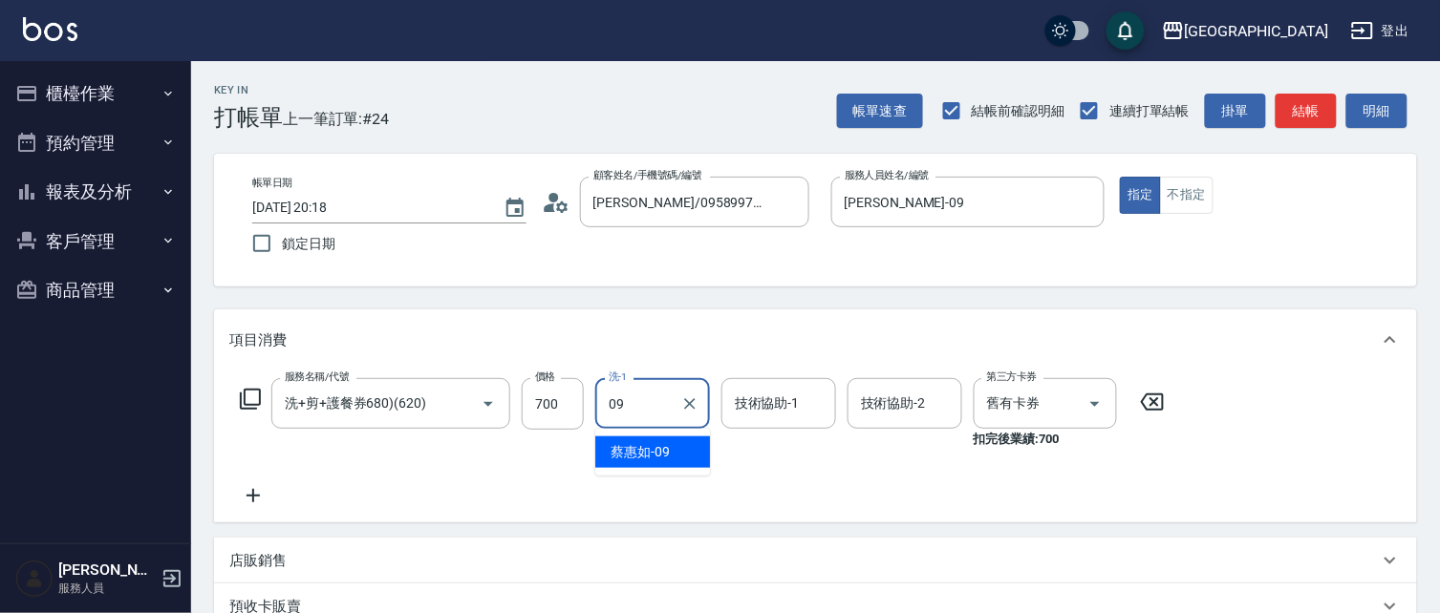
type input "蔡惠如-09"
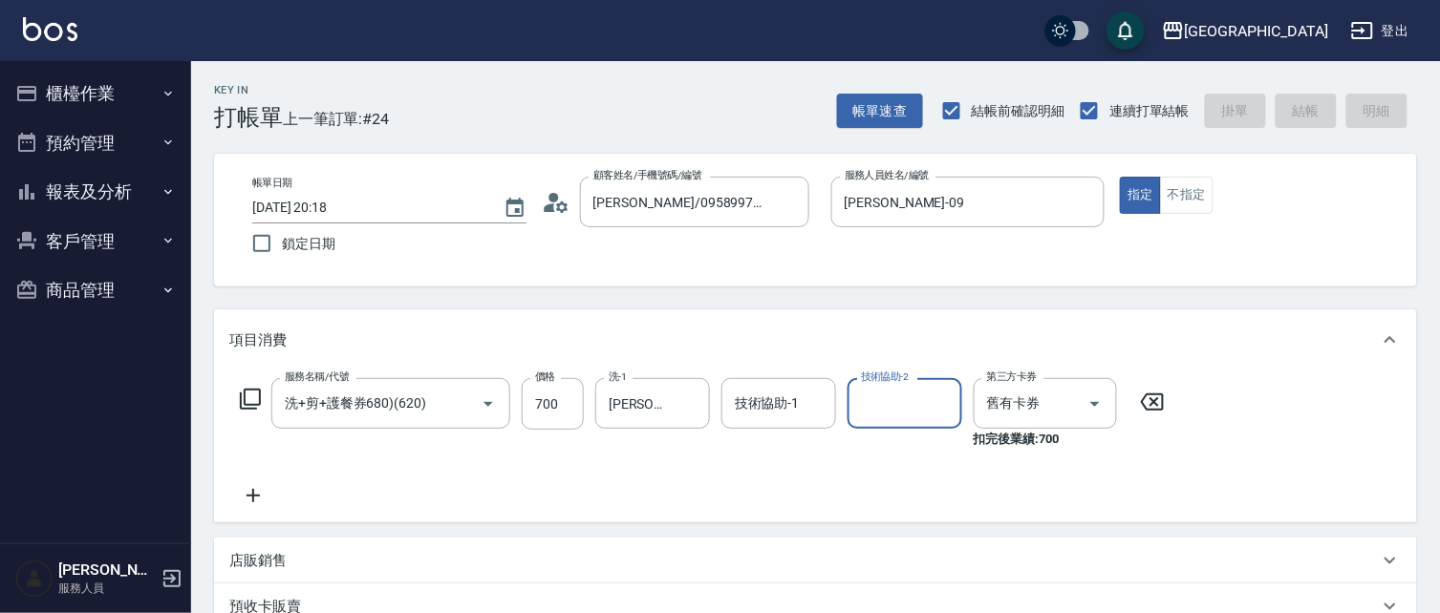
type input "2025/09/13 20:19"
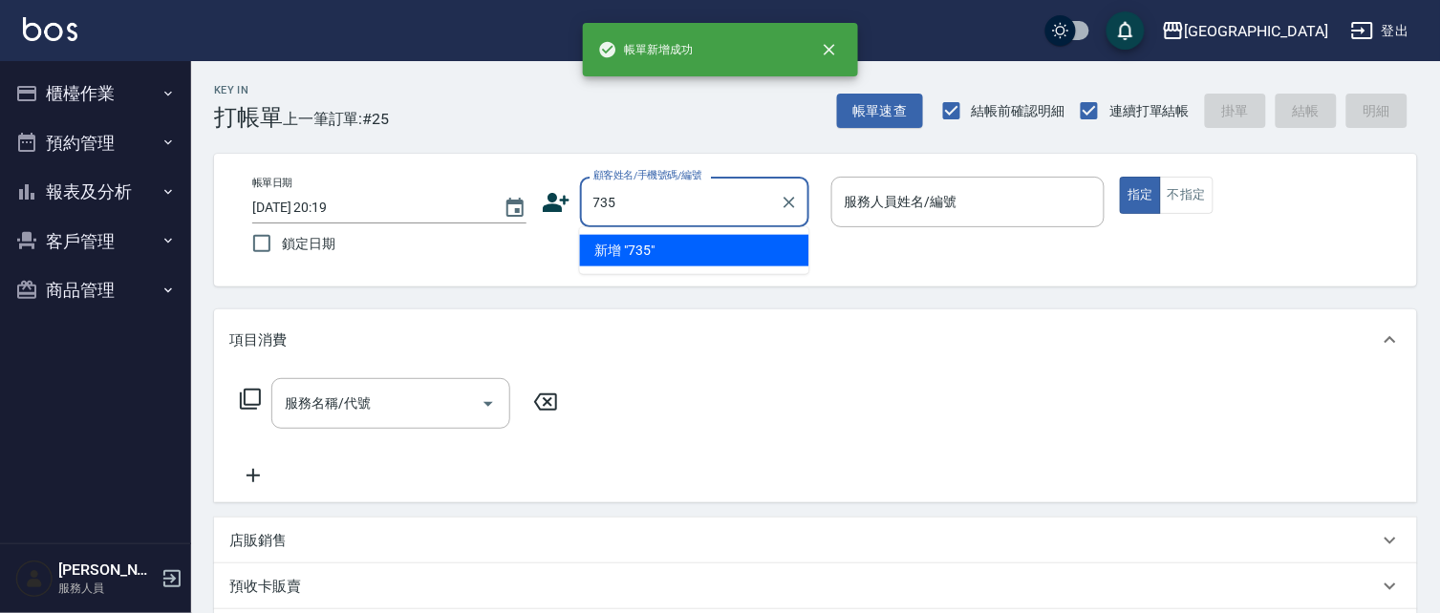
type input "735"
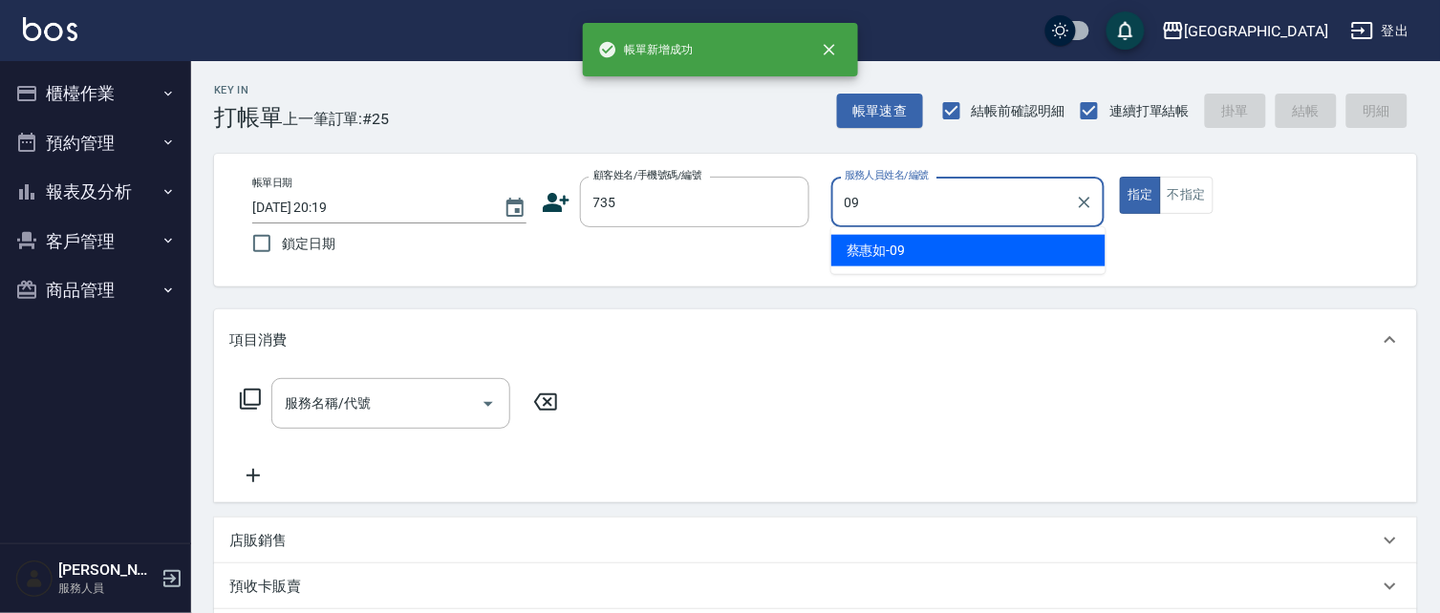
type input "蔡惠如-09"
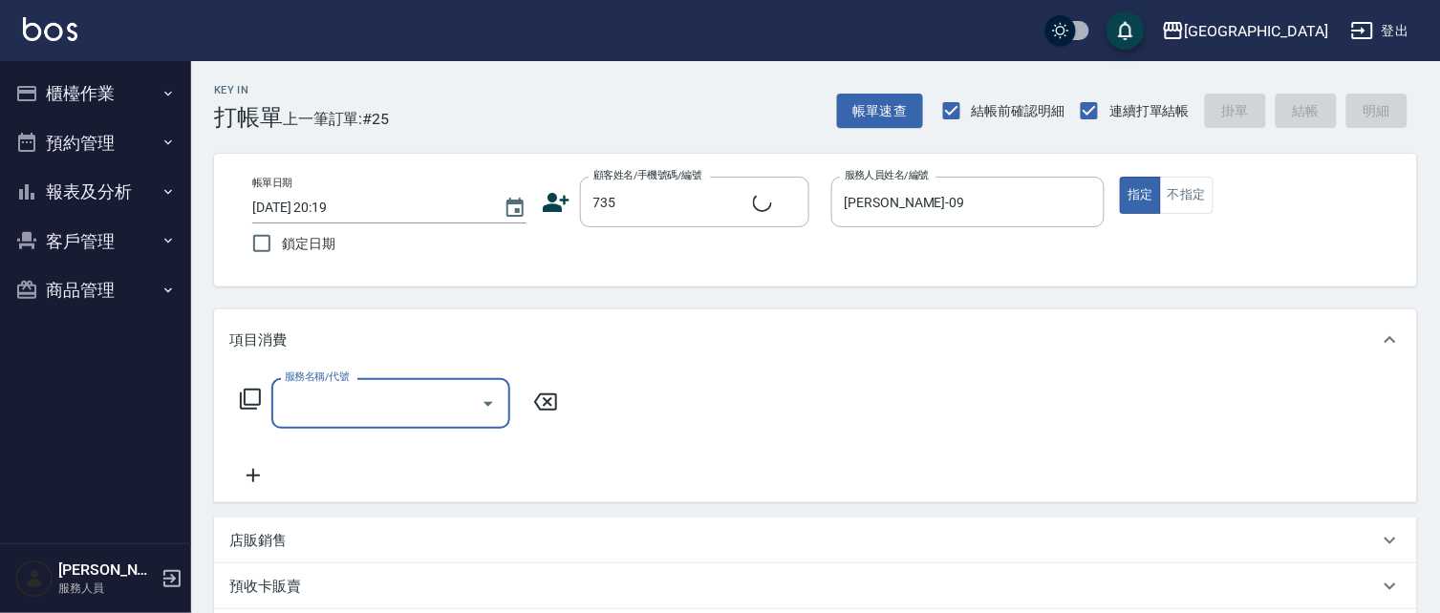
type input "2"
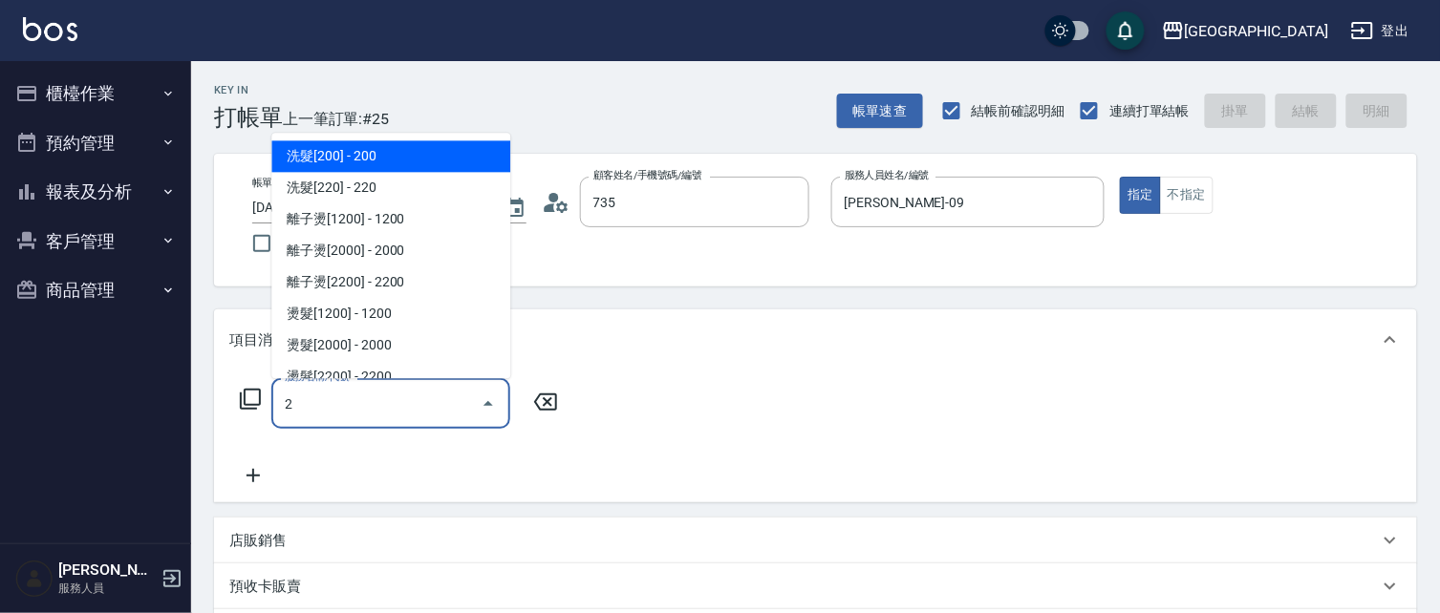
type input "蔡惠如/ 0958338986/735"
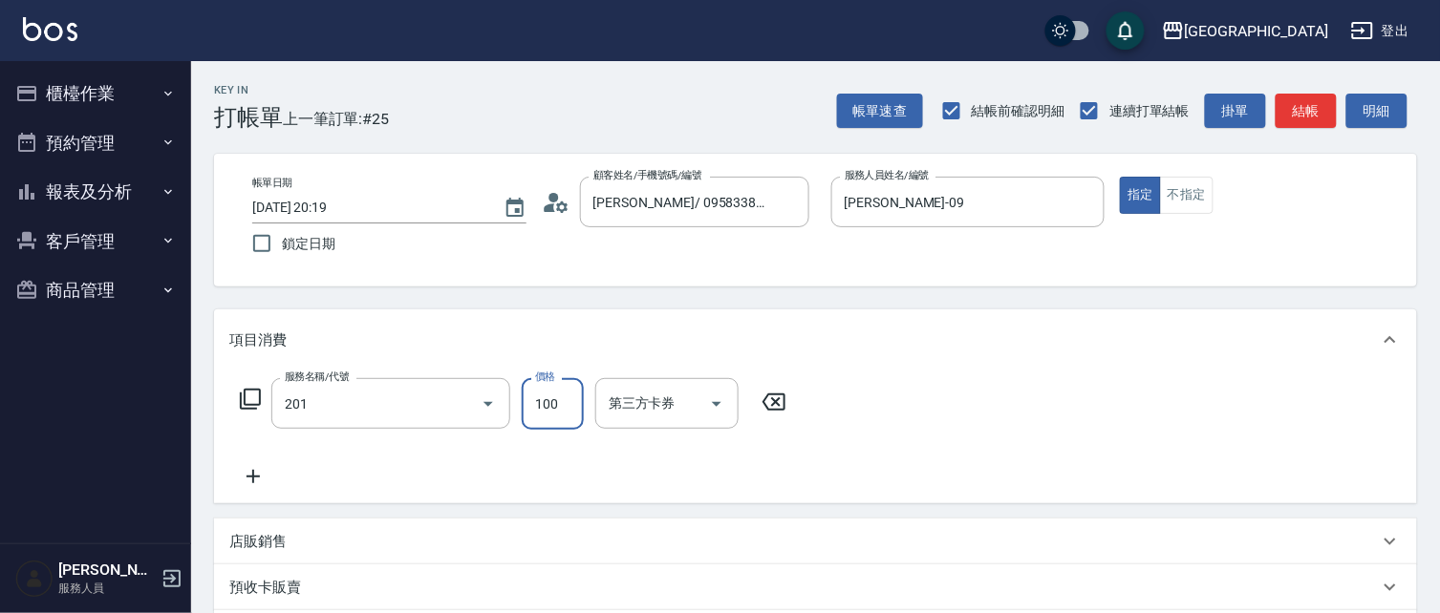
type input "洗髮[100](201)"
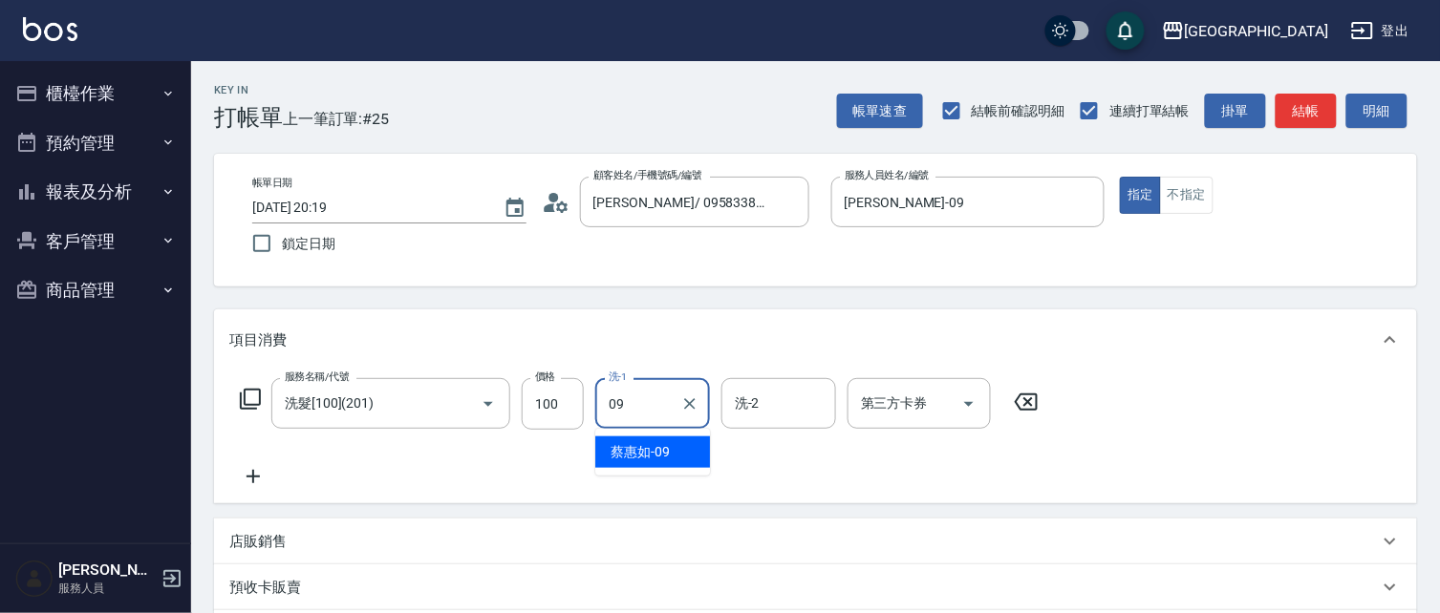
type input "蔡惠如-09"
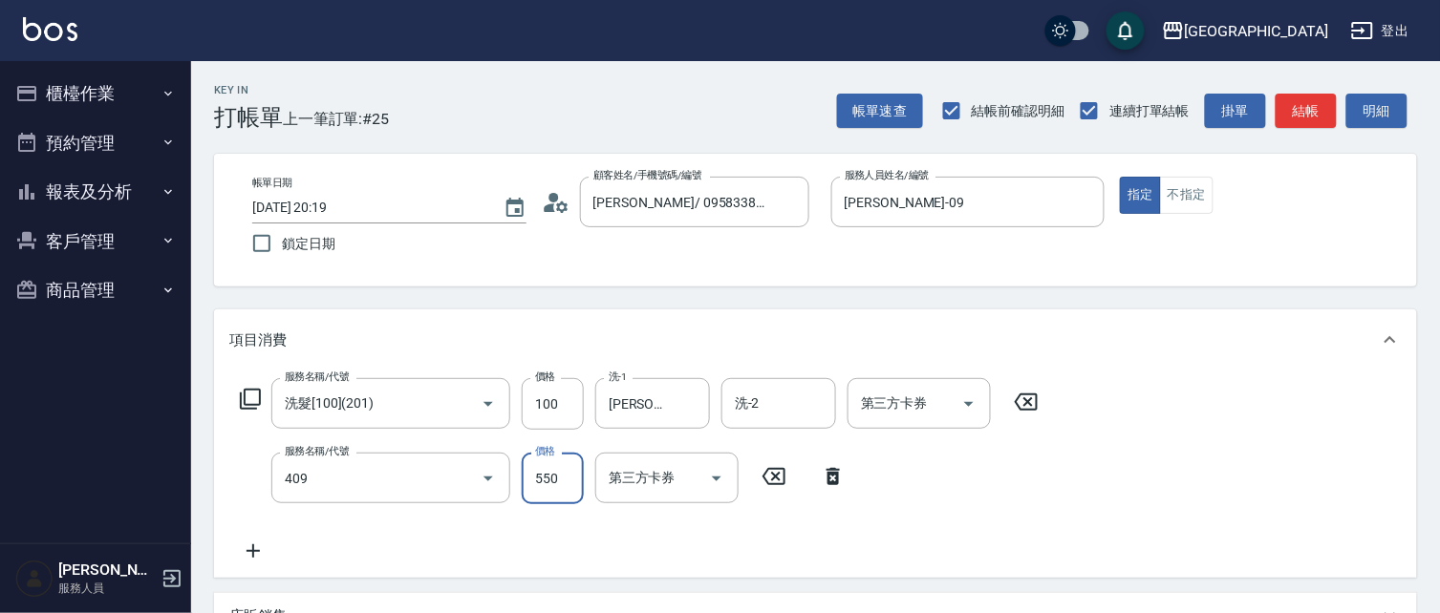
type input "剪髮(550)(409)"
click at [560, 469] on input "550" at bounding box center [553, 479] width 62 height 52
type input "580"
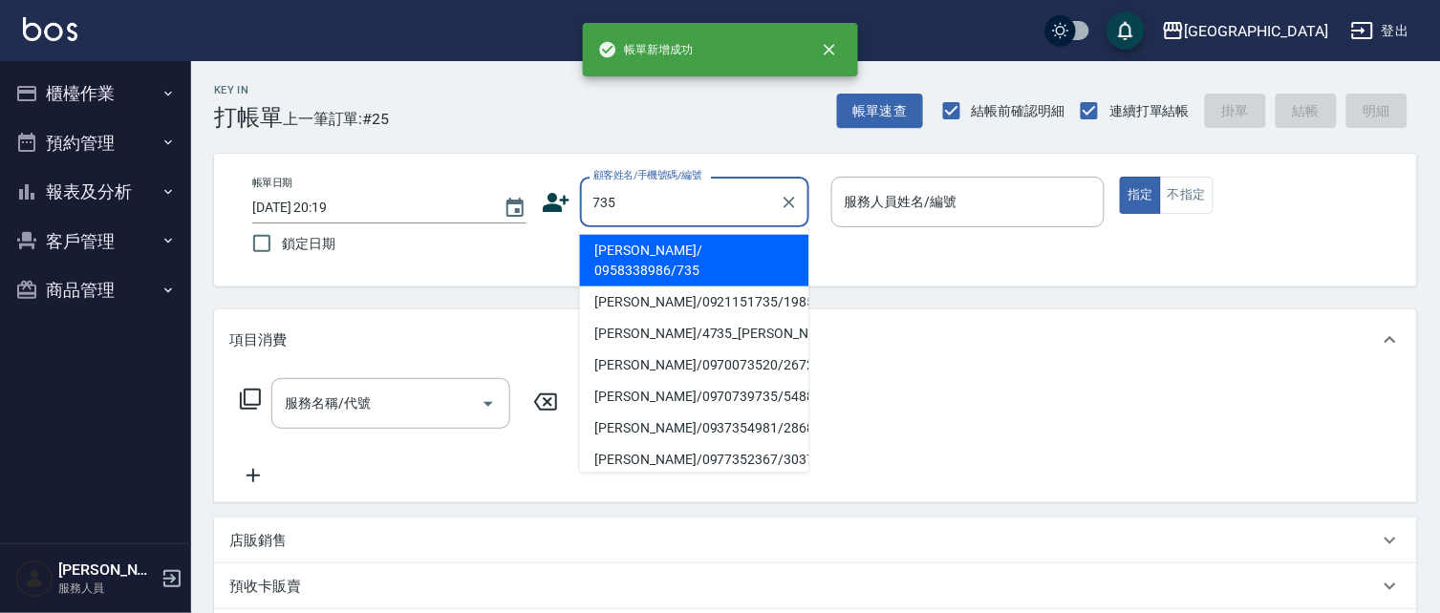
type input "735"
type input "09"
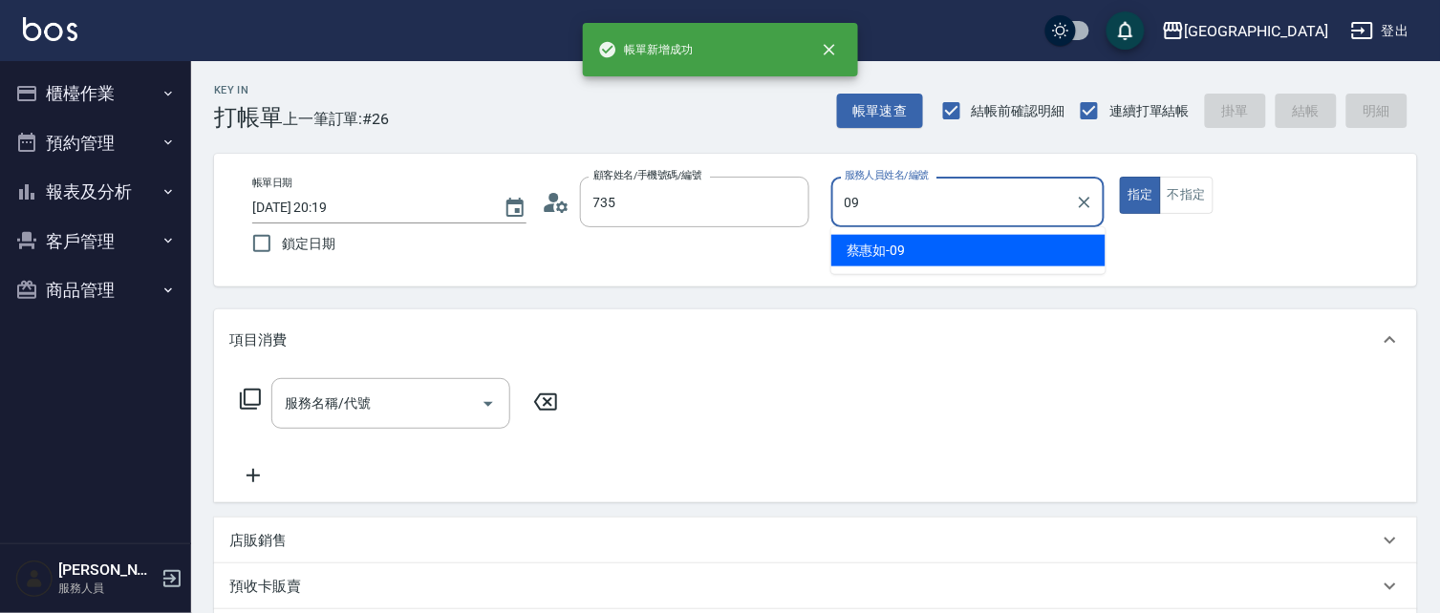
type input "蔡惠如/ 0958338986/735"
type input "蔡惠如-09"
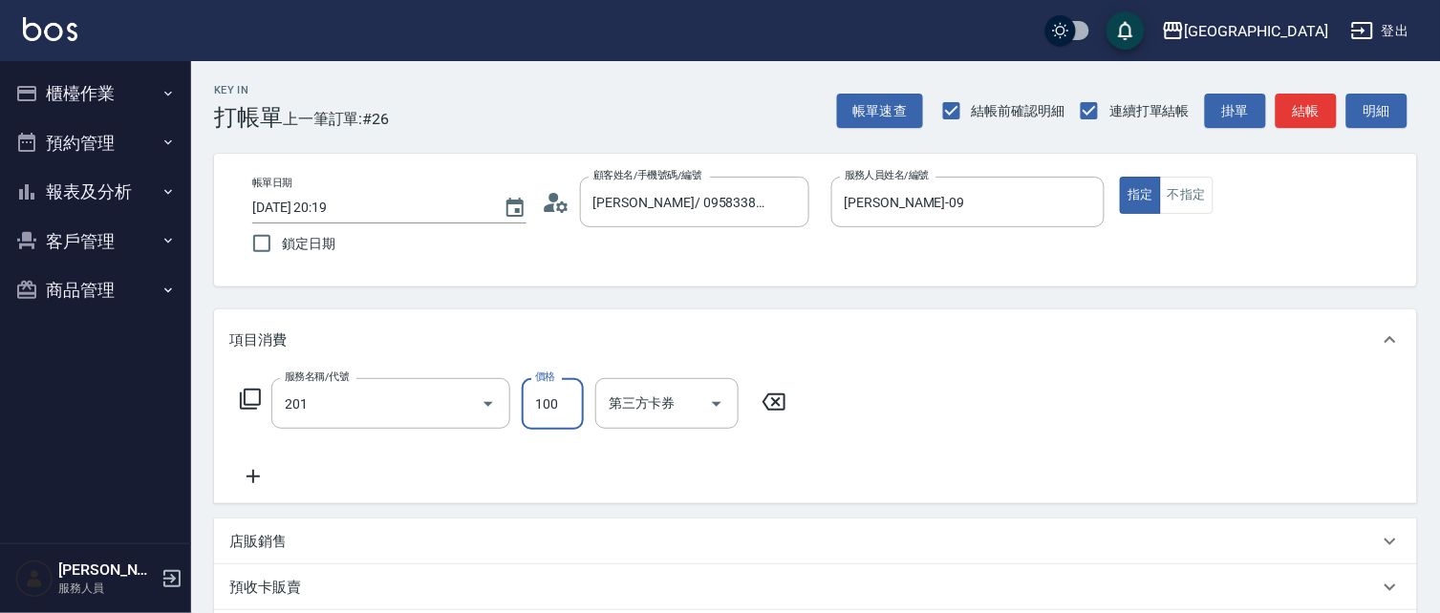
type input "洗髮[100](201)"
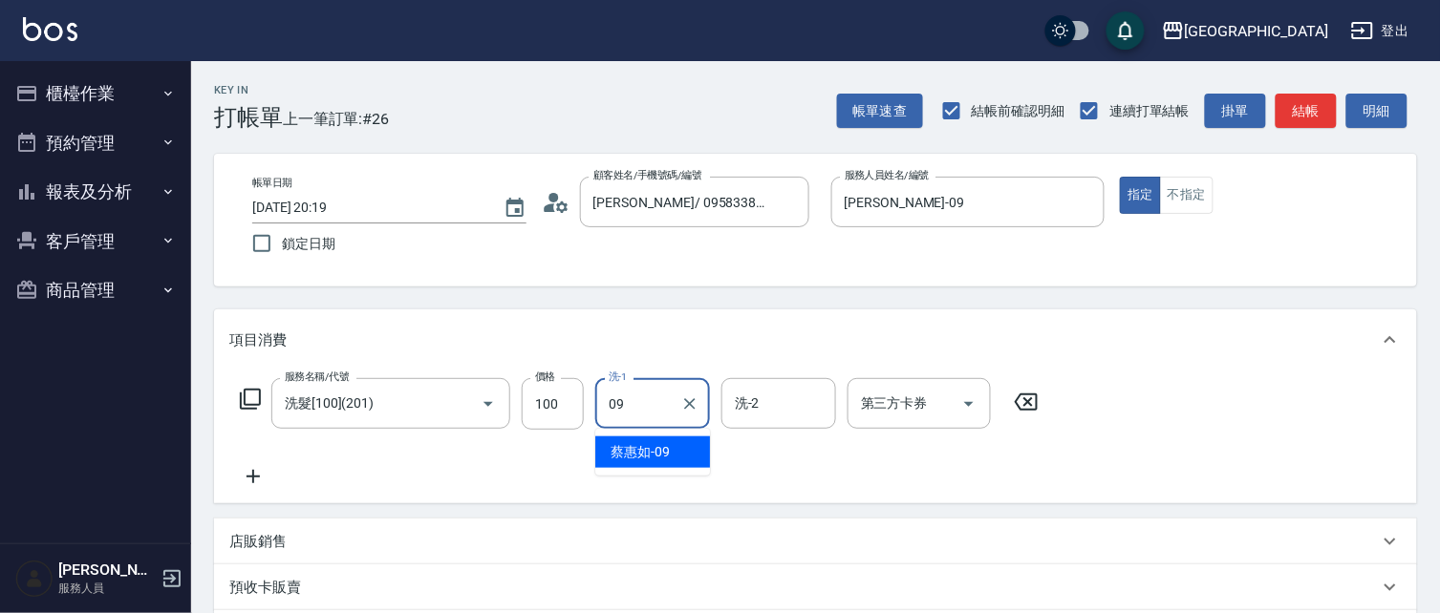
type input "蔡惠如-09"
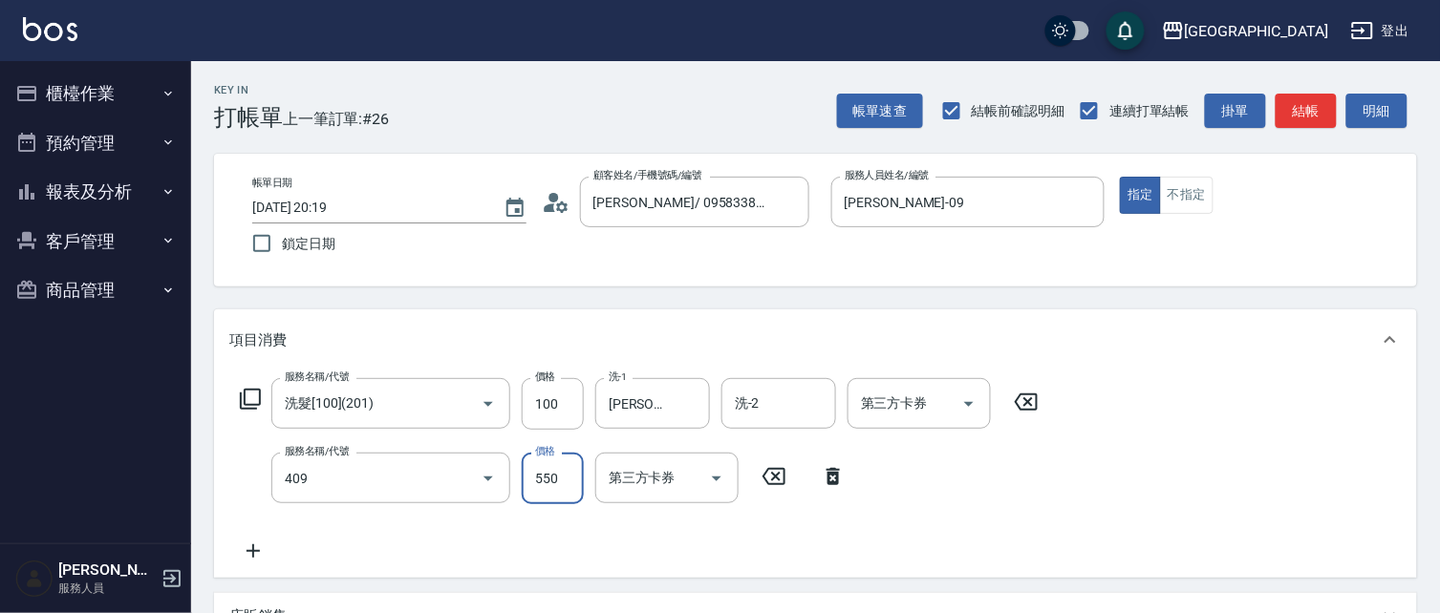
type input "剪髮(550)(409)"
type input "580"
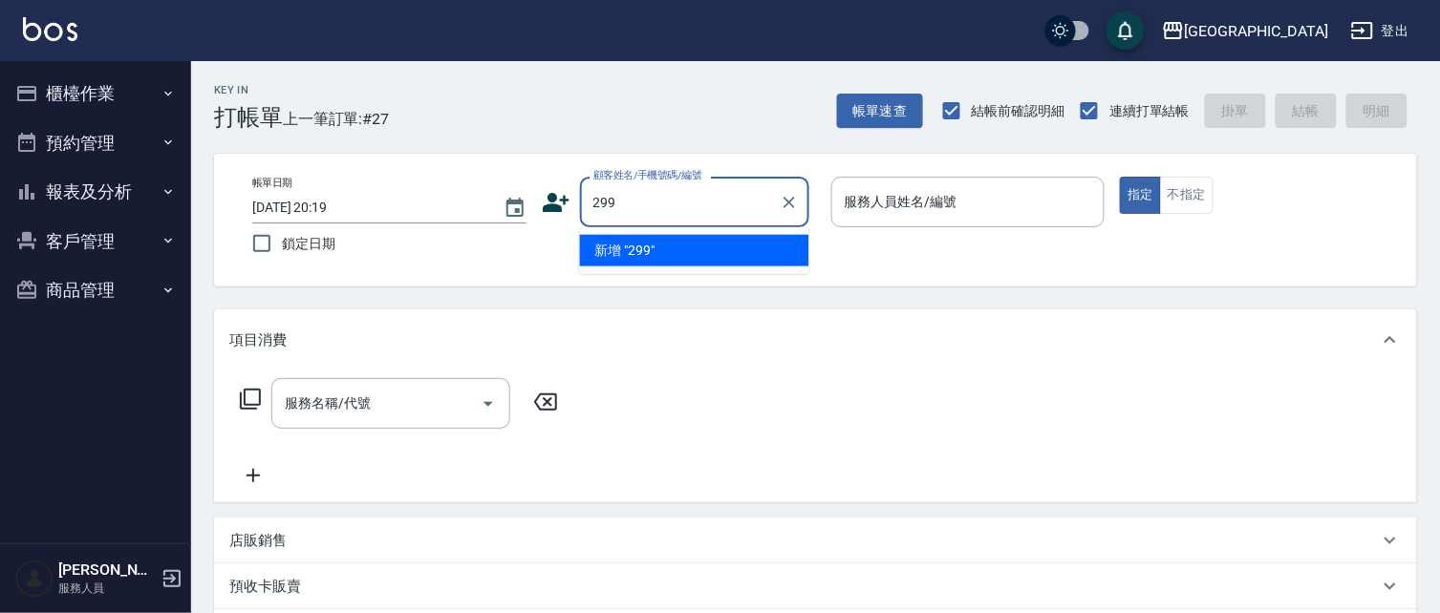
type input "299"
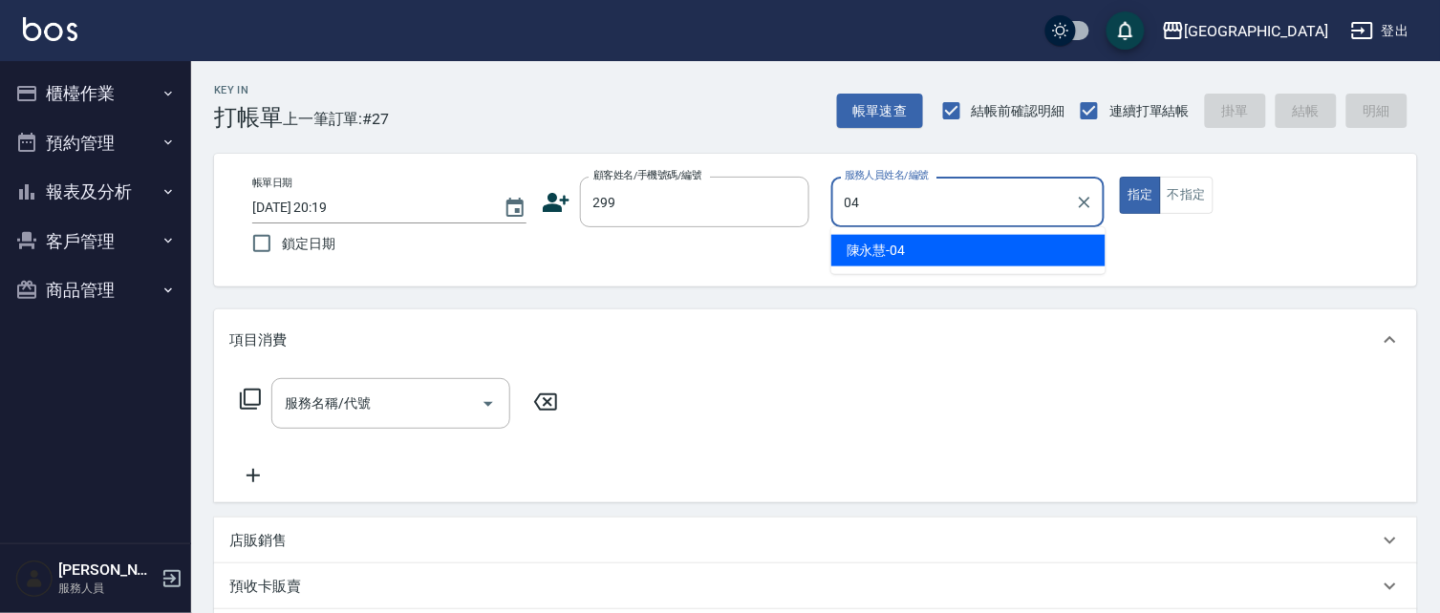
type input "陳永慧-04"
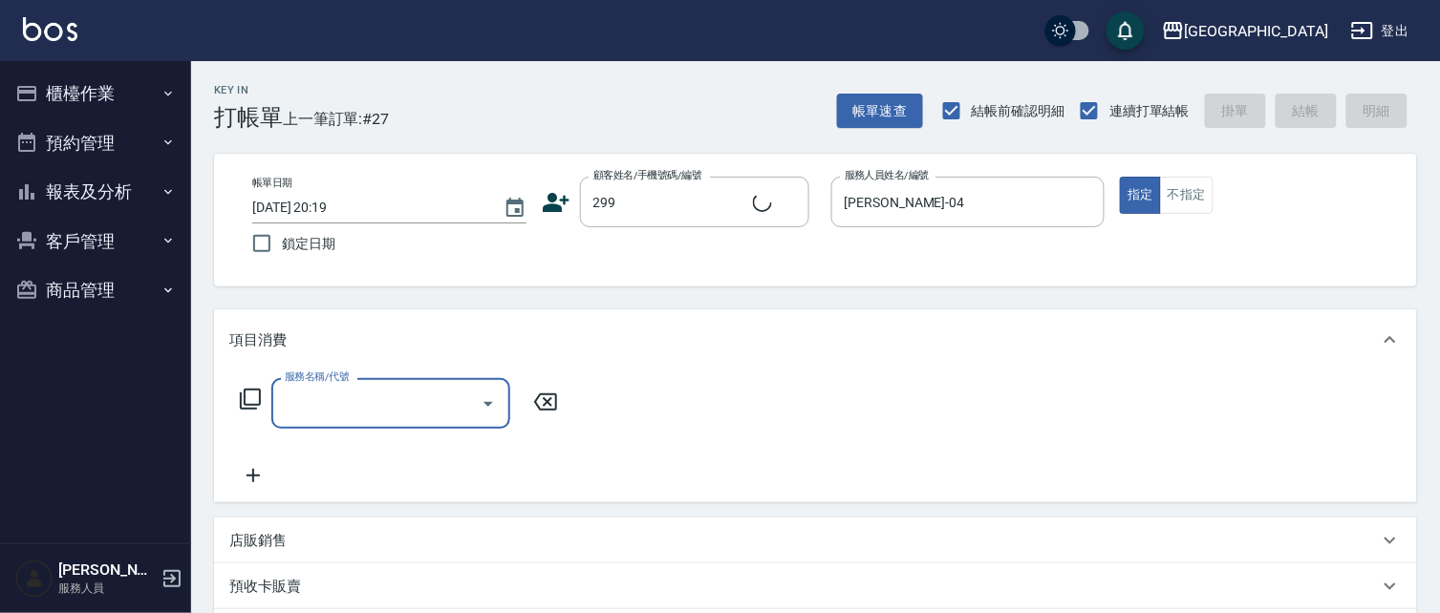
type input "林玉玟/0916717650/299"
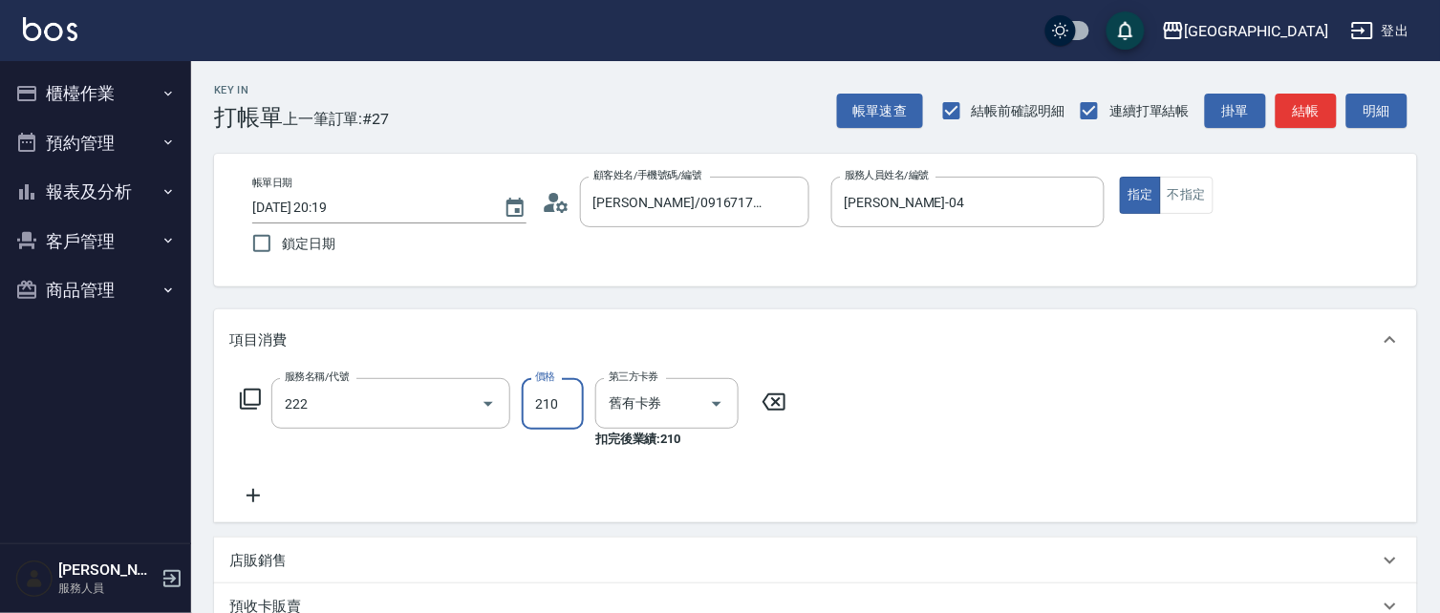
type input "洗髮卡券[210](222)"
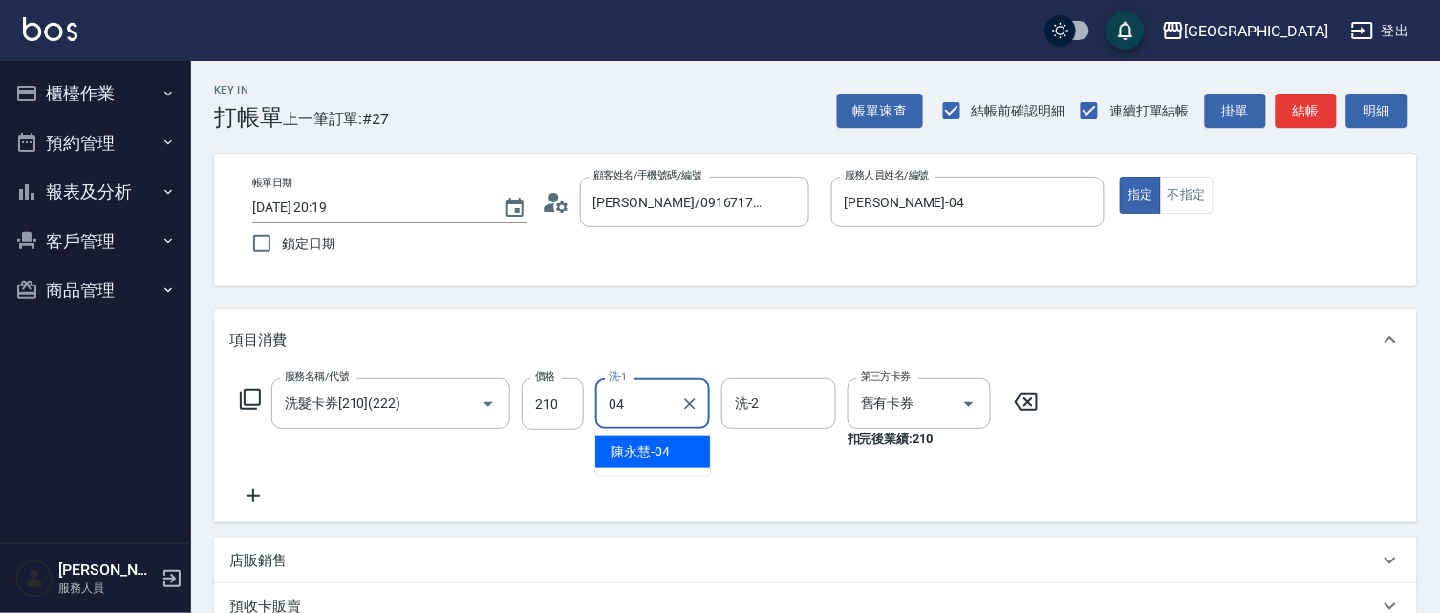
type input "陳永慧-04"
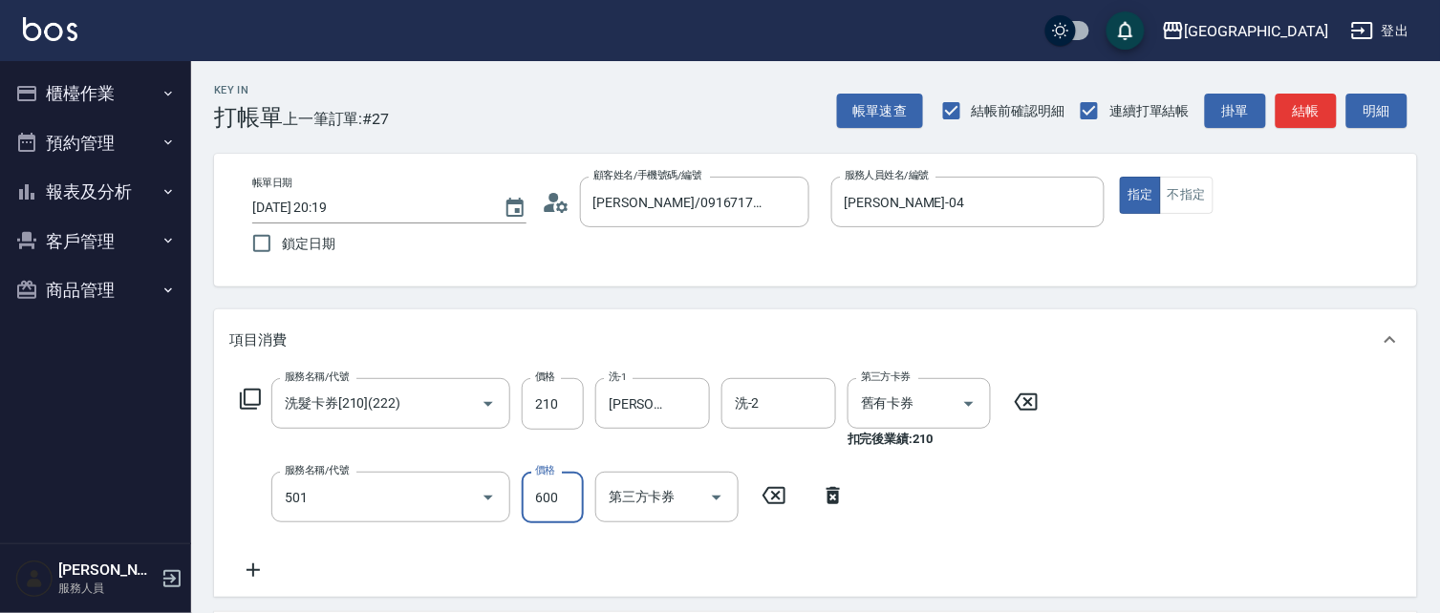
type input "自備染髮[600](501)"
type input "500"
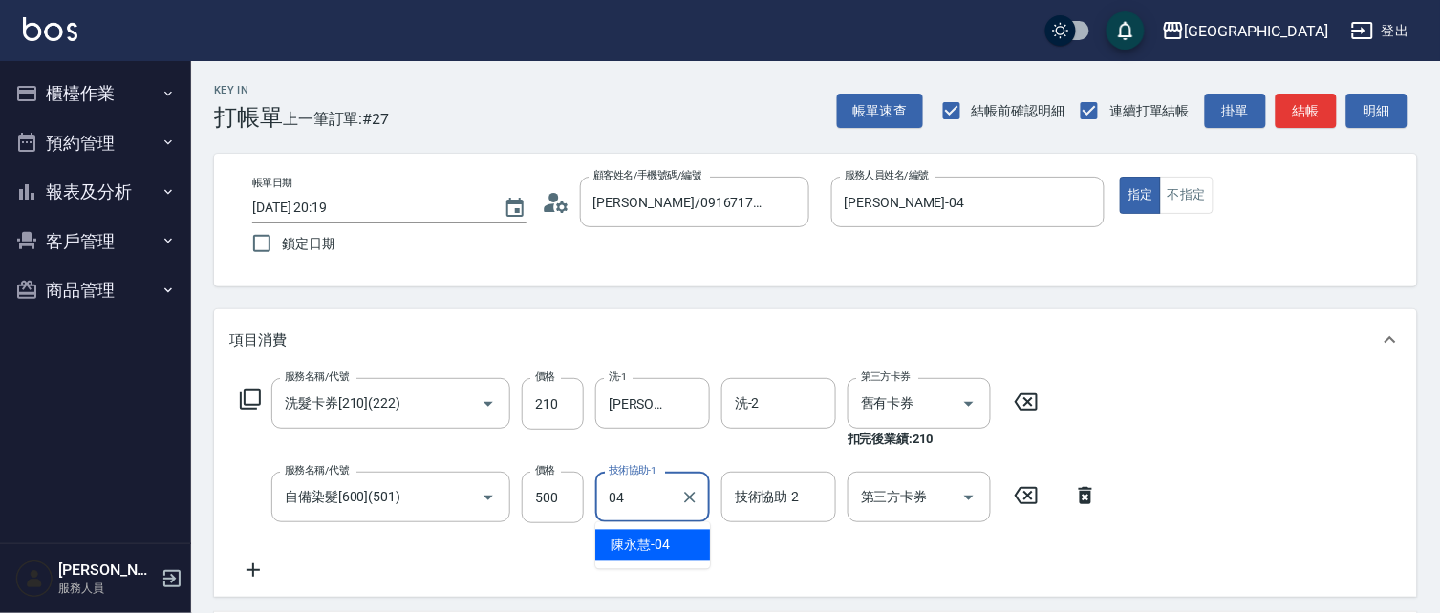
type input "陳永慧-04"
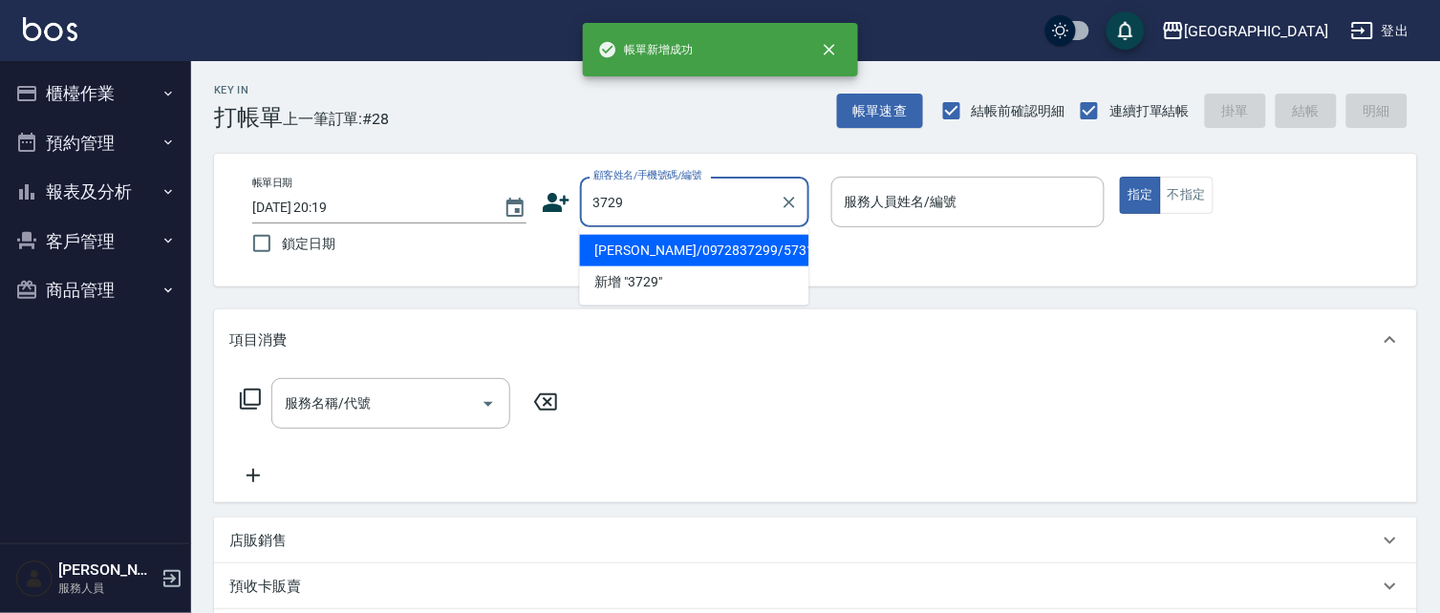
type input "3729"
type input "0"
type input "劉曉螢/0972837299/5731"
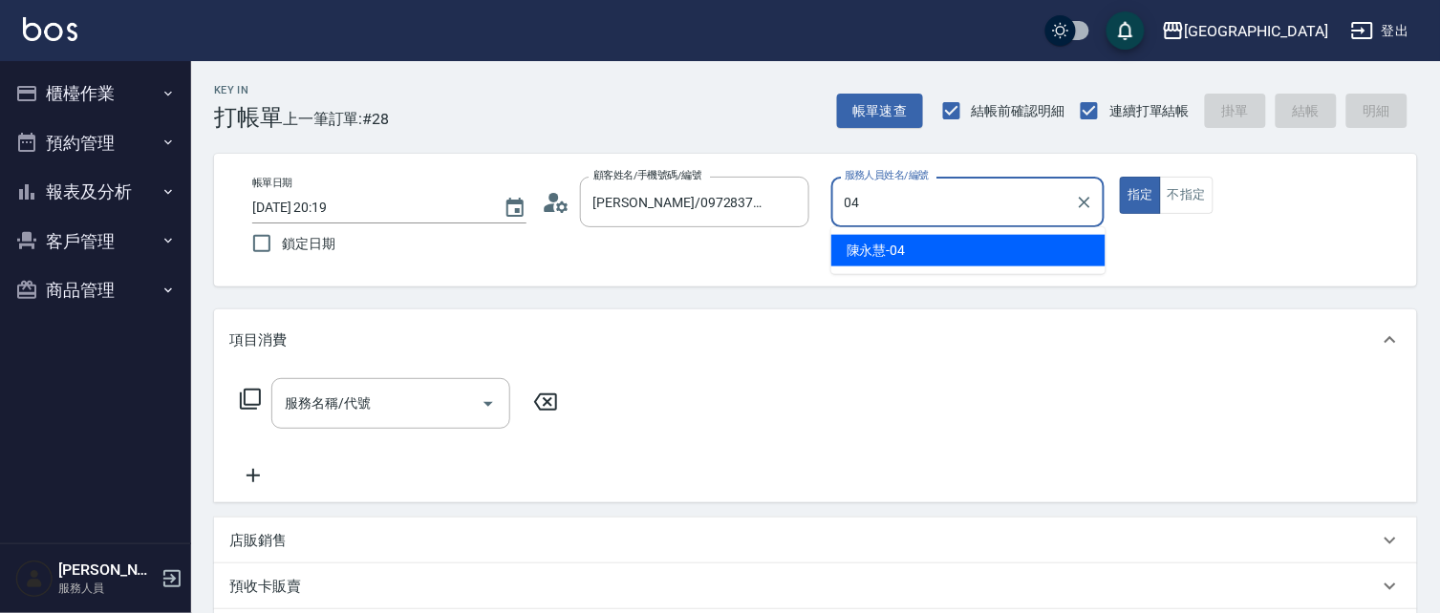
type input "陳永慧-04"
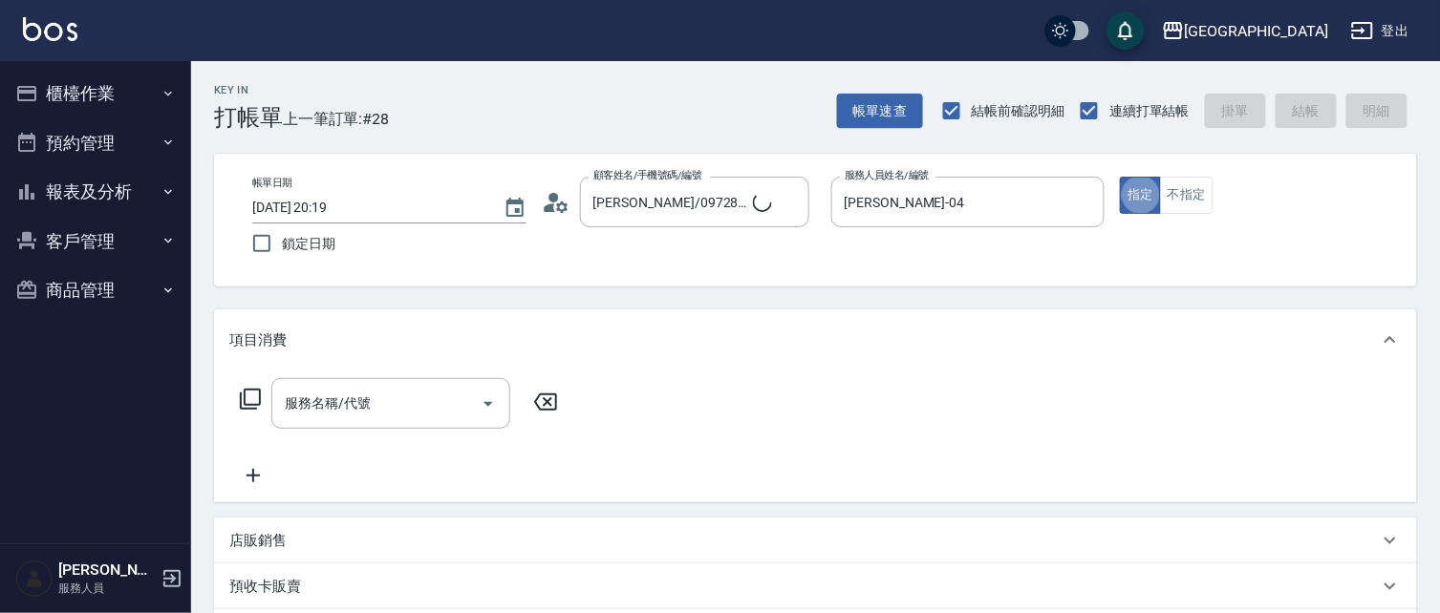
type input "劉軒如/0916102525/3729"
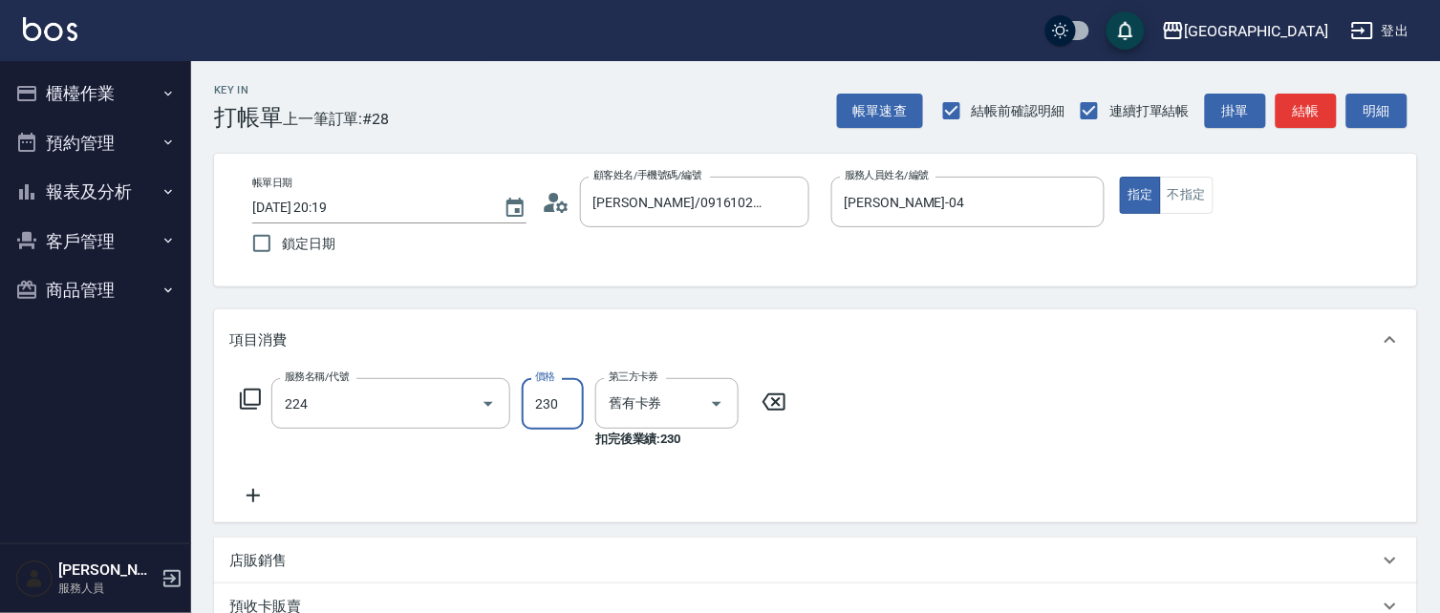
type input "洗髮(卡)230(224)"
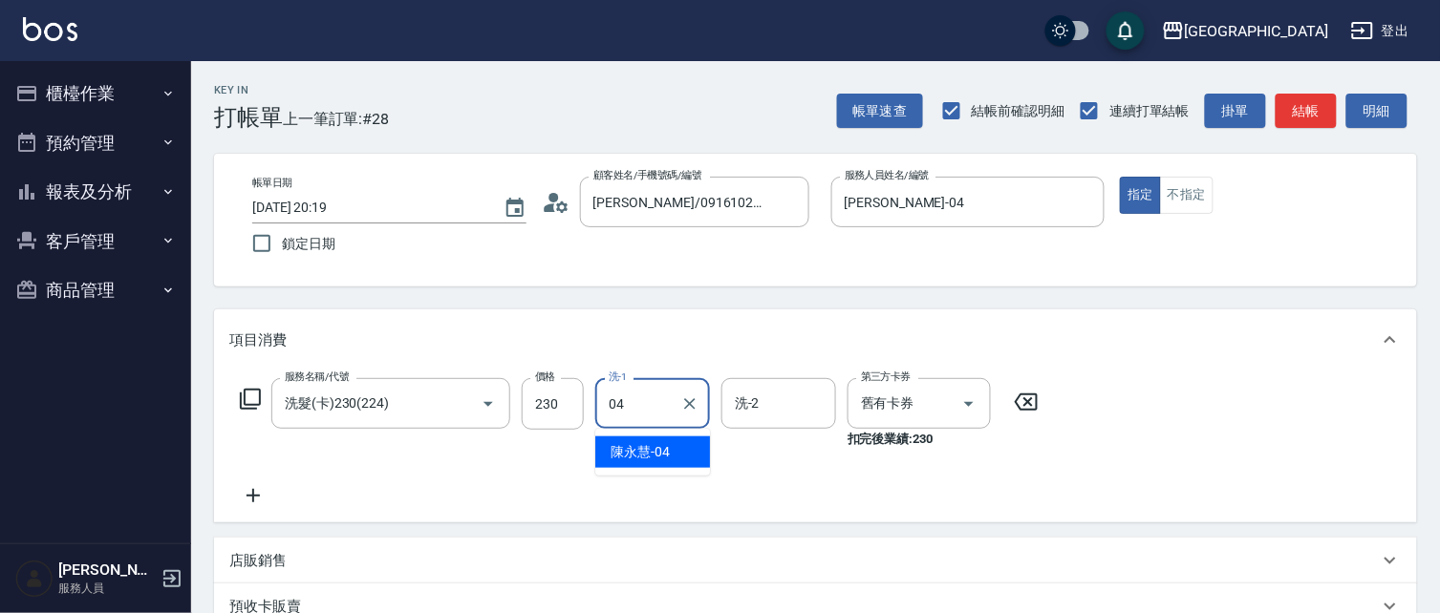
type input "陳永慧-04"
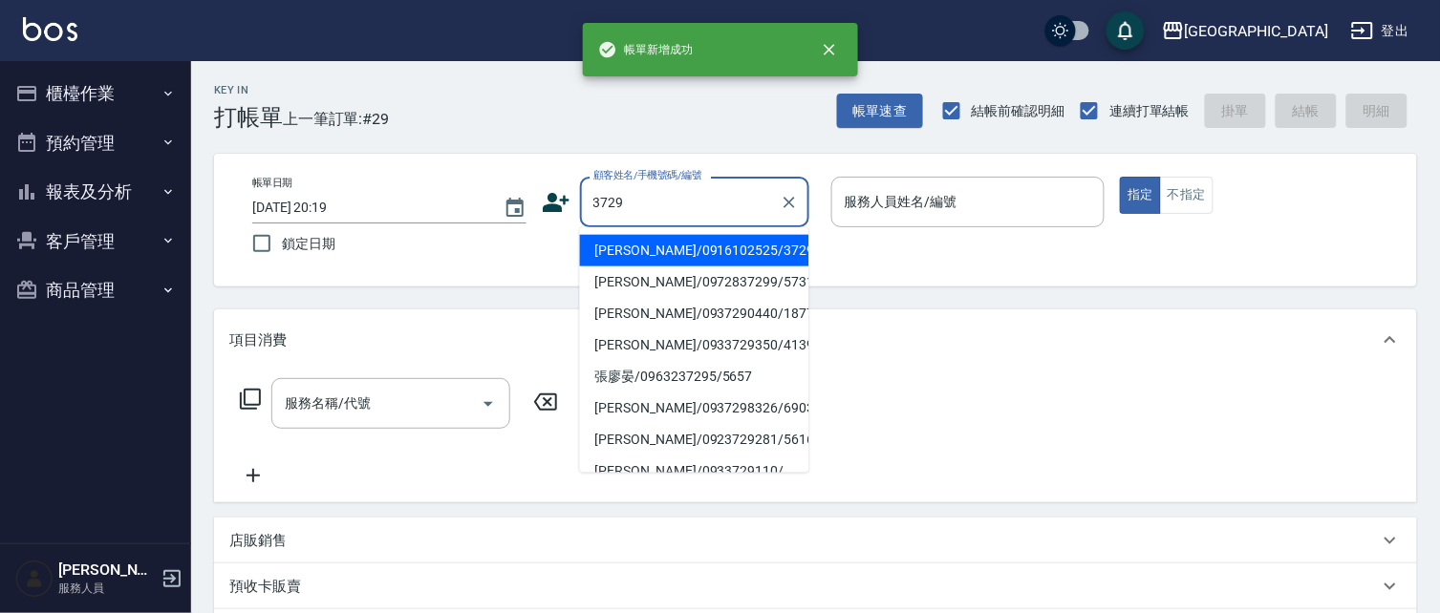
type input "劉軒如/0916102525/3729"
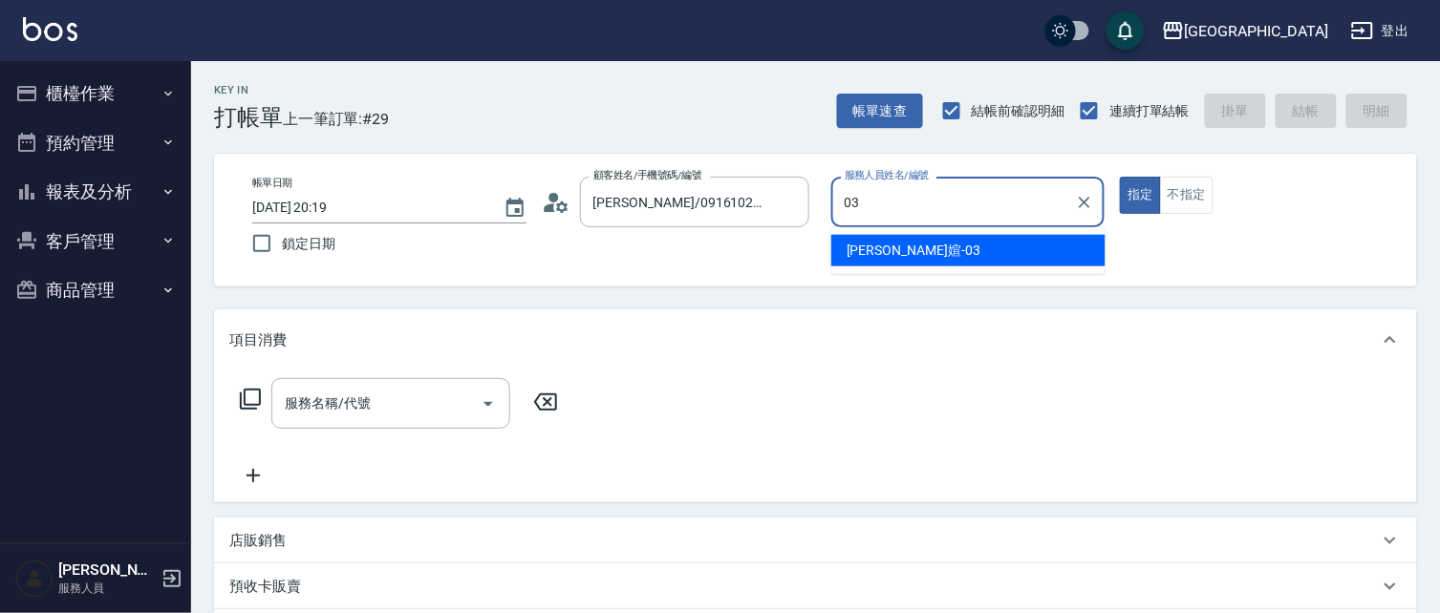
type input "蘇琳媗-03"
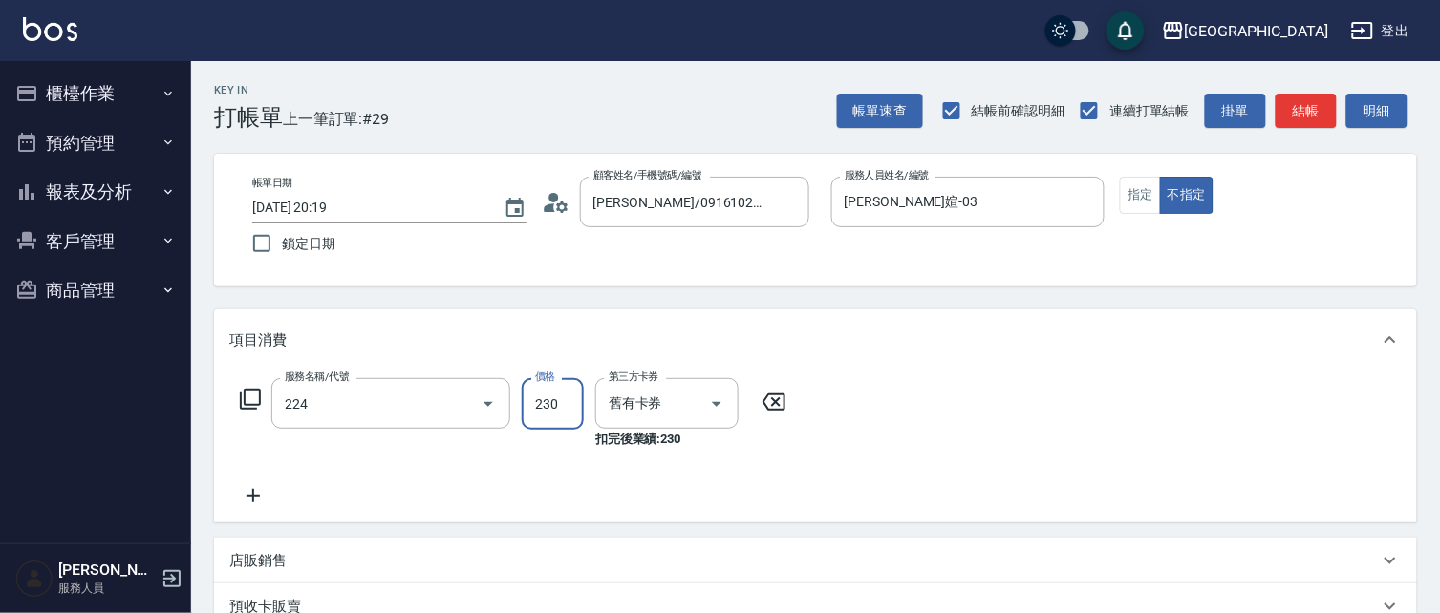
type input "洗髮(卡)230(224)"
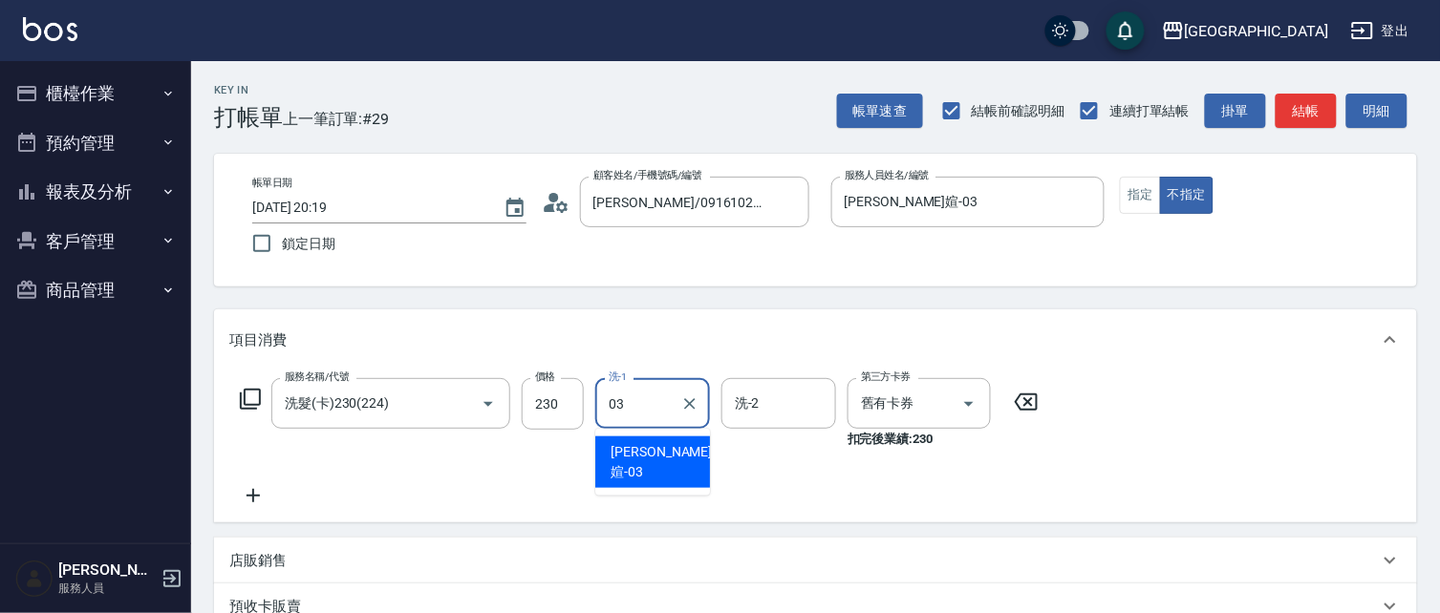
type input "蘇琳媗-03"
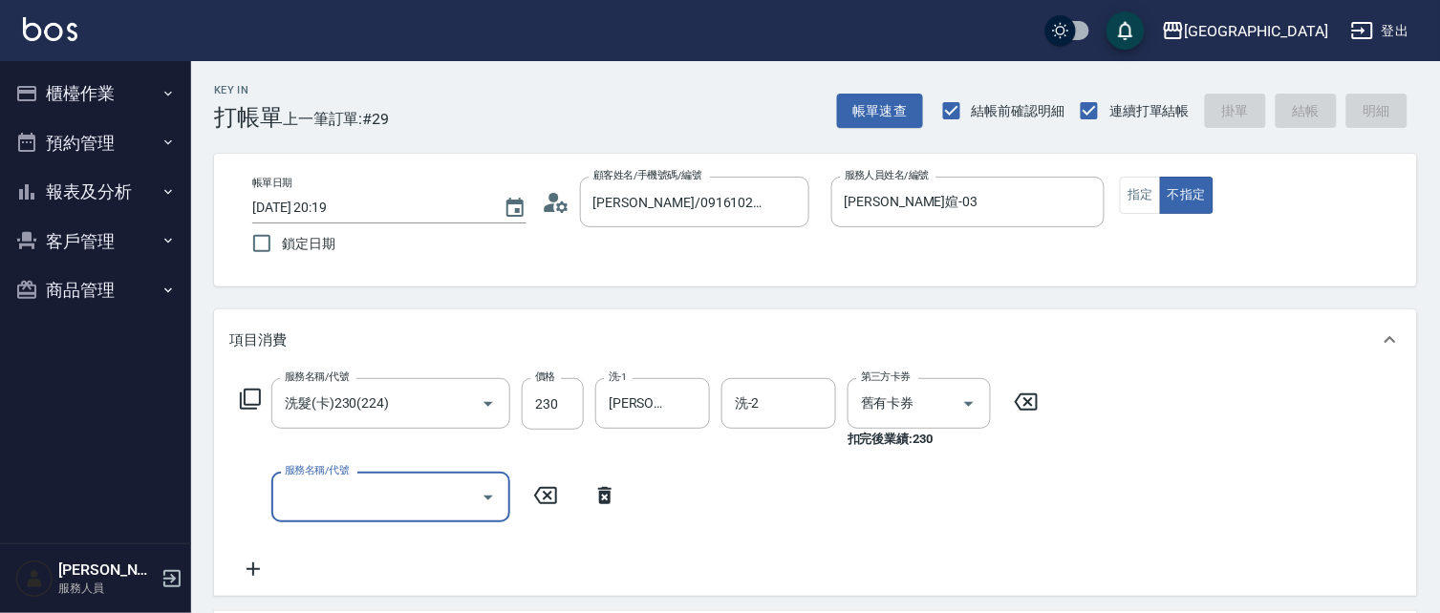
type input "2025/09/13 20:20"
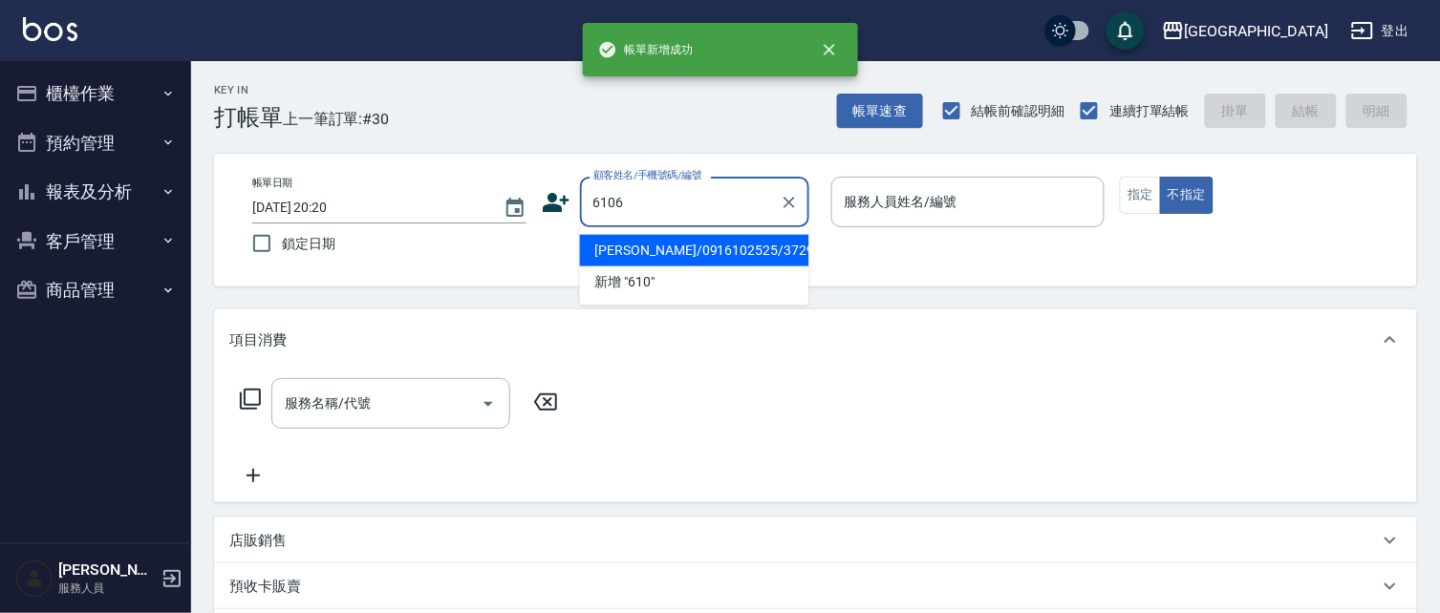
type input "6106"
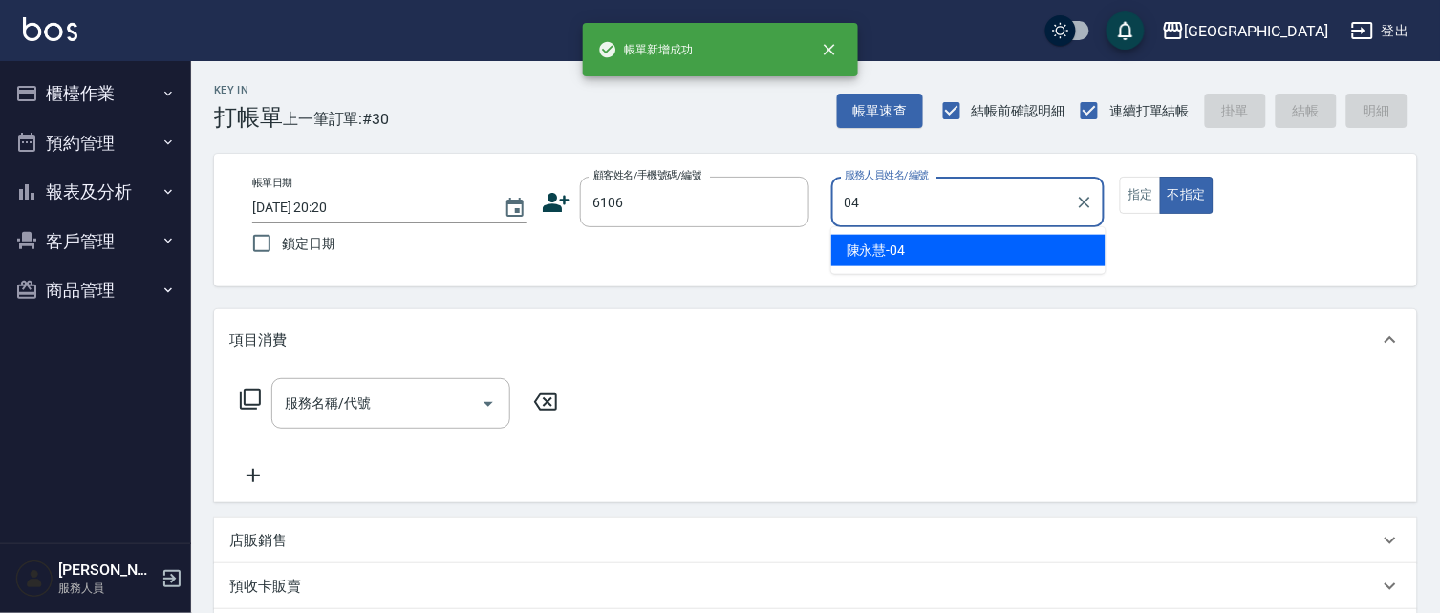
type input "陳永慧-04"
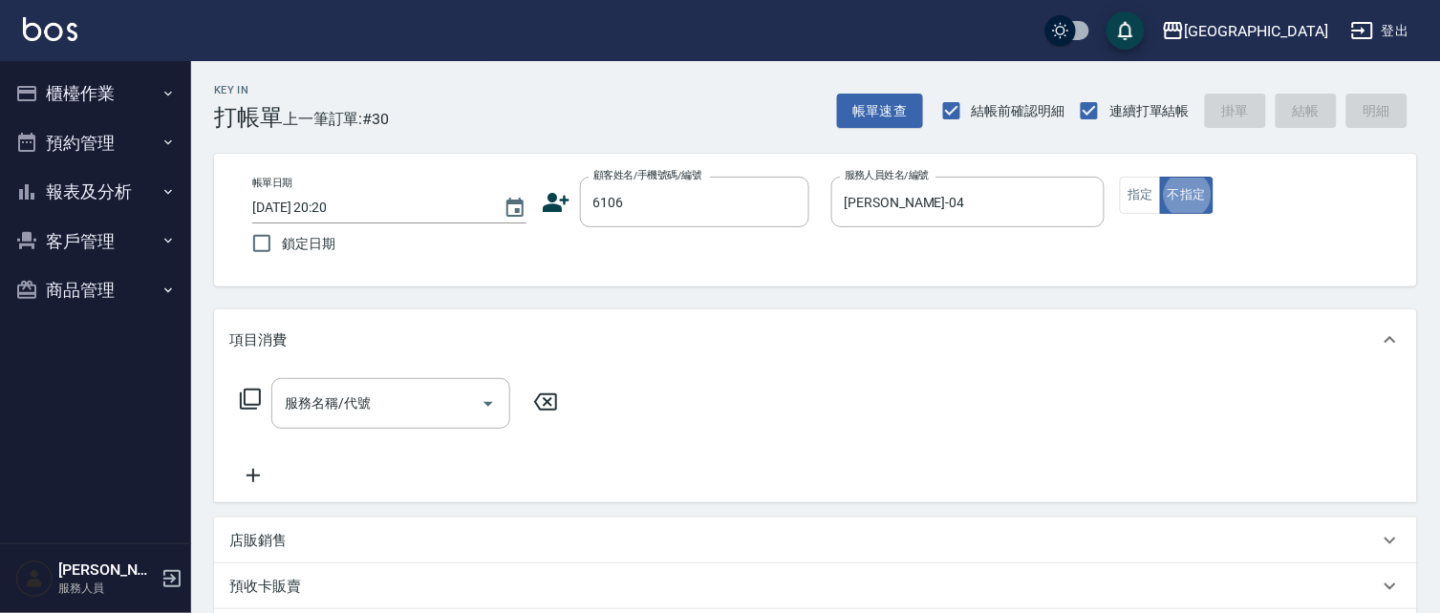
type button "false"
type input "2"
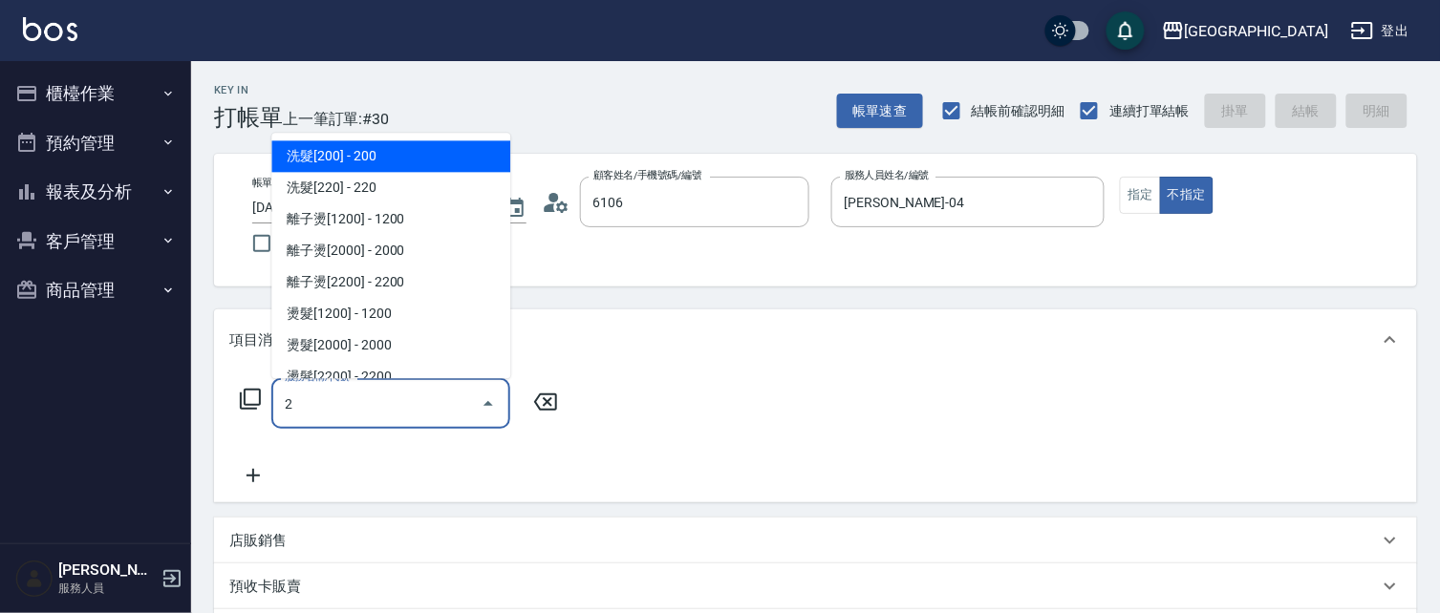
type input "陳美如/0920241221/6106"
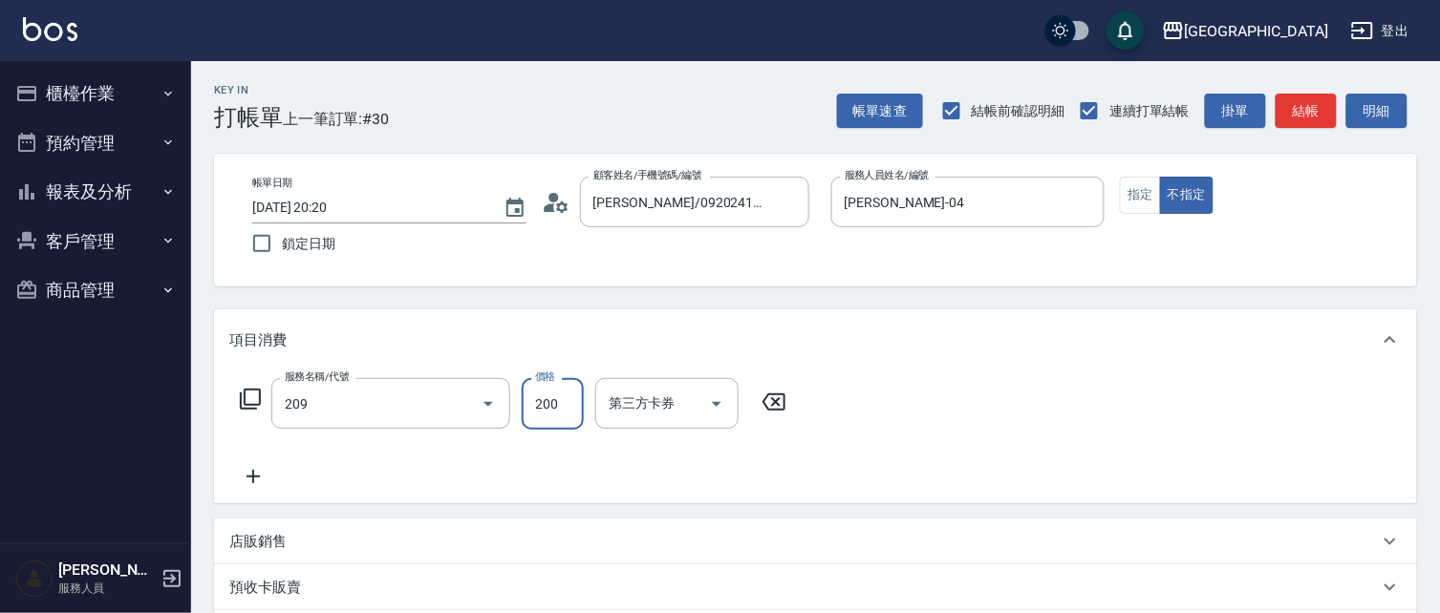
type input "洗髮[200](209)"
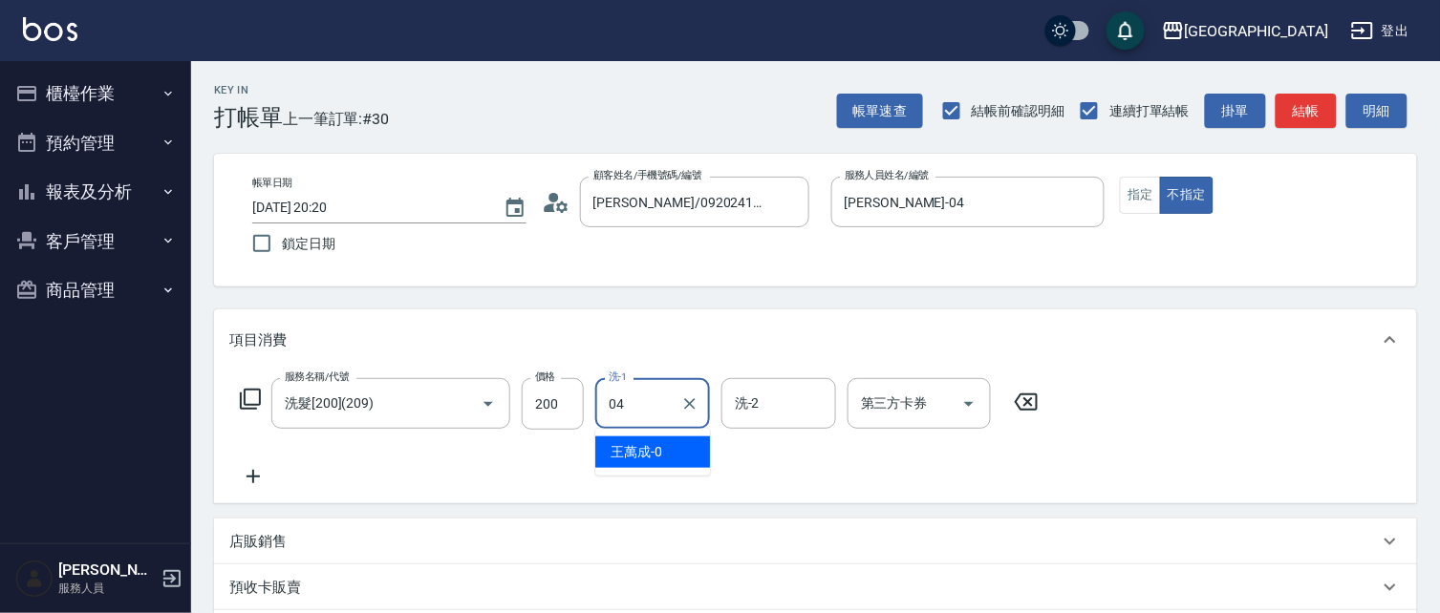
type input "陳永慧-04"
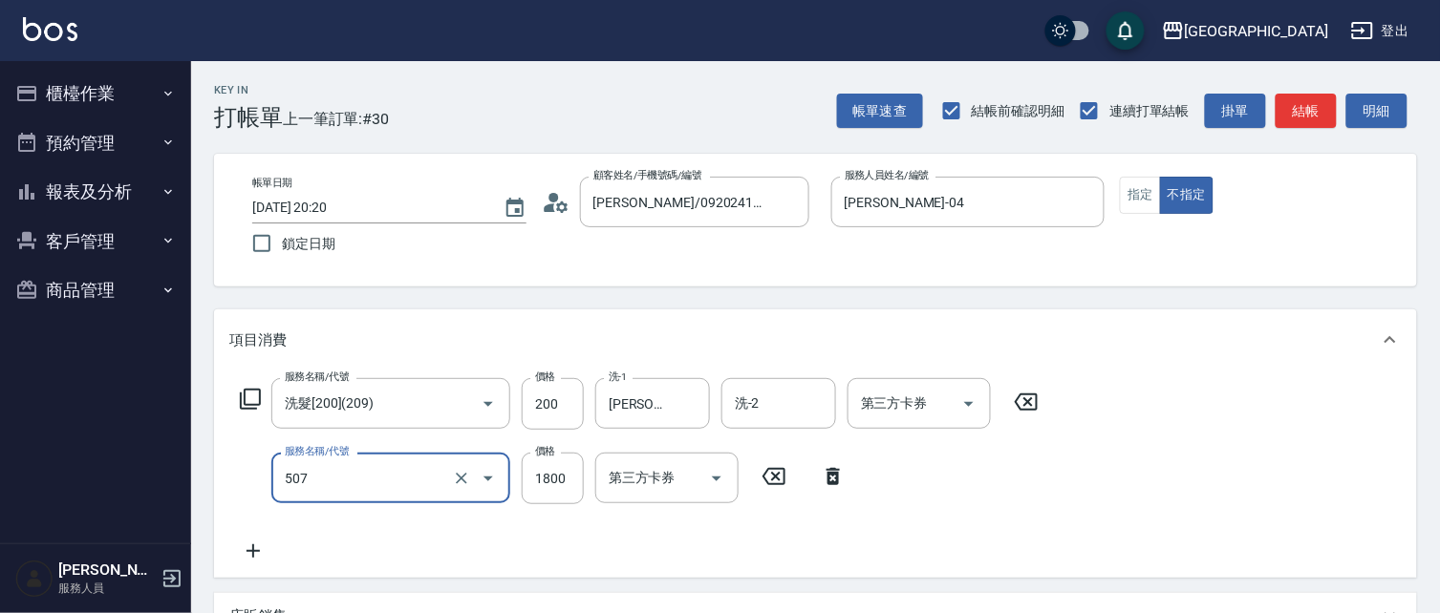
type input "染髮[1800](507)"
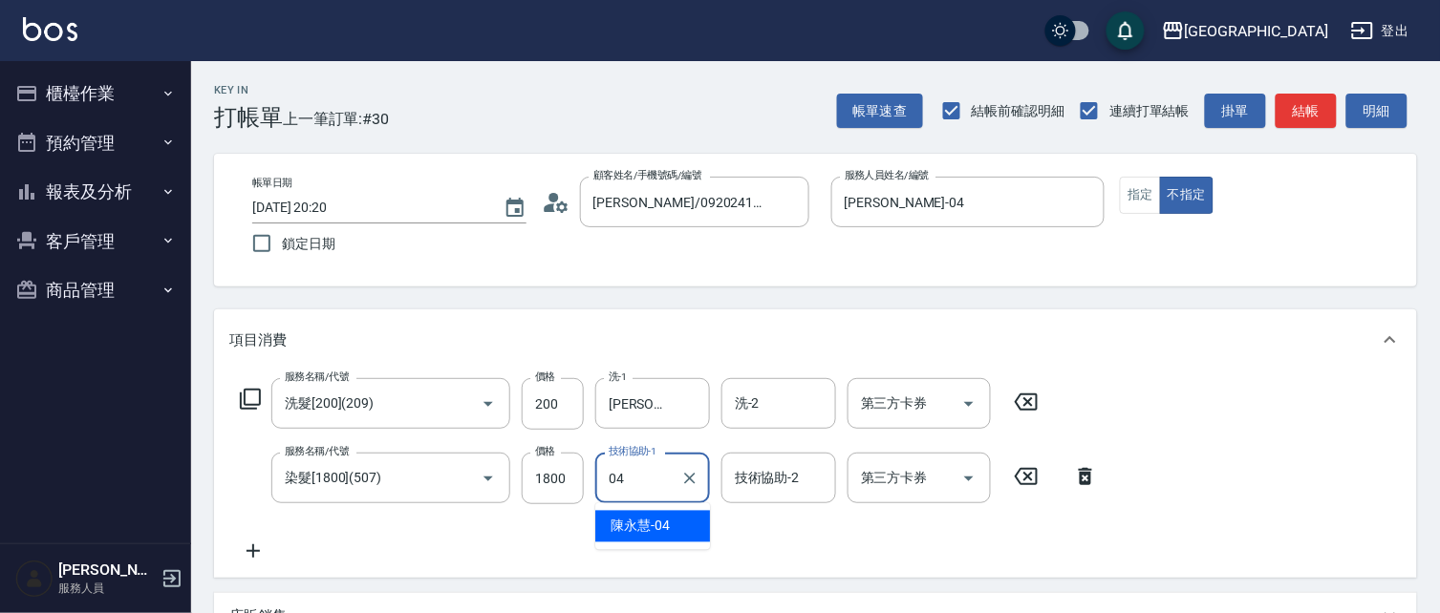
type input "陳永慧-04"
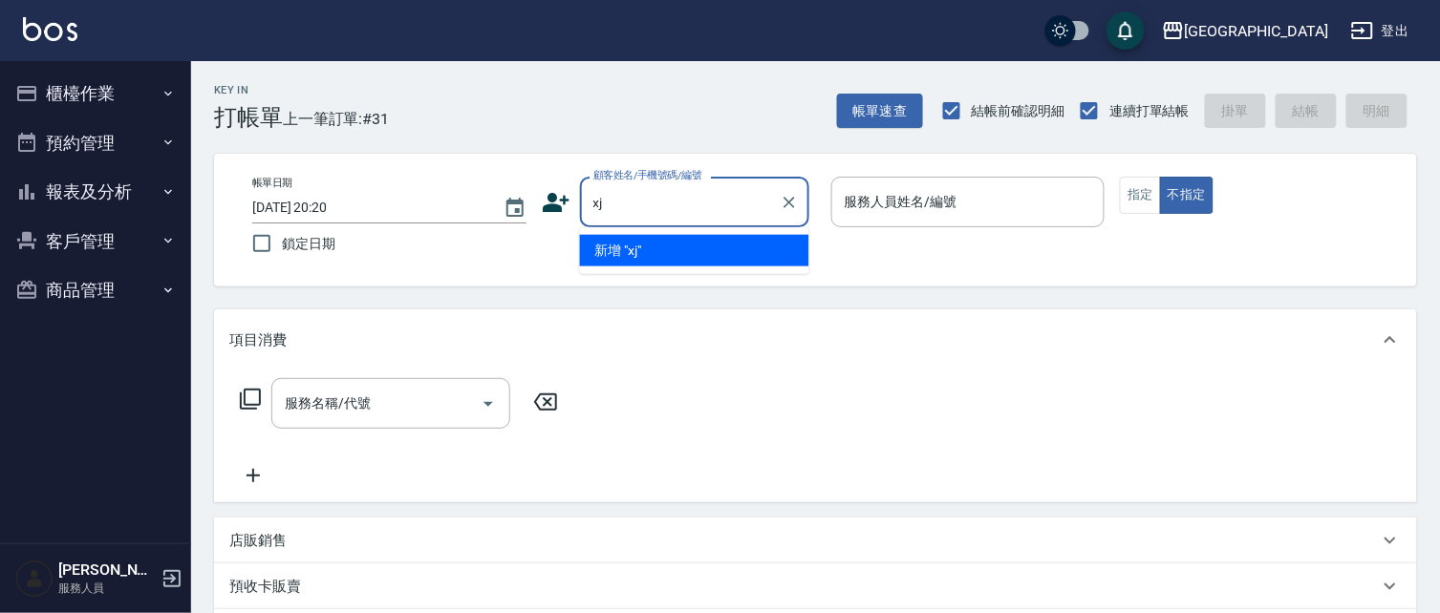
type input "x"
click at [699, 252] on li "魯家智/0988853882/3188" at bounding box center [694, 251] width 229 height 32
type input "魯家智/0988853882/3188"
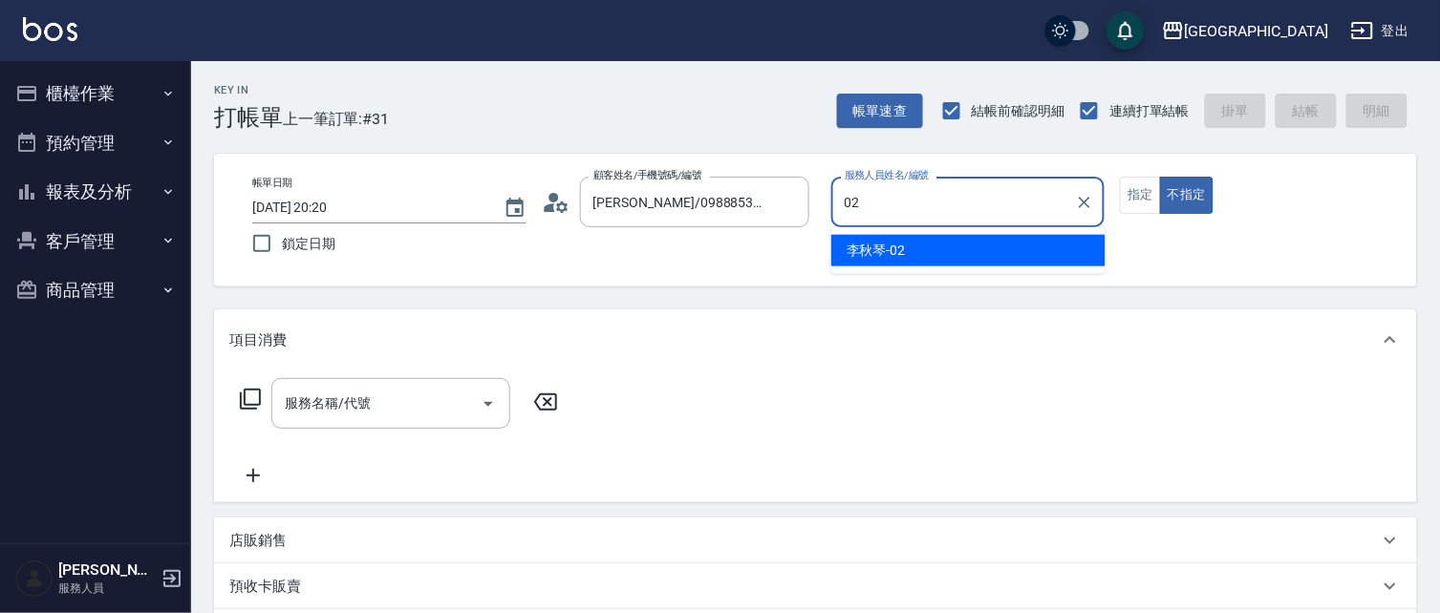
type input "李秋琴-02"
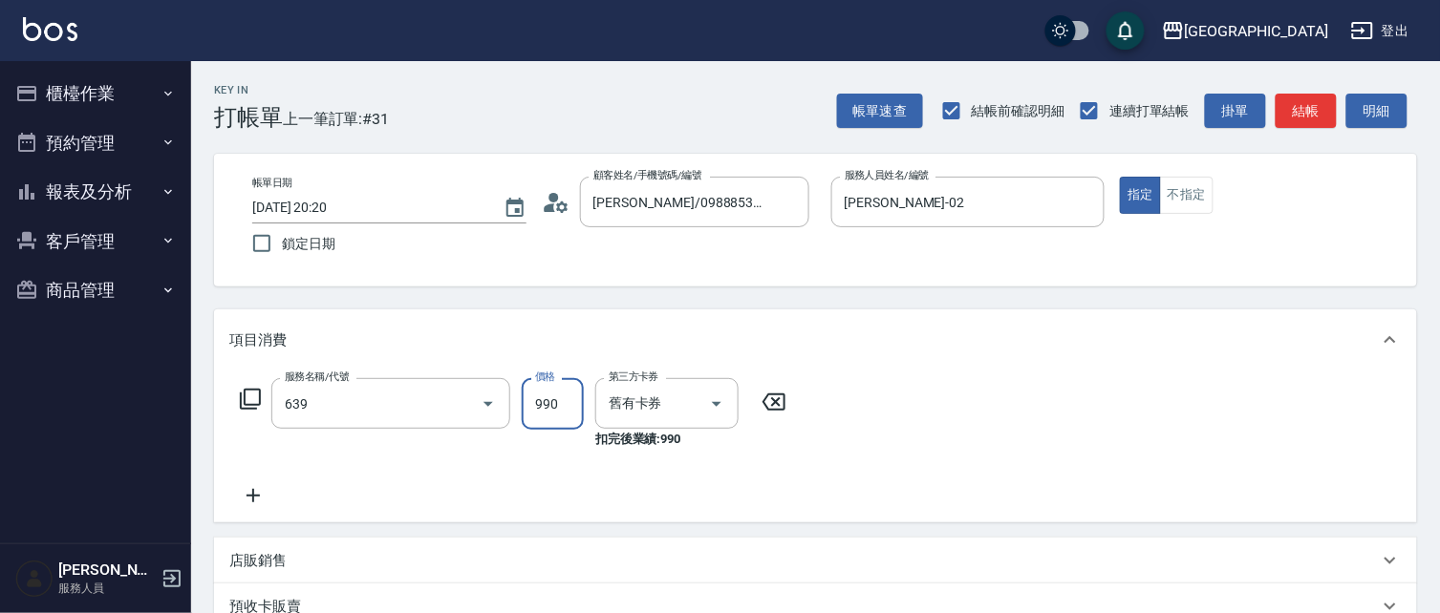
type input "(芙)蘆薈髮膜套卡(自材)(639)"
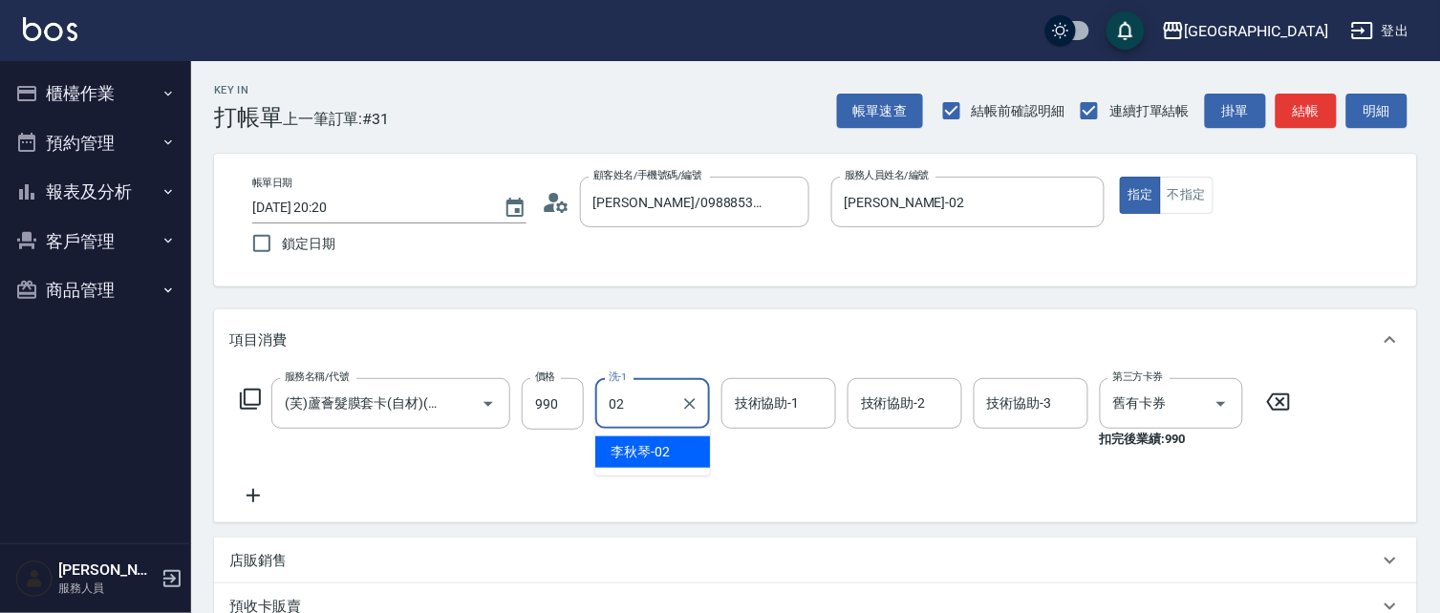
type input "李秋琴-02"
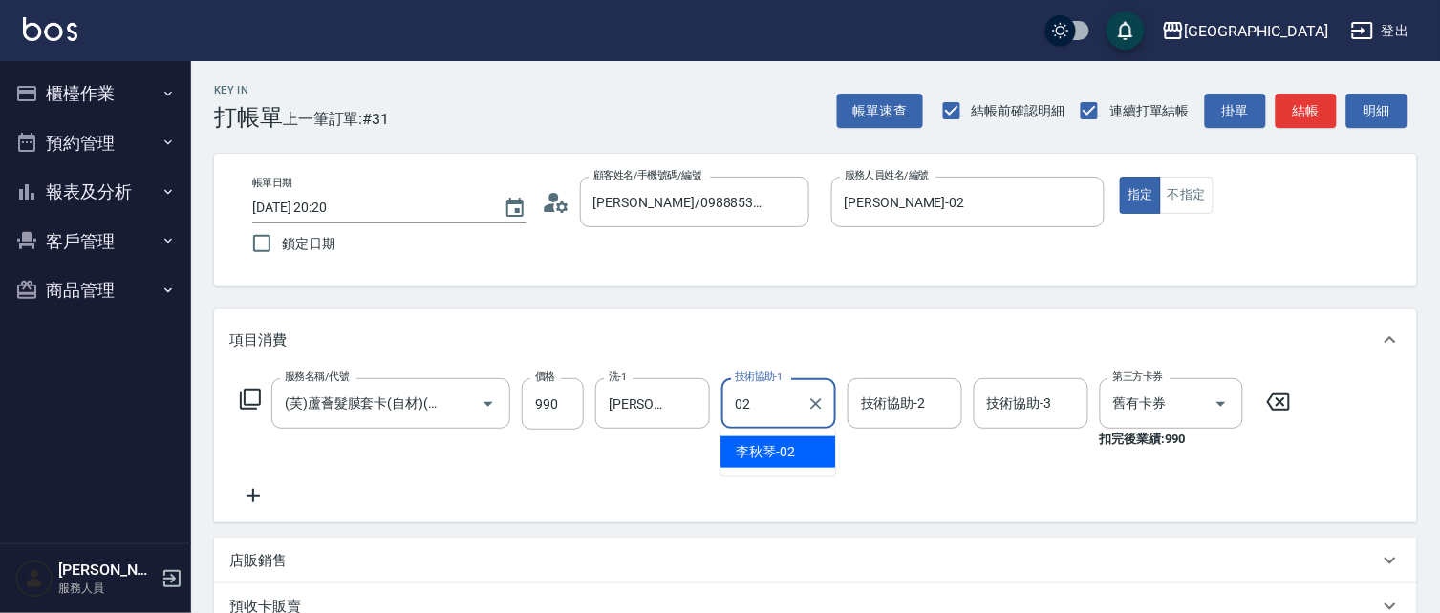
type input "李秋琴-02"
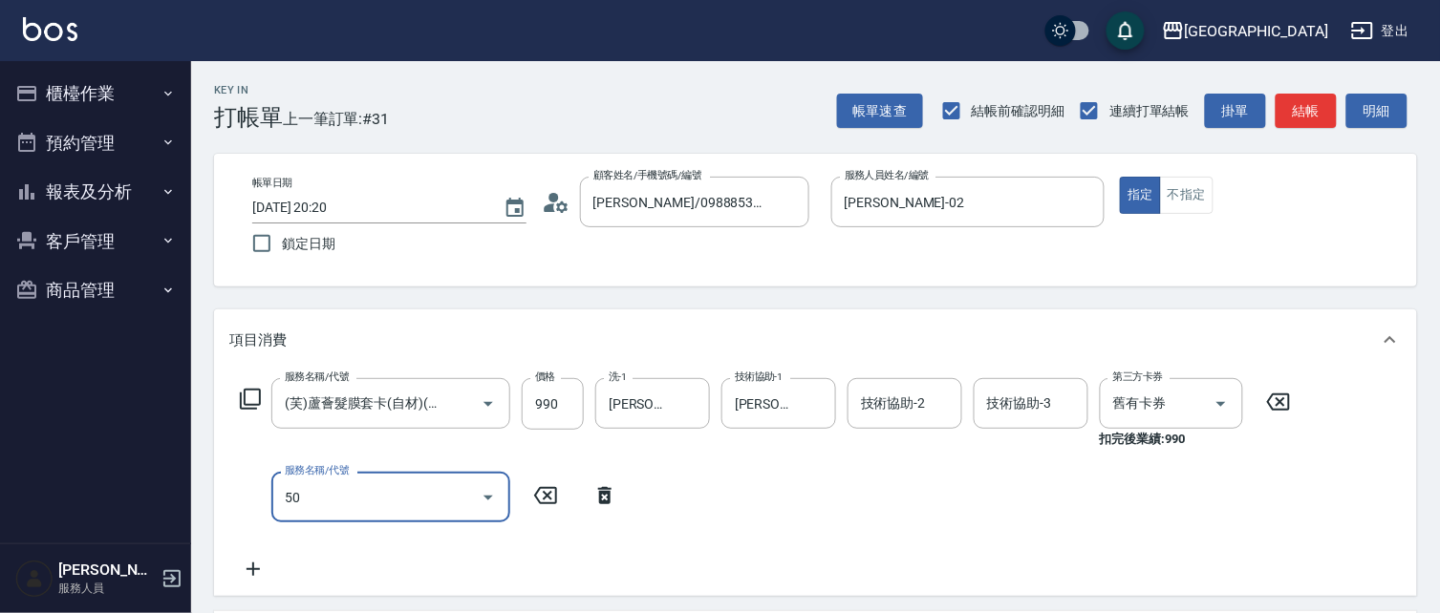
type input "506"
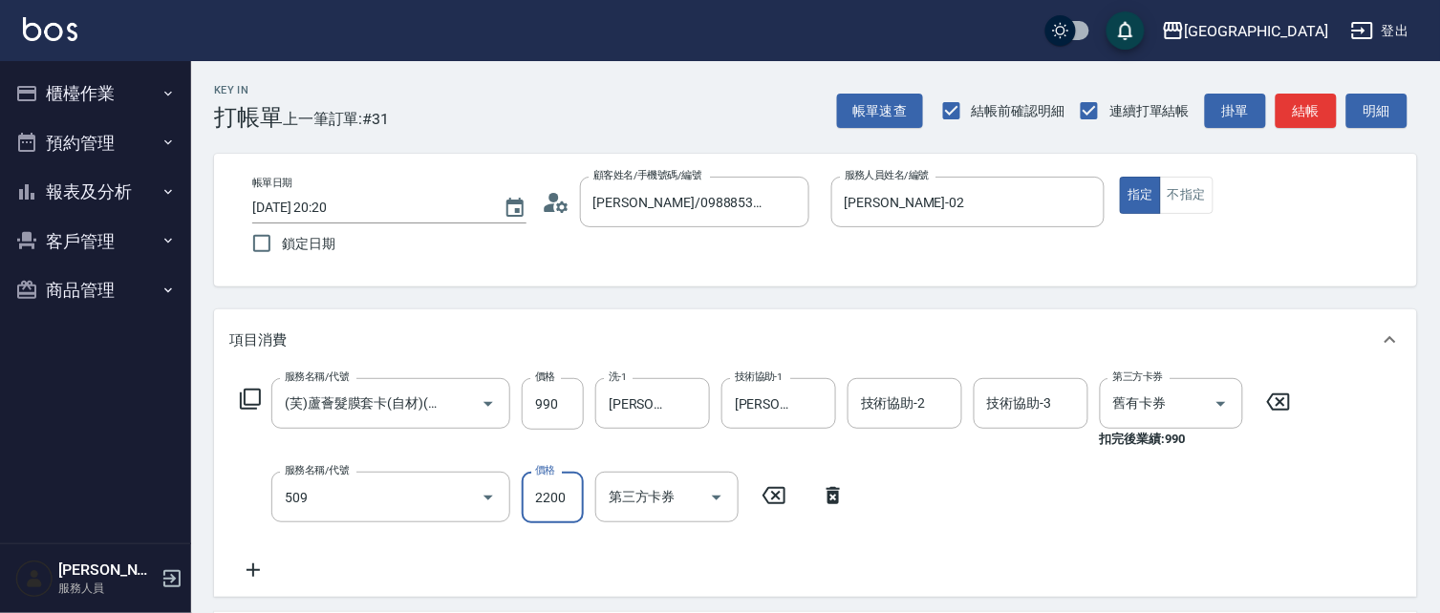
type input "染髮[2200](509)"
type input "56"
click at [396, 506] on input "染髮[2200](509)" at bounding box center [364, 497] width 168 height 33
type input "剪髮(550)(409)"
type input "560"
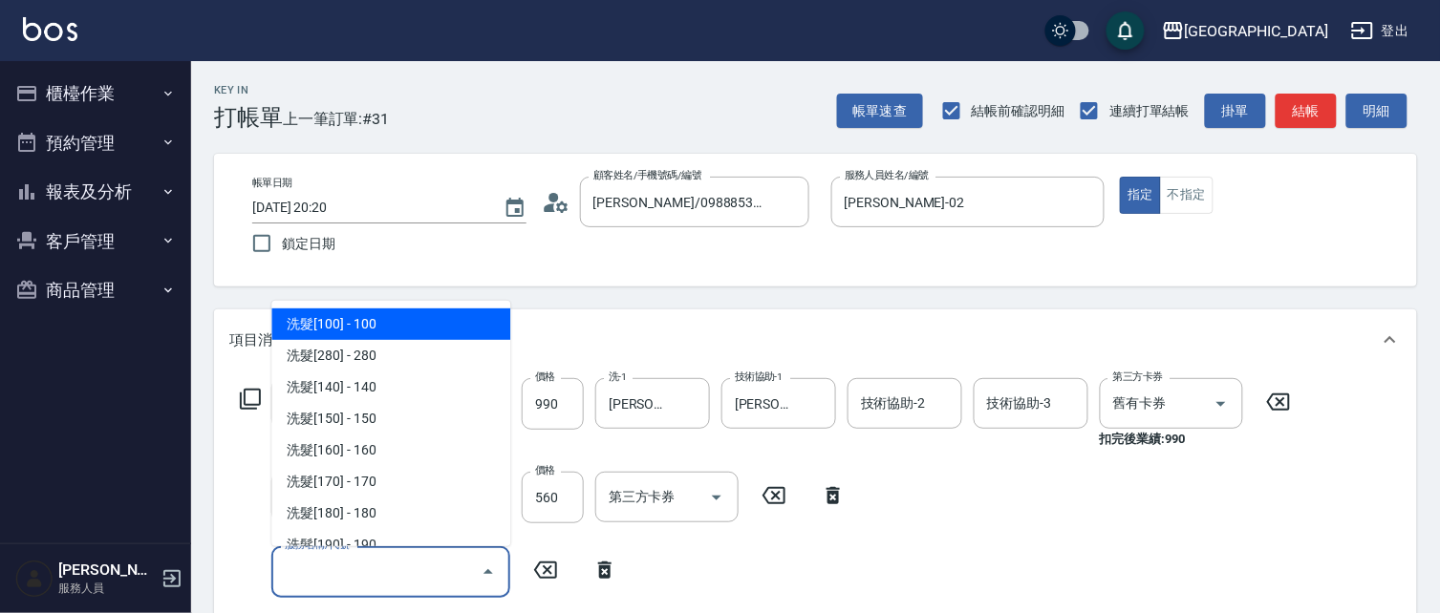
click at [440, 575] on input "服務名稱/代號" at bounding box center [376, 571] width 193 height 33
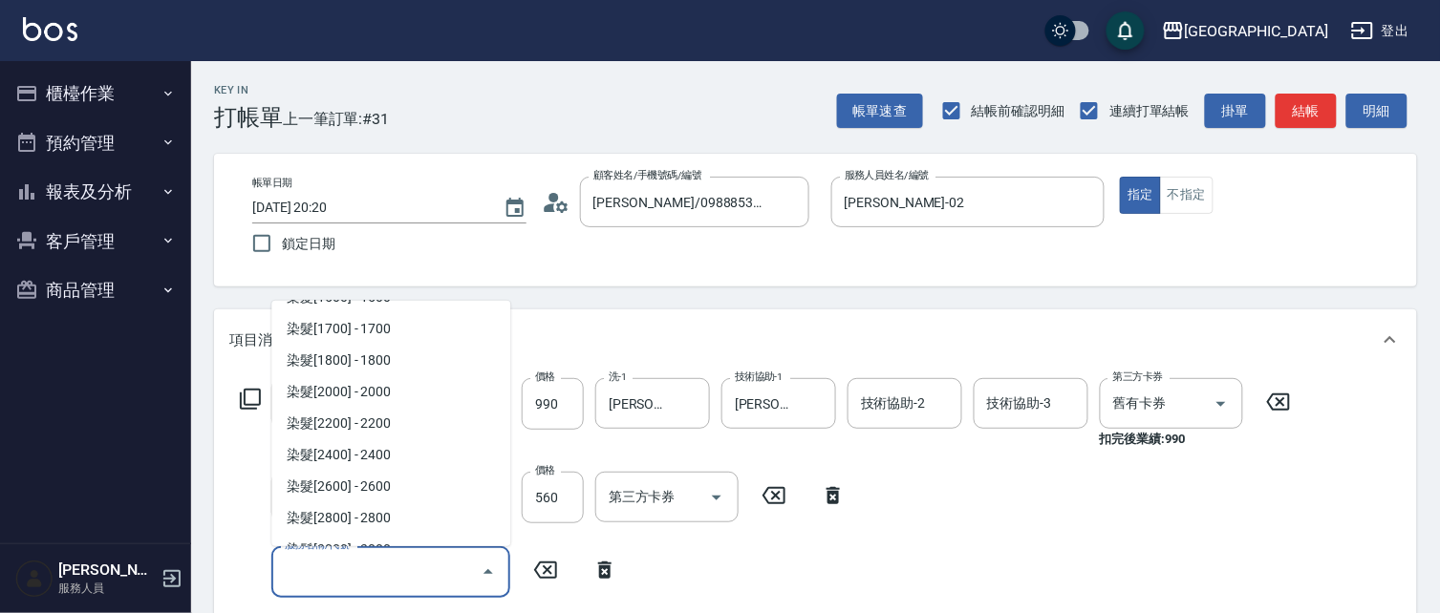
scroll to position [1949, 0]
click at [438, 418] on span "染髮[2800] - 2800" at bounding box center [390, 425] width 239 height 32
type input "染髮[2800](512)"
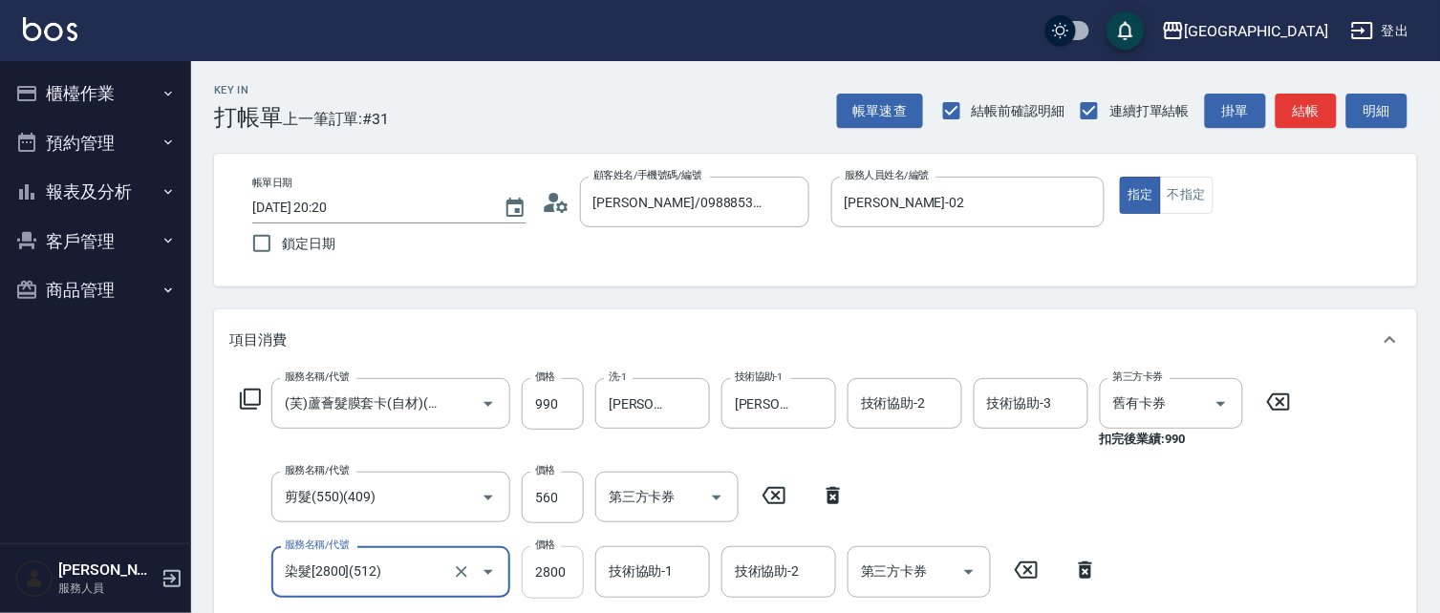
click at [570, 565] on input "2800" at bounding box center [553, 573] width 62 height 52
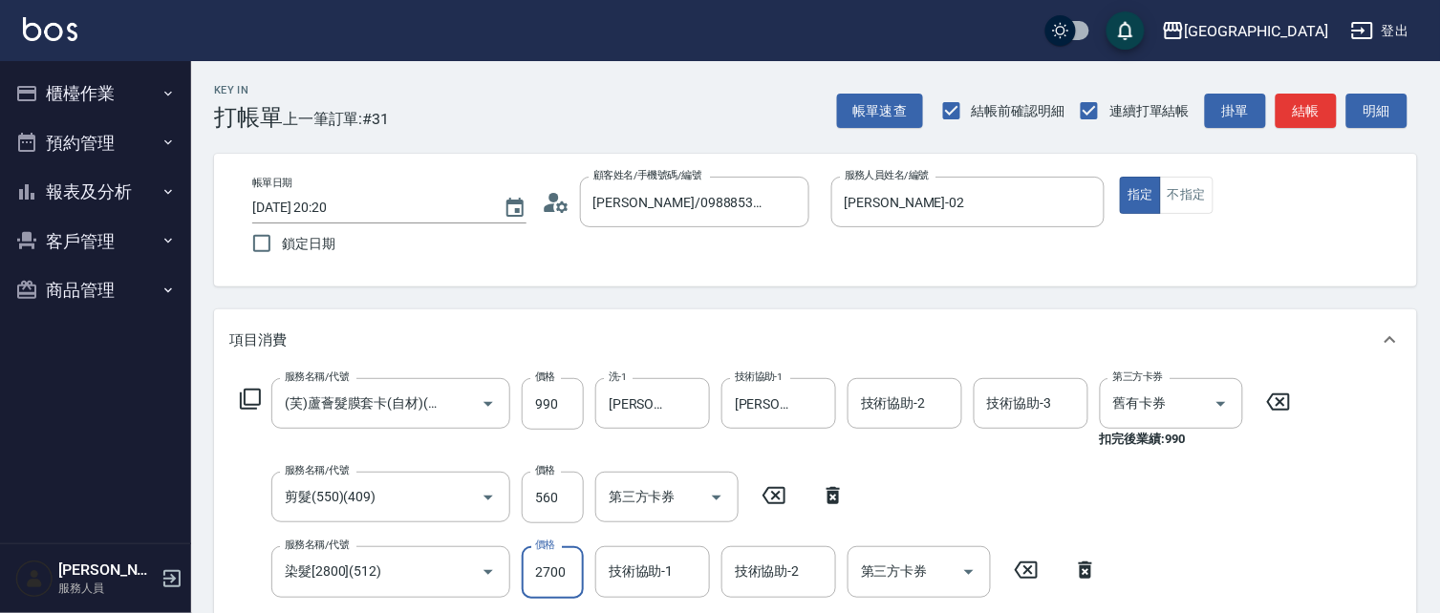
type input "2700"
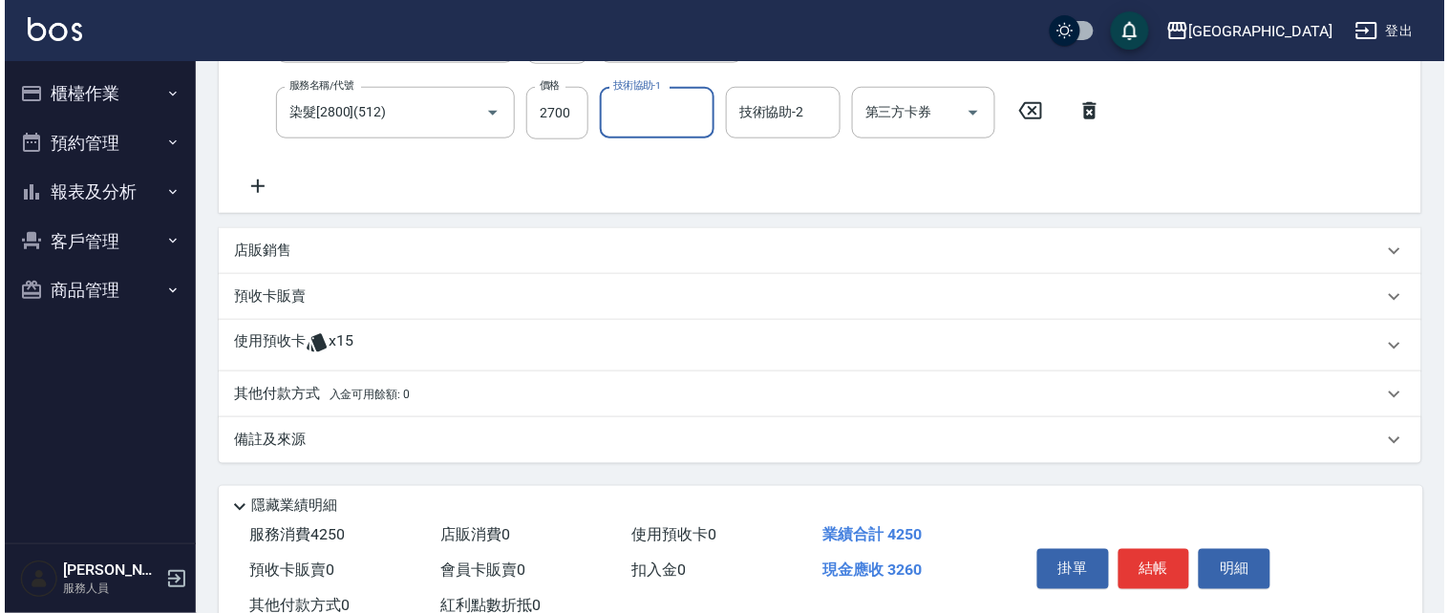
scroll to position [460, 0]
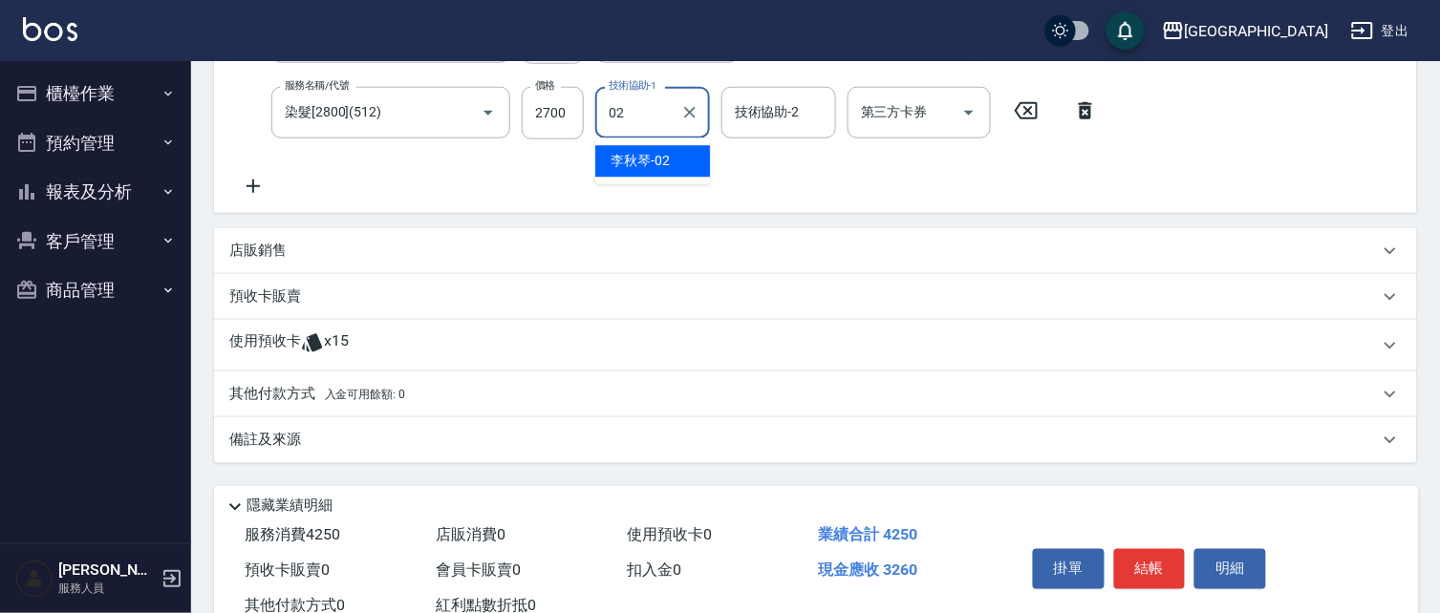
type input "李秋琴-02"
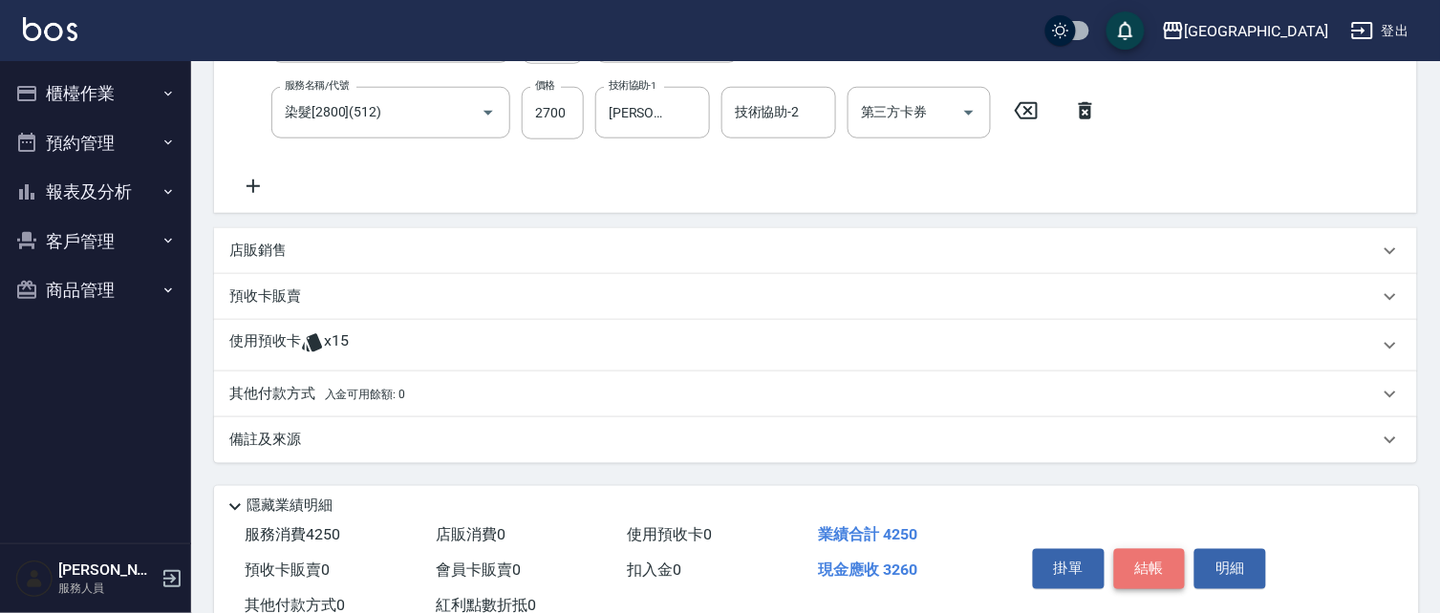
drag, startPoint x: 1154, startPoint y: 570, endPoint x: 1120, endPoint y: 561, distance: 35.7
click at [1150, 570] on button "結帳" at bounding box center [1150, 569] width 72 height 40
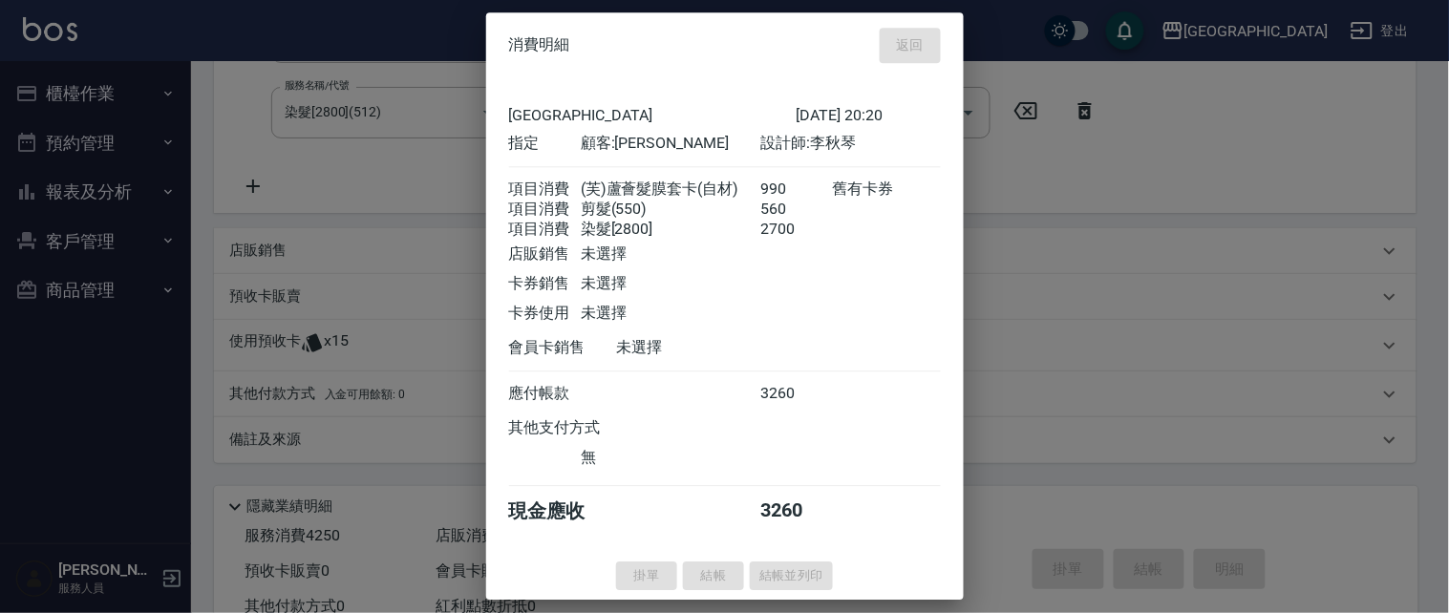
type input "2025/09/13 20:21"
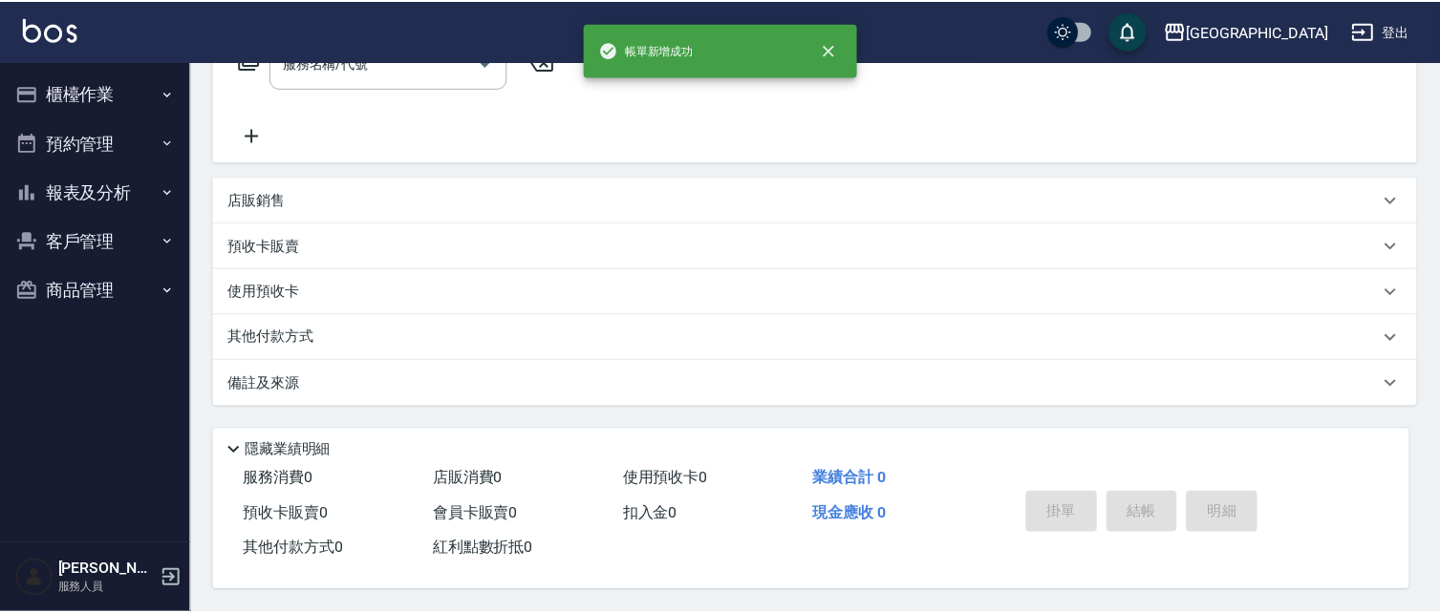
scroll to position [0, 0]
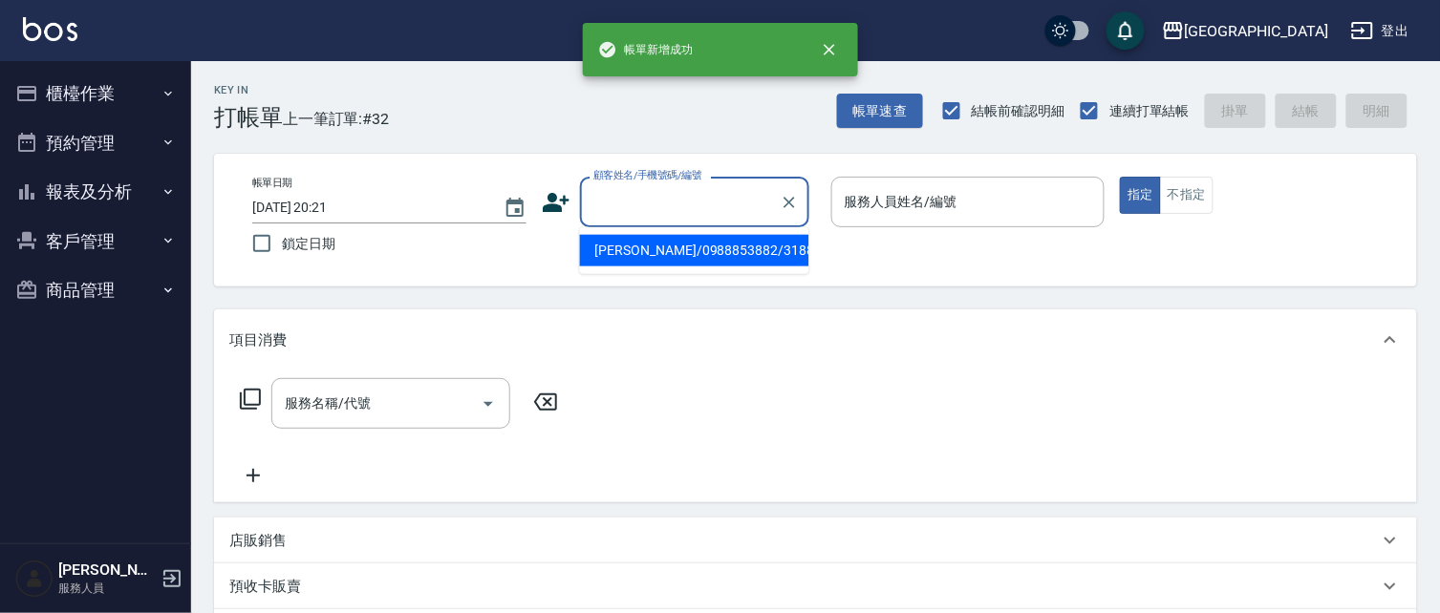
drag, startPoint x: 676, startPoint y: 193, endPoint x: 652, endPoint y: 191, distance: 24.0
click at [671, 193] on input "顧客姓名/手機號碼/編號" at bounding box center [680, 201] width 183 height 33
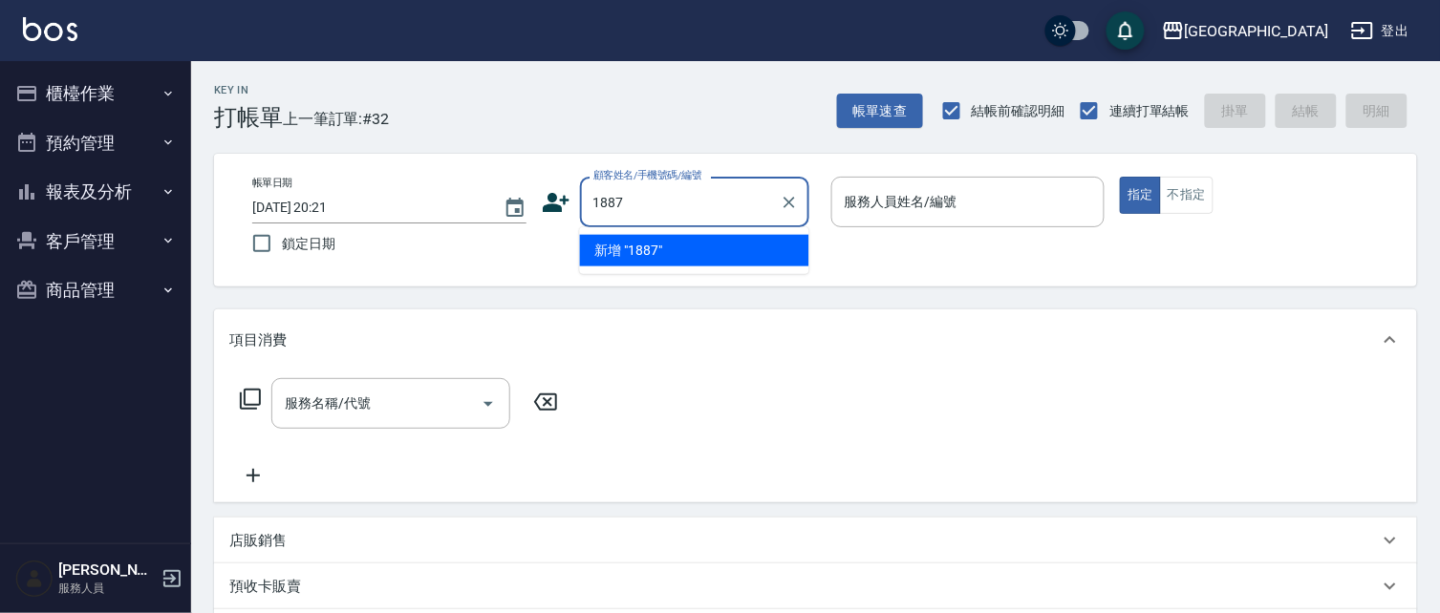
type input "1887"
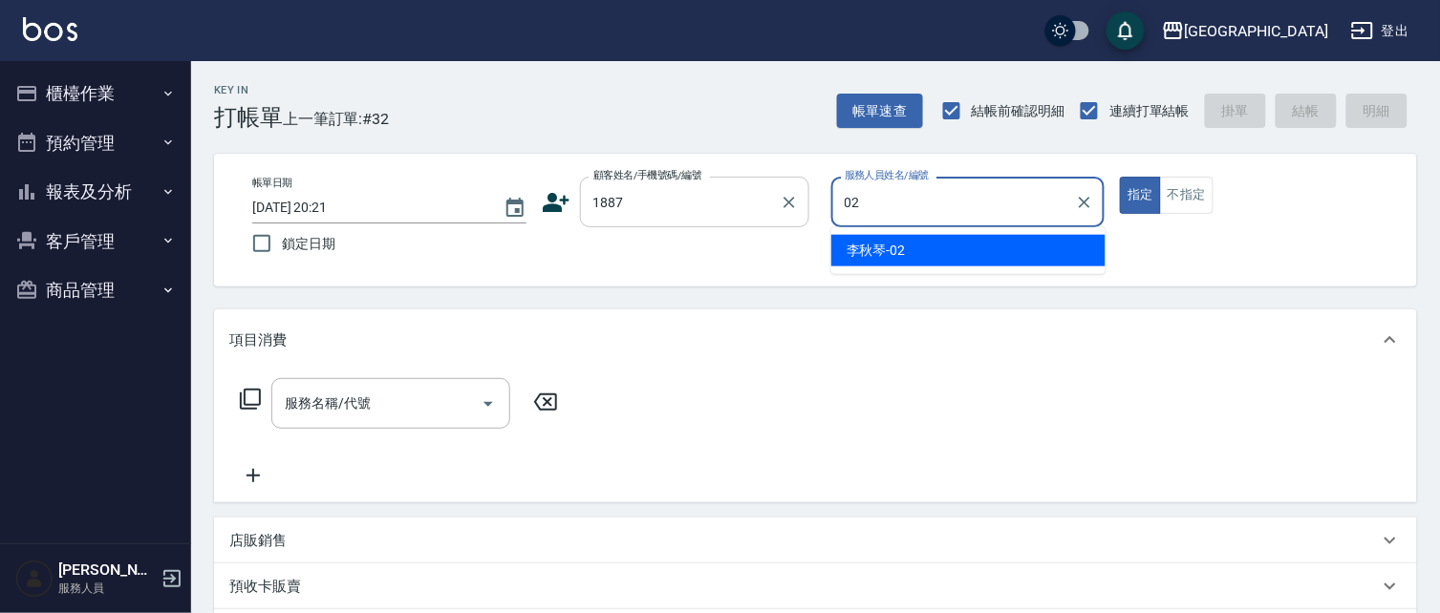
type input "李秋琴-02"
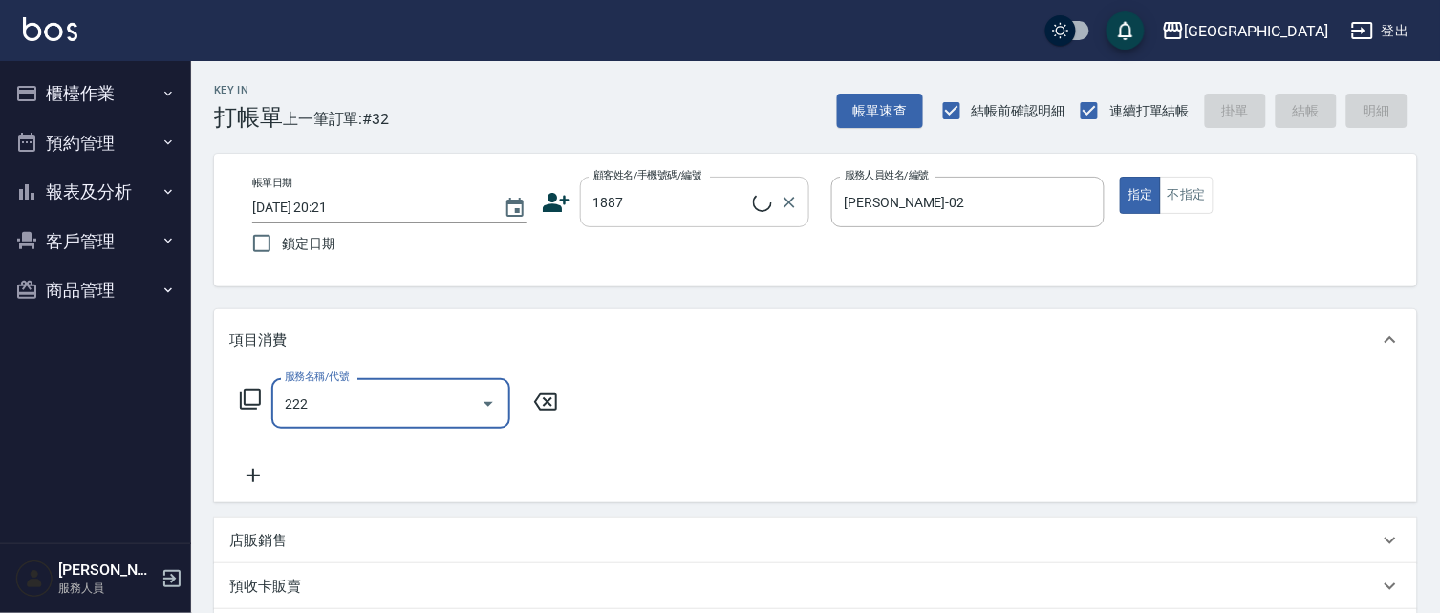
type input "222"
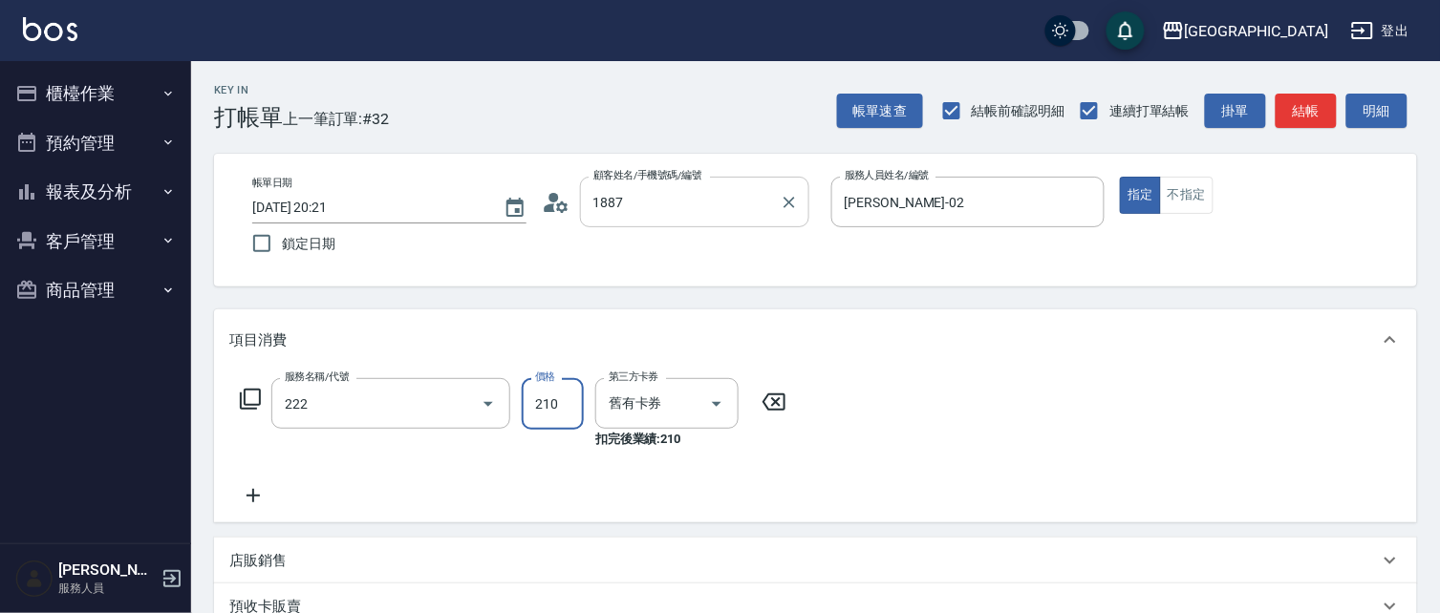
type input "王秀霞/0920178671/1887"
type input "洗髮卡券[210](222)"
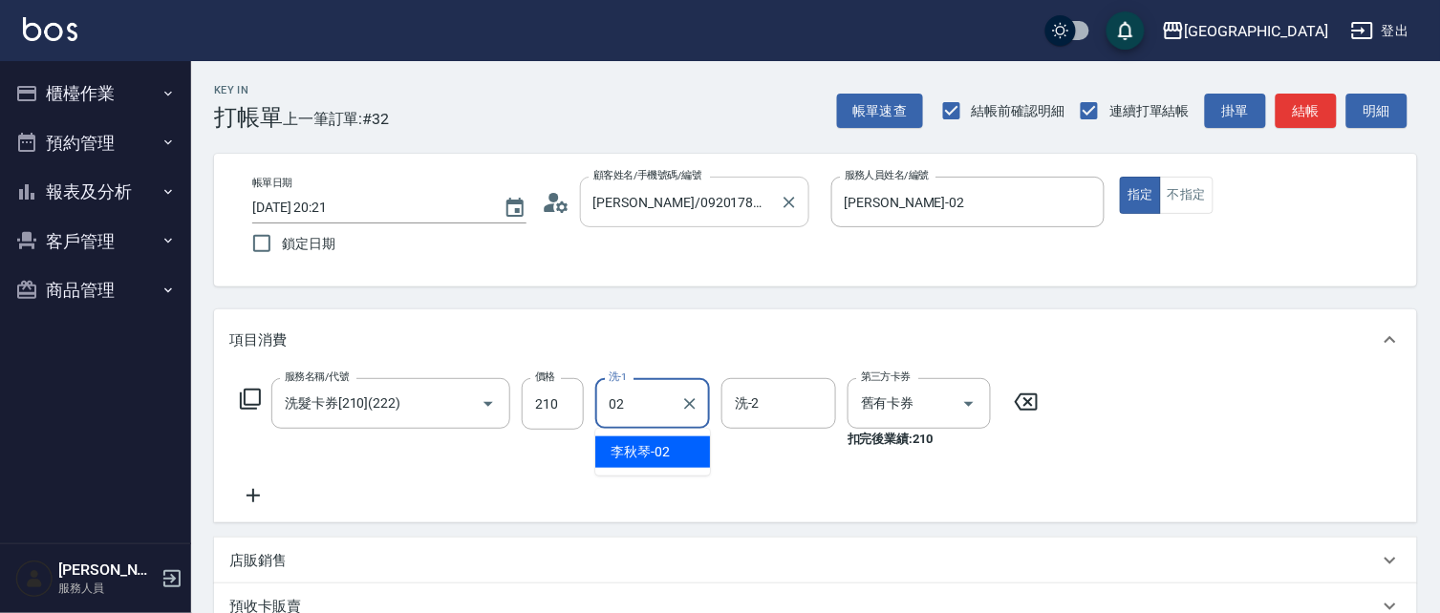
type input "李秋琴-02"
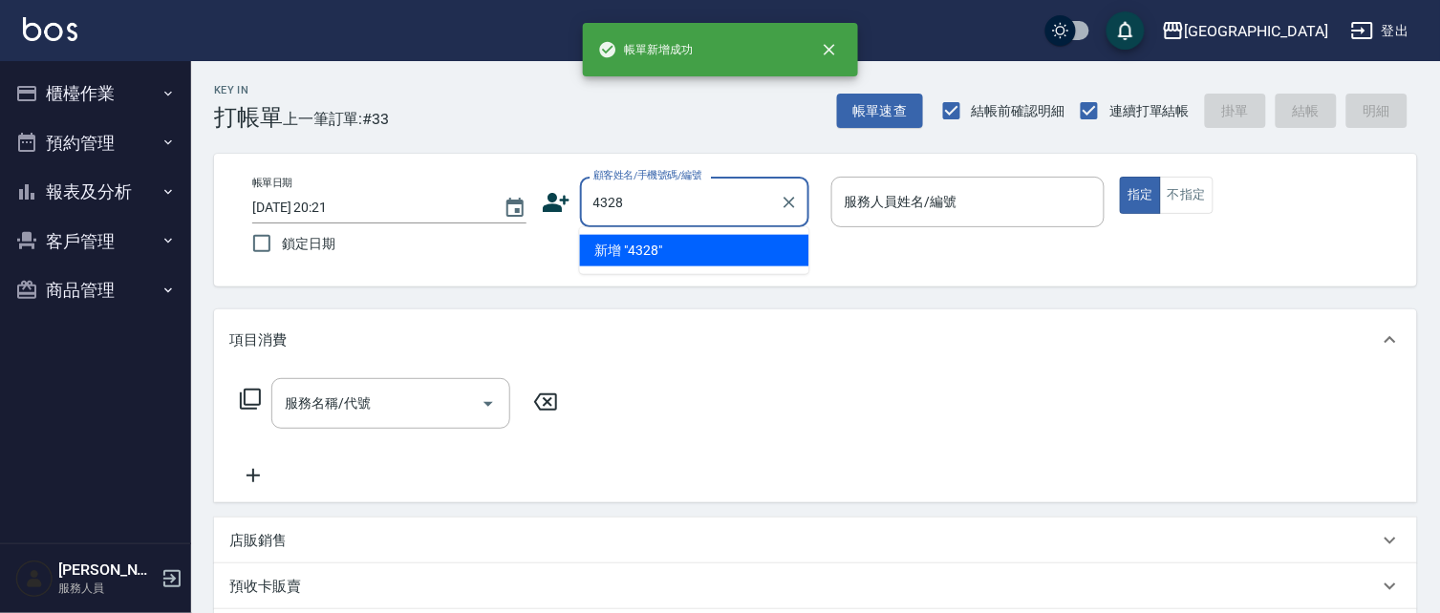
type input "4328"
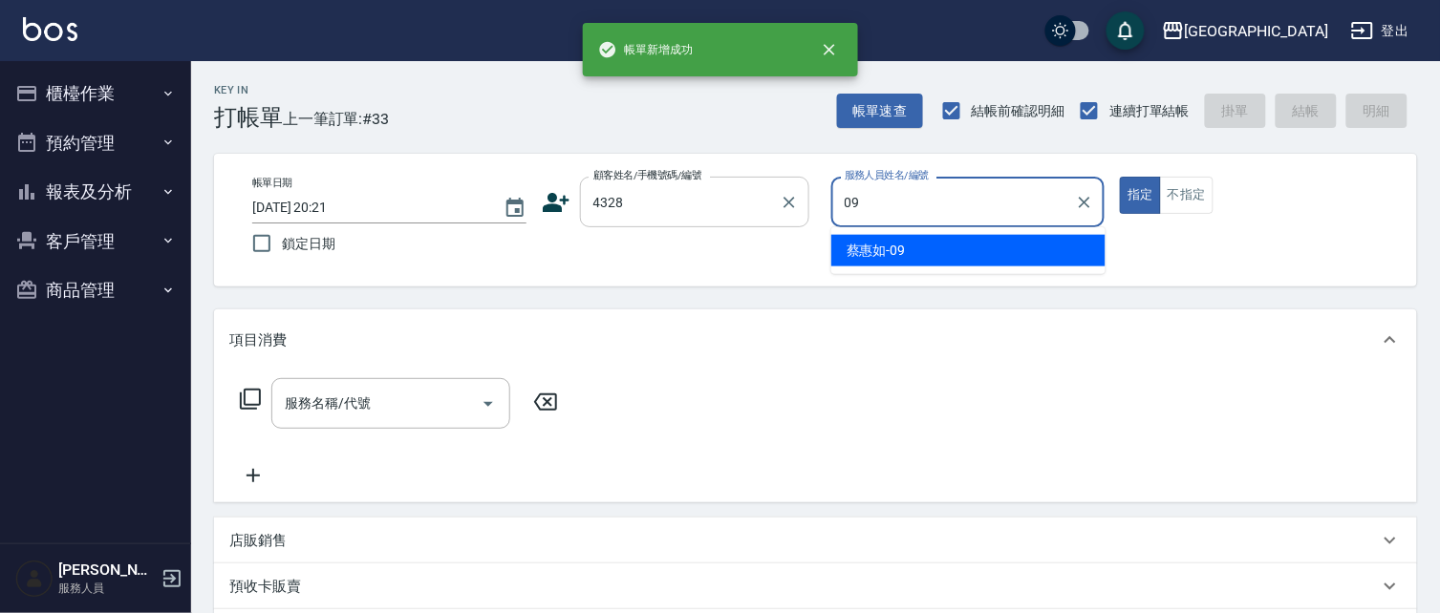
type input "蔡惠如-09"
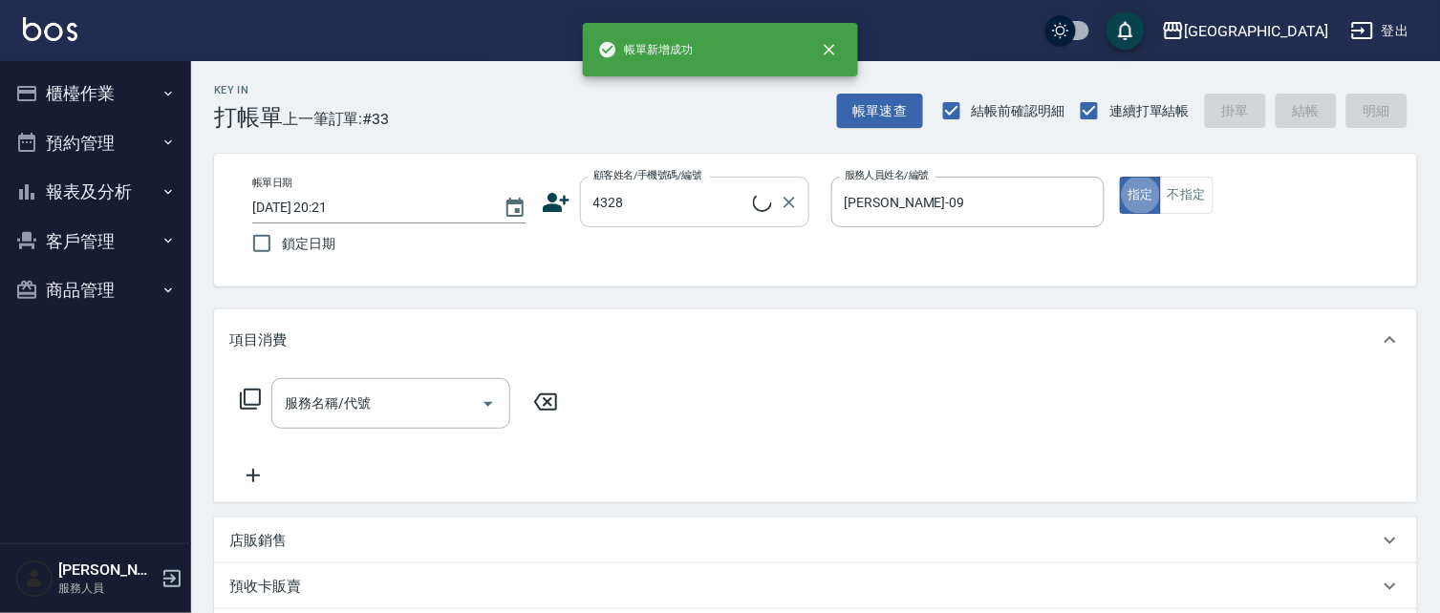
type input "2"
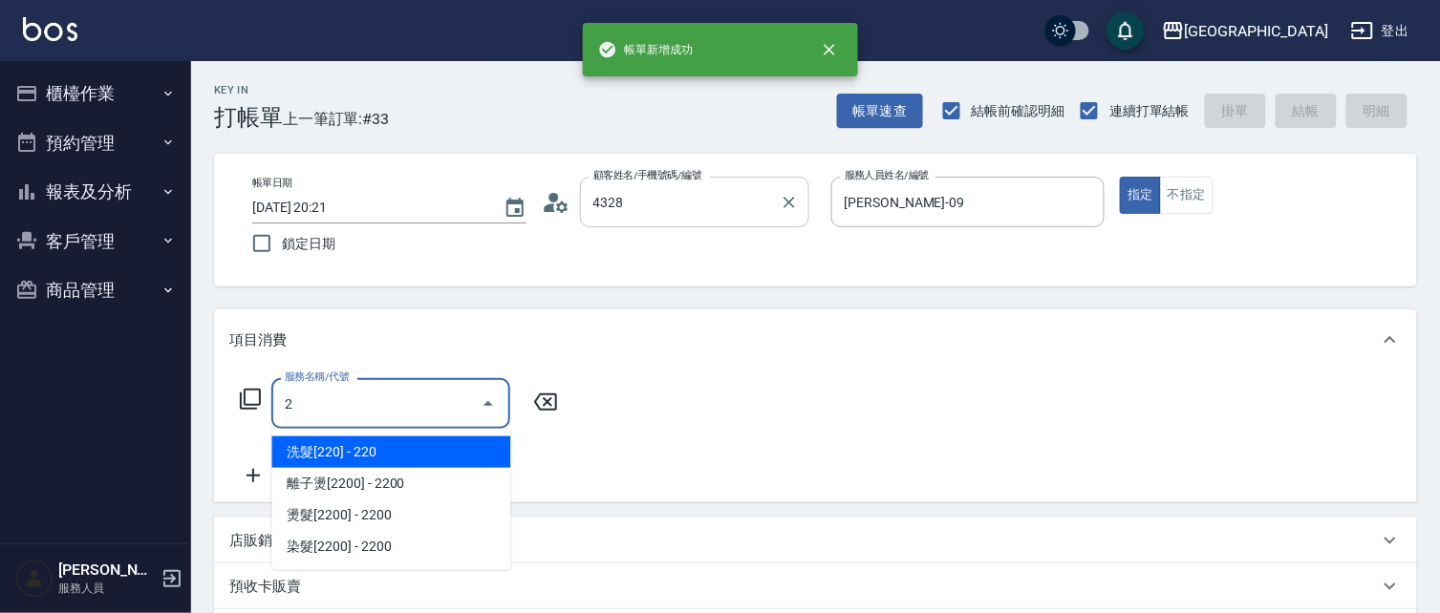
type input "林麗招/4328_林麗招/4328"
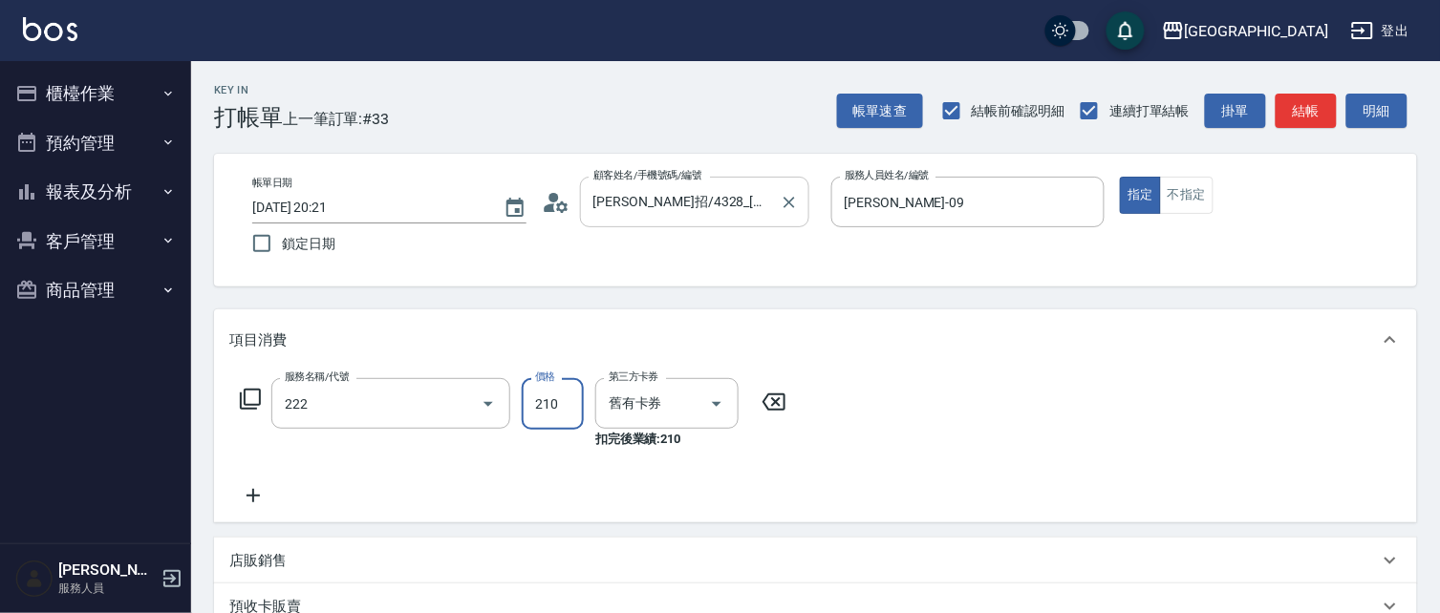
type input "洗髮卡券[210](222)"
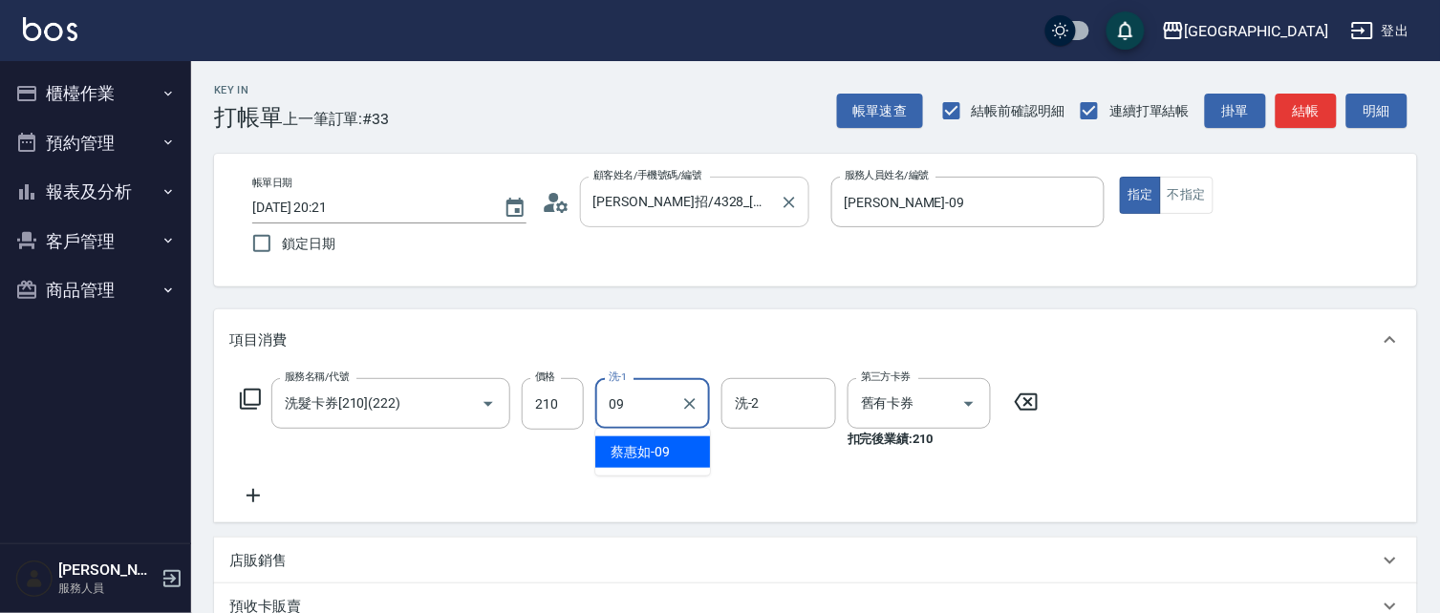
type input "蔡惠如-09"
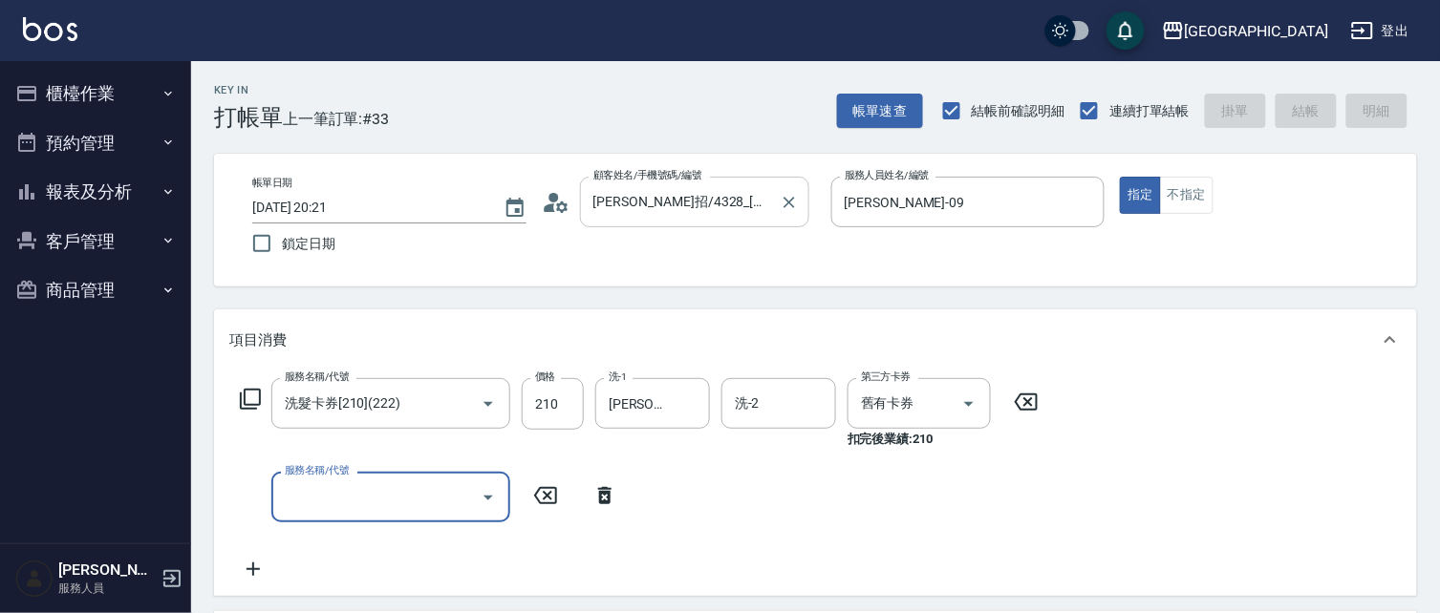
type input "2025/09/13 20:22"
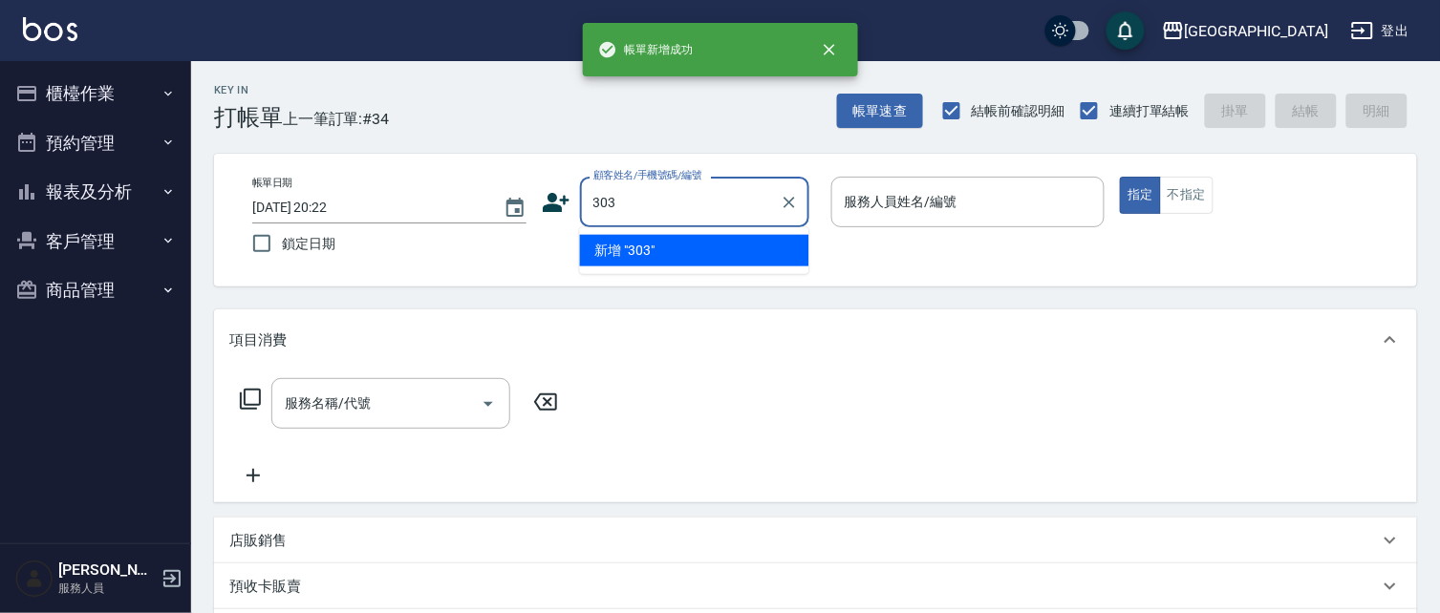
type input "303"
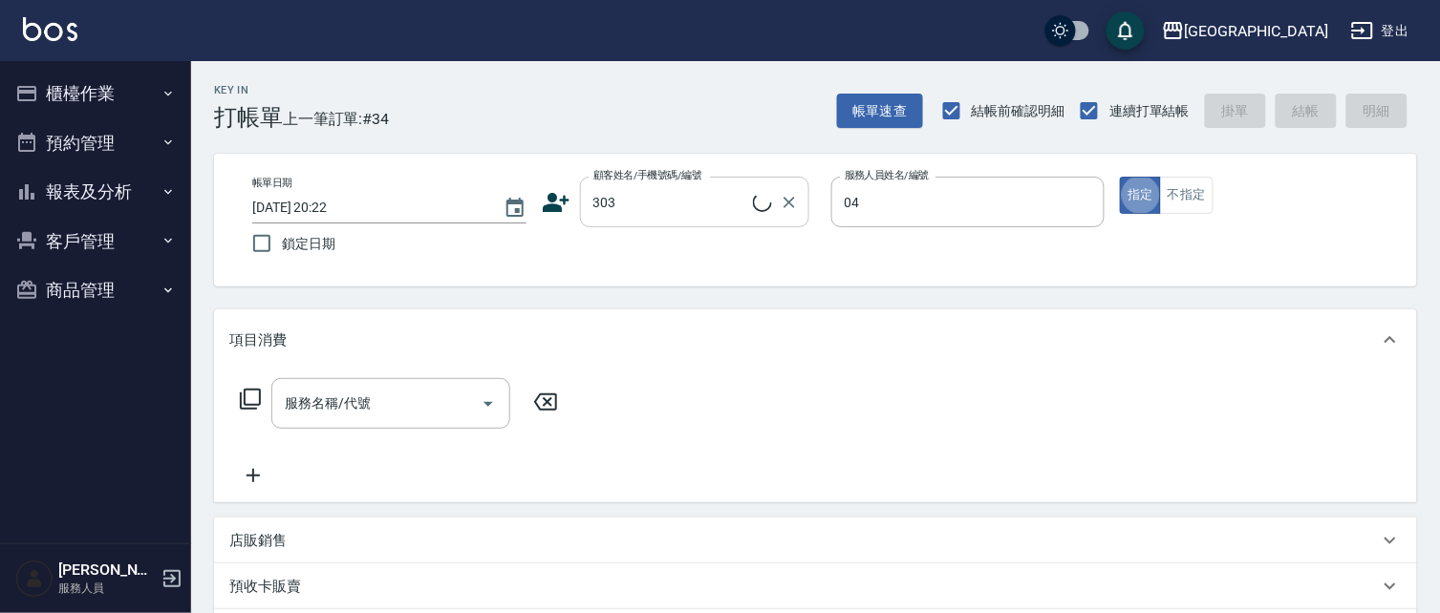
type input "陳永慧-04"
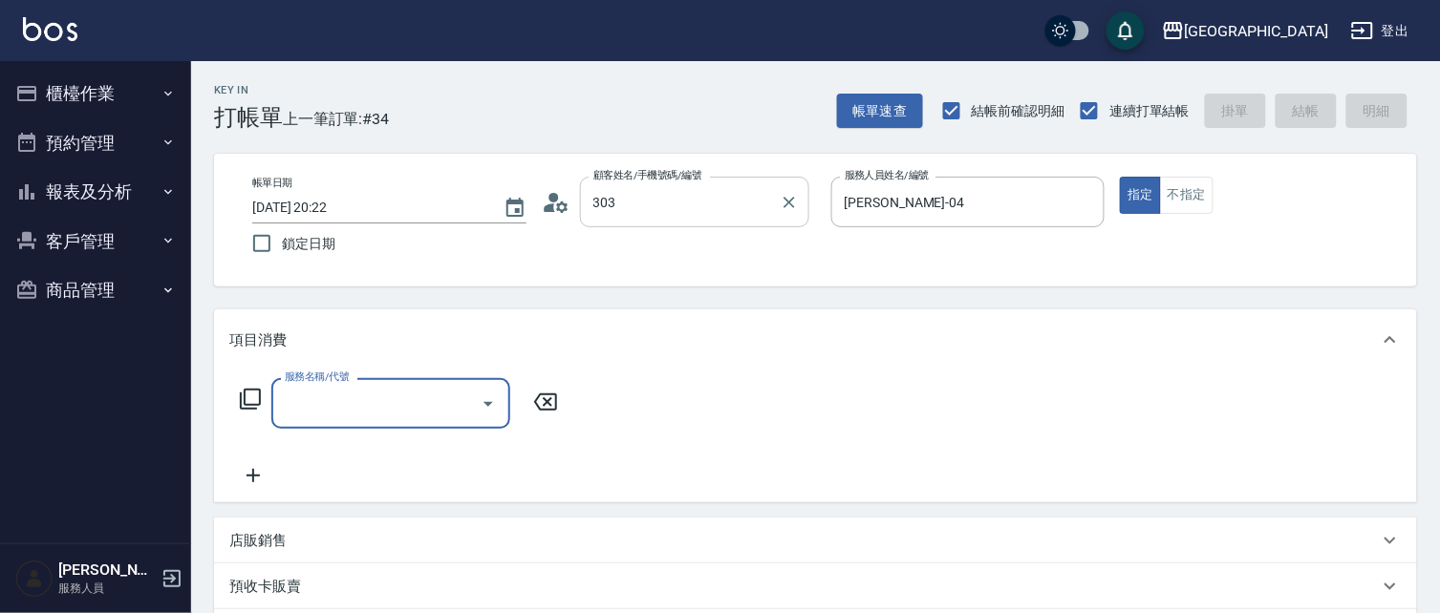
type input "陳莉蓁/0920738336/303"
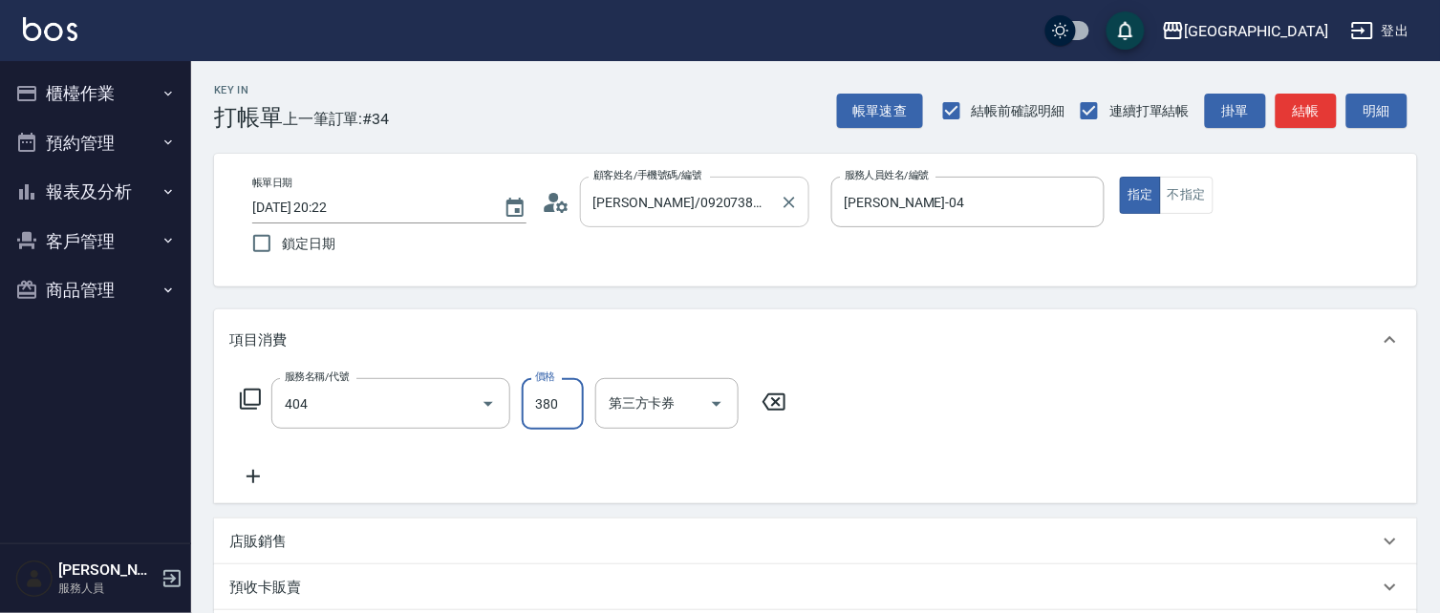
type input "剪髮(380)(404)"
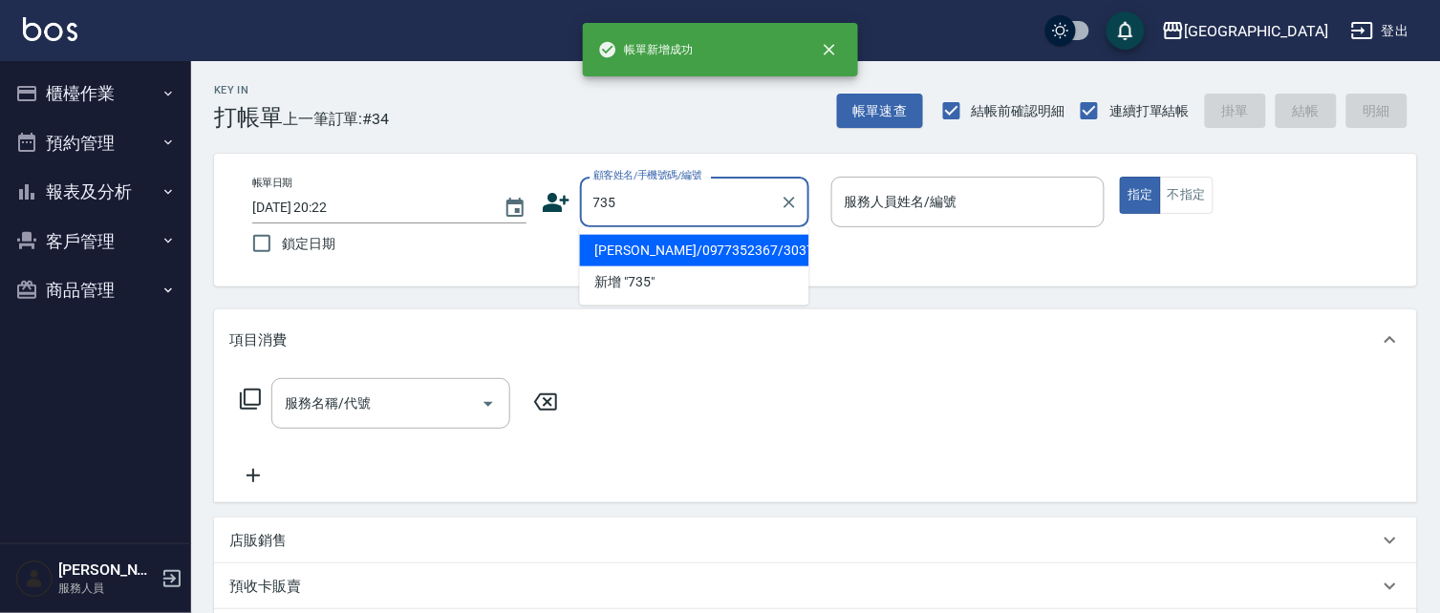
type input "735"
type input "09"
type input "程珮瑜/0977352367/3037"
type input "蔡惠如-09"
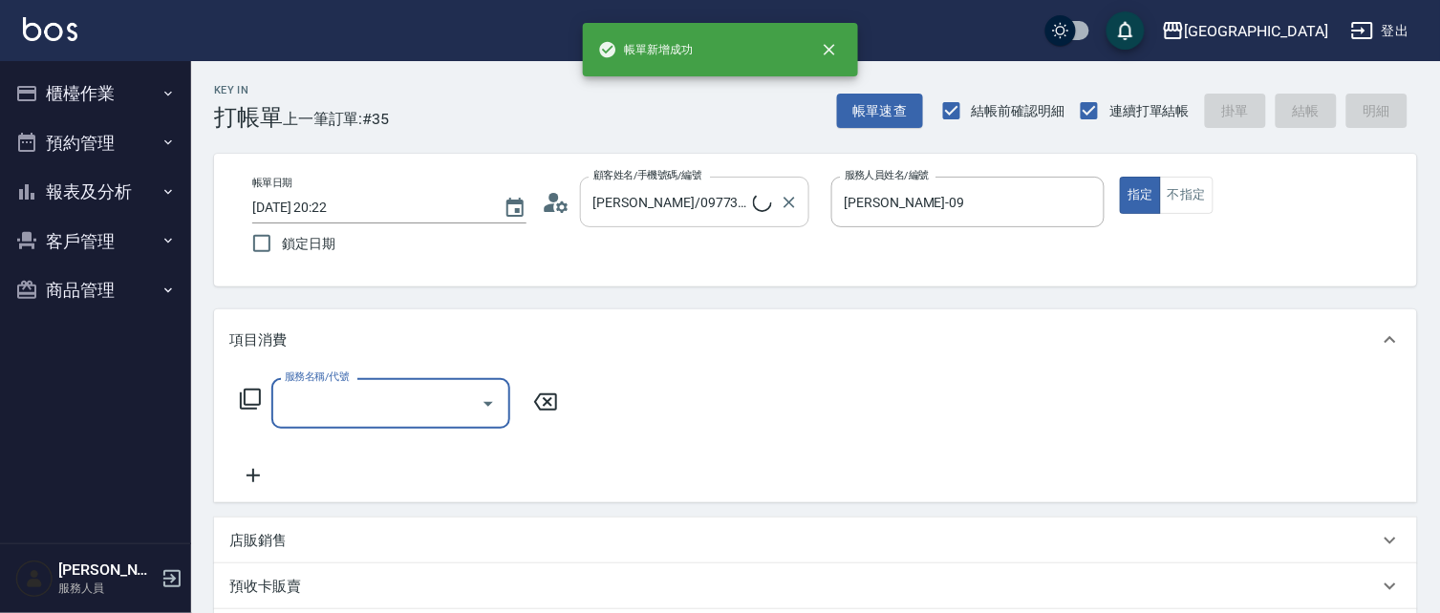
type input "2"
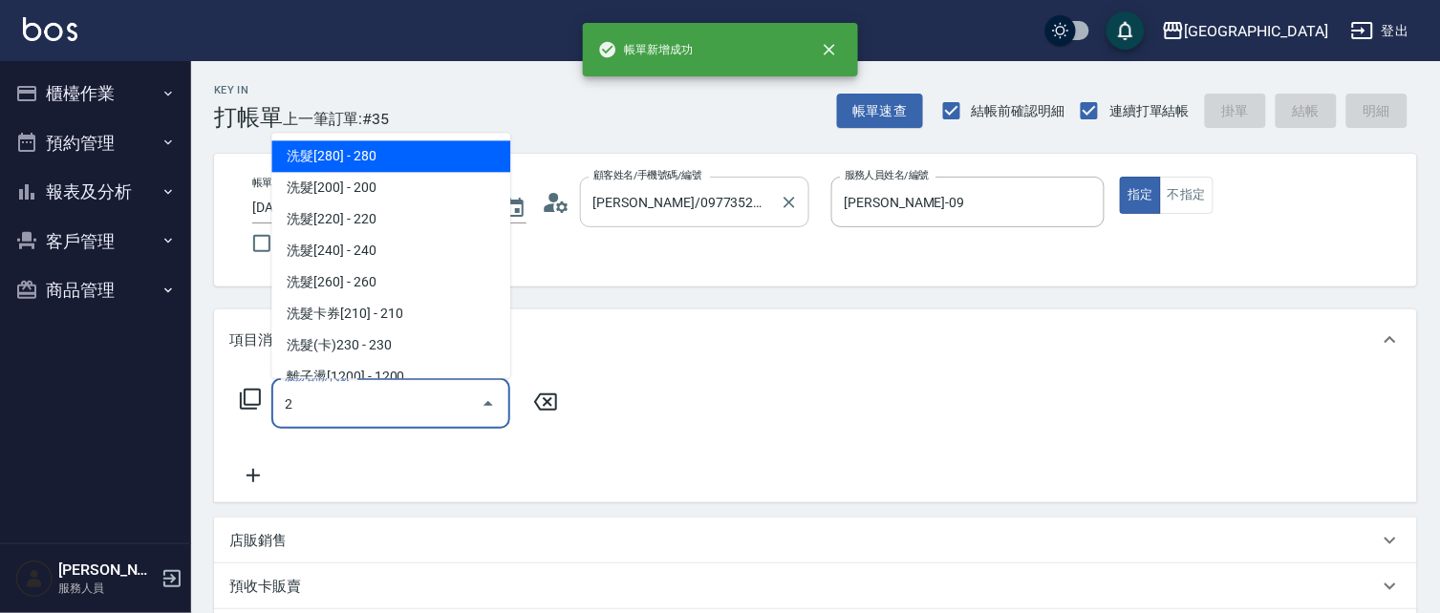
type input "蔡惠如/ 0958338986/735"
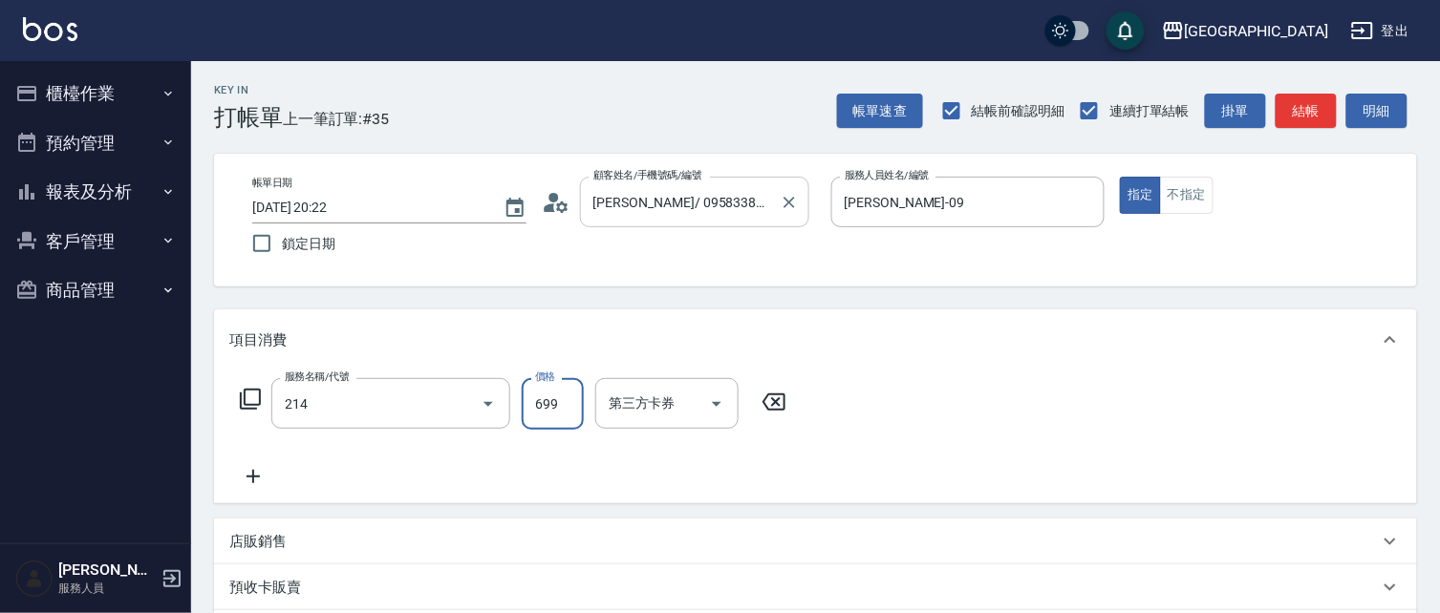
type input "滾珠洗髪699(214)"
type input "700"
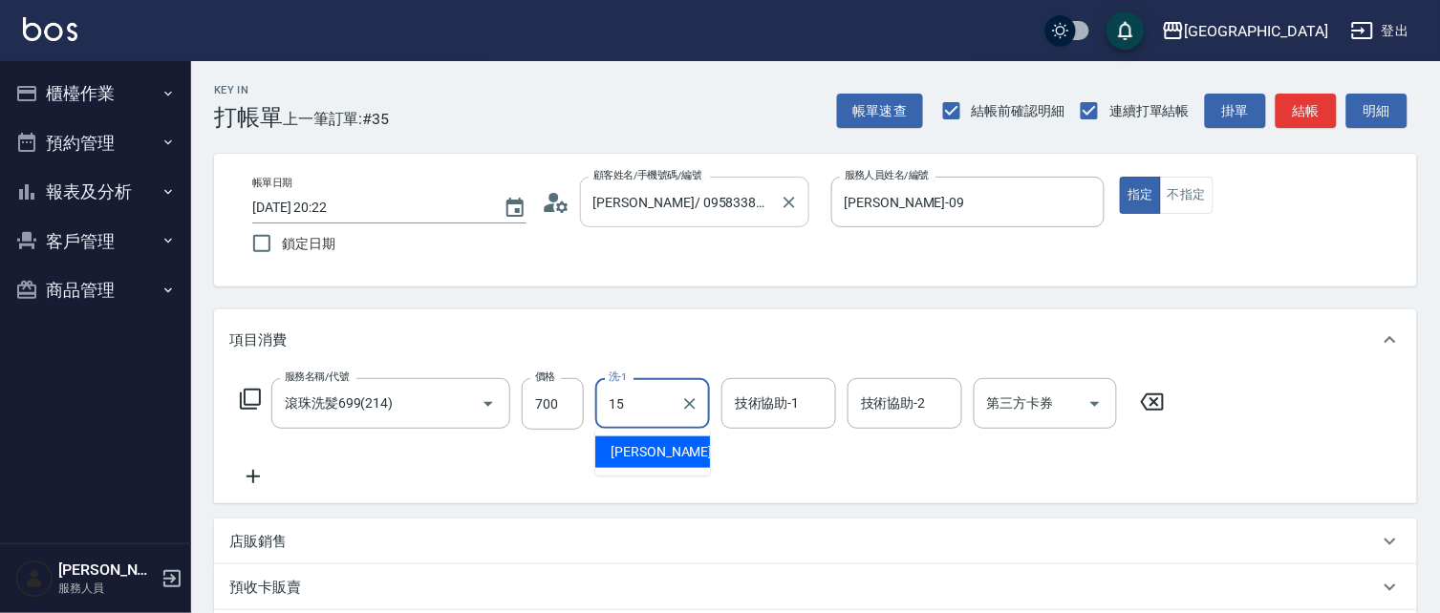
type input "蔡惠娟-15"
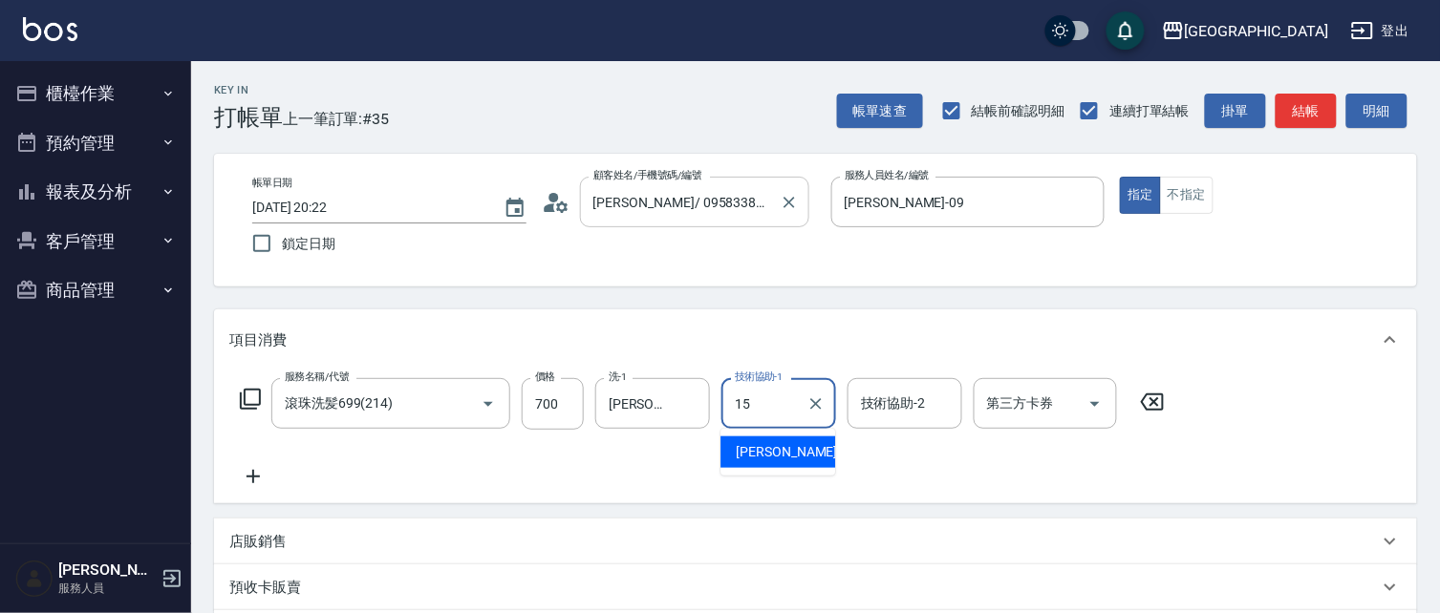
type input "蔡惠娟-15"
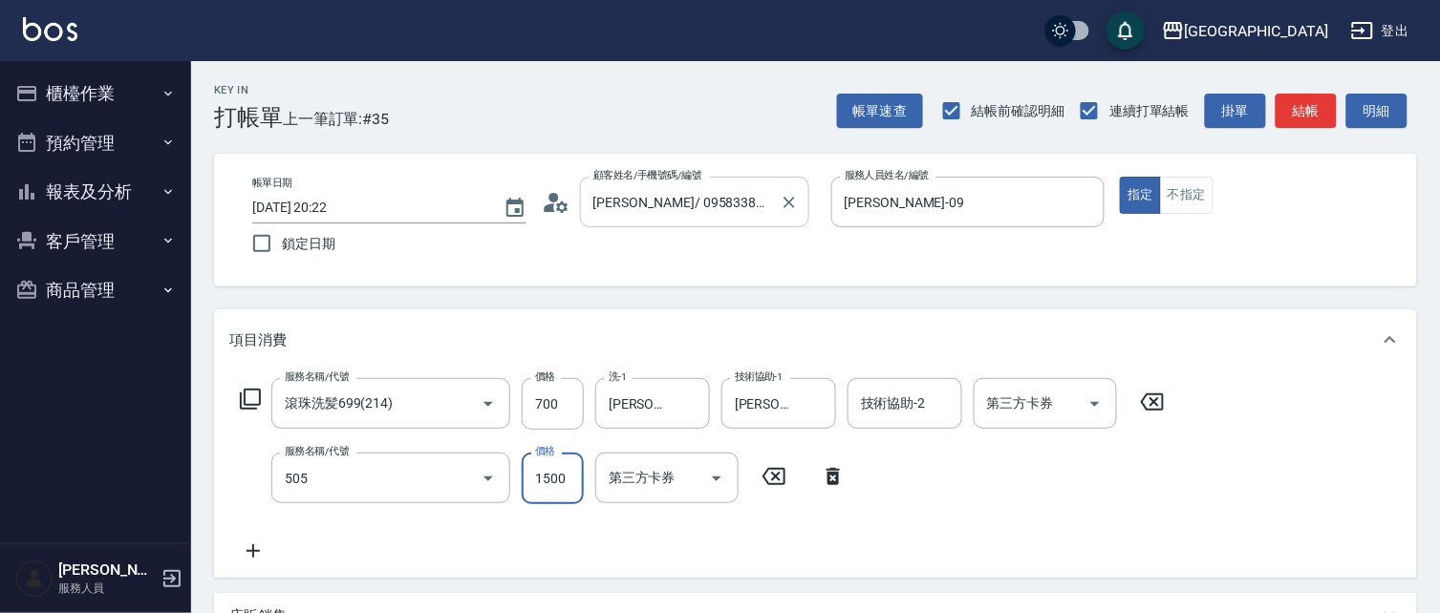
type input "染髮[1500](505)"
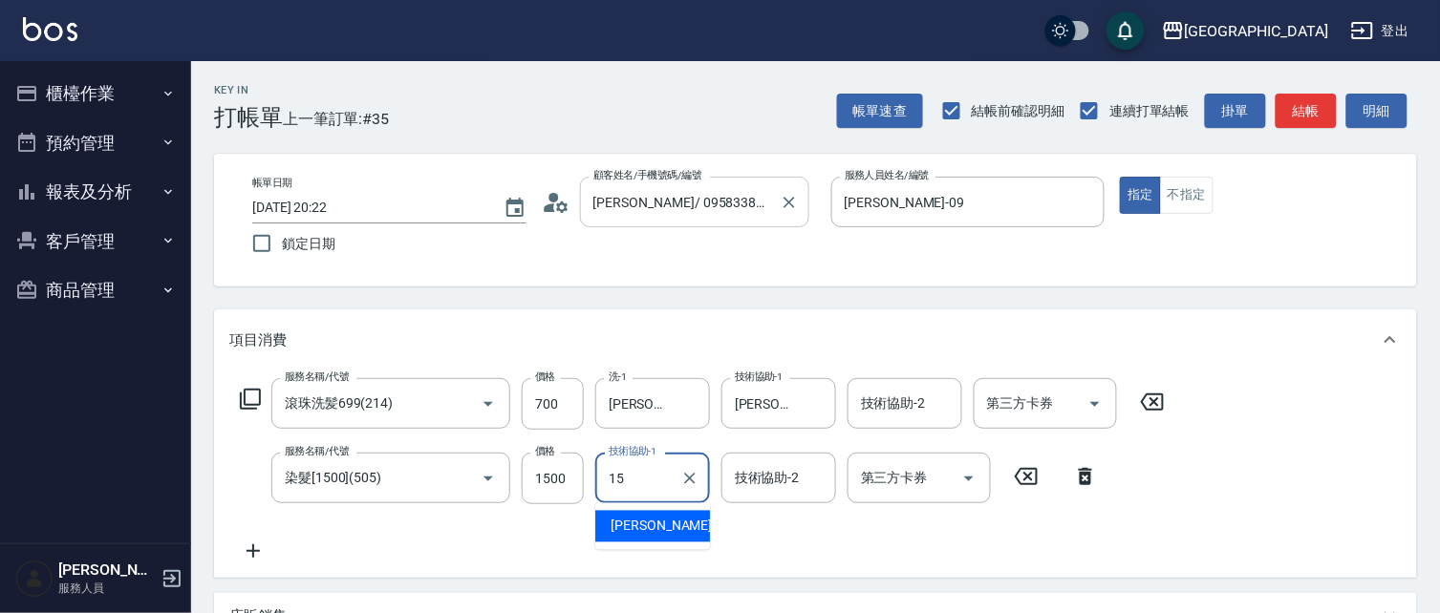
type input "蔡惠娟-15"
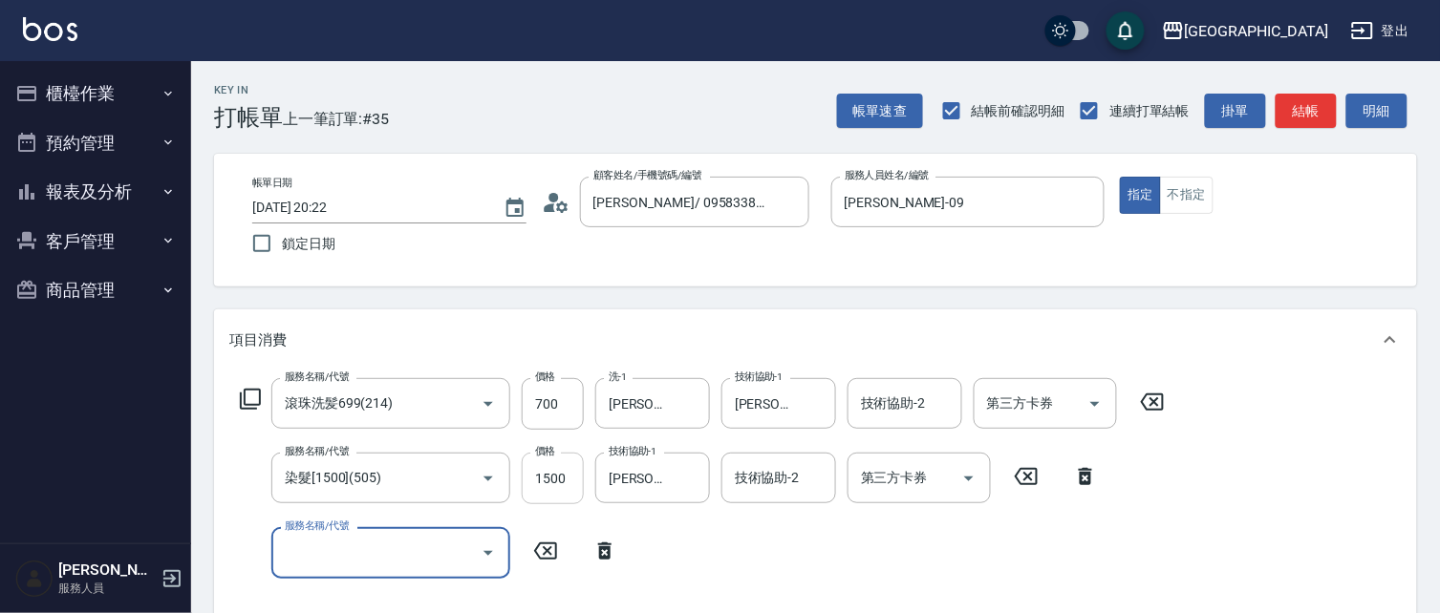
click at [566, 487] on input "1500" at bounding box center [553, 479] width 62 height 52
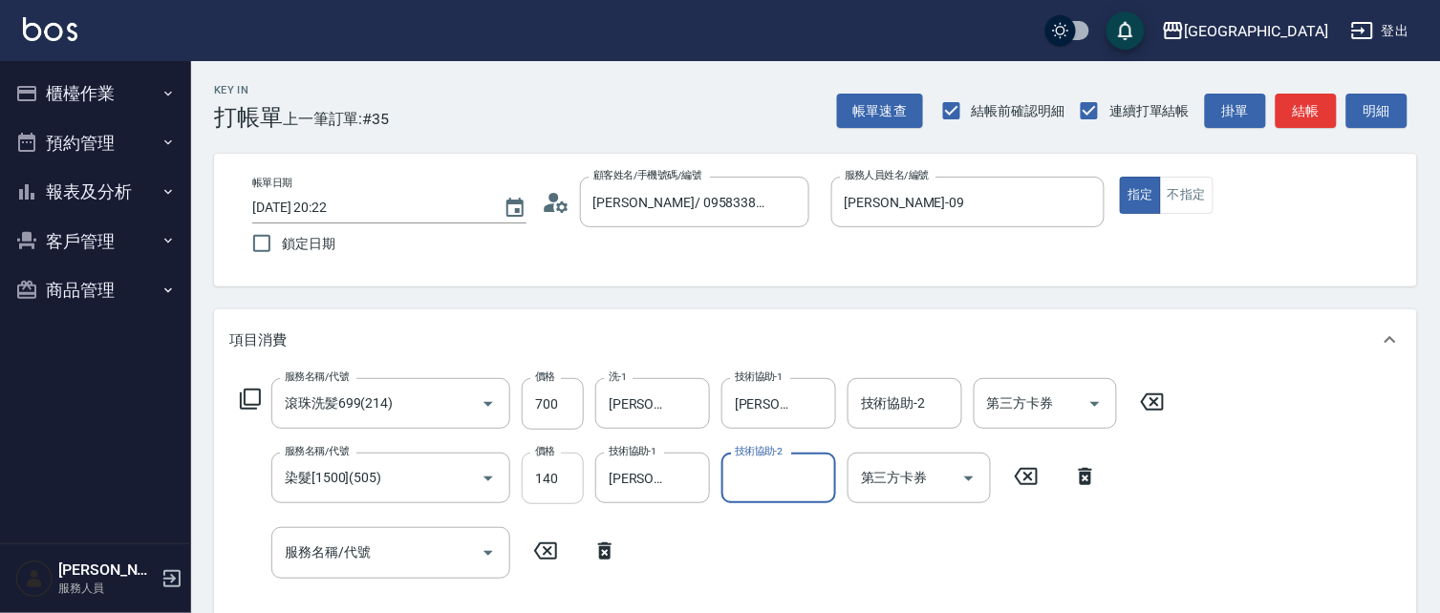
click at [565, 485] on input "140" at bounding box center [553, 479] width 62 height 52
type input "1410"
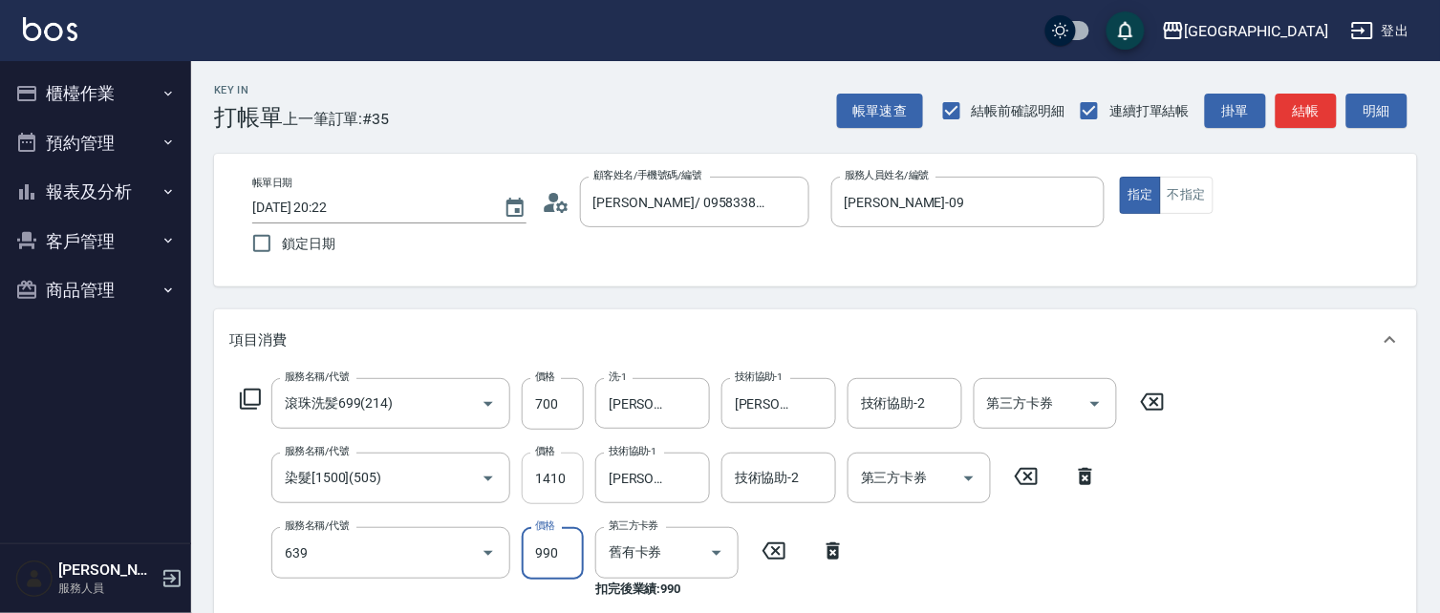
type input "(芙)蘆薈髮膜套卡(自材)(639)"
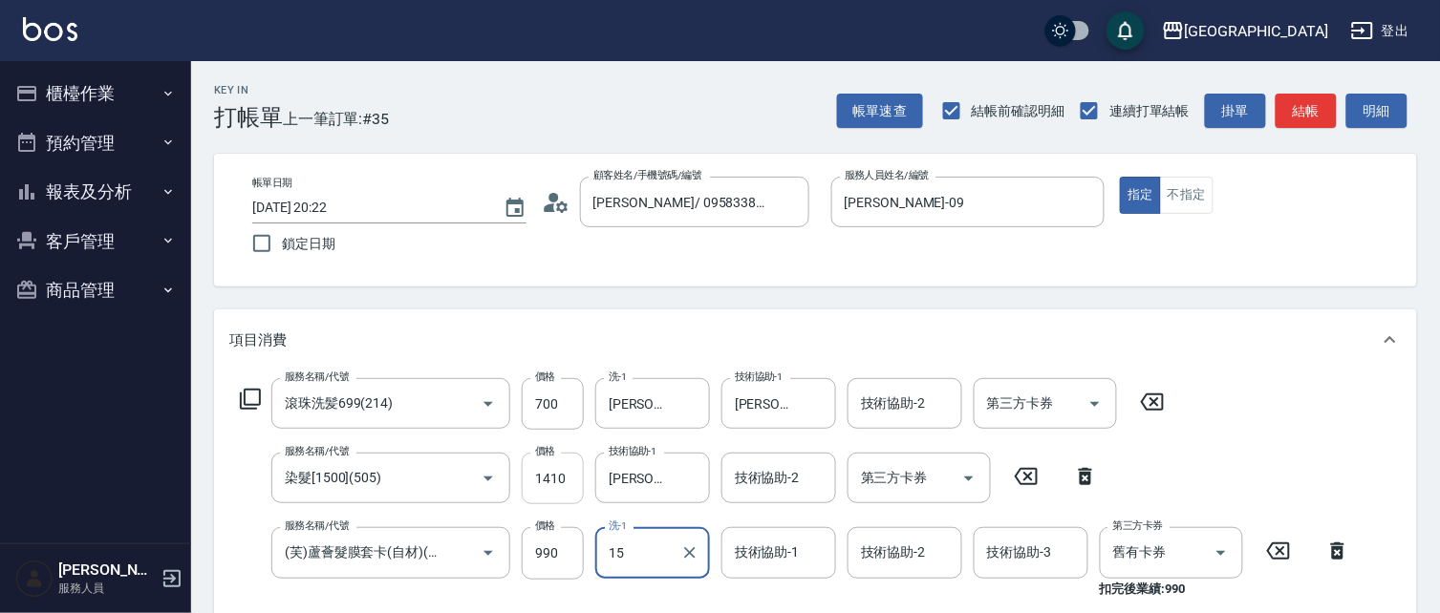
type input "15"
type input "1"
type input "蔡惠娟-15"
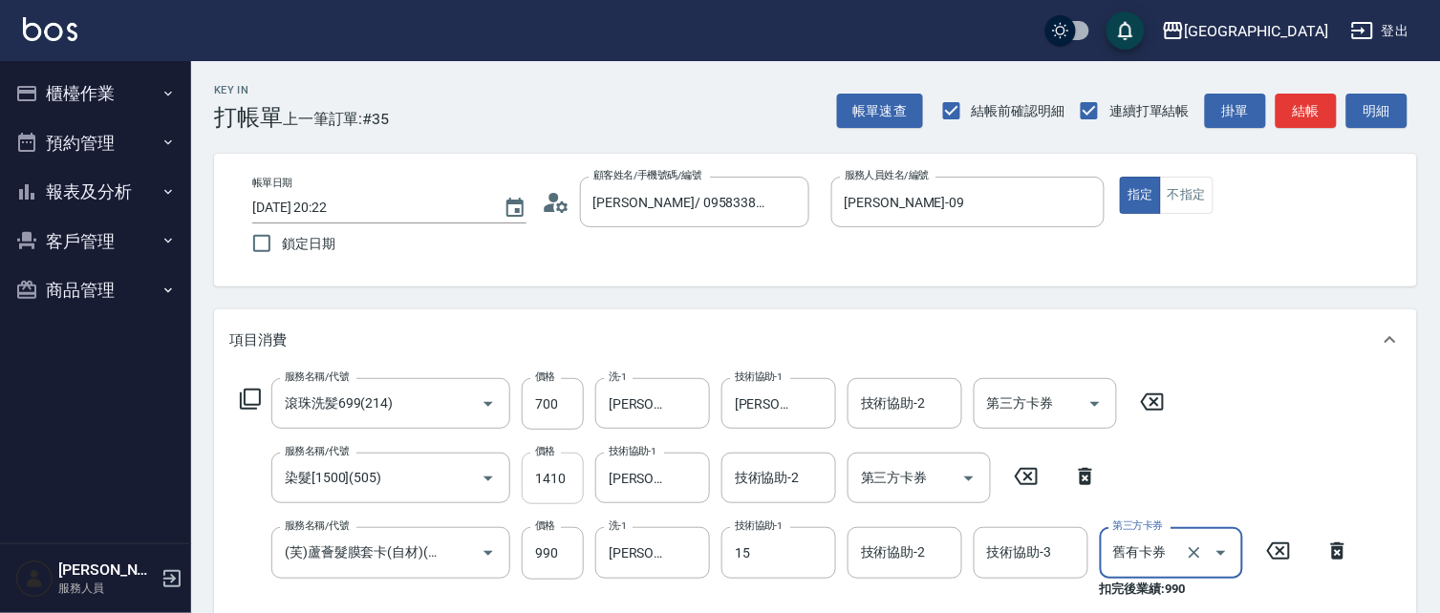
type input "蔡惠娟-15"
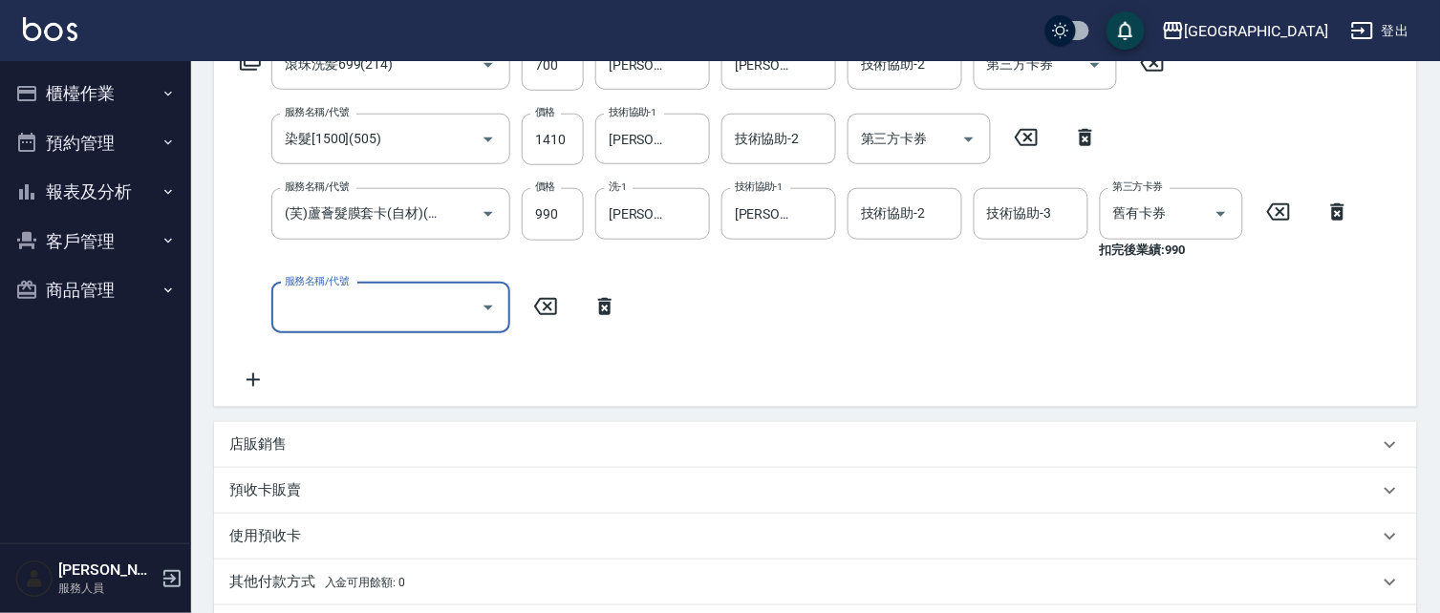
type input "2025/09/13 20:23"
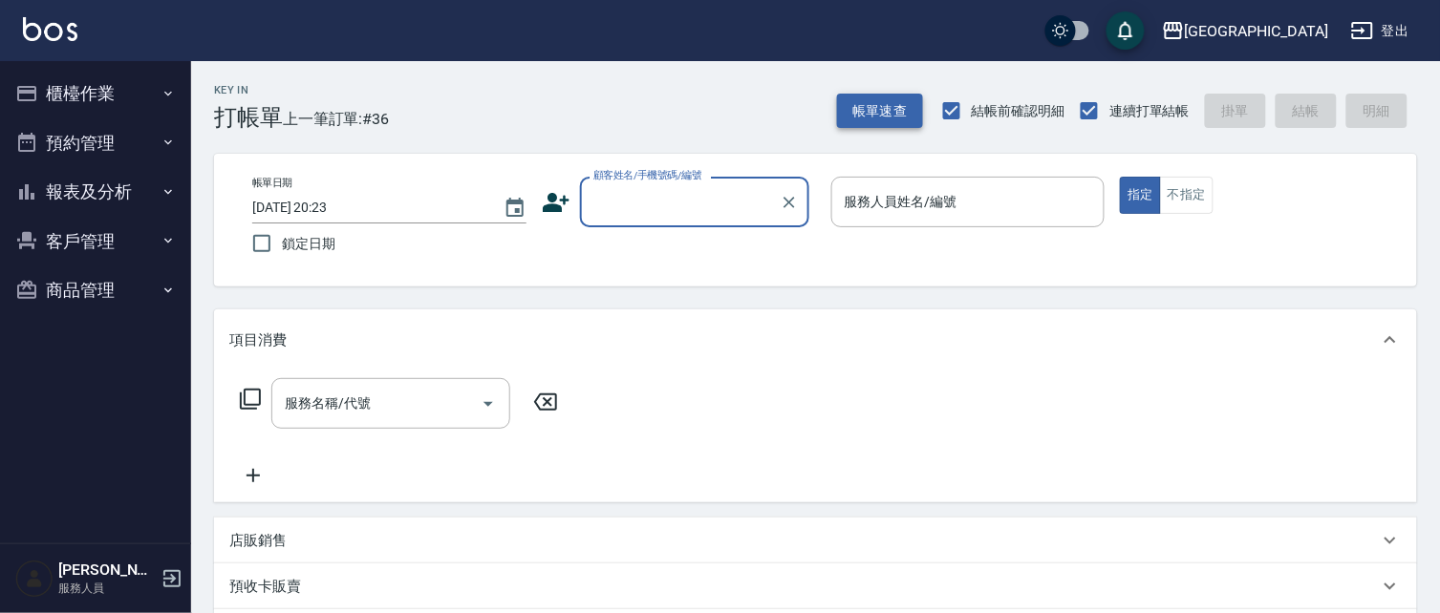
click at [862, 103] on button "帳單速查" at bounding box center [880, 111] width 86 height 35
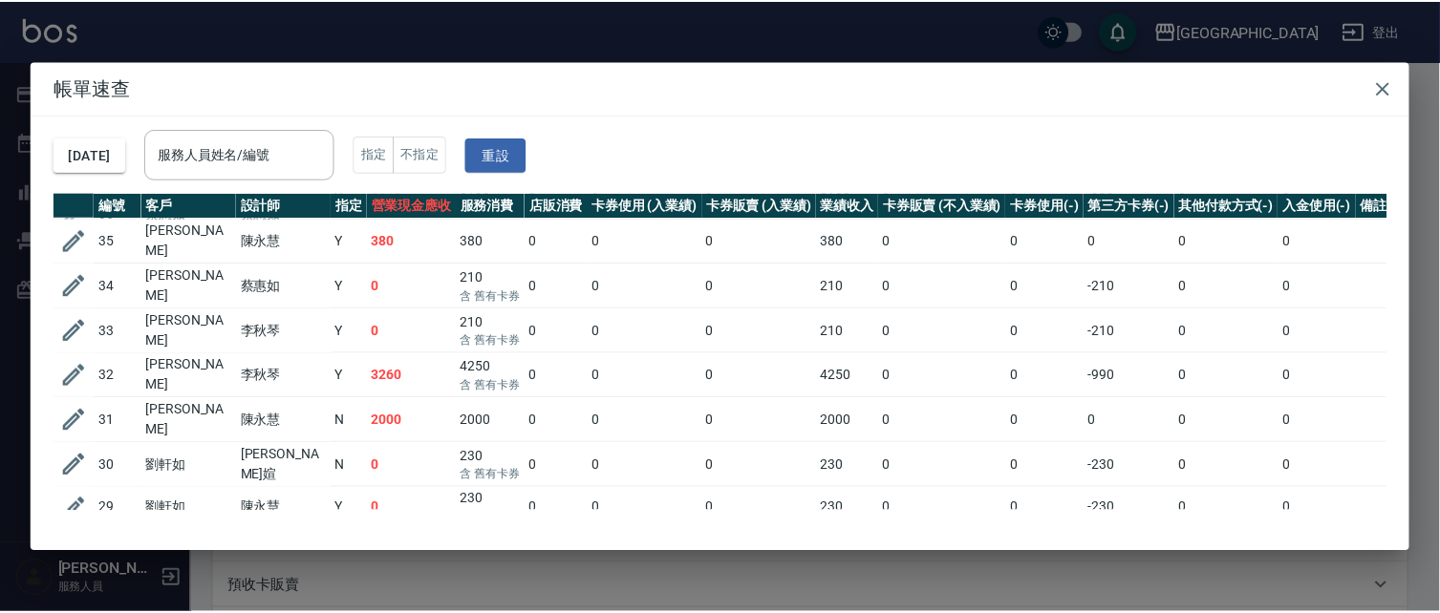
scroll to position [45, 0]
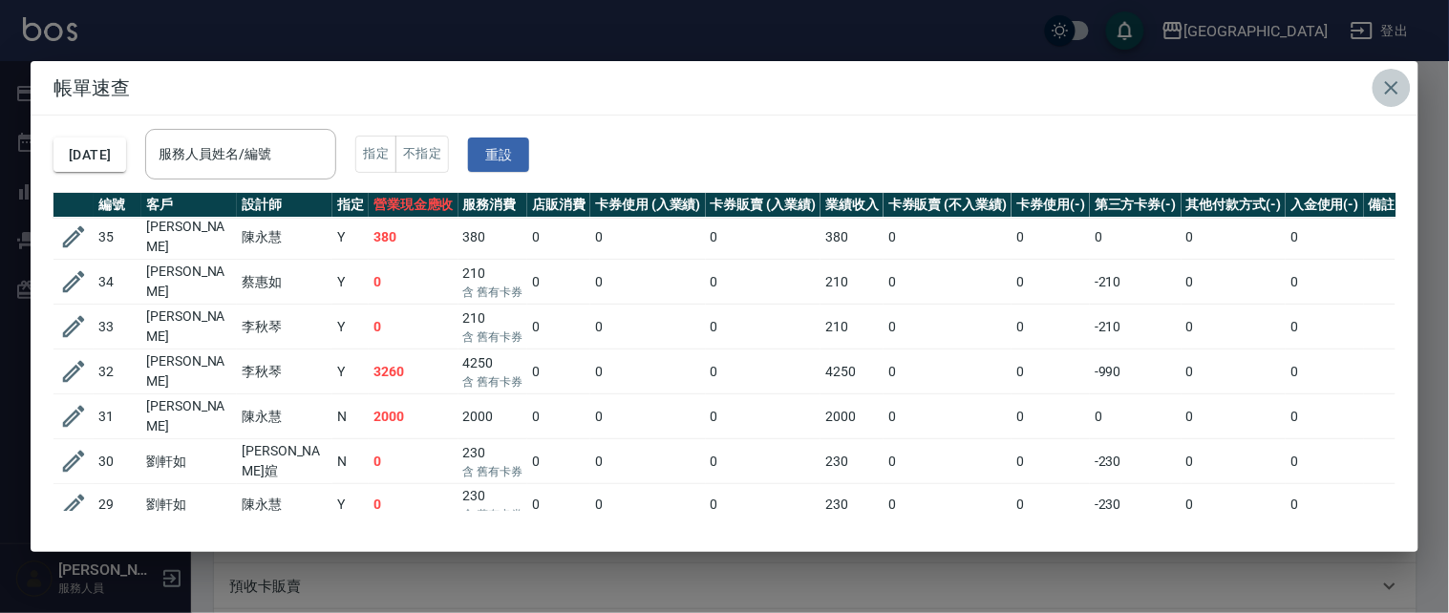
click at [1383, 101] on button "button" at bounding box center [1392, 88] width 38 height 38
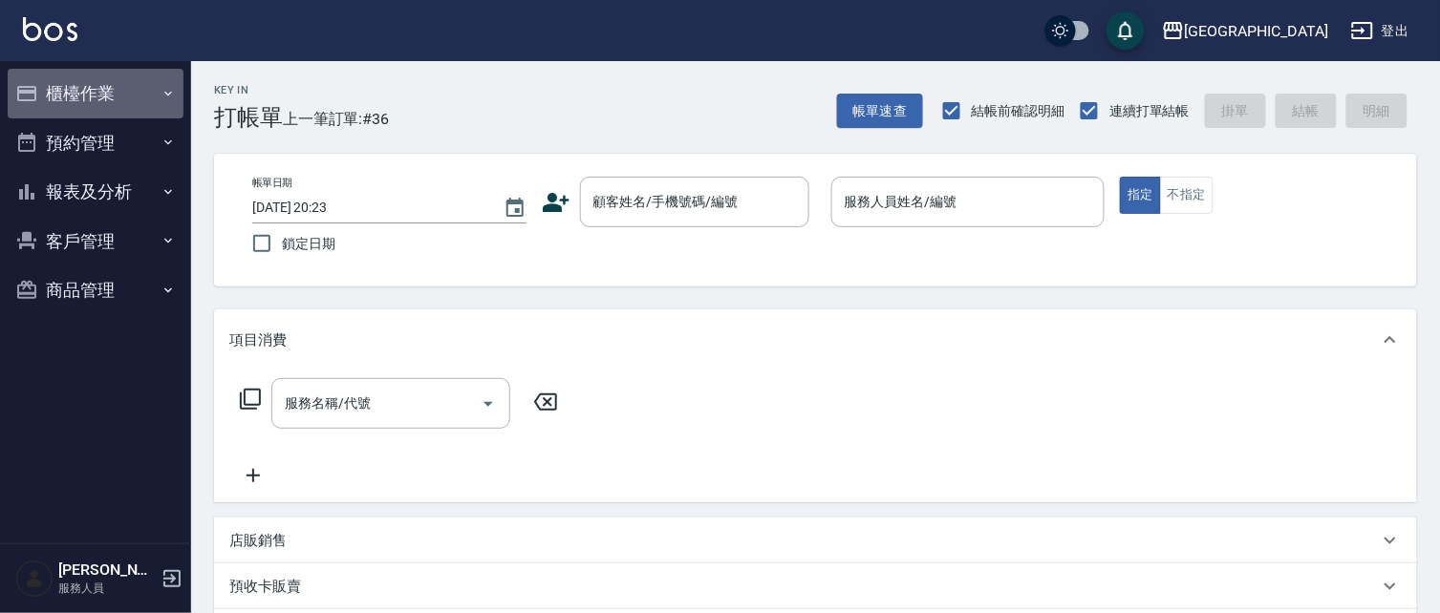
drag, startPoint x: 106, startPoint y: 72, endPoint x: 103, endPoint y: 110, distance: 38.3
click at [107, 80] on button "櫃檯作業" at bounding box center [96, 94] width 176 height 50
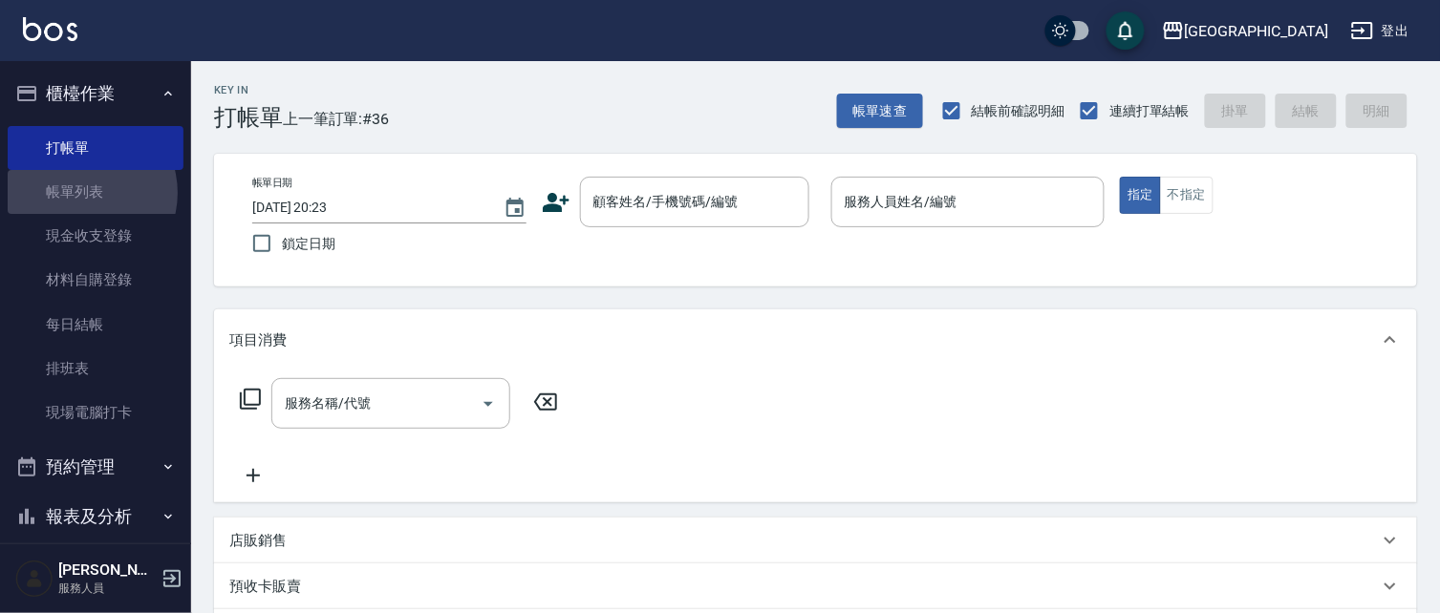
drag, startPoint x: 80, startPoint y: 193, endPoint x: 618, endPoint y: 344, distance: 558.7
click at [80, 196] on link "帳單列表" at bounding box center [96, 192] width 176 height 44
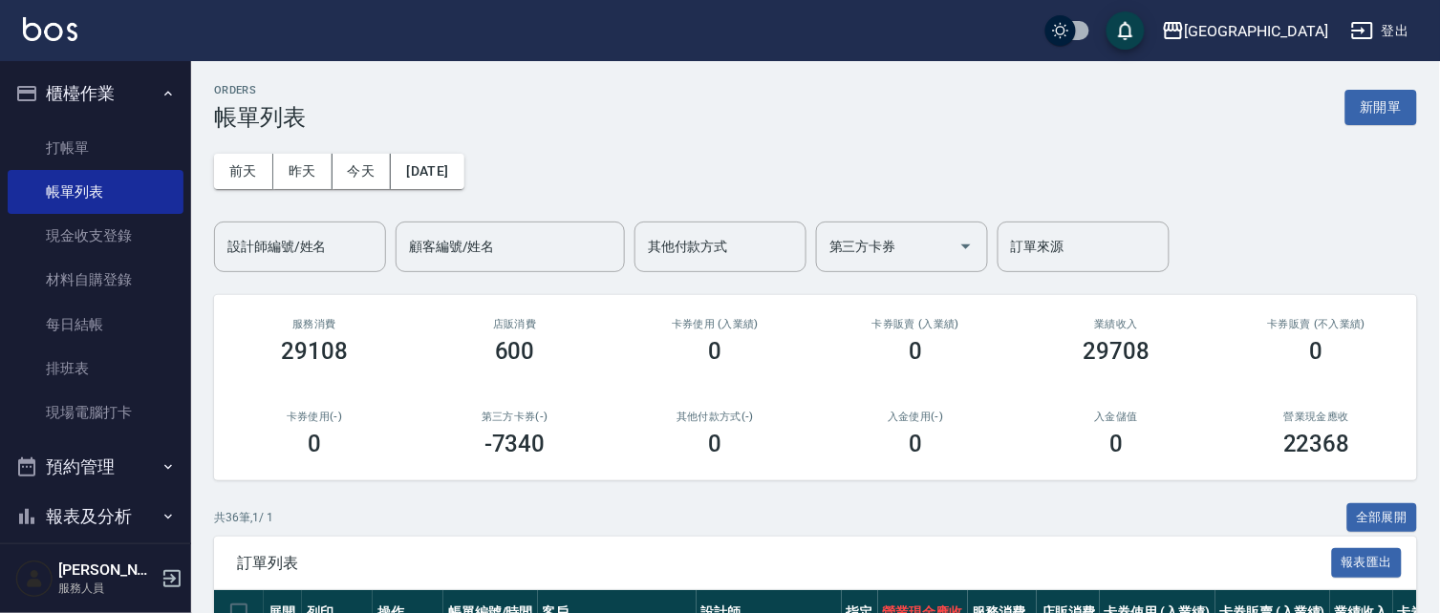
scroll to position [368, 0]
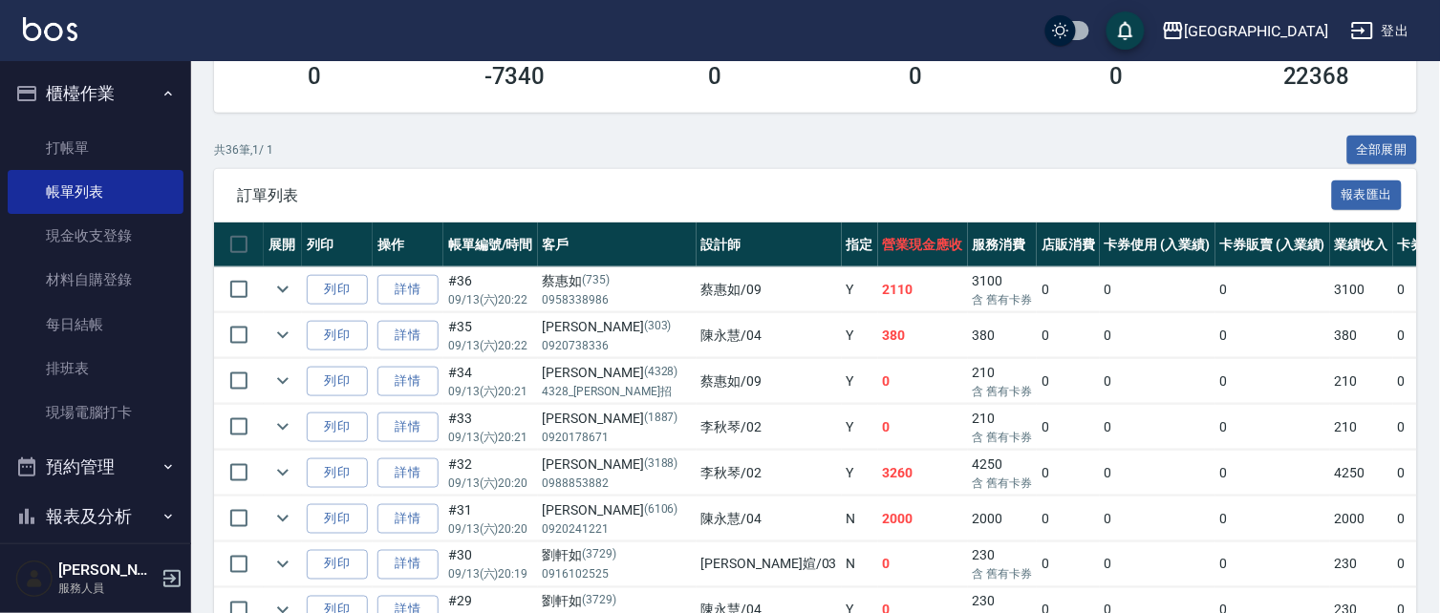
click at [53, 84] on button "櫃檯作業" at bounding box center [96, 94] width 176 height 50
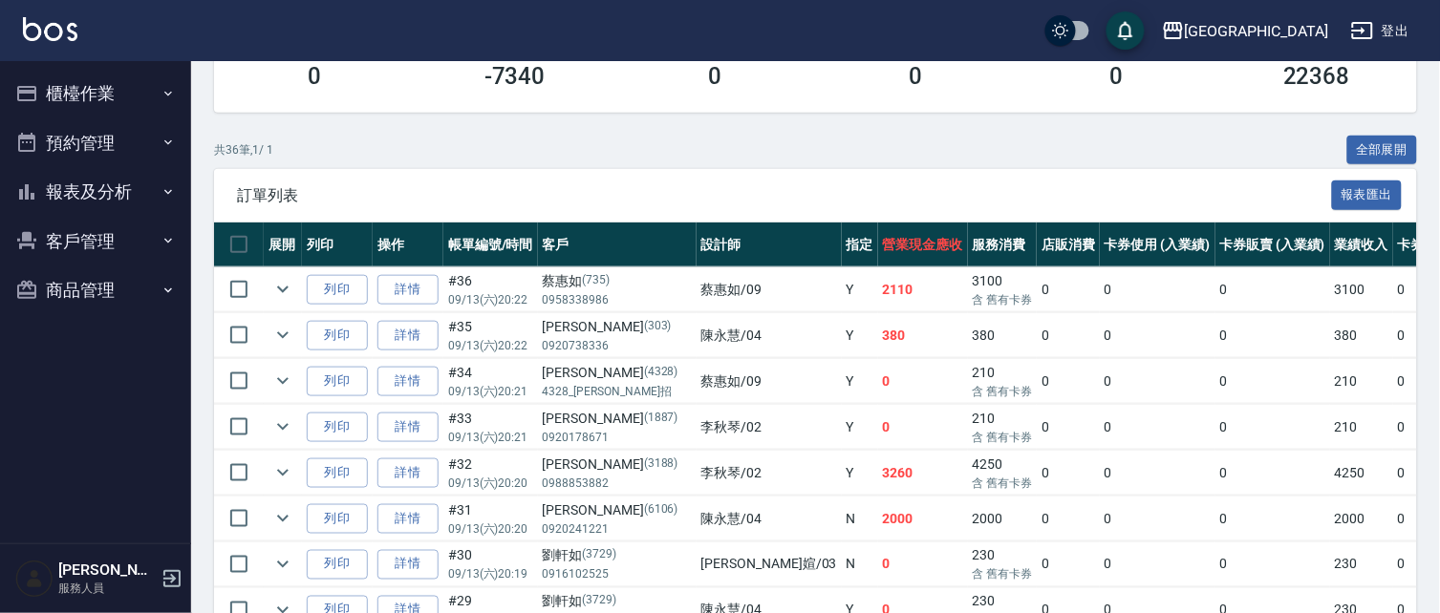
click at [92, 194] on button "報表及分析" at bounding box center [96, 192] width 176 height 50
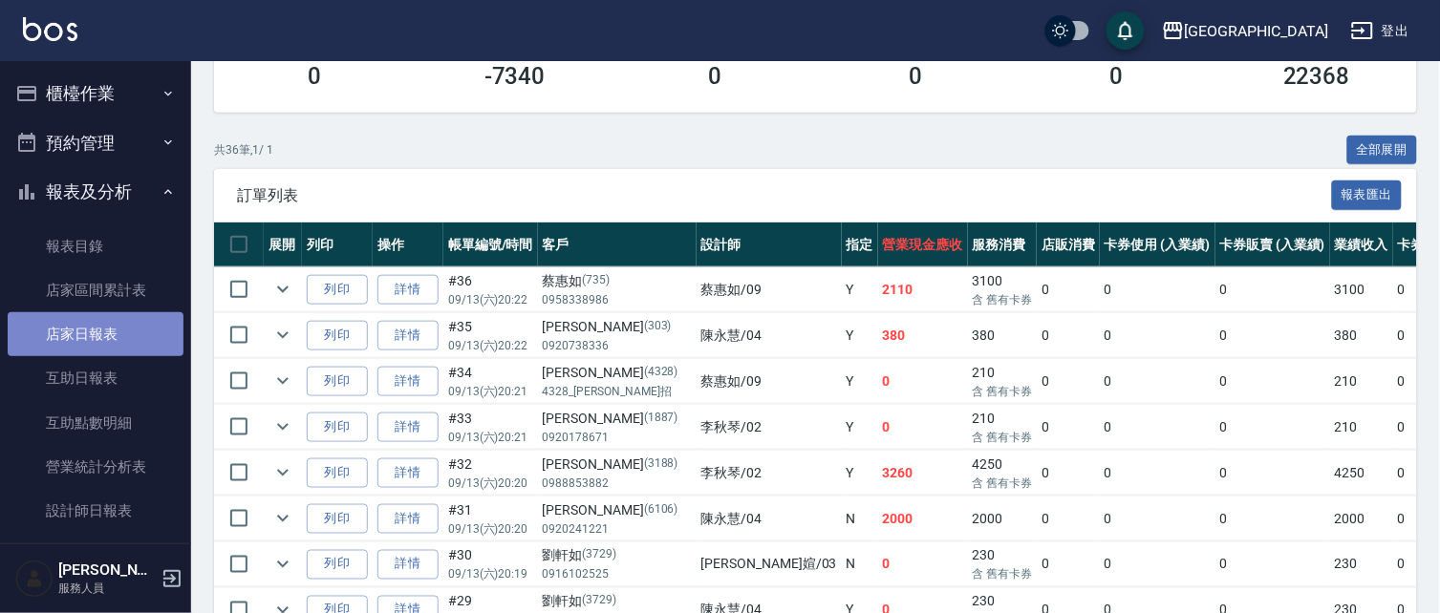
click at [110, 339] on link "店家日報表" at bounding box center [96, 334] width 176 height 44
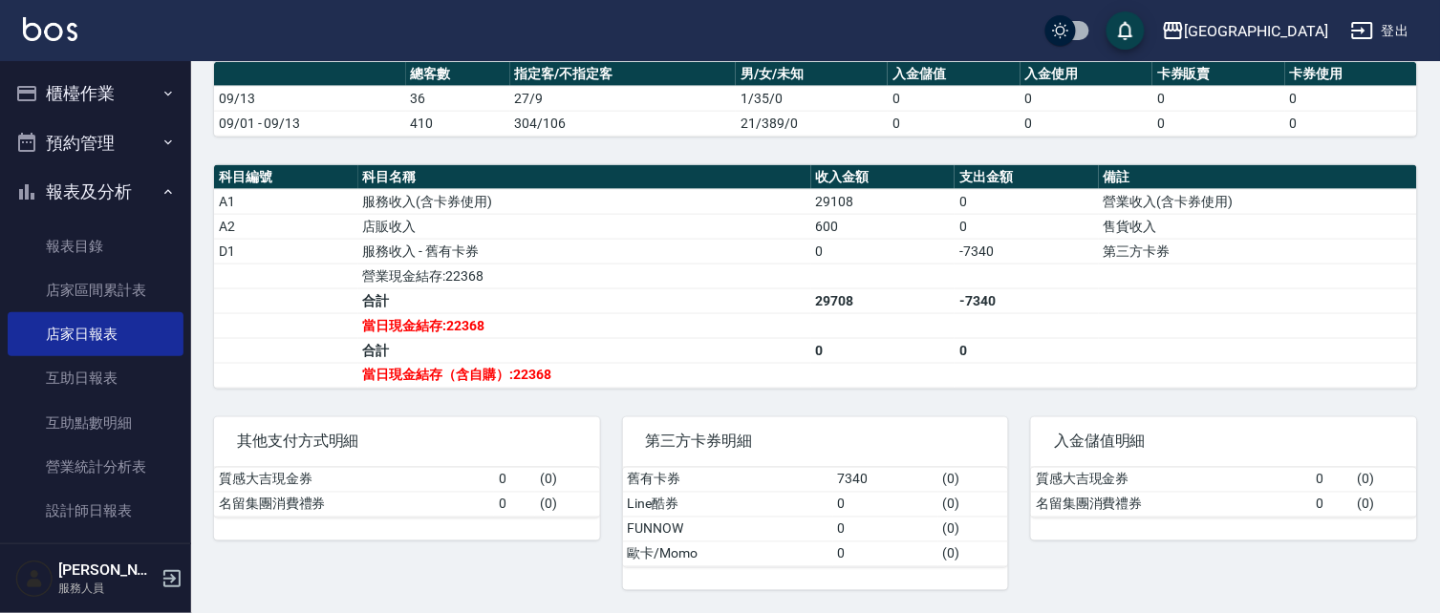
scroll to position [569, 0]
drag, startPoint x: 108, startPoint y: 188, endPoint x: 92, endPoint y: 127, distance: 63.3
click at [108, 178] on button "報表及分析" at bounding box center [96, 192] width 176 height 50
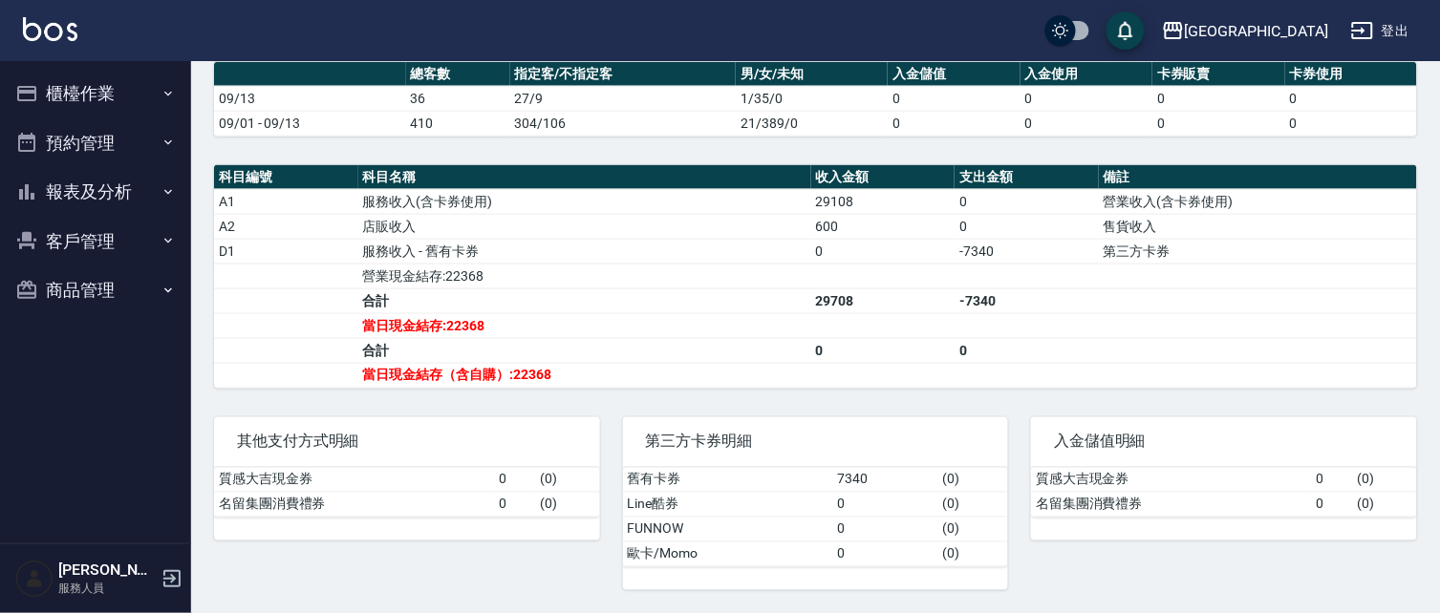
click at [101, 93] on button "櫃檯作業" at bounding box center [96, 94] width 176 height 50
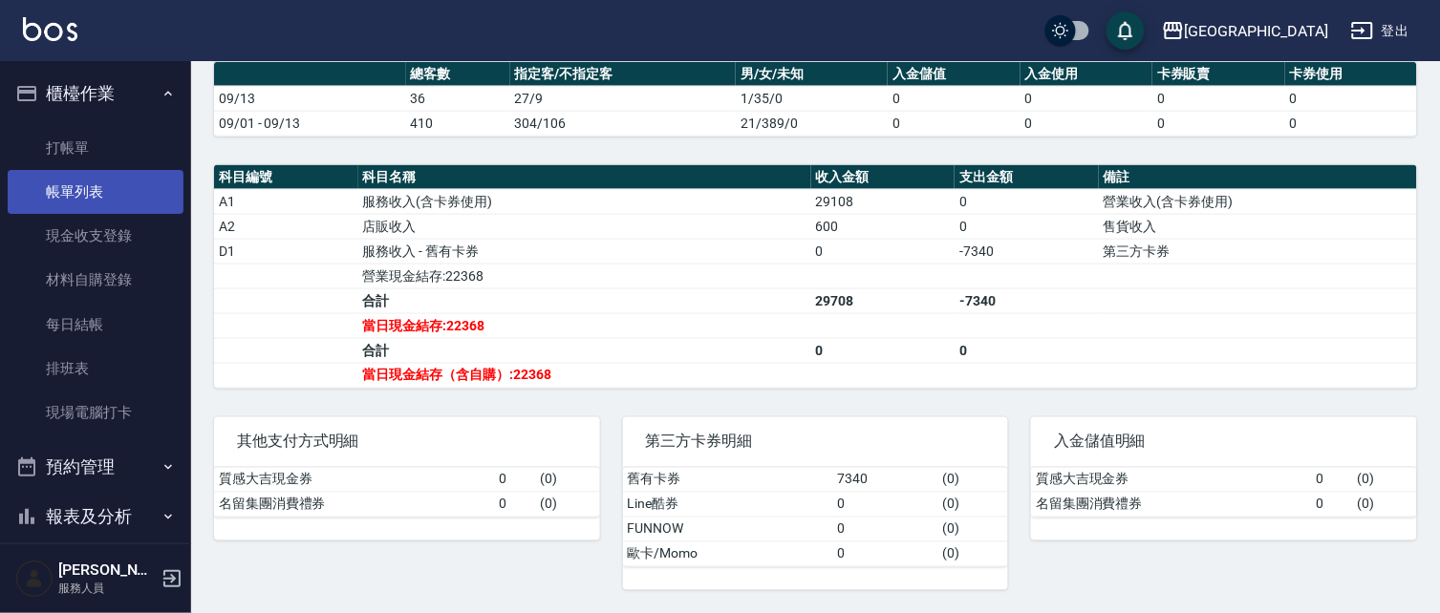
click at [110, 194] on link "帳單列表" at bounding box center [96, 192] width 176 height 44
click at [118, 97] on button "櫃檯作業" at bounding box center [96, 94] width 176 height 50
click at [93, 235] on link "現金收支登錄" at bounding box center [96, 236] width 176 height 44
click at [87, 242] on link "現金收支登錄" at bounding box center [96, 236] width 176 height 44
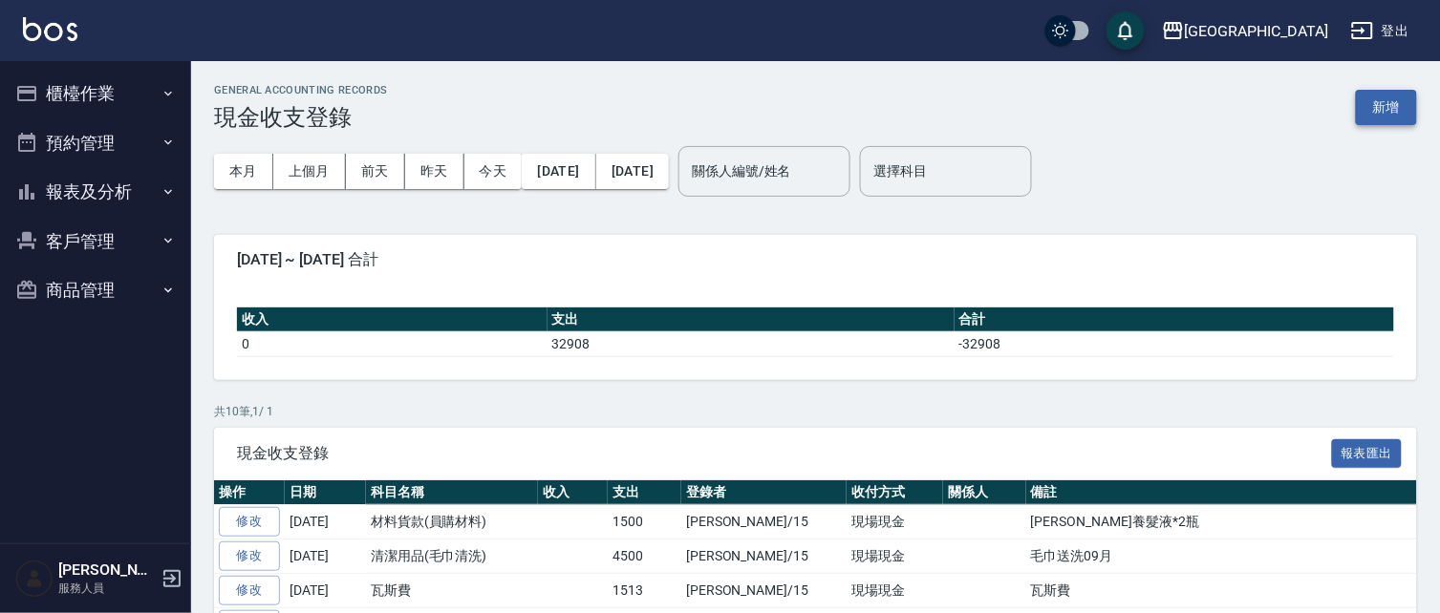
click at [1403, 122] on button "新增" at bounding box center [1386, 107] width 61 height 35
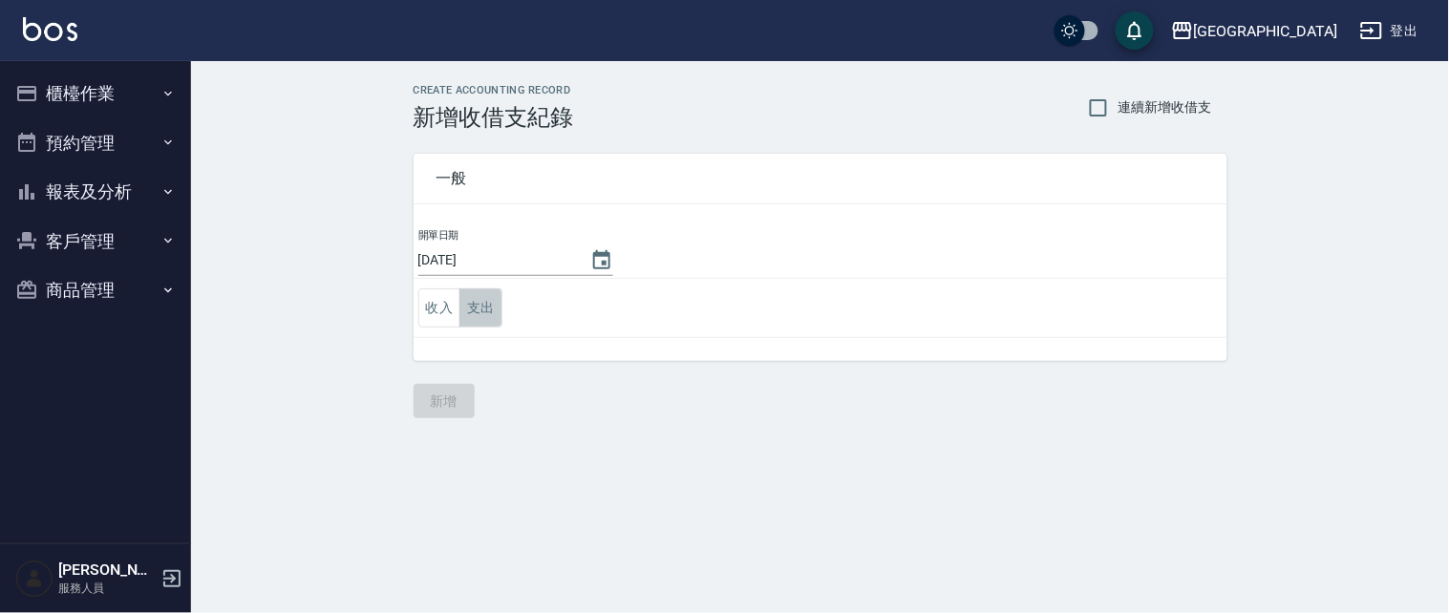
click at [483, 311] on button "支出" at bounding box center [481, 308] width 43 height 39
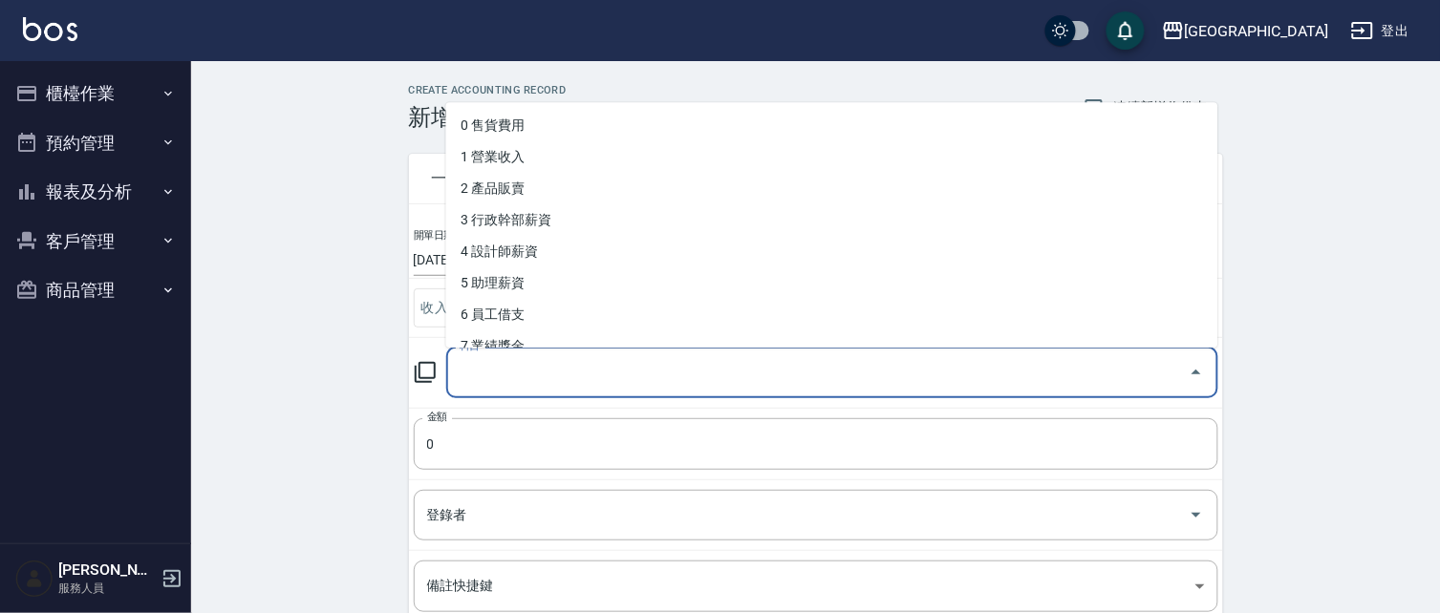
click at [483, 369] on input "科目" at bounding box center [818, 372] width 726 height 33
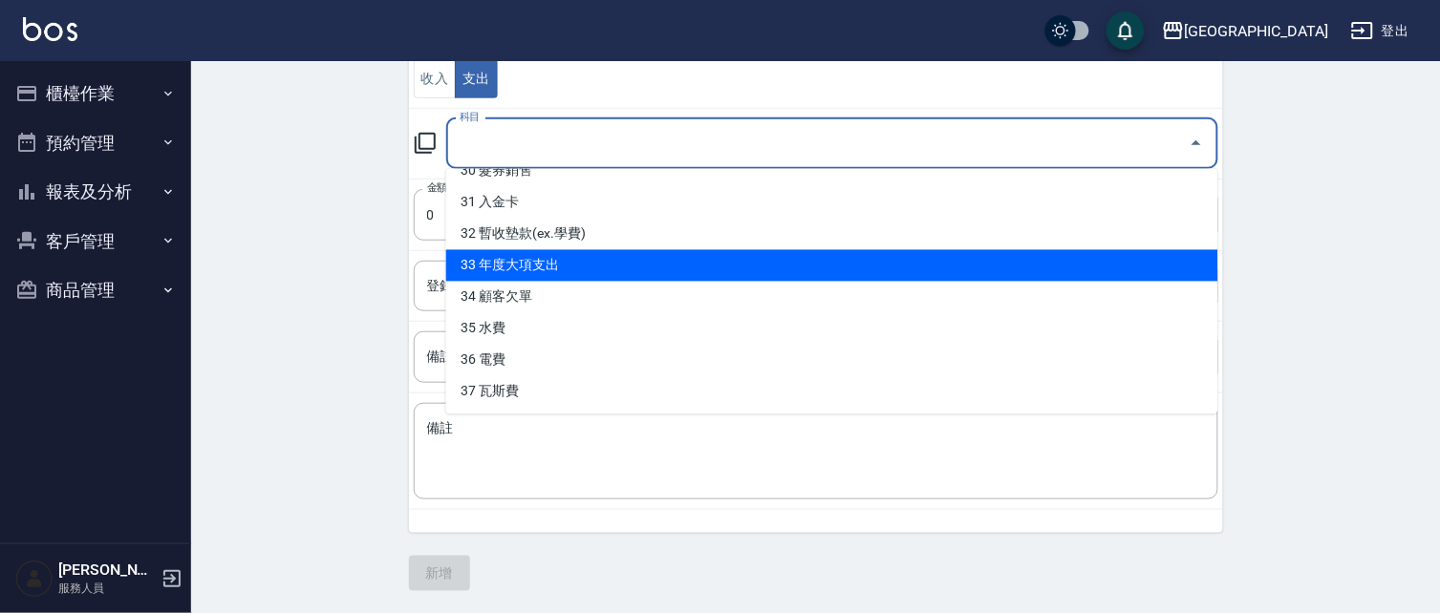
scroll to position [230, 0]
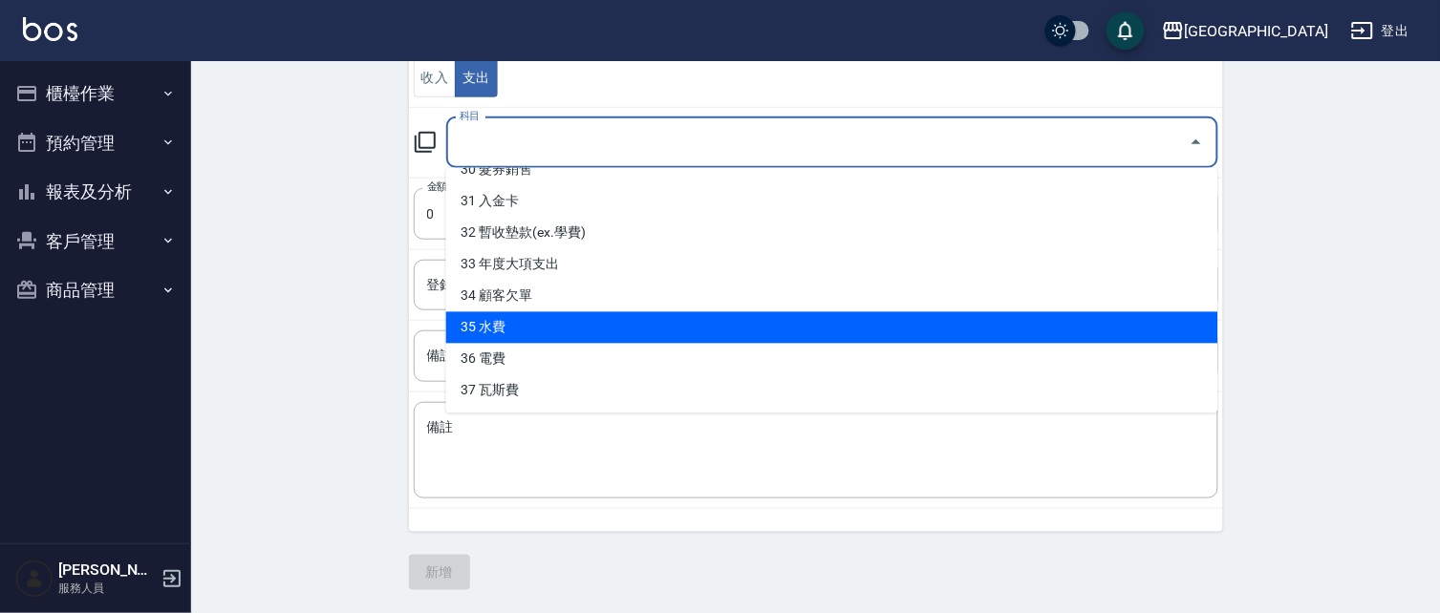
click at [517, 329] on li "35 水費" at bounding box center [832, 328] width 772 height 32
type input "35 水費"
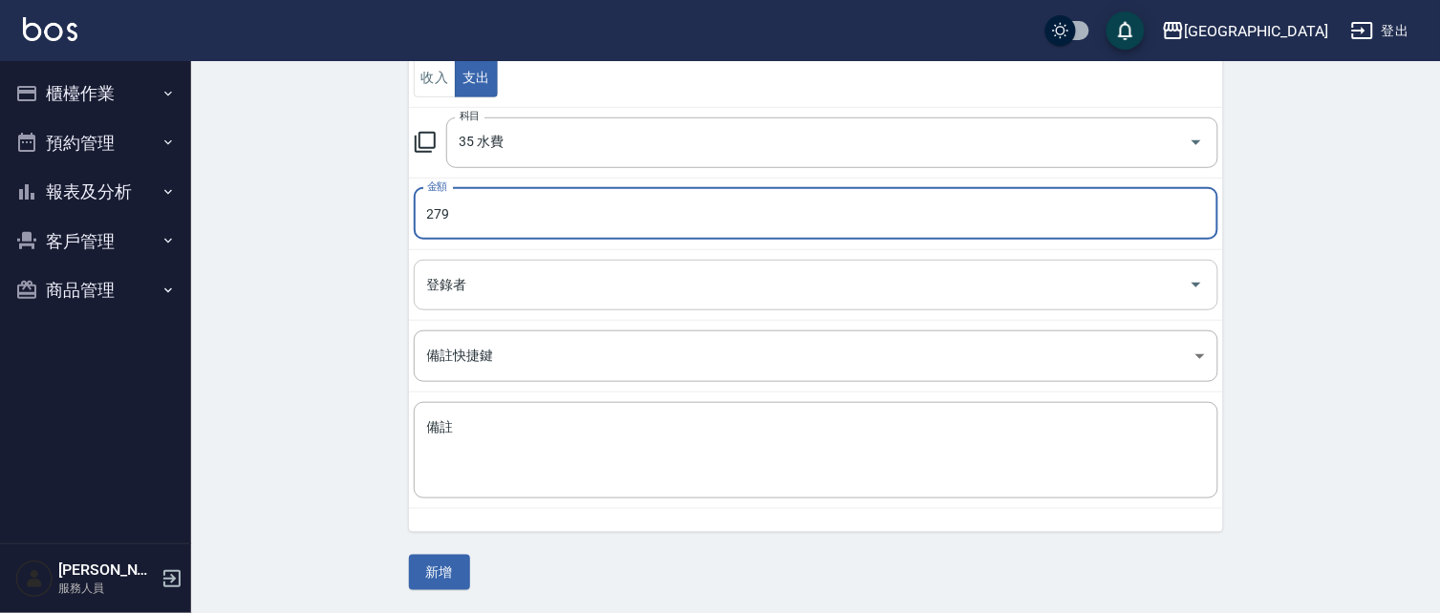
type input "279"
click at [490, 280] on input "登錄者" at bounding box center [801, 284] width 759 height 33
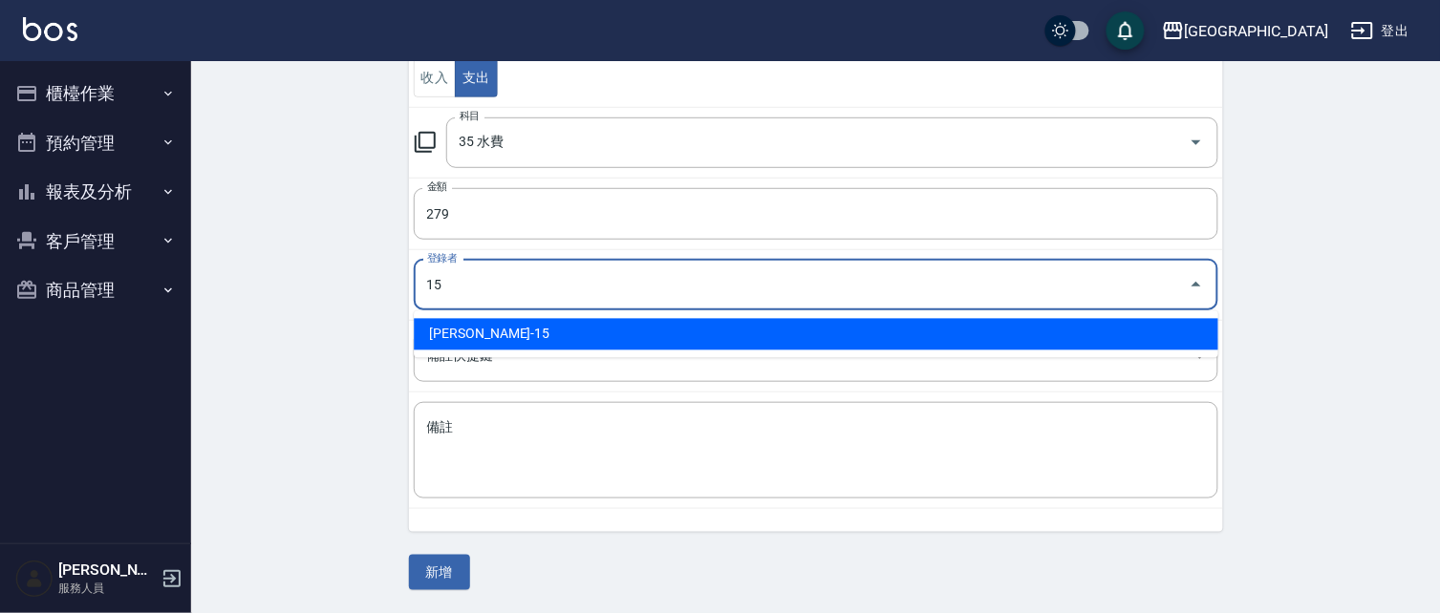
click at [479, 332] on li "蔡惠娟-15" at bounding box center [816, 335] width 805 height 32
type input "蔡惠娟-15"
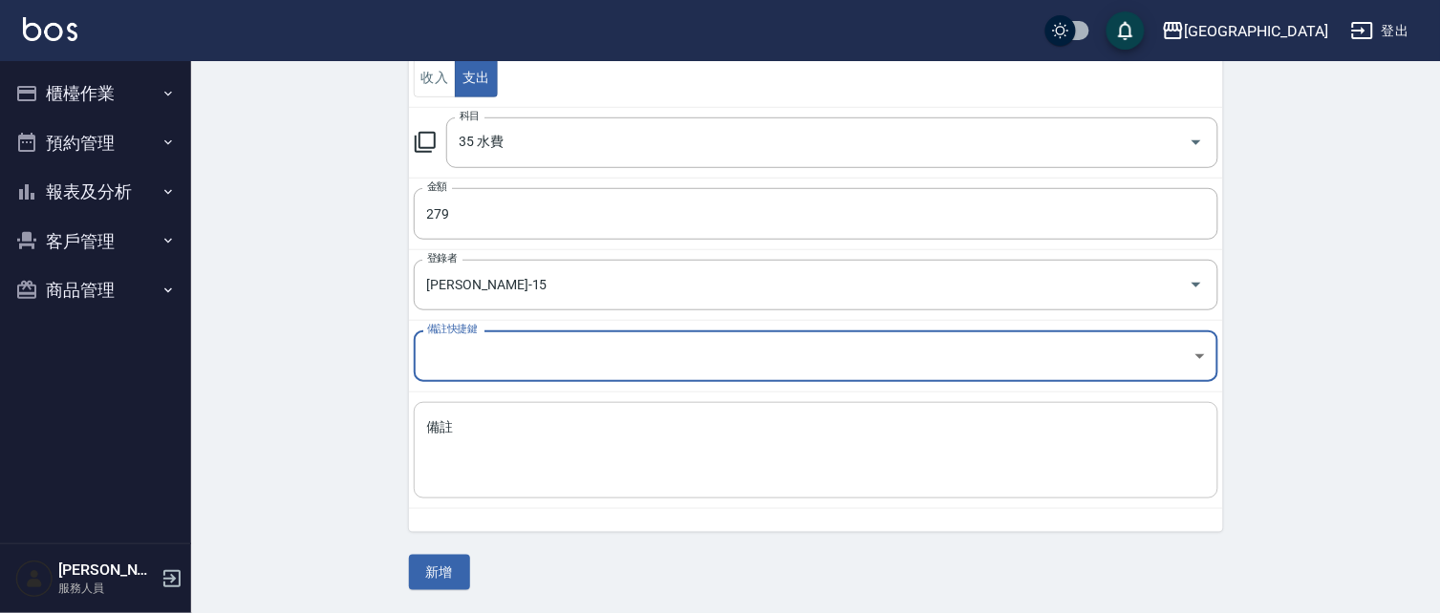
click at [444, 443] on textarea "備註" at bounding box center [816, 450] width 778 height 65
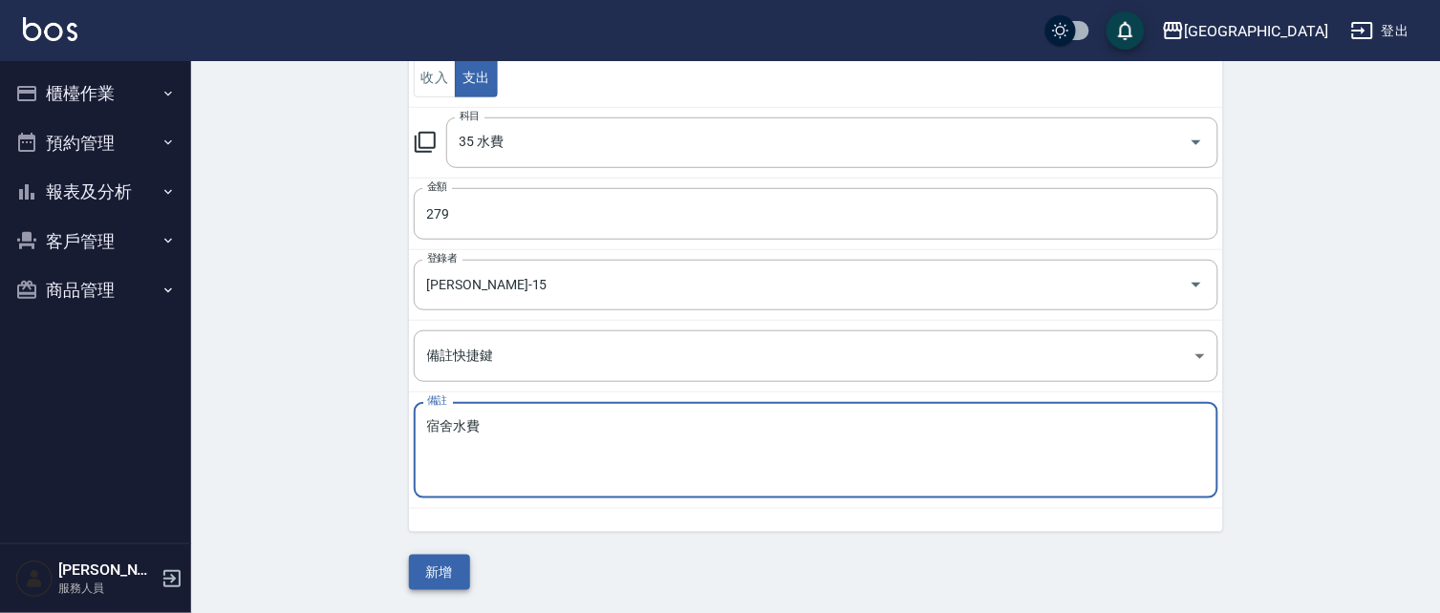
type textarea "宿舍水費"
drag, startPoint x: 440, startPoint y: 578, endPoint x: 442, endPoint y: 568, distance: 10.9
click at [440, 576] on button "新增" at bounding box center [439, 572] width 61 height 35
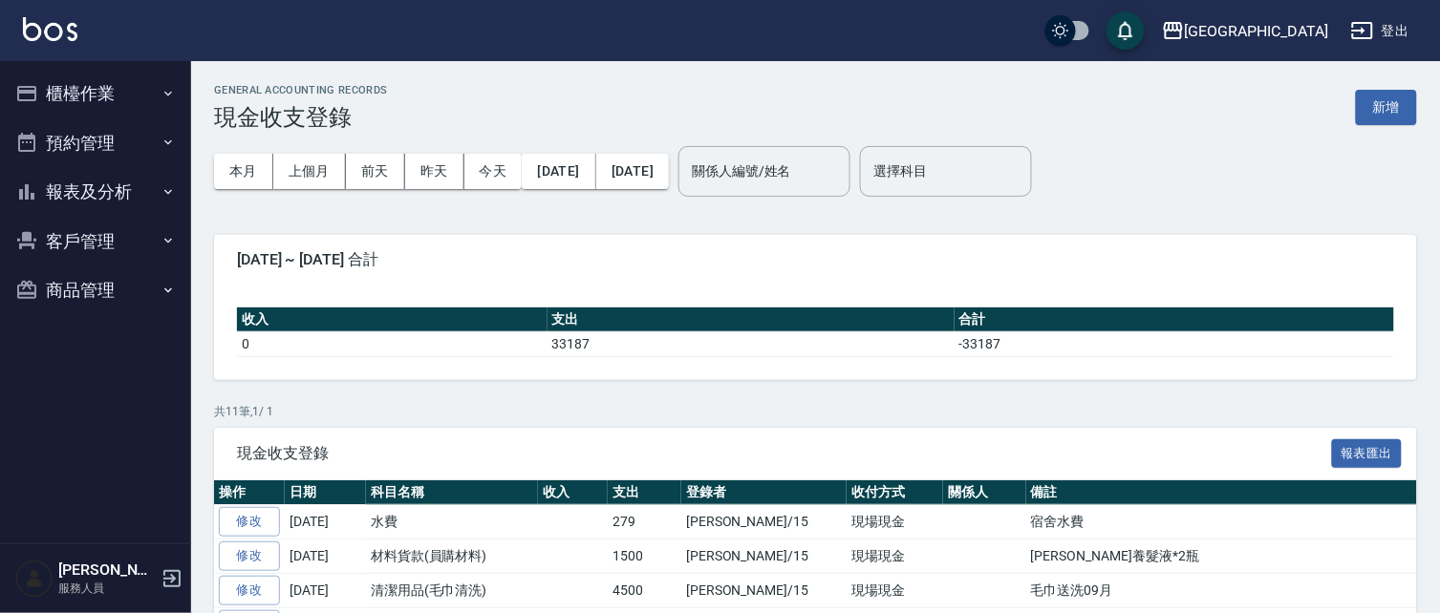
click at [106, 188] on button "報表及分析" at bounding box center [96, 192] width 176 height 50
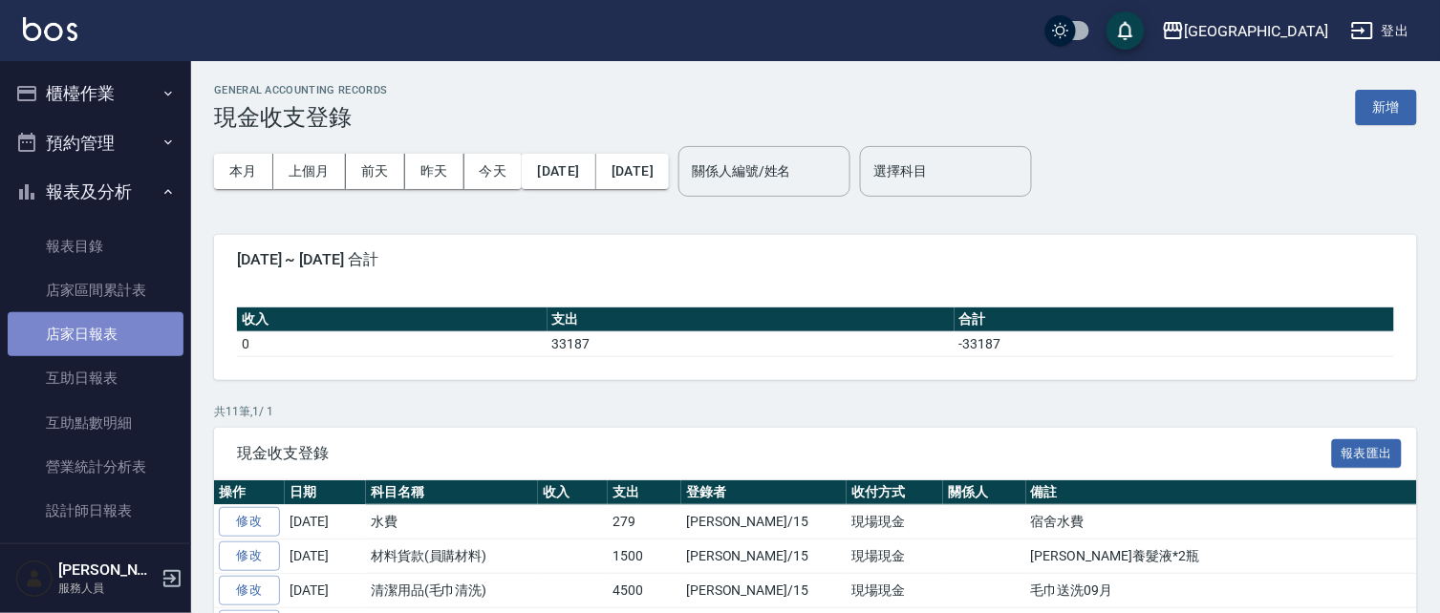
click at [107, 330] on link "店家日報表" at bounding box center [96, 334] width 176 height 44
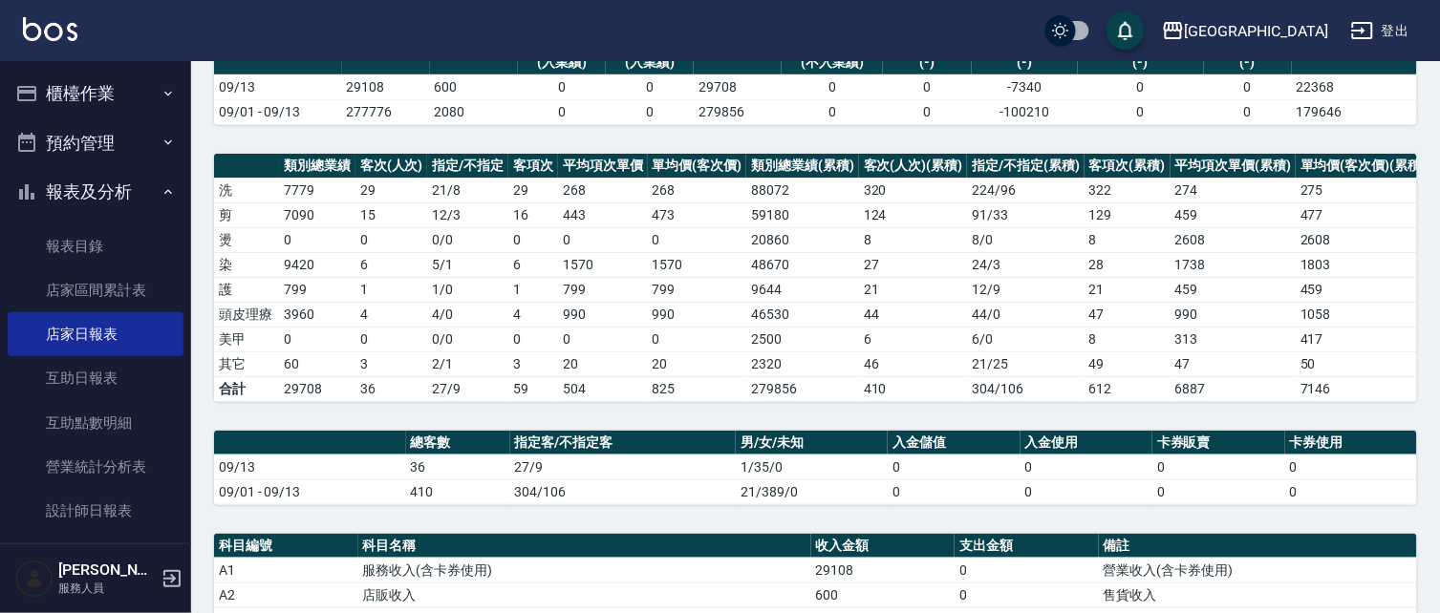
scroll to position [439, 0]
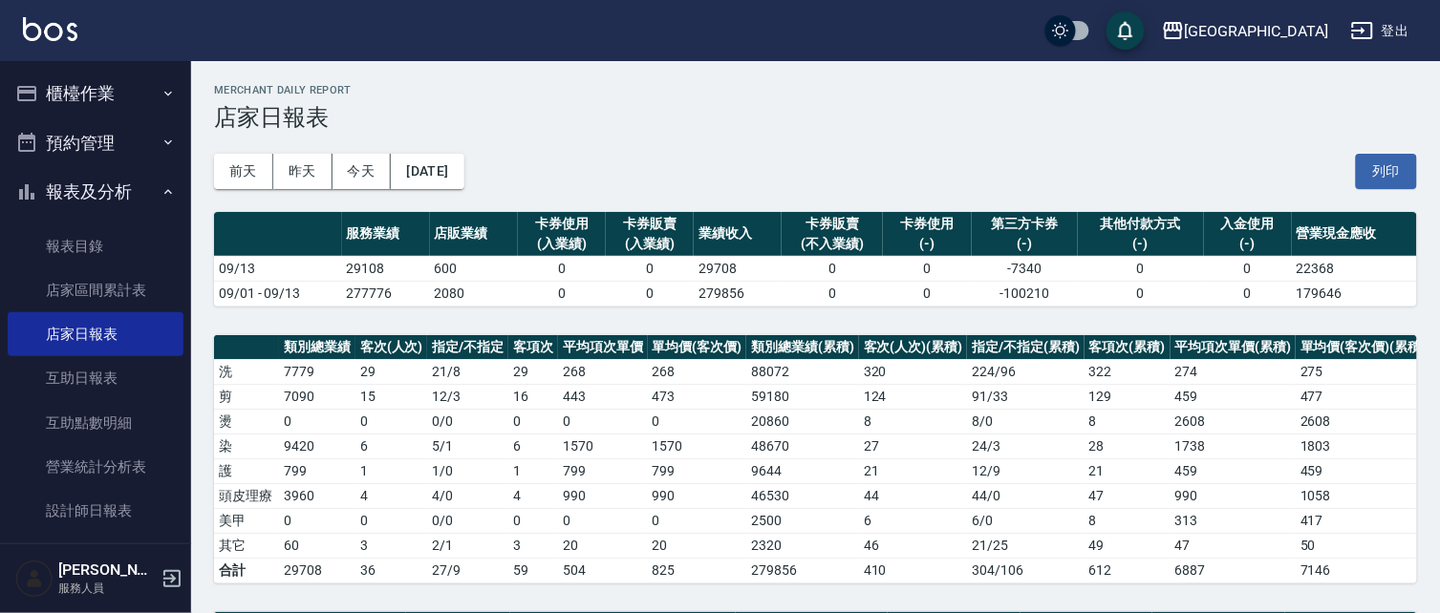
drag, startPoint x: 1396, startPoint y: 168, endPoint x: 225, endPoint y: 472, distance: 1209.3
click at [1396, 169] on button "列印" at bounding box center [1386, 171] width 61 height 35
drag, startPoint x: 75, startPoint y: 192, endPoint x: 90, endPoint y: 170, distance: 26.8
click at [87, 182] on button "報表及分析" at bounding box center [96, 192] width 176 height 50
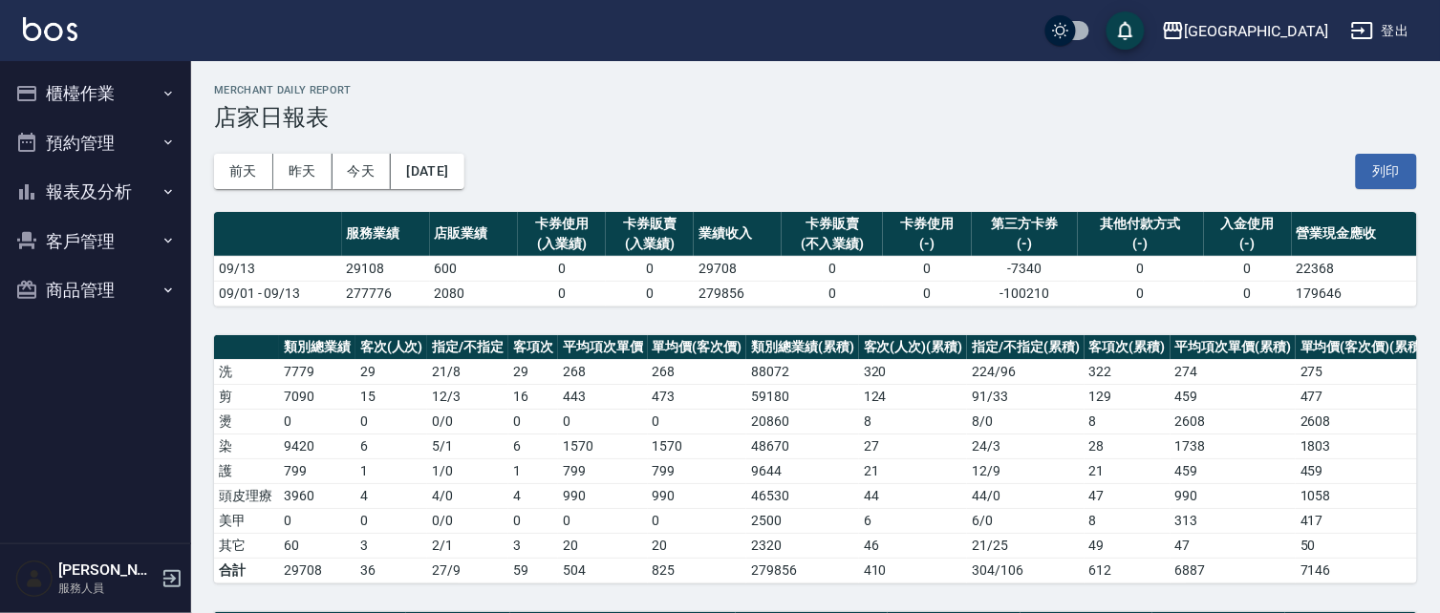
click at [78, 186] on button "報表及分析" at bounding box center [96, 192] width 176 height 50
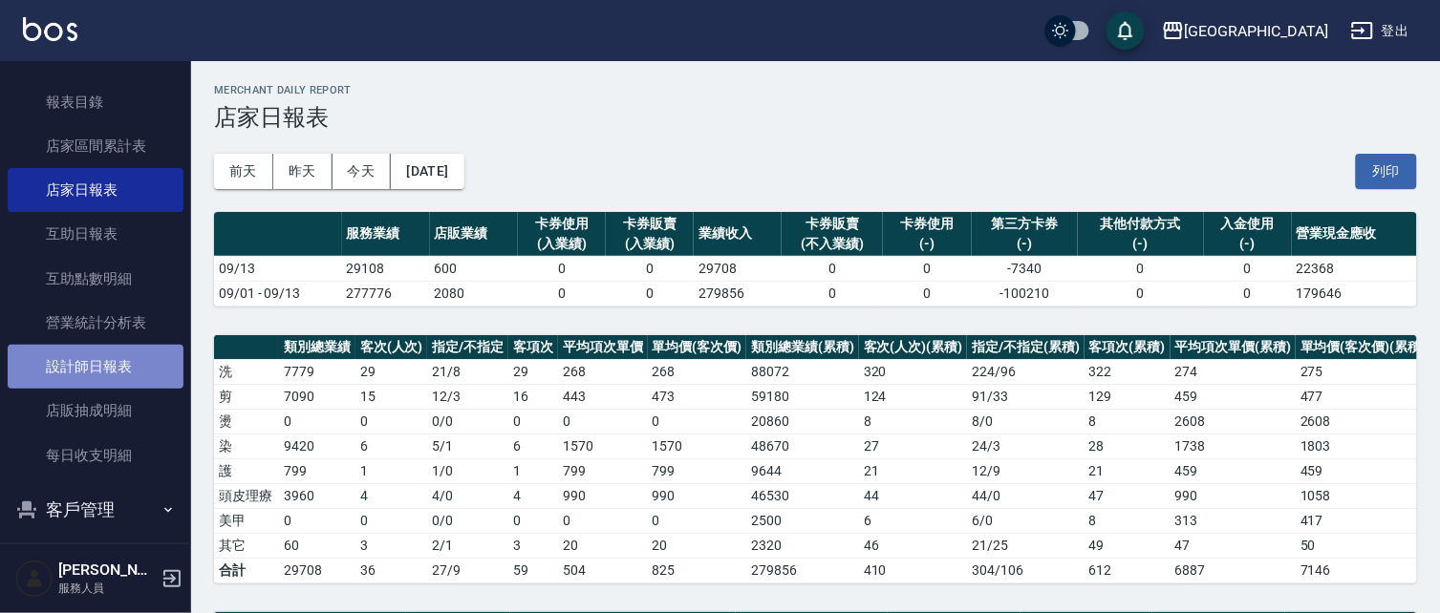
click at [125, 364] on link "設計師日報表" at bounding box center [96, 367] width 176 height 44
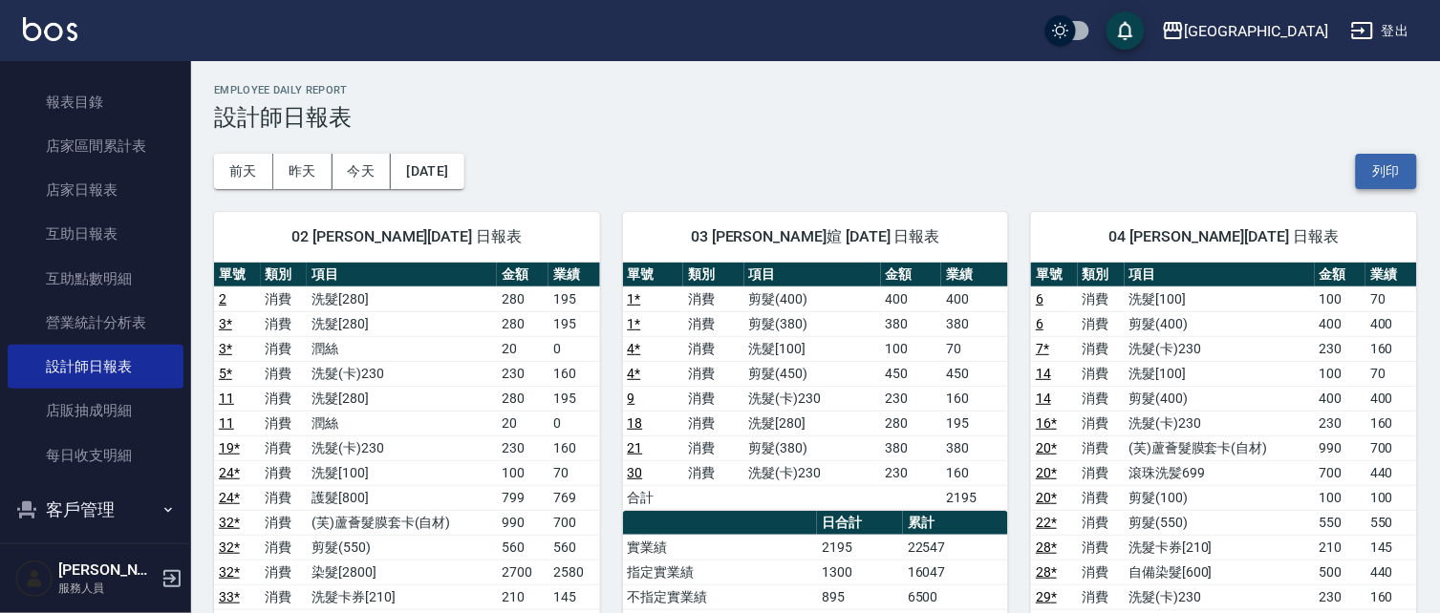
click at [1381, 170] on button "列印" at bounding box center [1386, 171] width 61 height 35
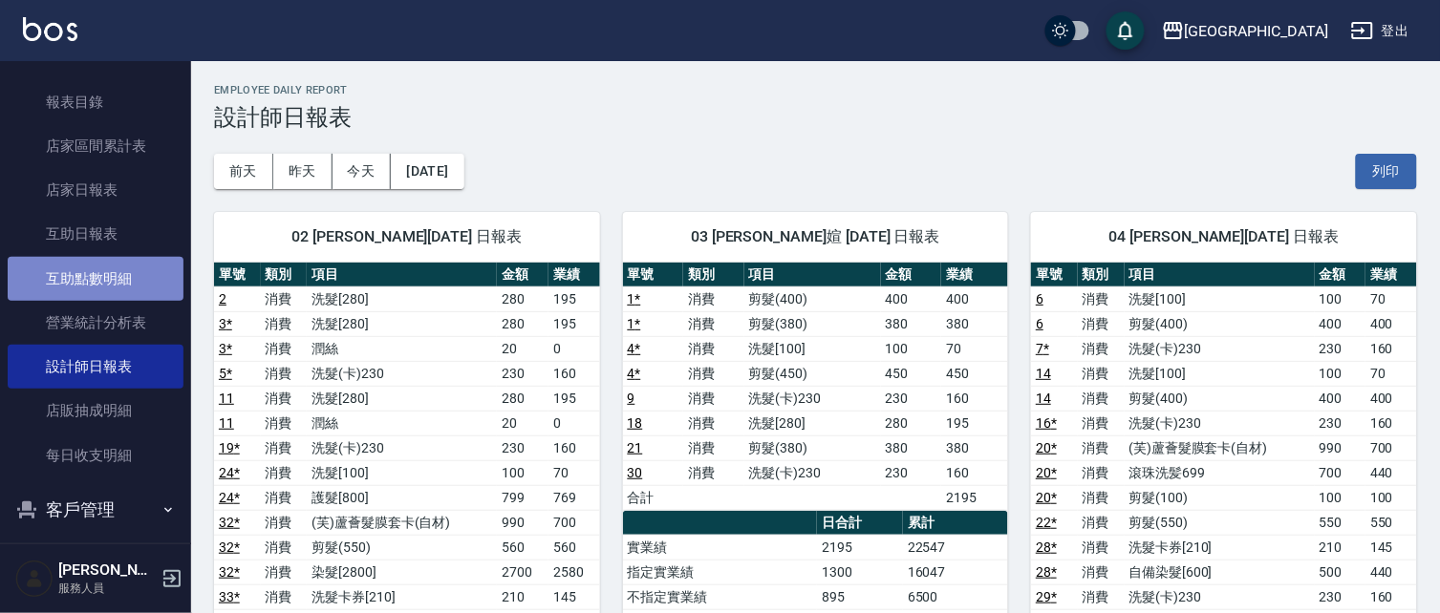
click at [98, 275] on link "互助點數明細" at bounding box center [96, 279] width 176 height 44
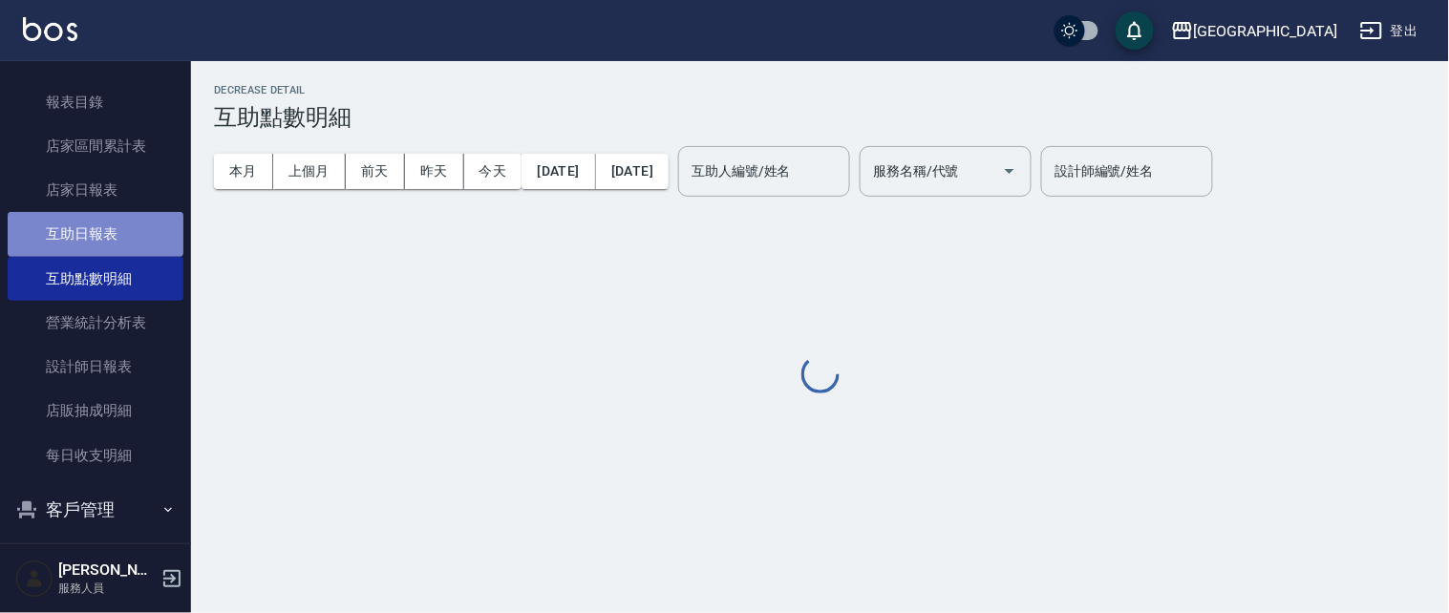
click at [121, 224] on link "互助日報表" at bounding box center [96, 234] width 176 height 44
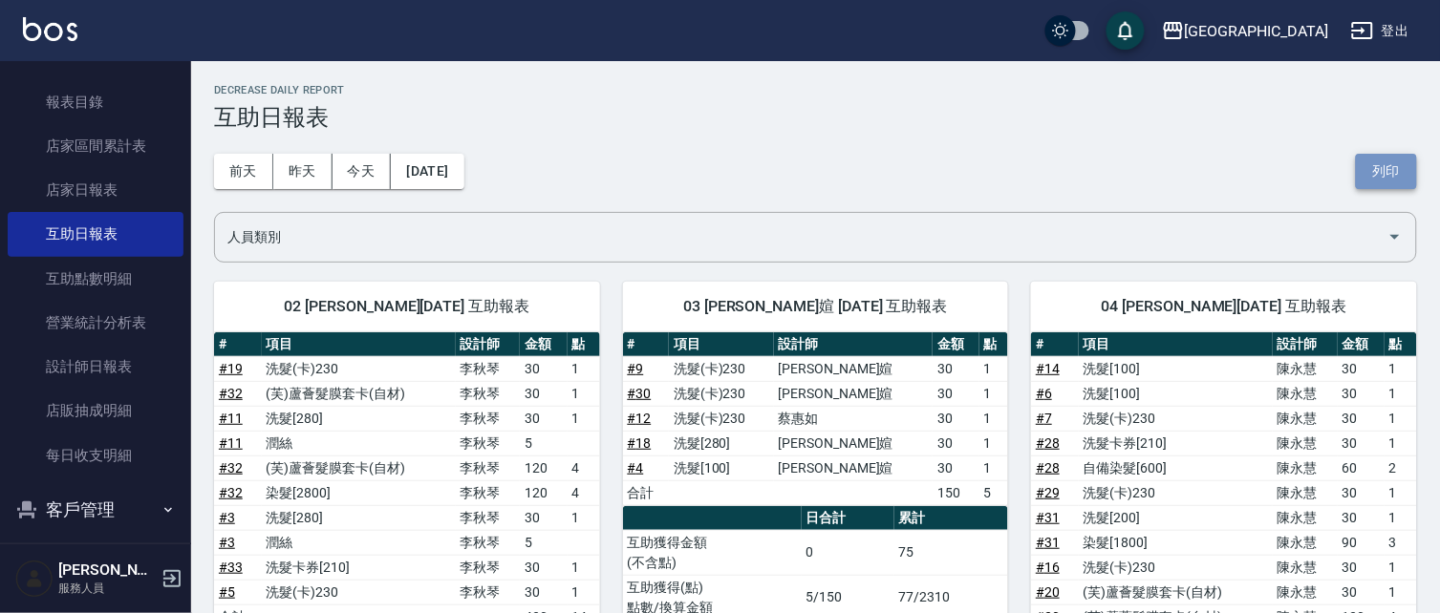
click at [1387, 182] on button "列印" at bounding box center [1386, 171] width 61 height 35
